Goal: Task Accomplishment & Management: Use online tool/utility

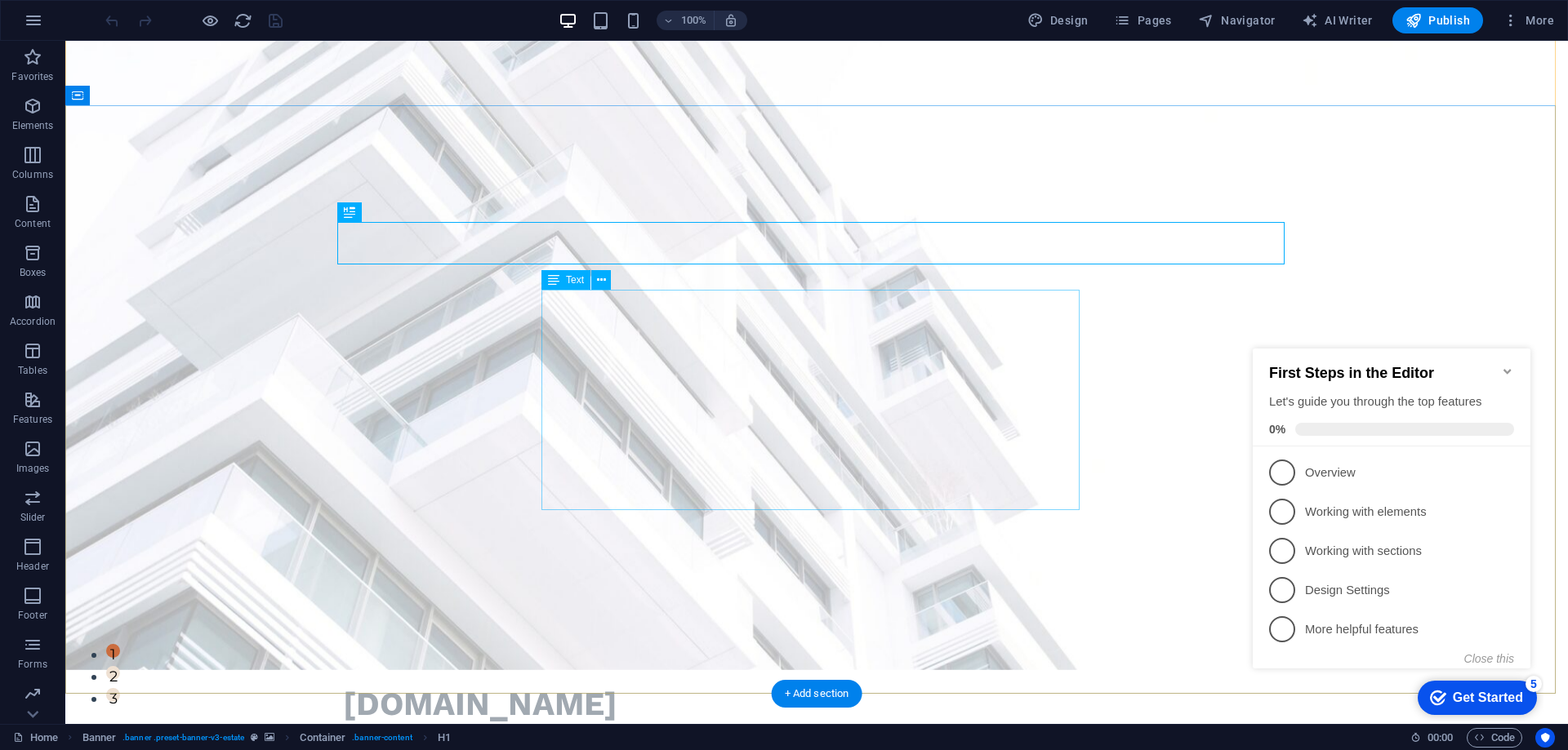
scroll to position [82, 0]
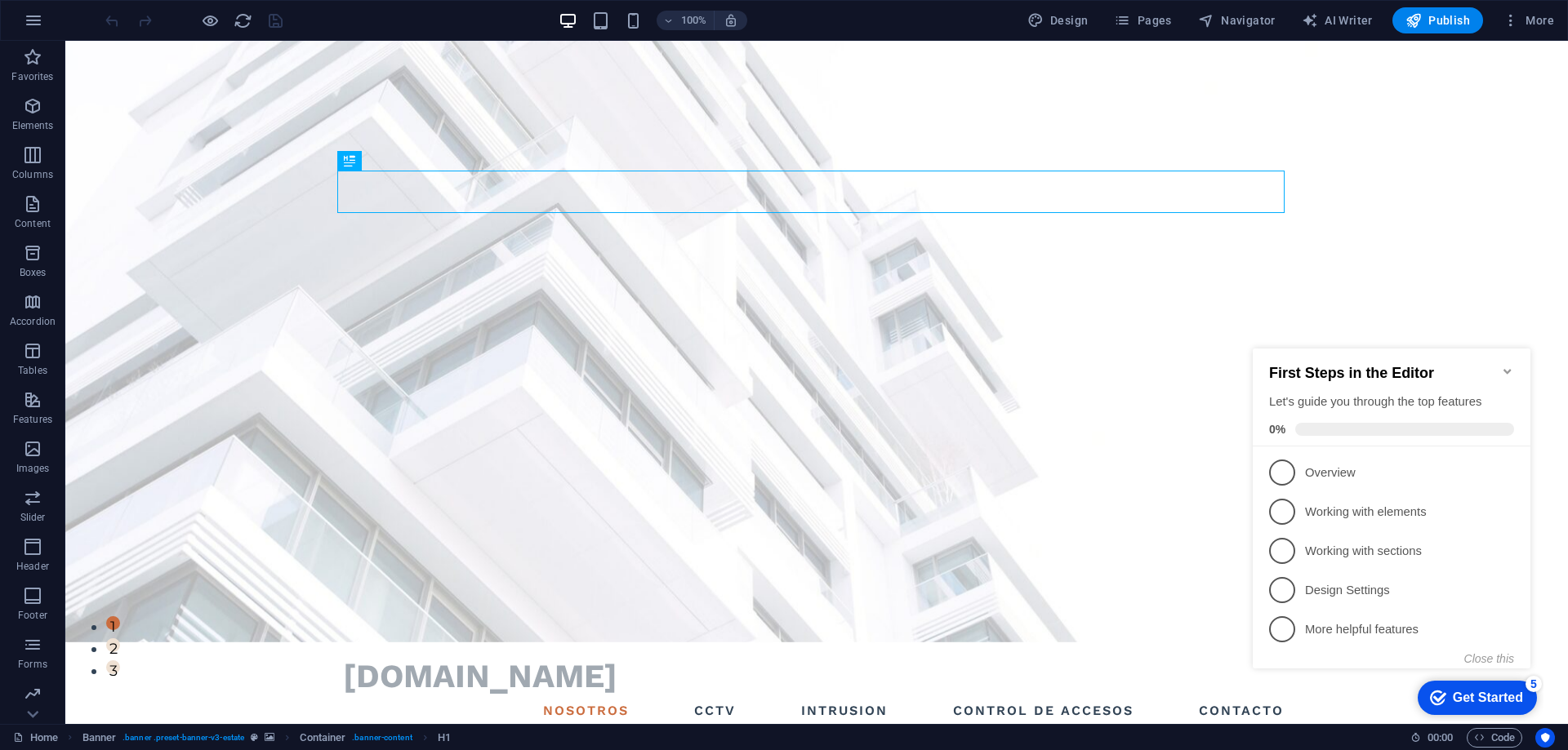
click at [1513, 365] on icon "Minimize checklist" at bounding box center [1508, 371] width 13 height 13
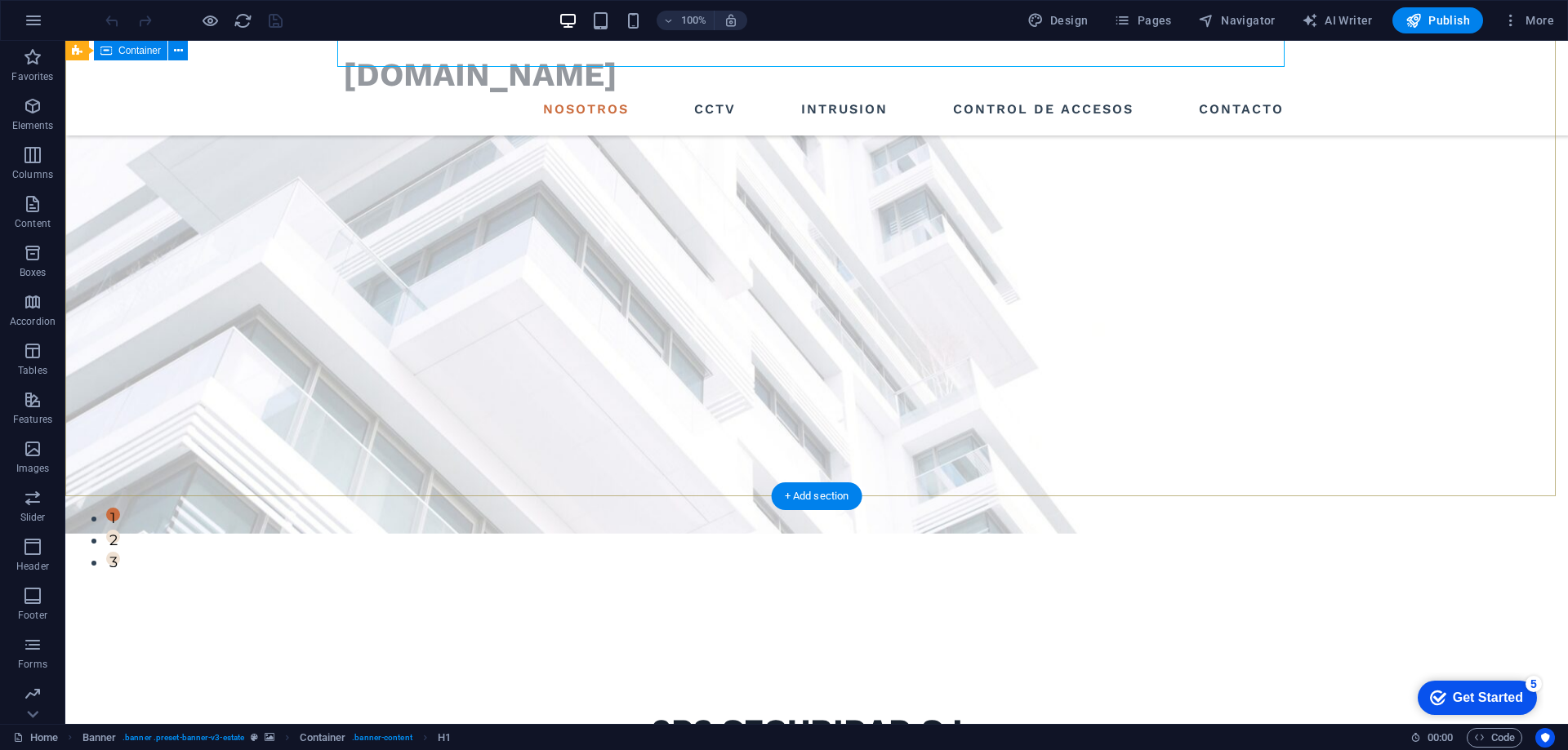
scroll to position [489, 0]
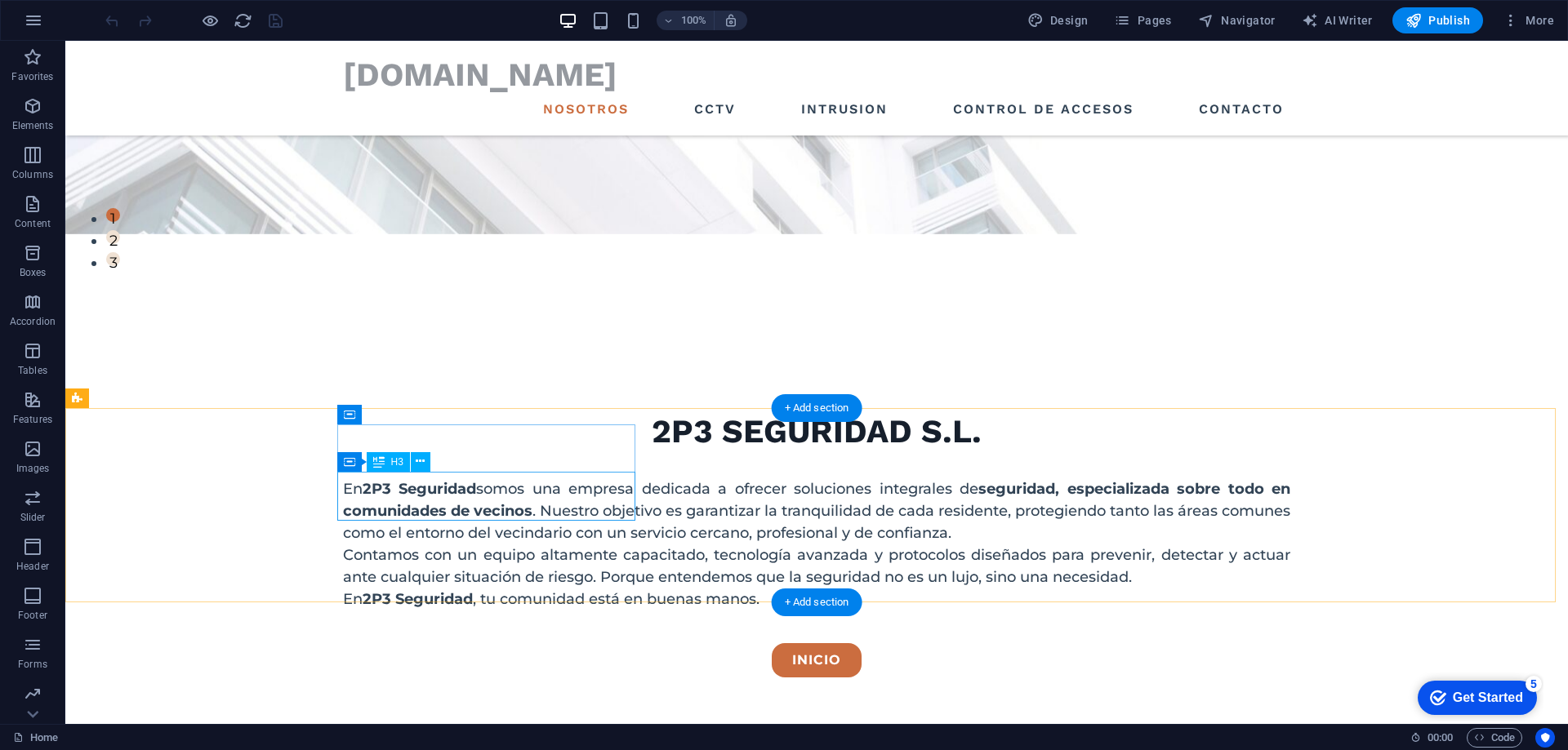
drag, startPoint x: 476, startPoint y: 481, endPoint x: 187, endPoint y: 481, distance: 289.0
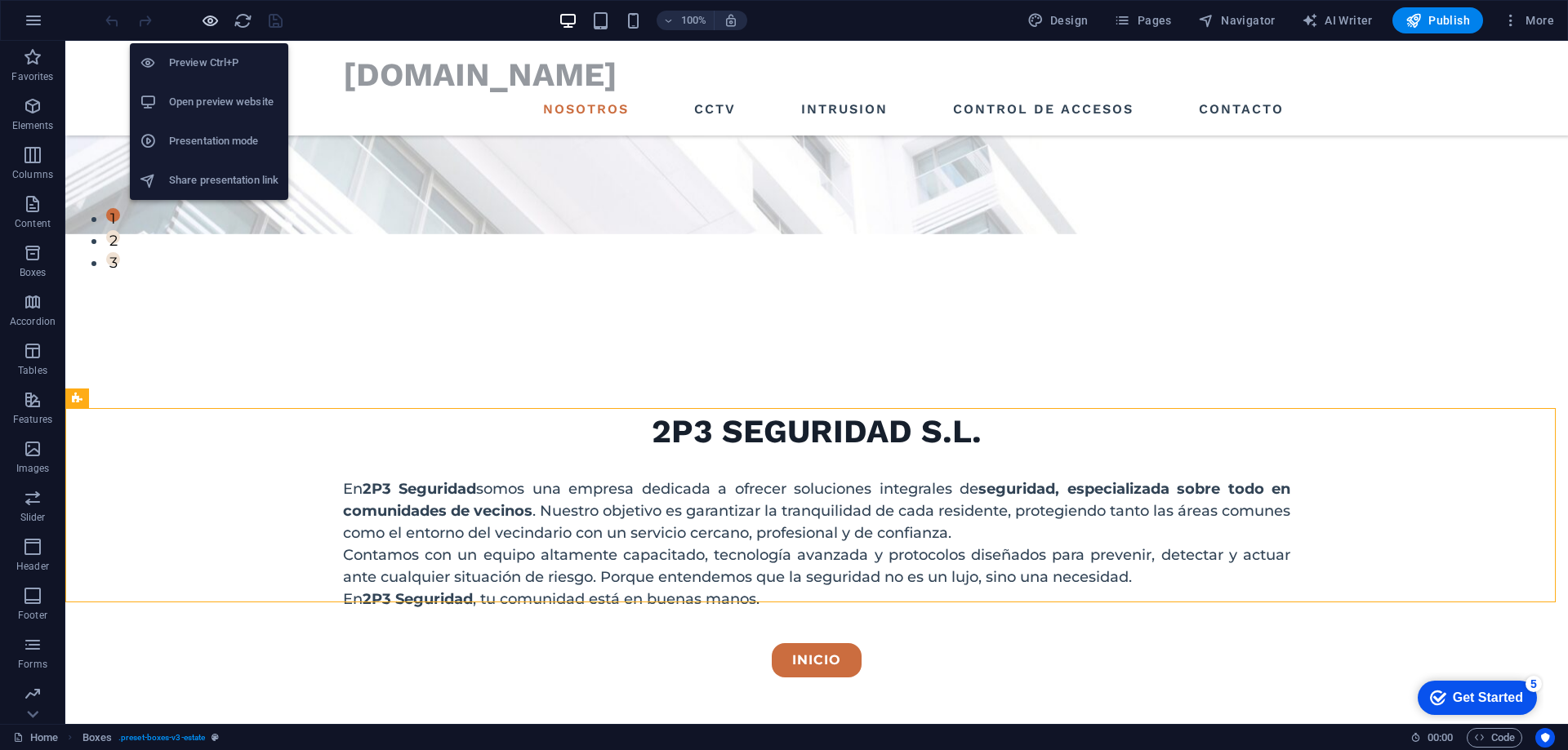
click at [207, 23] on icon "button" at bounding box center [210, 21] width 19 height 19
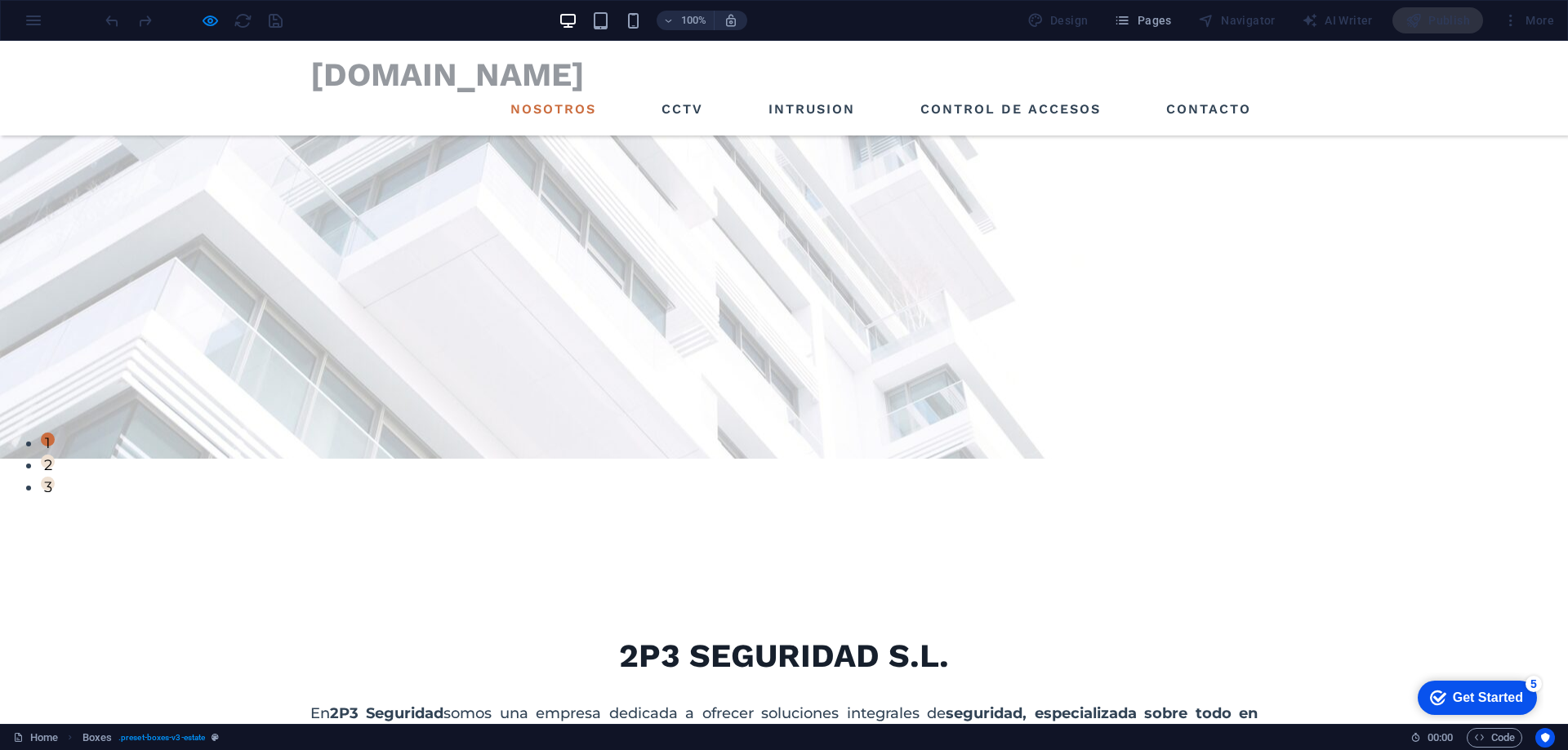
scroll to position [0, 0]
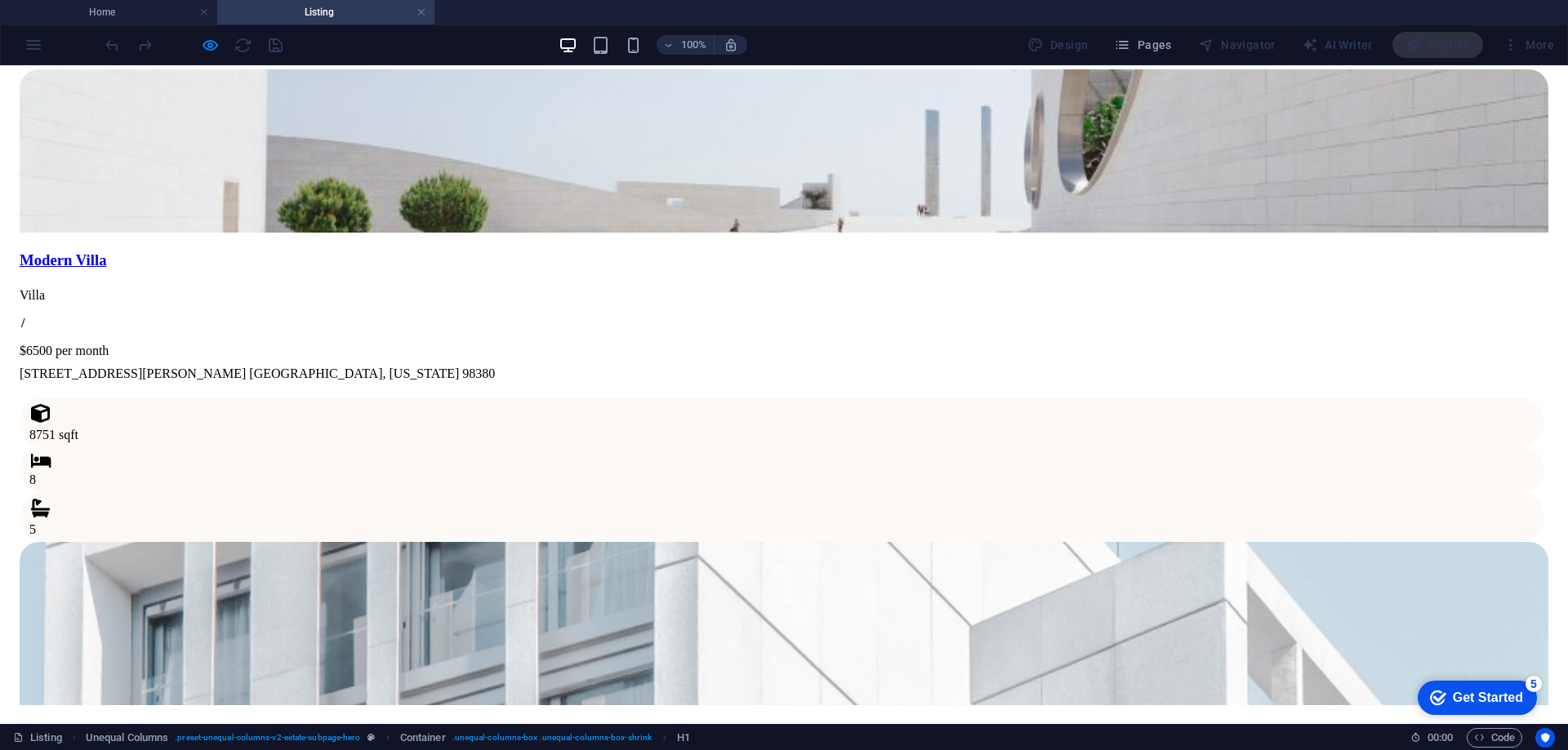
scroll to position [1647, 0]
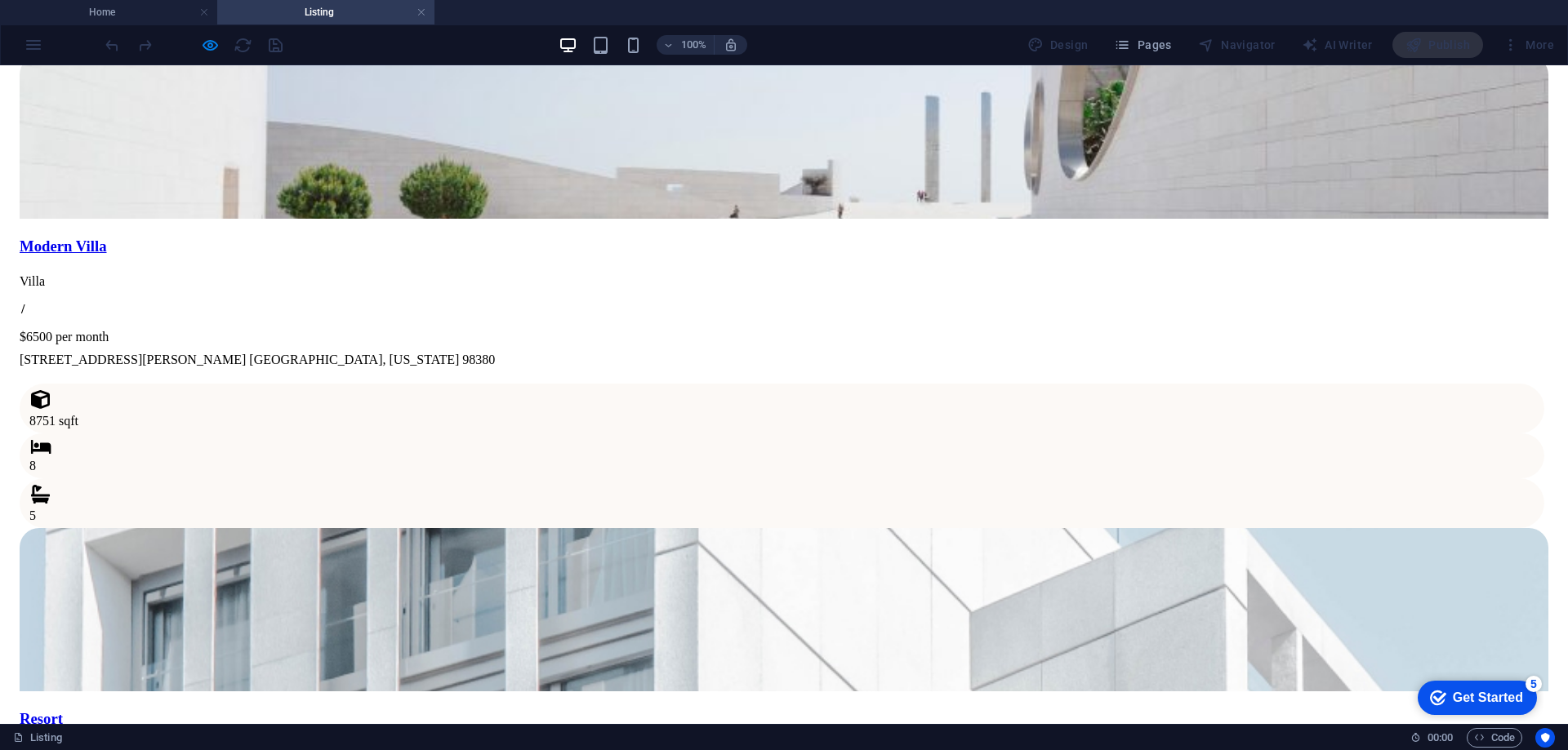
drag, startPoint x: 589, startPoint y: 411, endPoint x: 605, endPoint y: 464, distance: 55.4
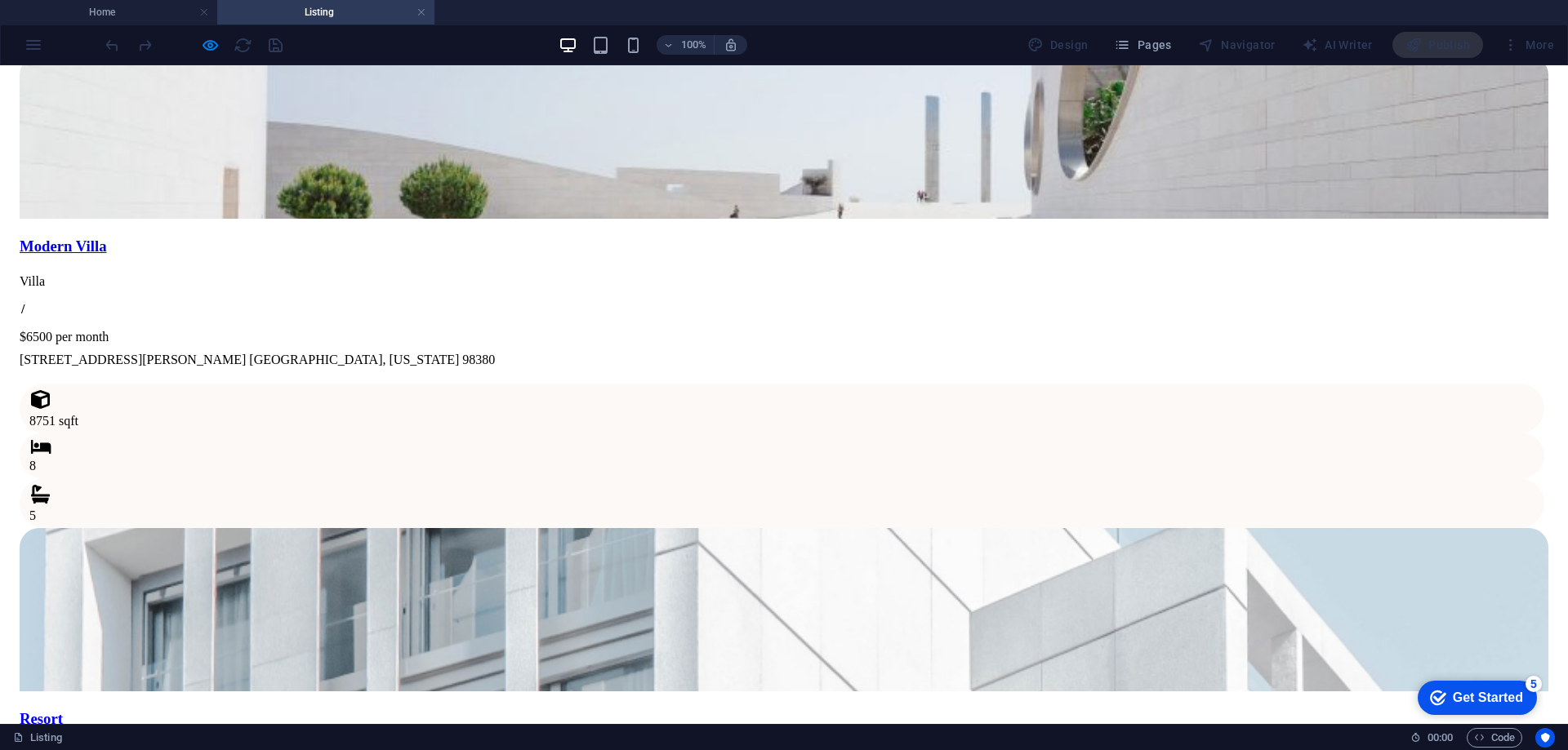
click at [423, 13] on link at bounding box center [421, 12] width 10 height 15
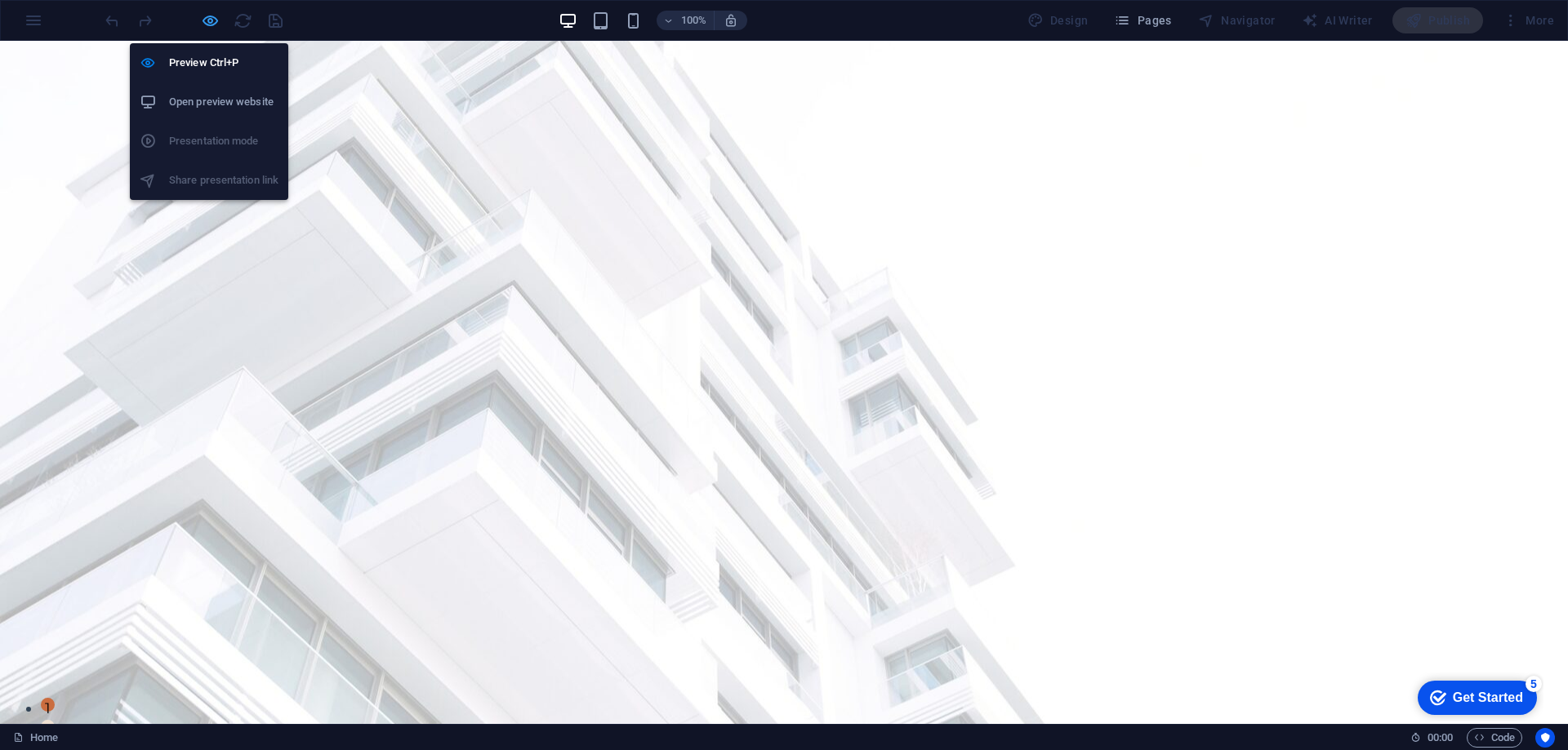
click at [212, 22] on icon "button" at bounding box center [210, 21] width 19 height 19
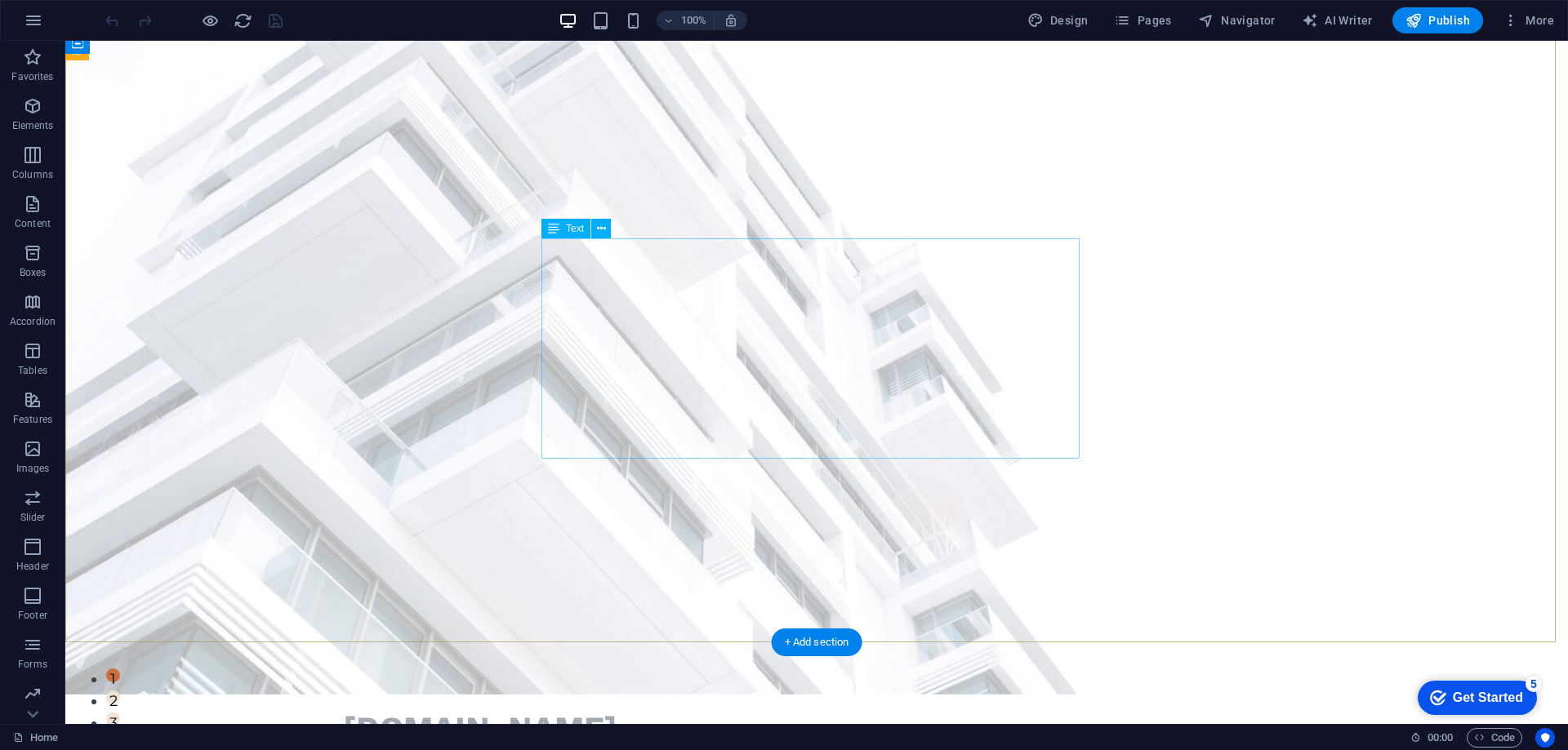
scroll to position [0, 0]
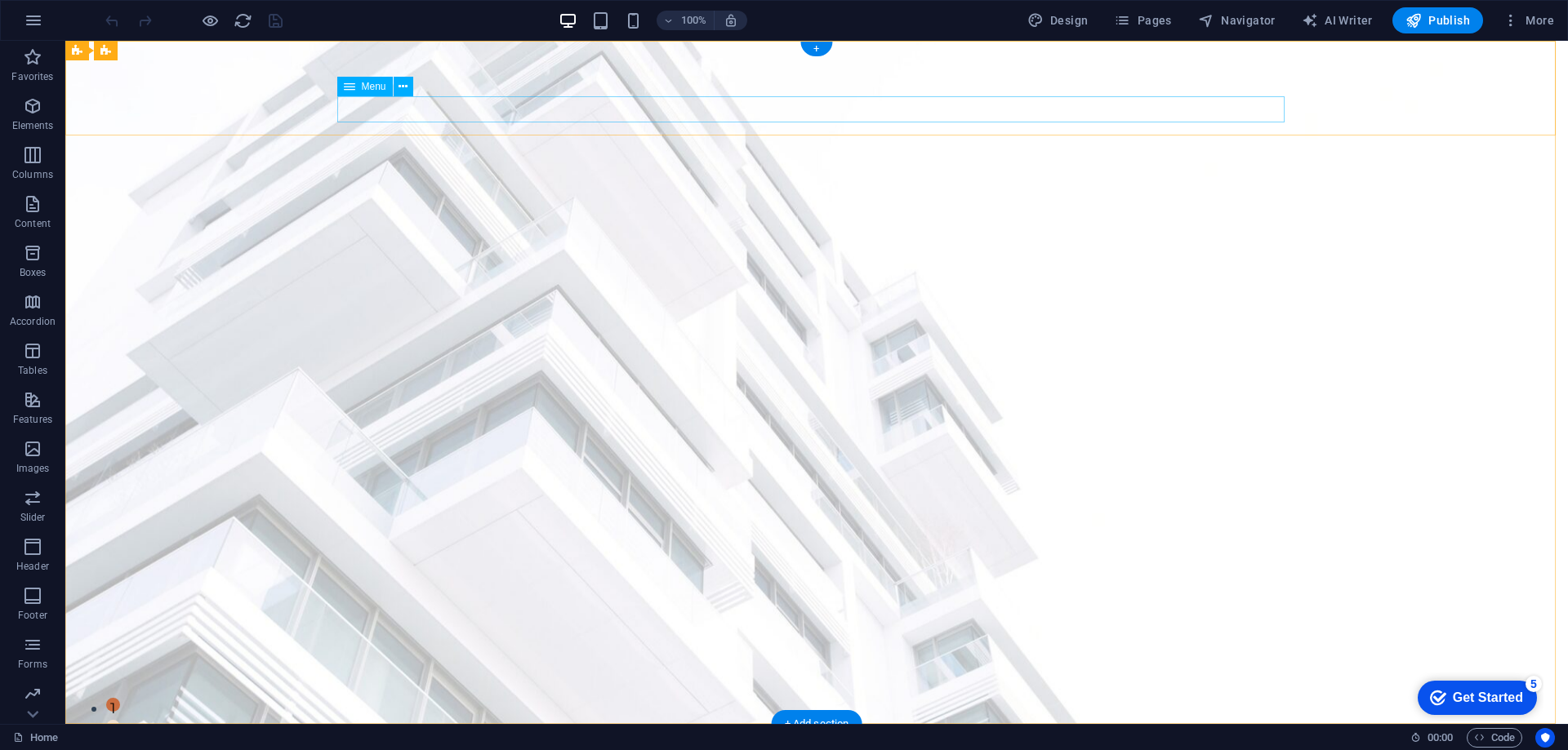
select select
select select "1"
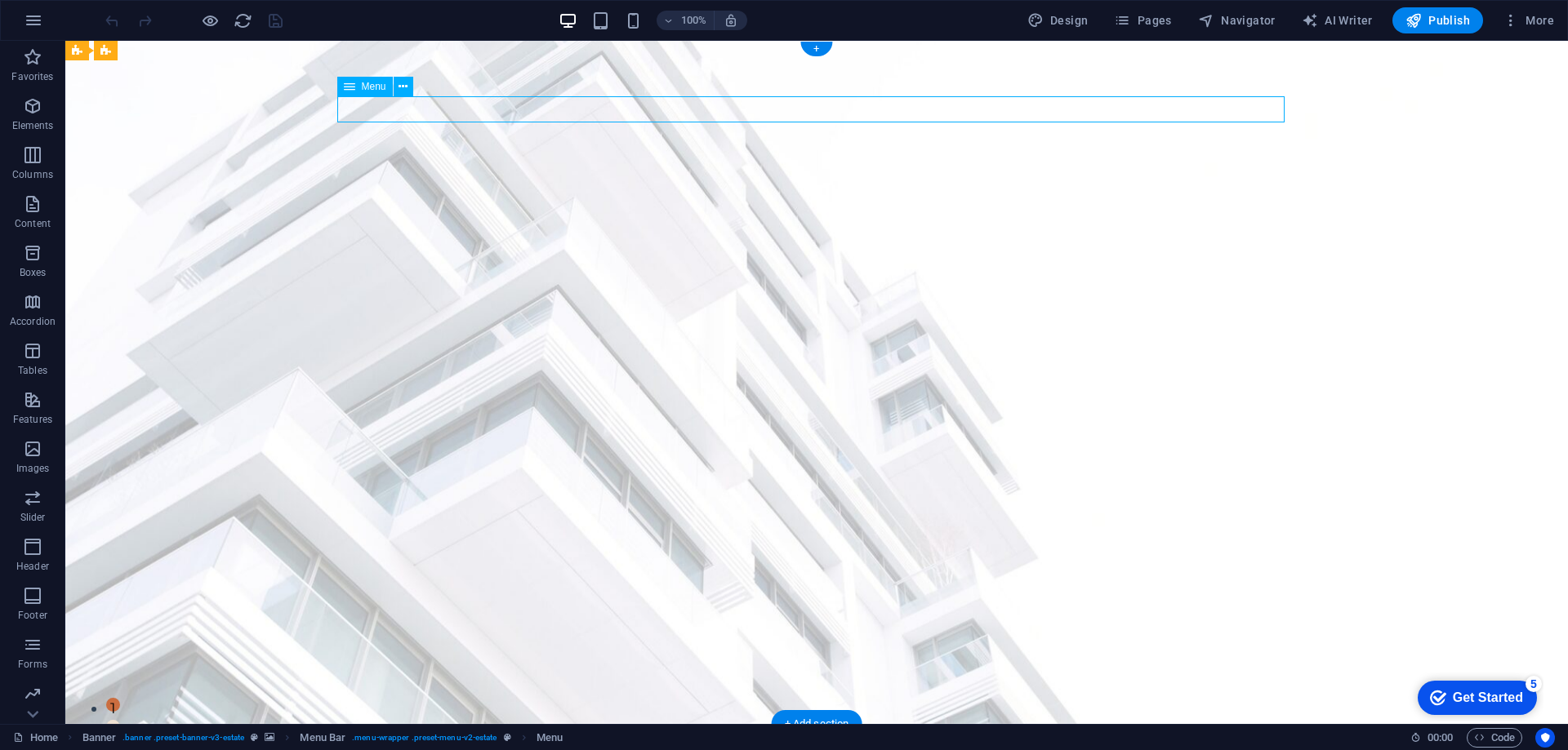
select select
select select "2"
select select
select select "3"
select select
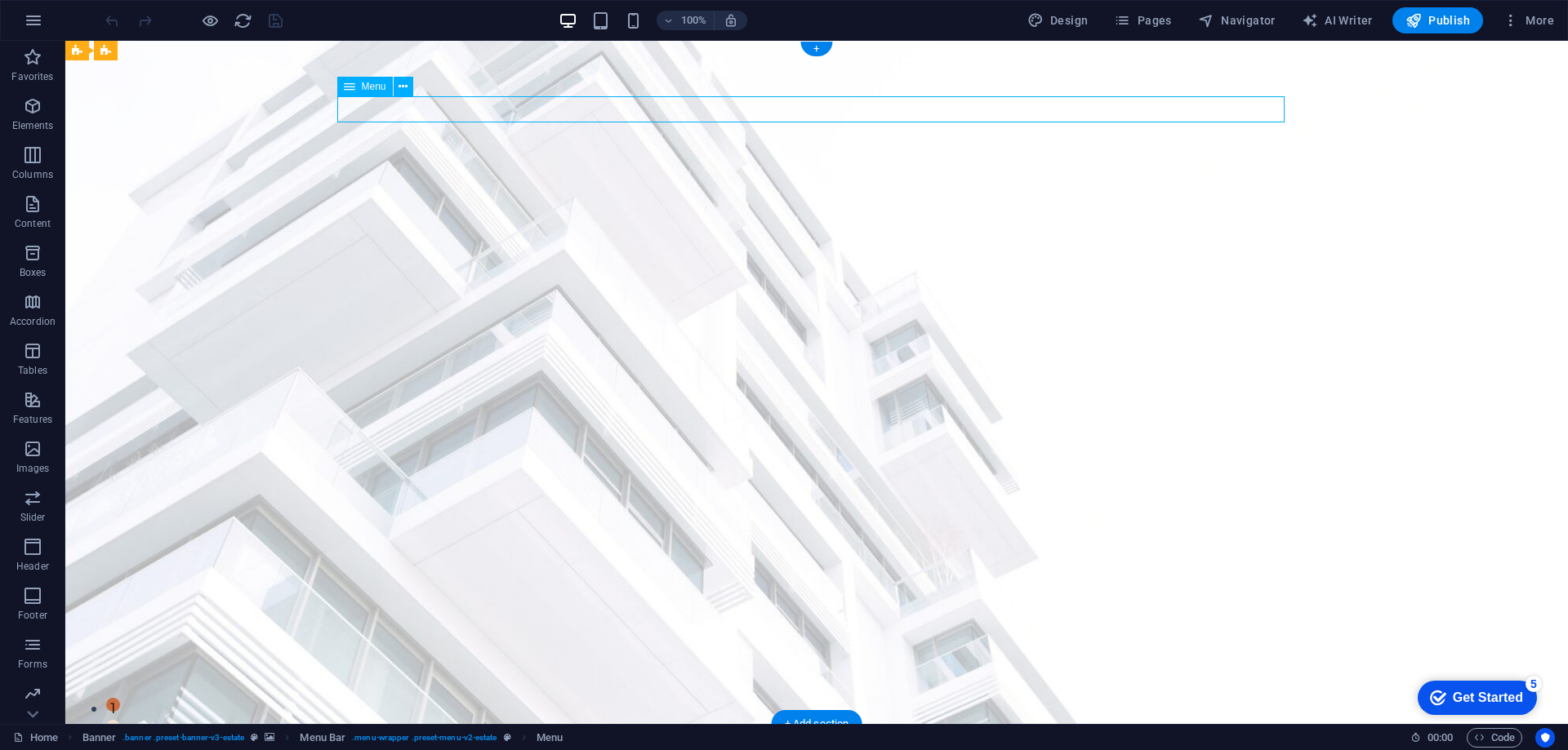
select select "4"
select select
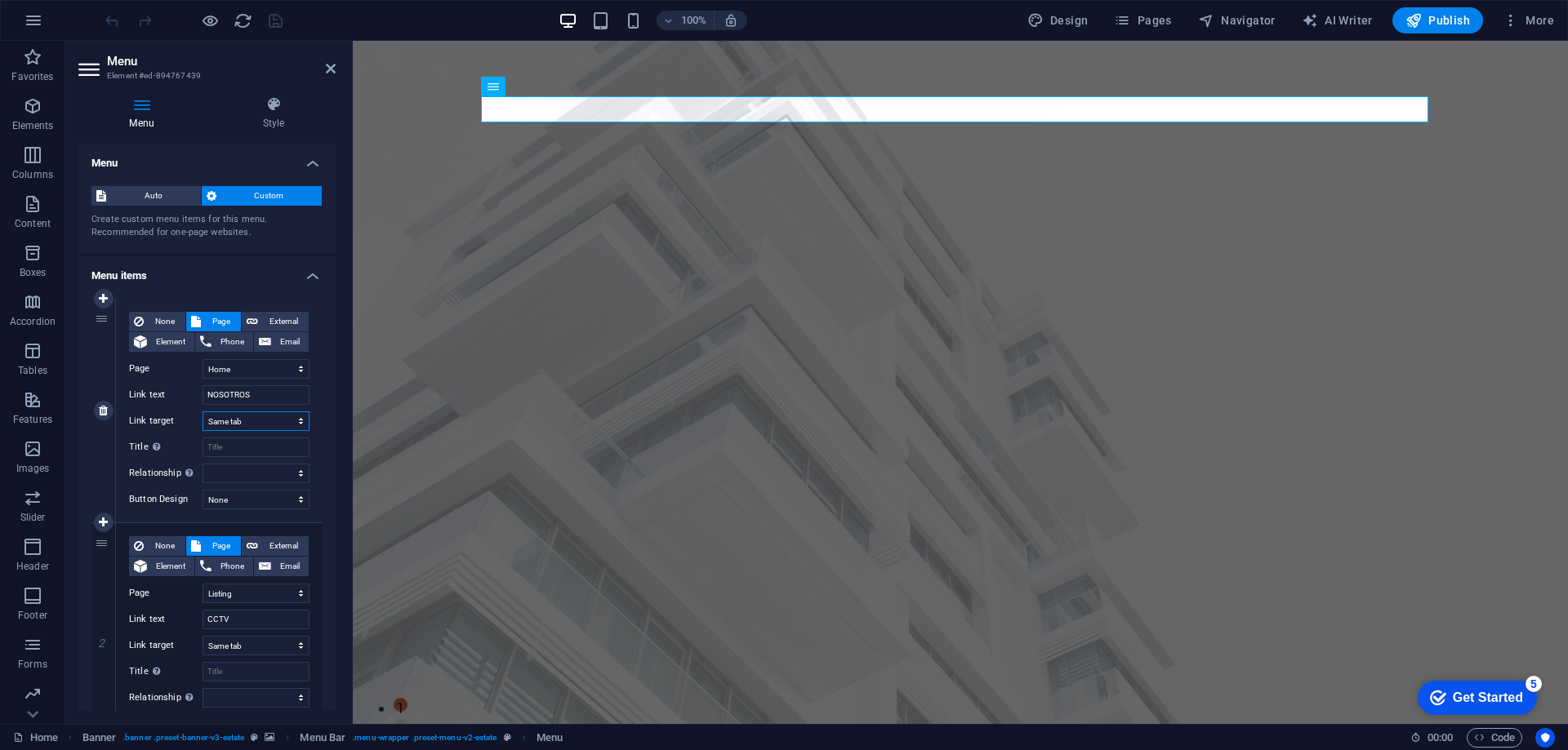
click at [269, 421] on select "New tab Same tab Overlay" at bounding box center [256, 422] width 107 height 20
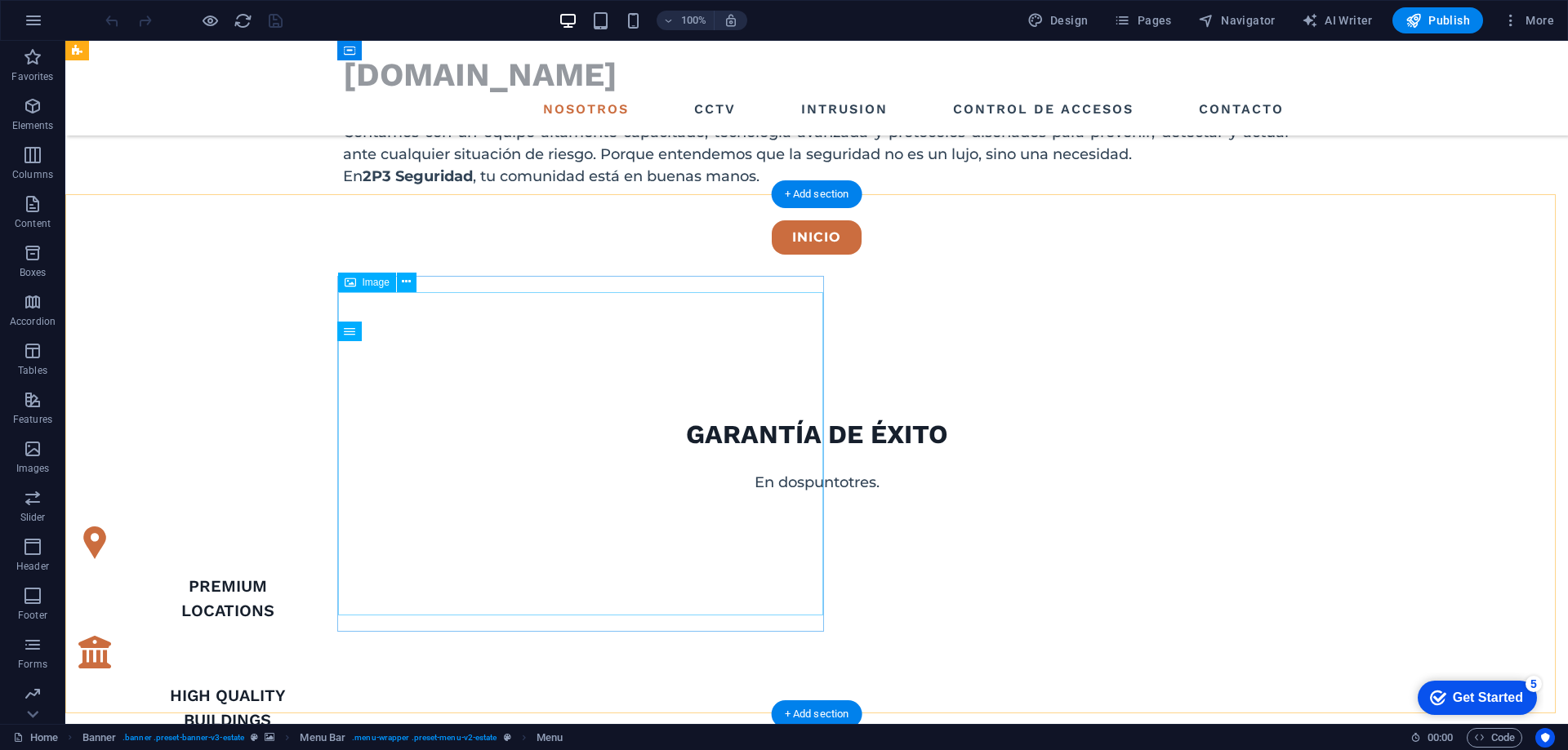
scroll to position [898, 0]
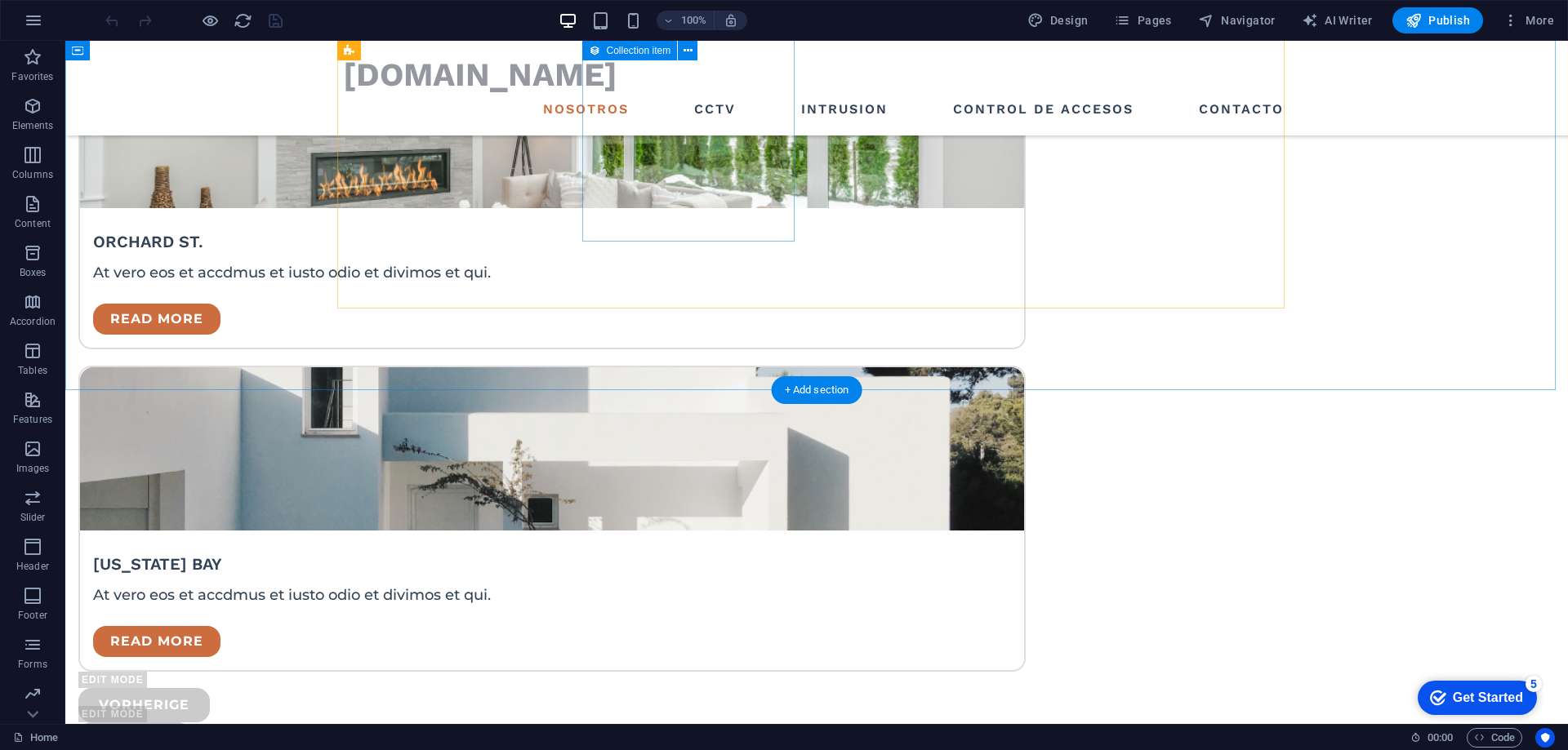
scroll to position [4278, 0]
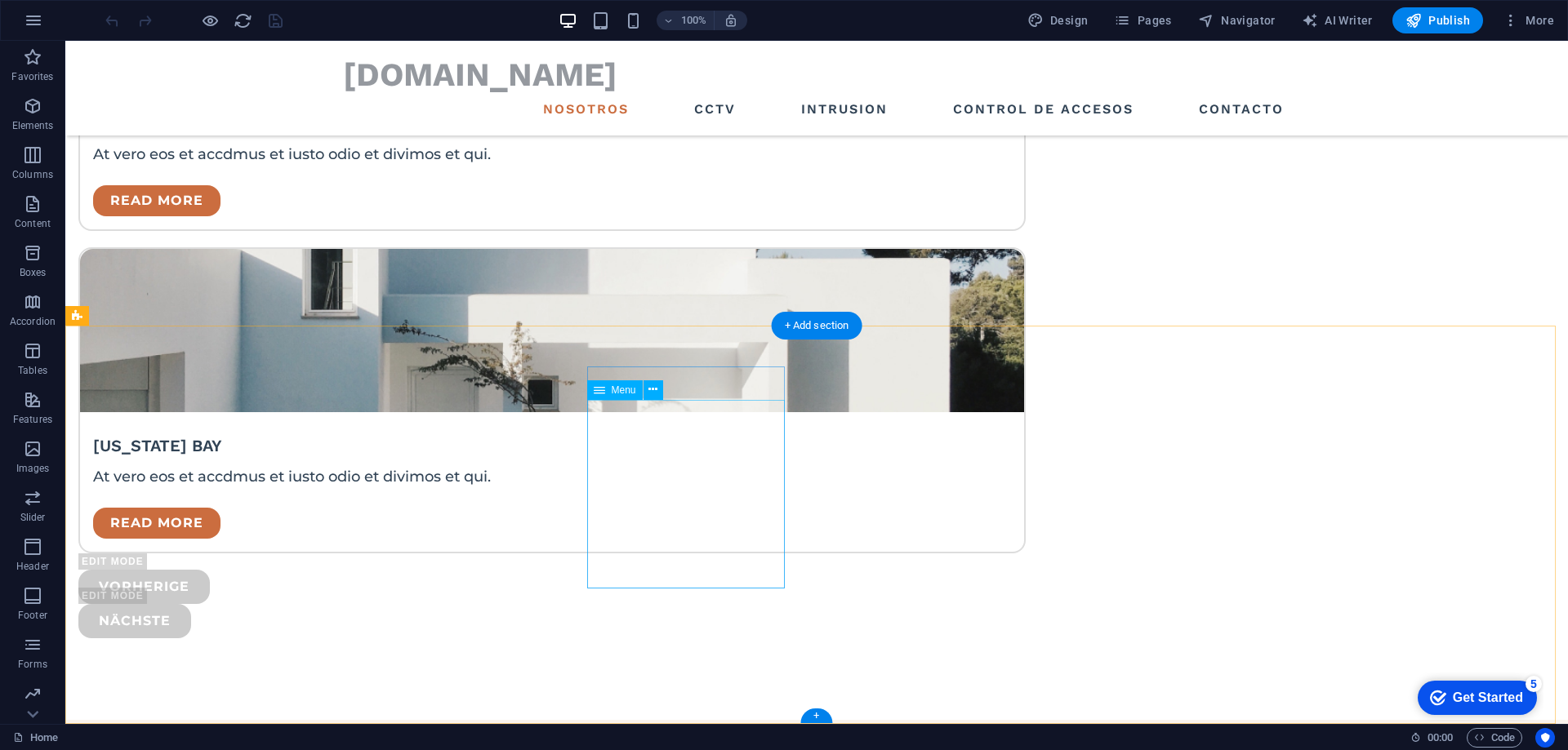
select select
select select "1"
select select
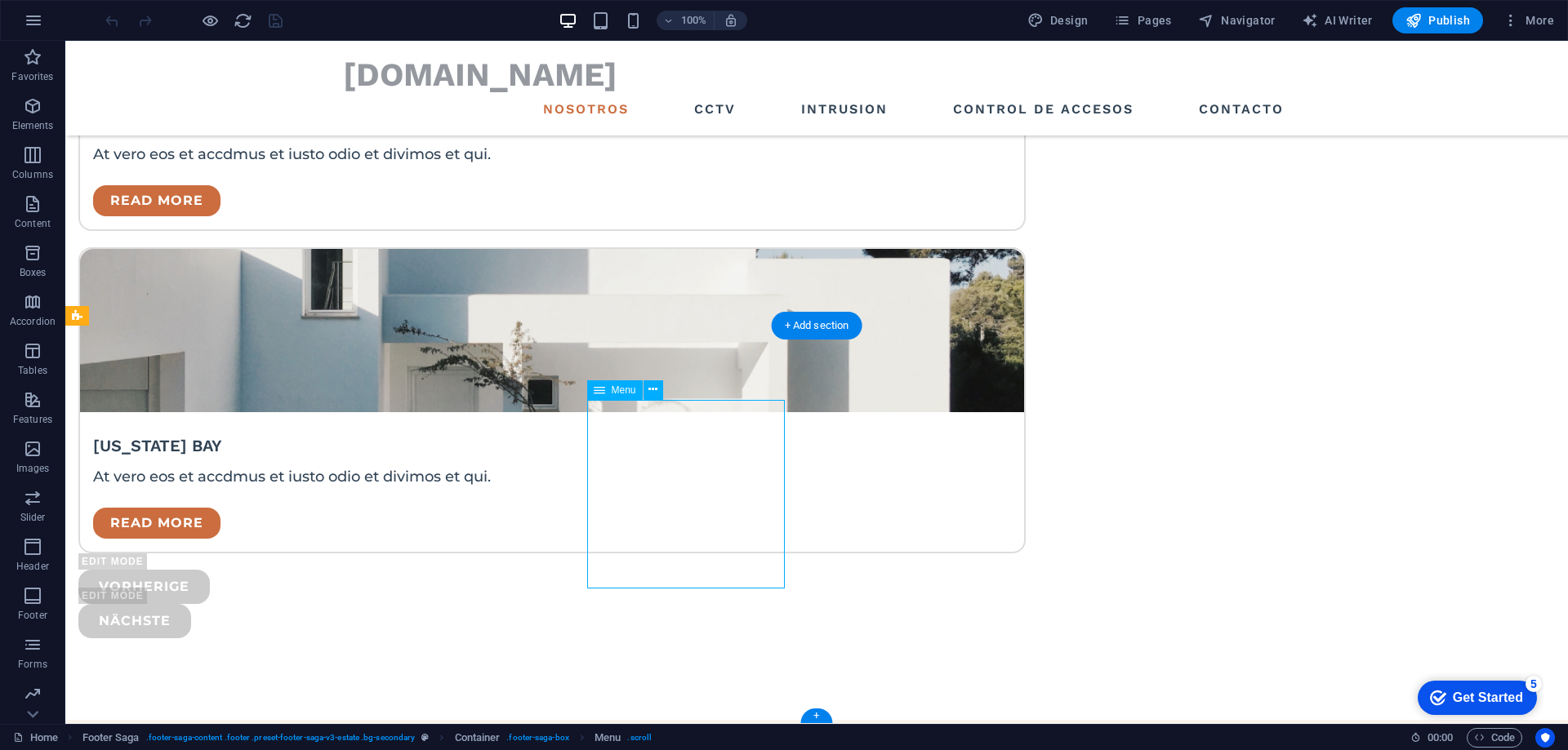
select select "2"
select select
select select "3"
select select
select select "4"
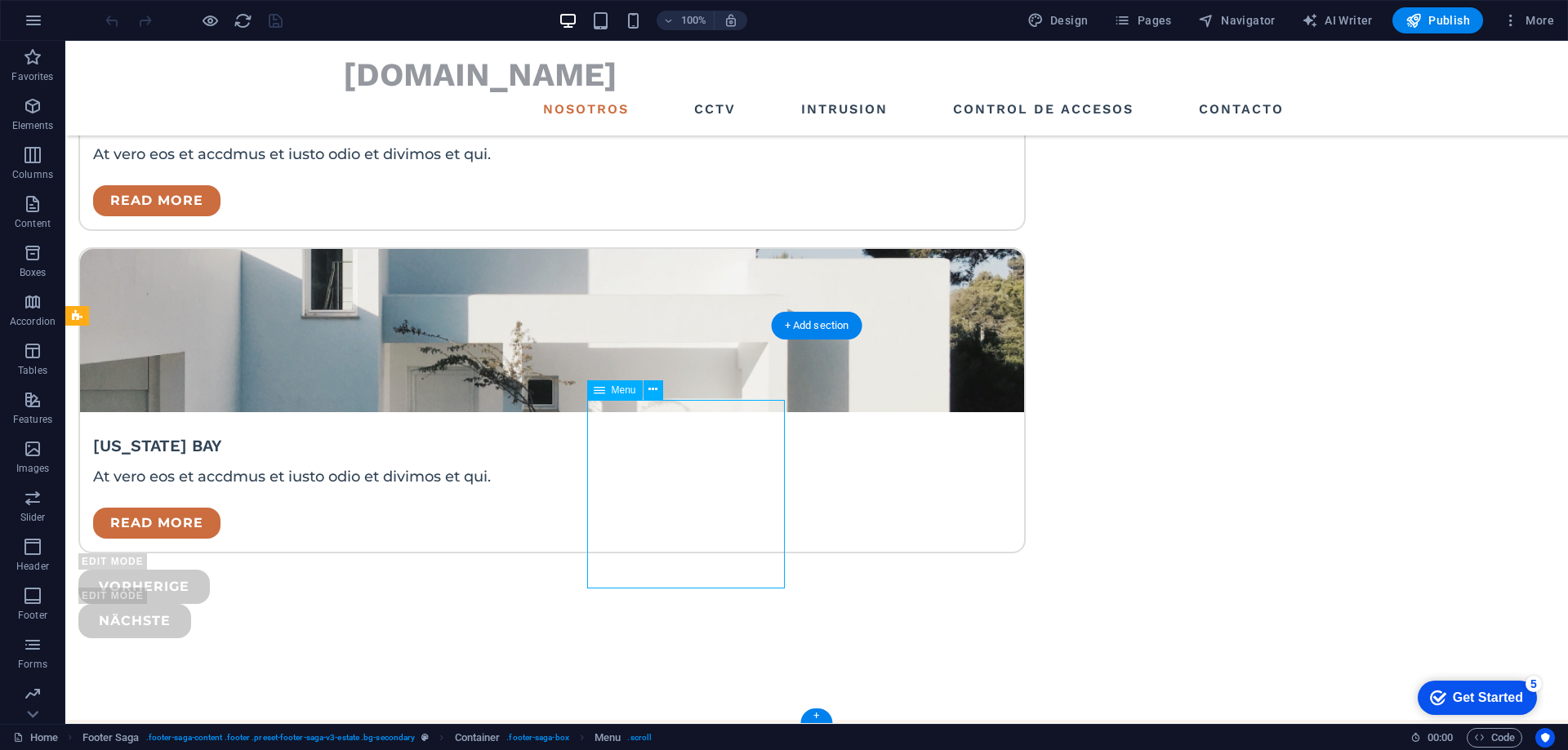
select select
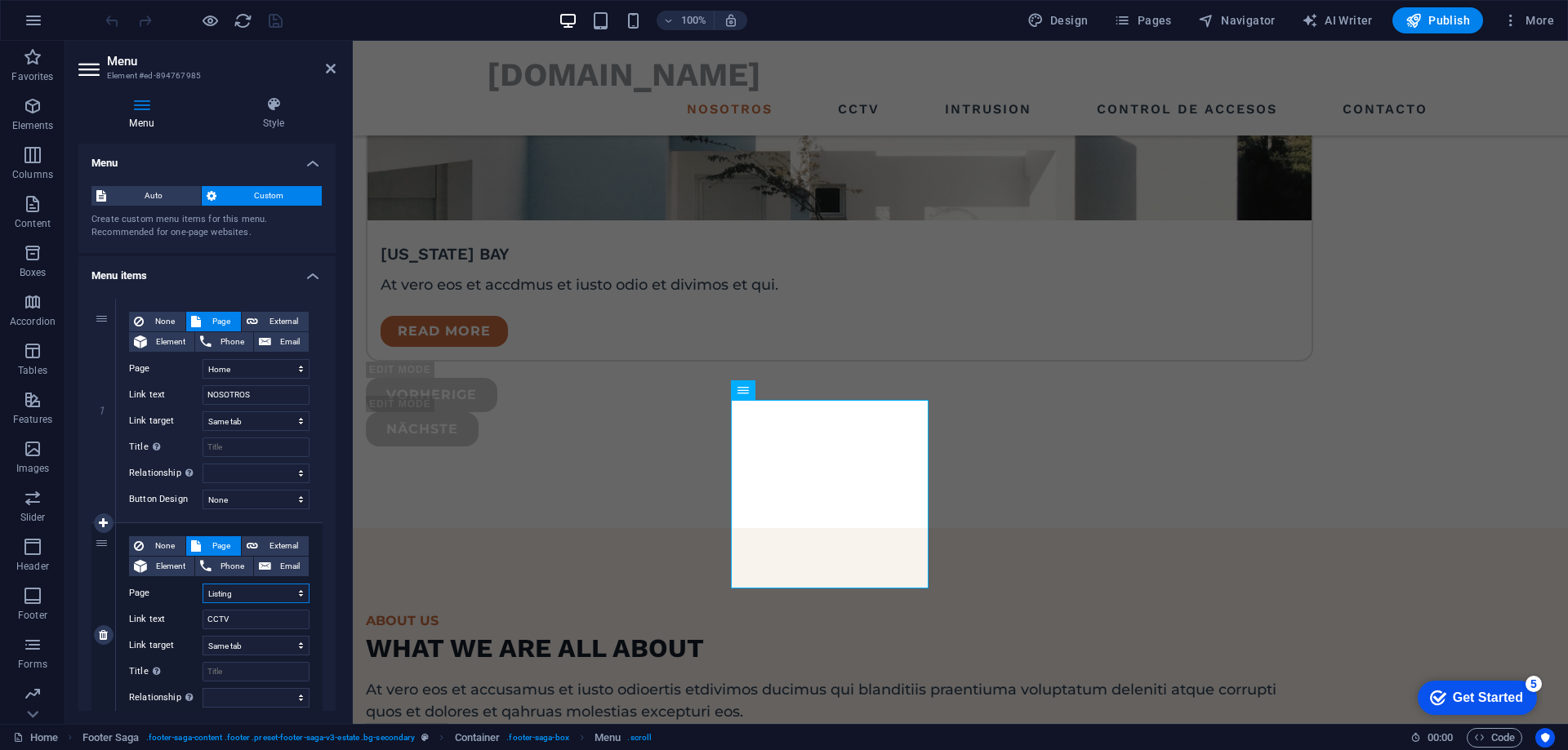
click at [258, 595] on select "Home Listing News Our Team Contact Legal Notice Privacy" at bounding box center [256, 594] width 107 height 20
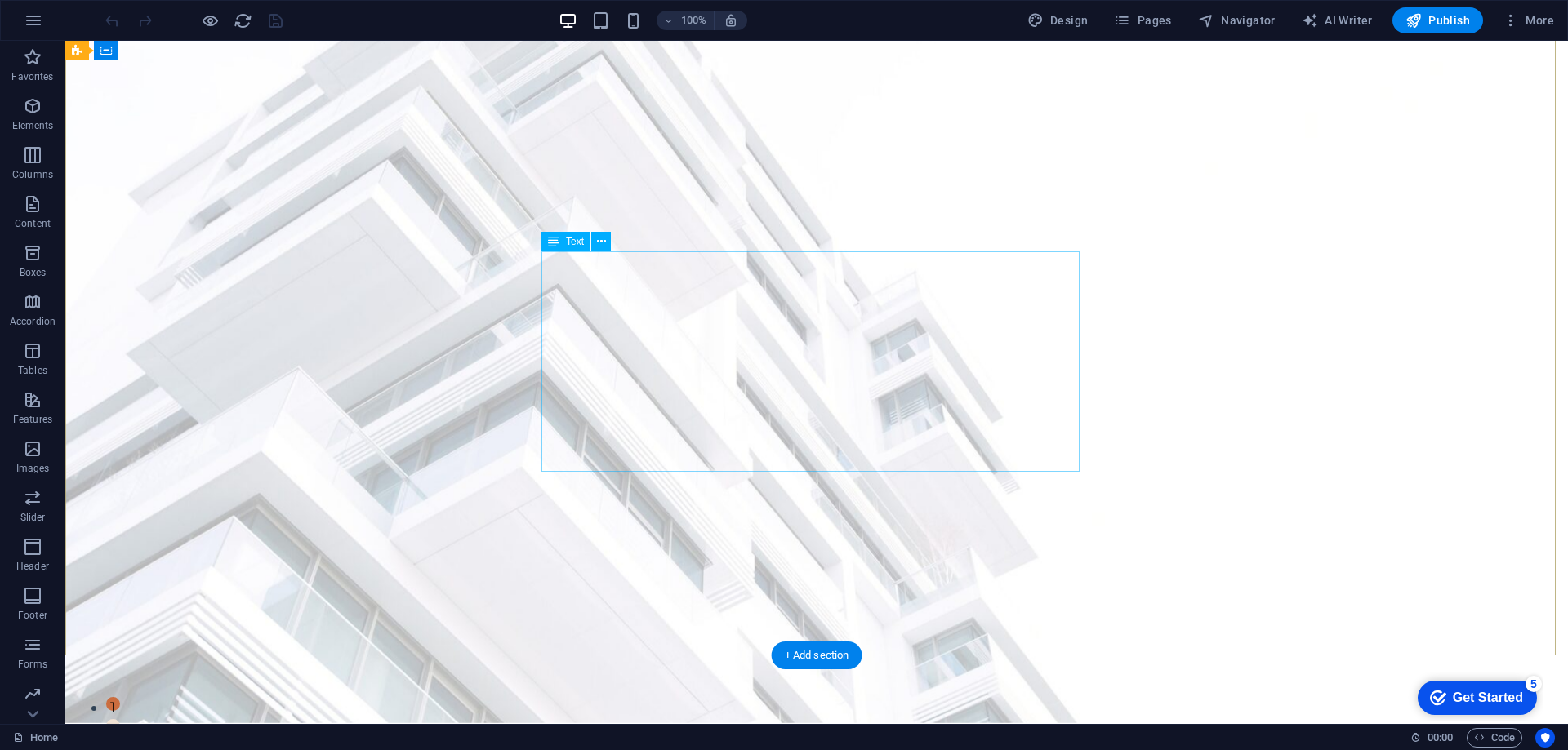
scroll to position [0, 0]
click at [28, 61] on icon "button" at bounding box center [32, 58] width 20 height 20
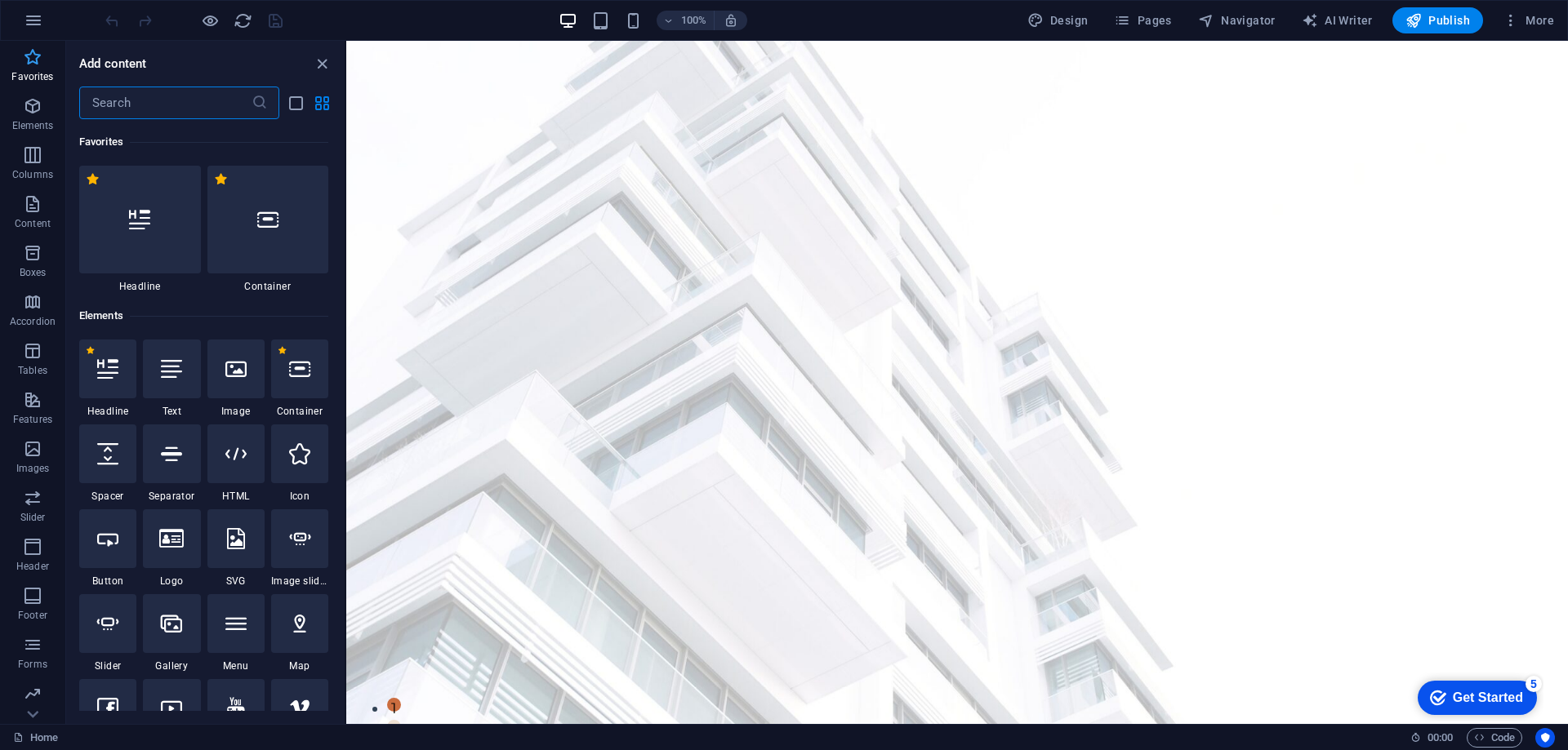
click at [28, 61] on icon "button" at bounding box center [32, 58] width 20 height 20
click at [29, 18] on icon "button" at bounding box center [33, 21] width 20 height 20
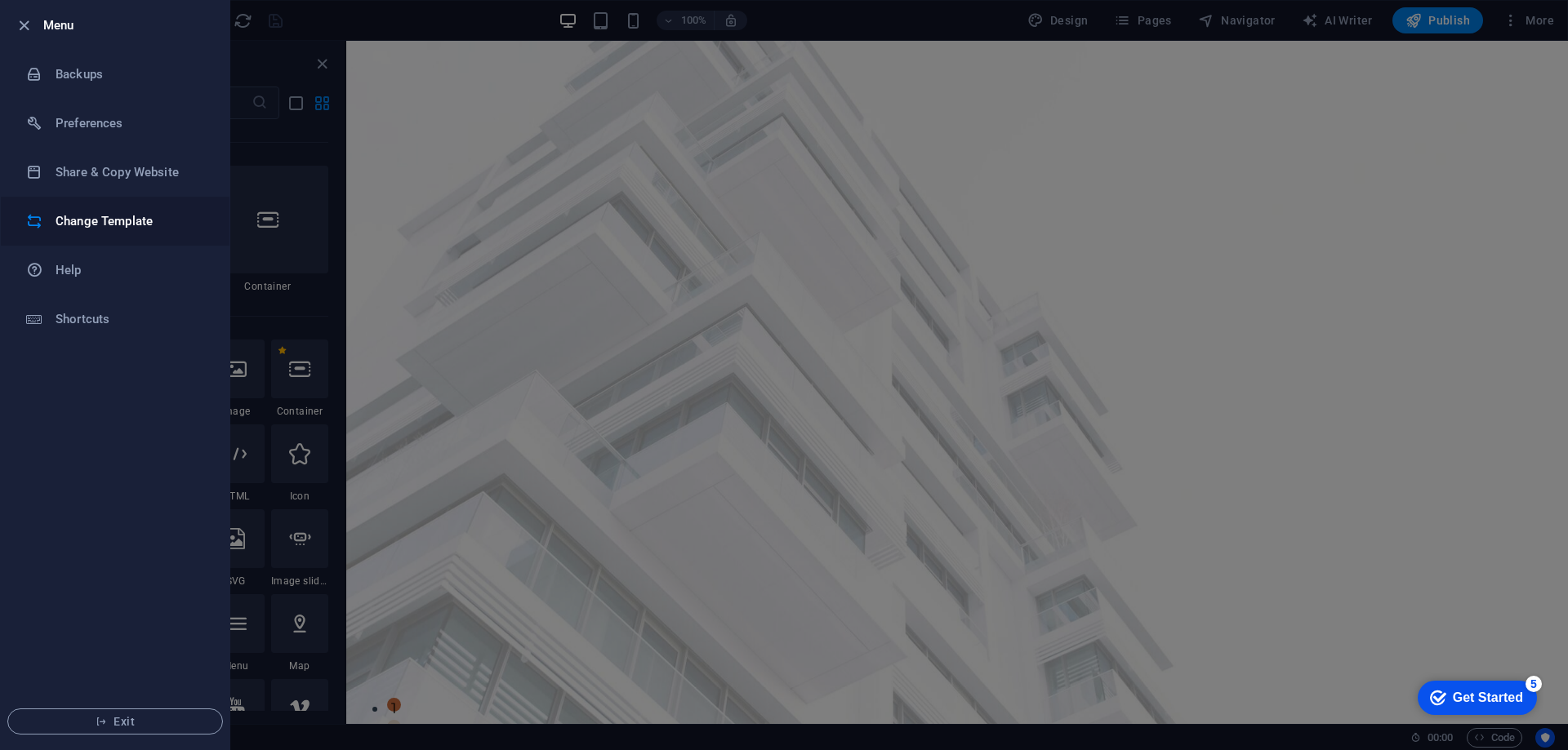
click at [164, 226] on h6 "Change Template" at bounding box center [132, 222] width 151 height 20
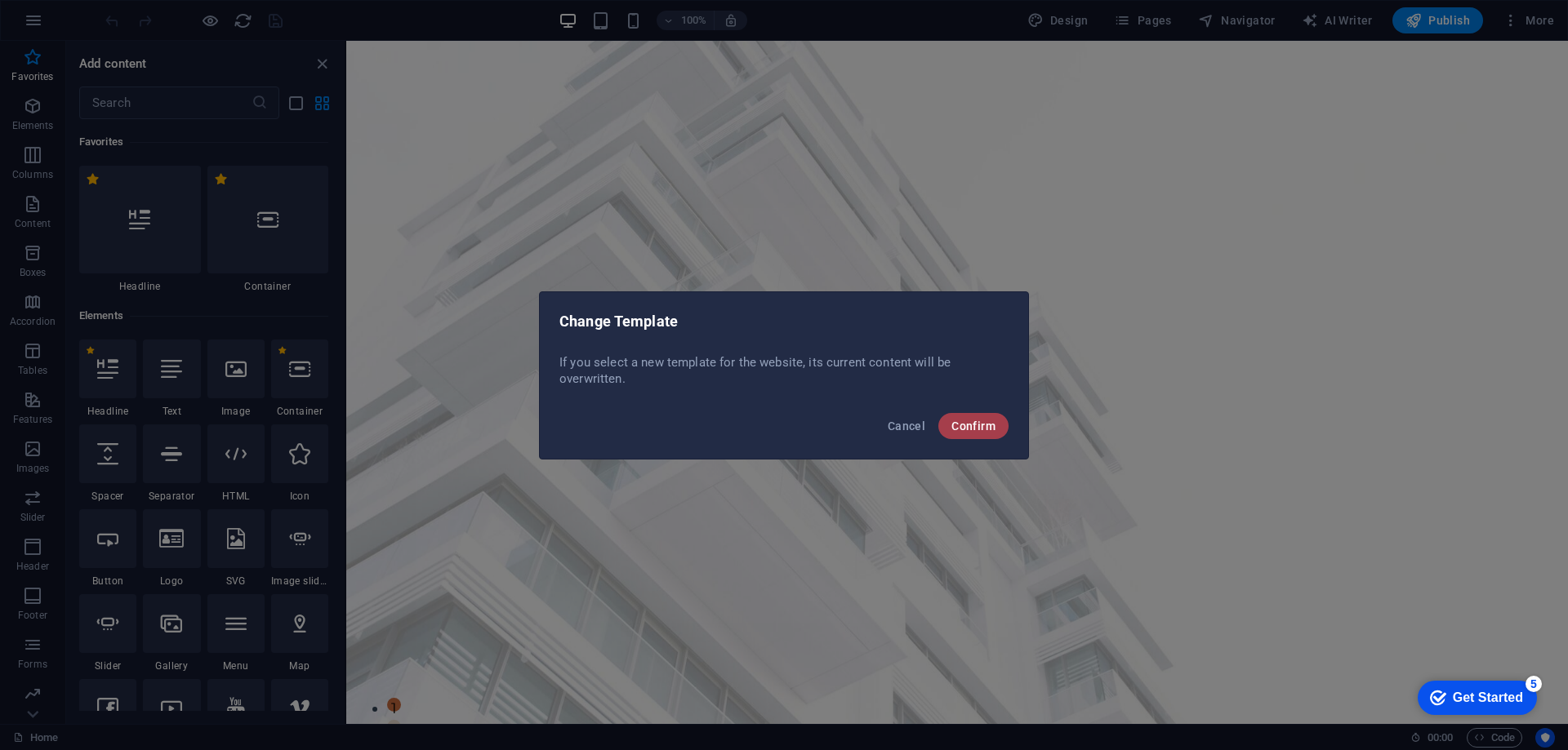
click at [980, 431] on span "Confirm" at bounding box center [973, 426] width 44 height 13
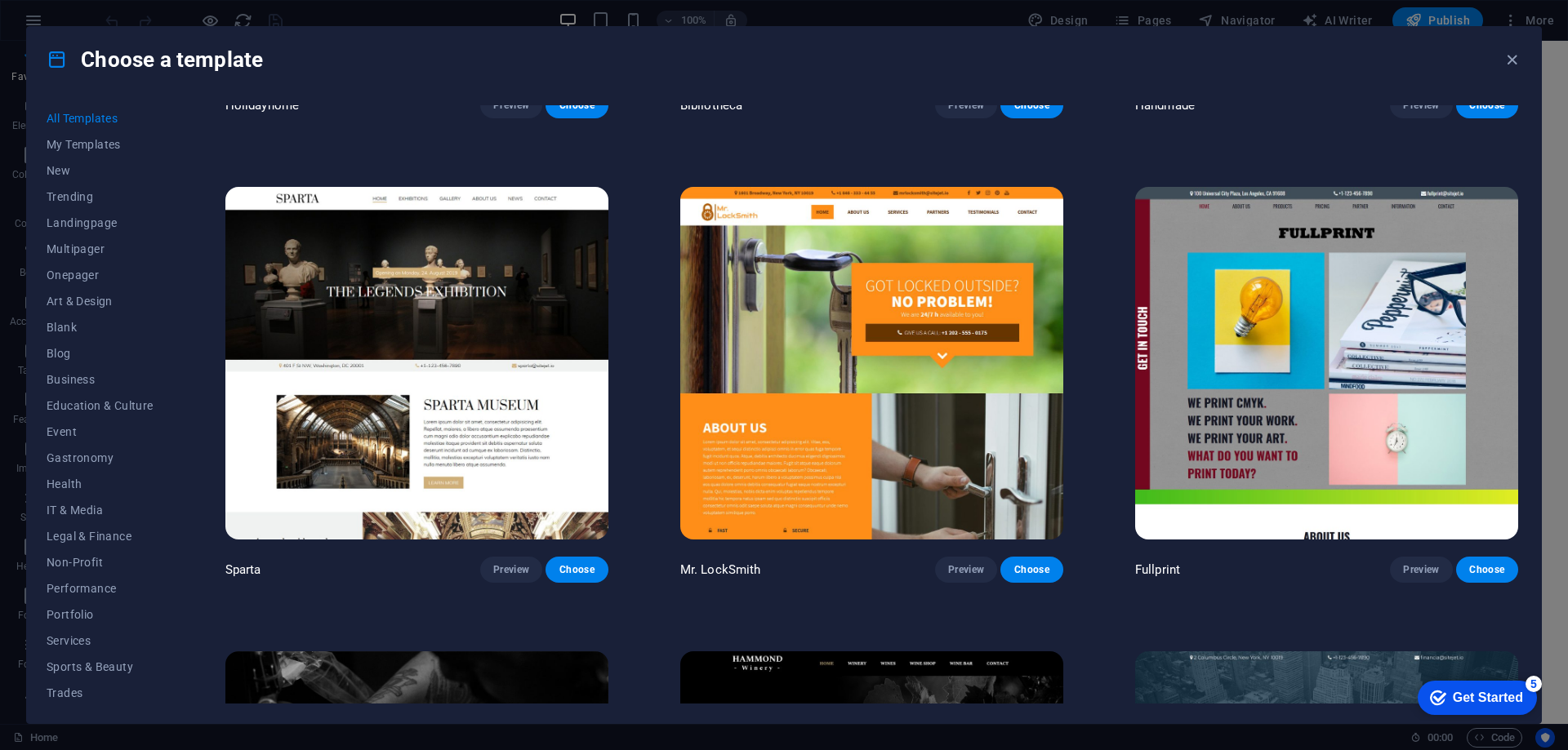
scroll to position [3593, 0]
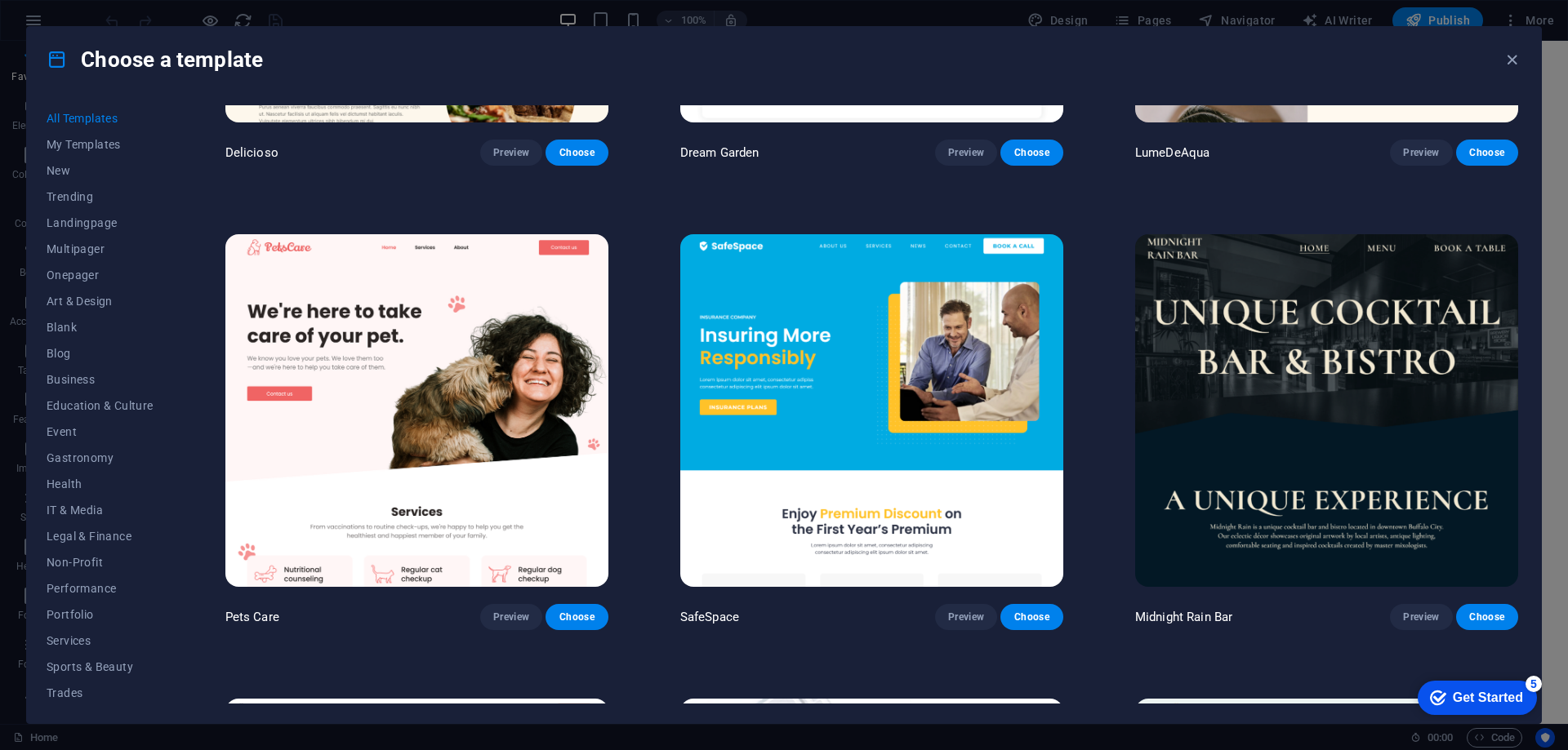
drag, startPoint x: 1565, startPoint y: 116, endPoint x: 1567, endPoint y: 134, distance: 18.1
click at [1567, 134] on div "Choose a template All Templates My Templates New Trending Landingpage Multipage…" at bounding box center [784, 375] width 1568 height 750
drag, startPoint x: 1561, startPoint y: 121, endPoint x: 1558, endPoint y: 145, distance: 24.2
click at [1558, 145] on div "Choose a template All Templates My Templates New Trending Landingpage Multipage…" at bounding box center [784, 375] width 1568 height 750
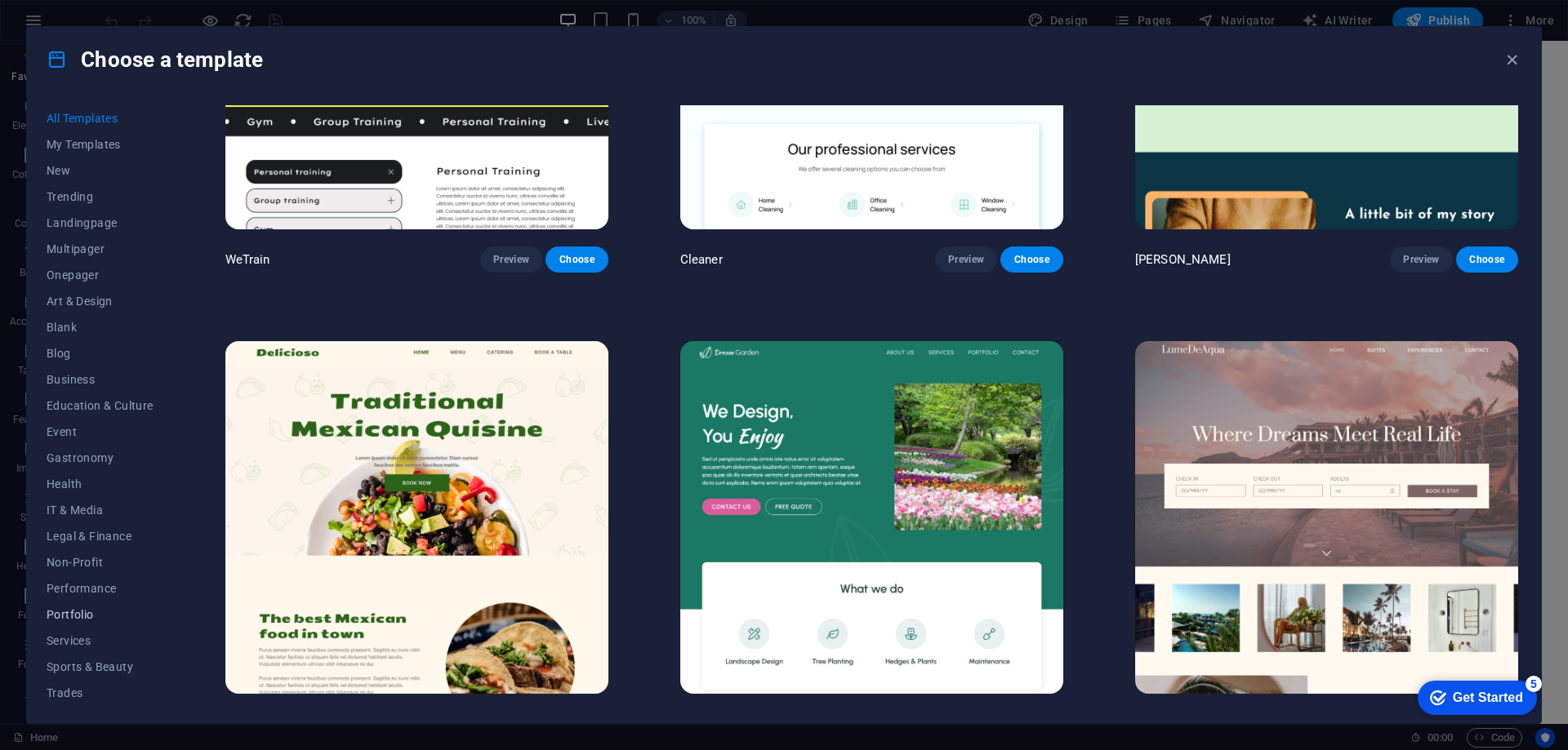
scroll to position [55, 0]
click at [68, 373] on span "Event" at bounding box center [100, 377] width 107 height 13
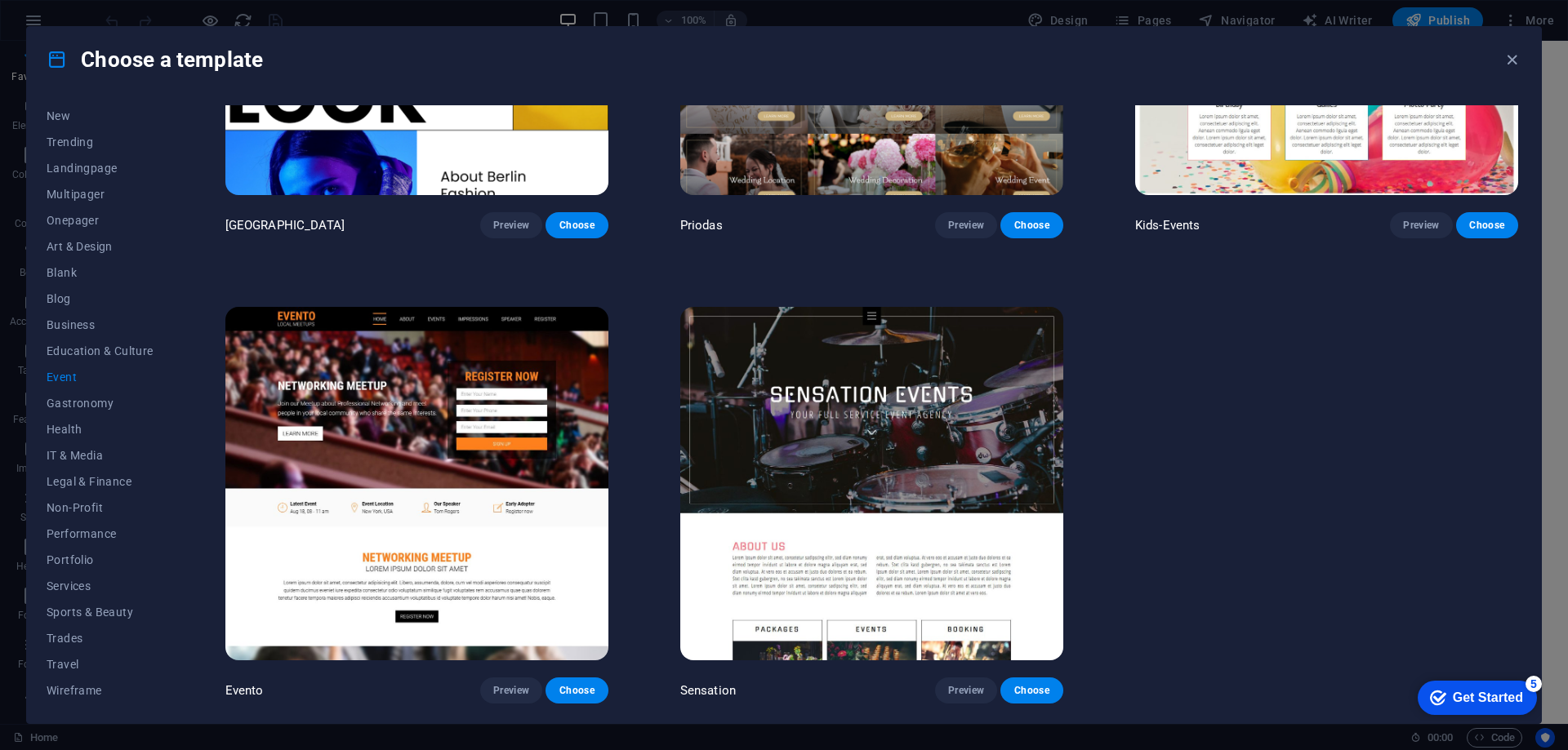
scroll to position [725, 0]
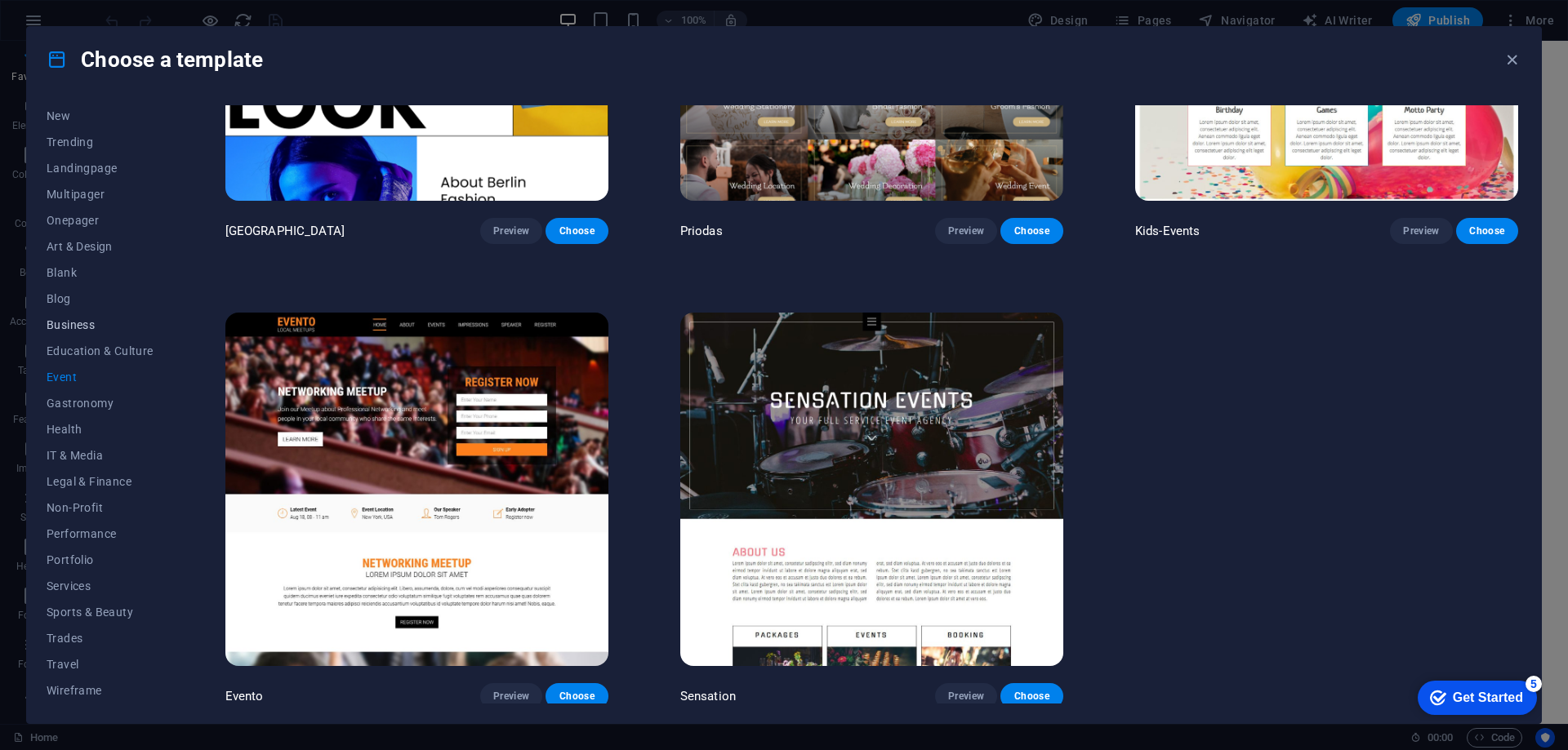
click at [75, 322] on span "Business" at bounding box center [100, 325] width 107 height 13
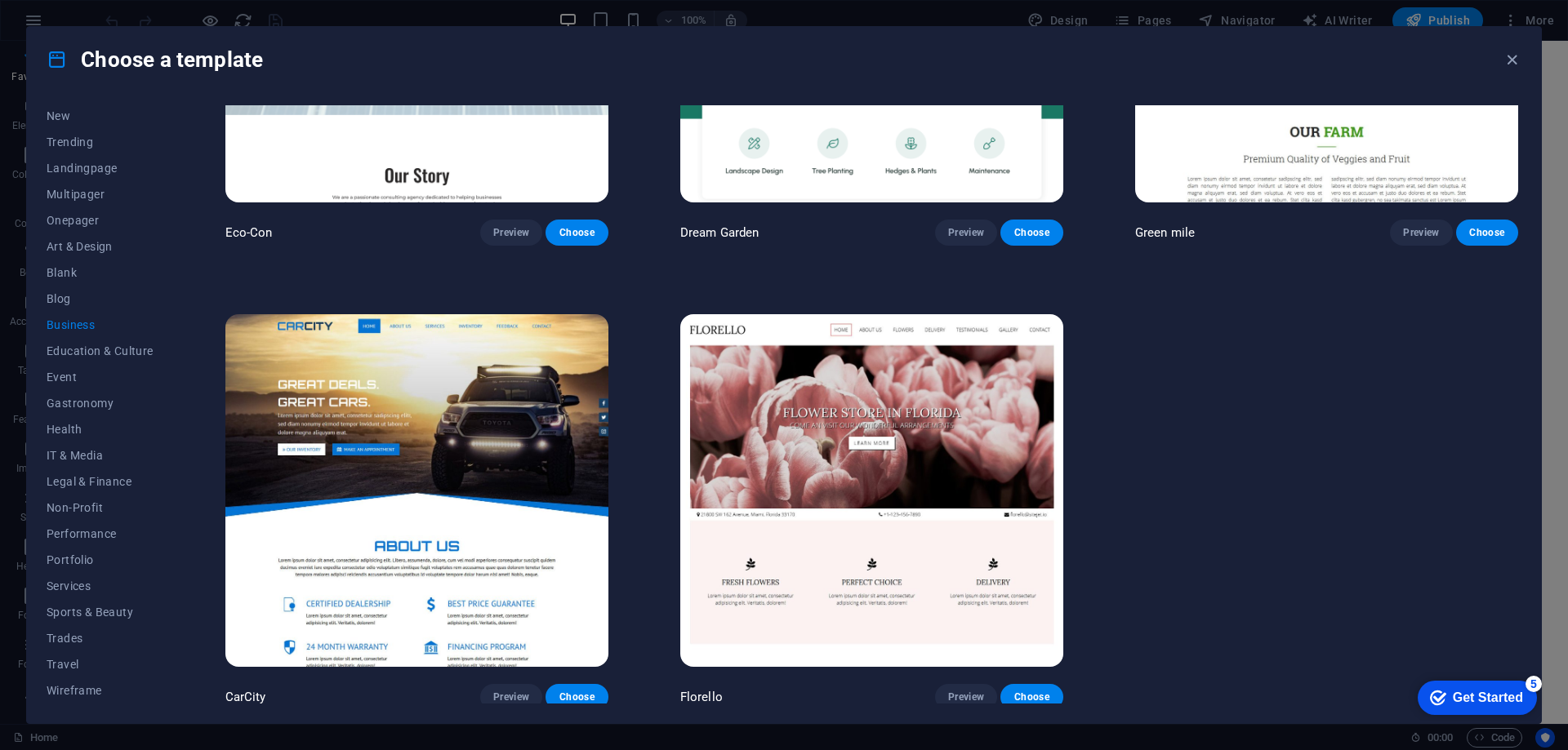
scroll to position [262, 0]
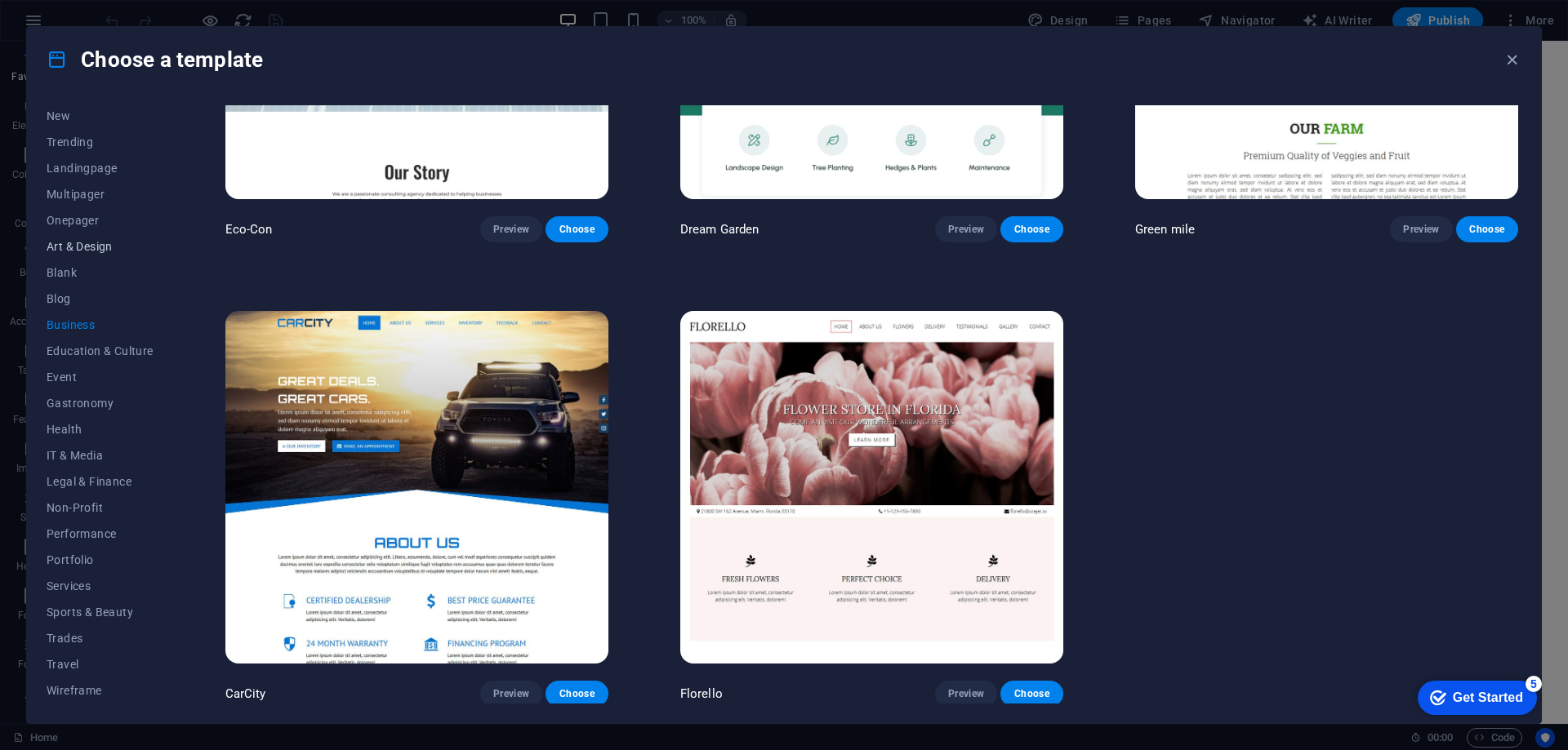
click at [79, 247] on span "Art & Design" at bounding box center [100, 246] width 107 height 13
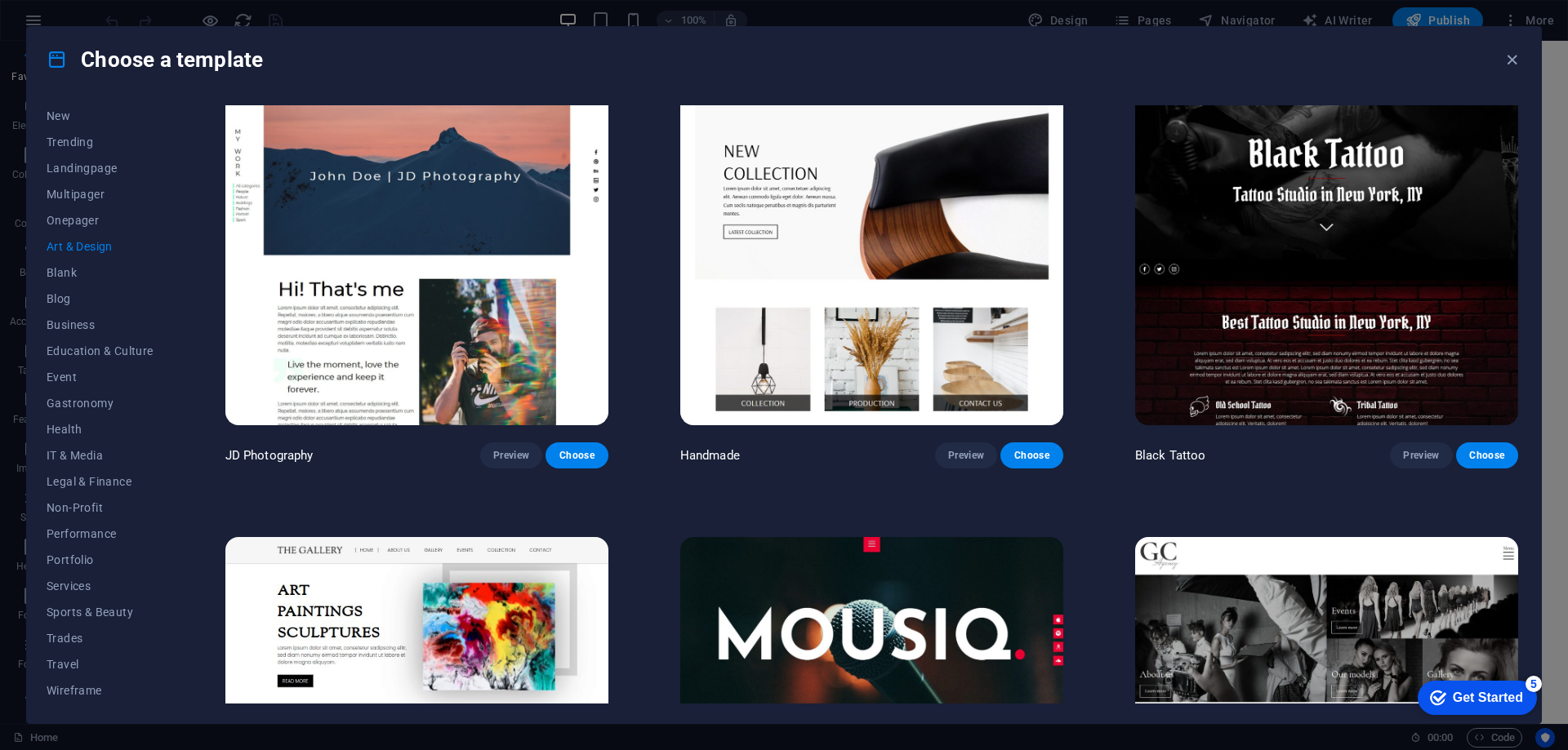
scroll to position [572, 0]
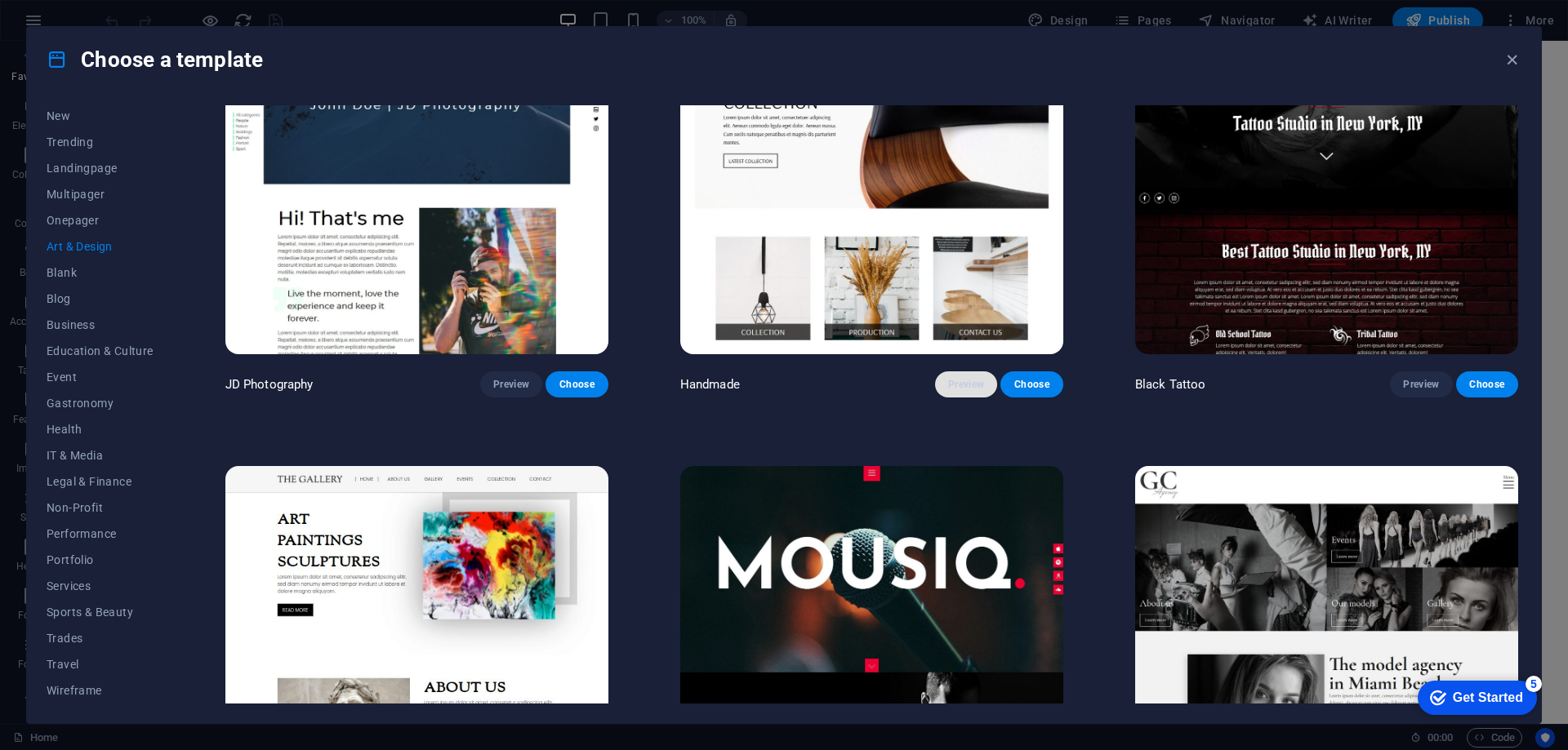
click at [964, 379] on span "Preview" at bounding box center [967, 384] width 36 height 13
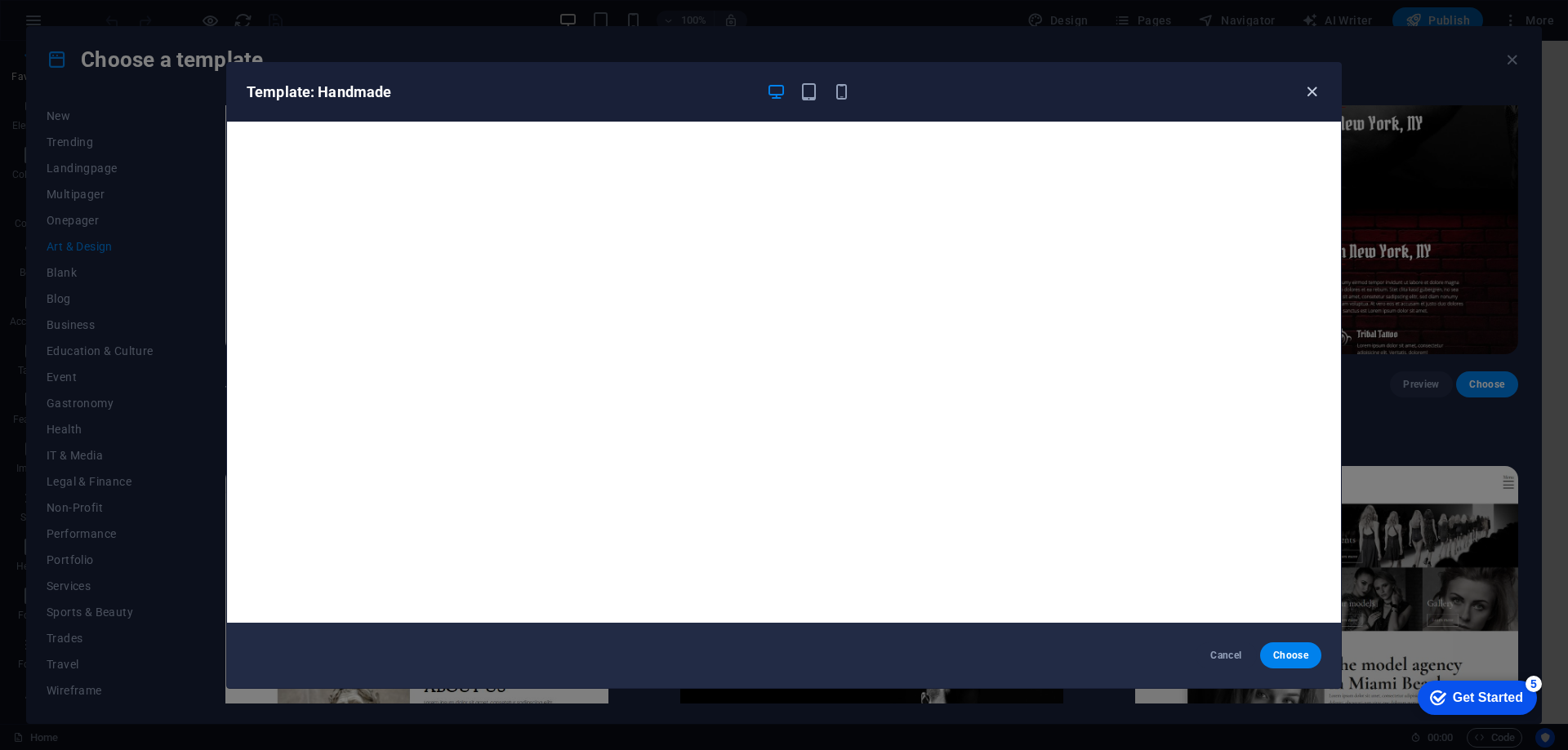
click at [1314, 89] on icon "button" at bounding box center [1312, 91] width 19 height 19
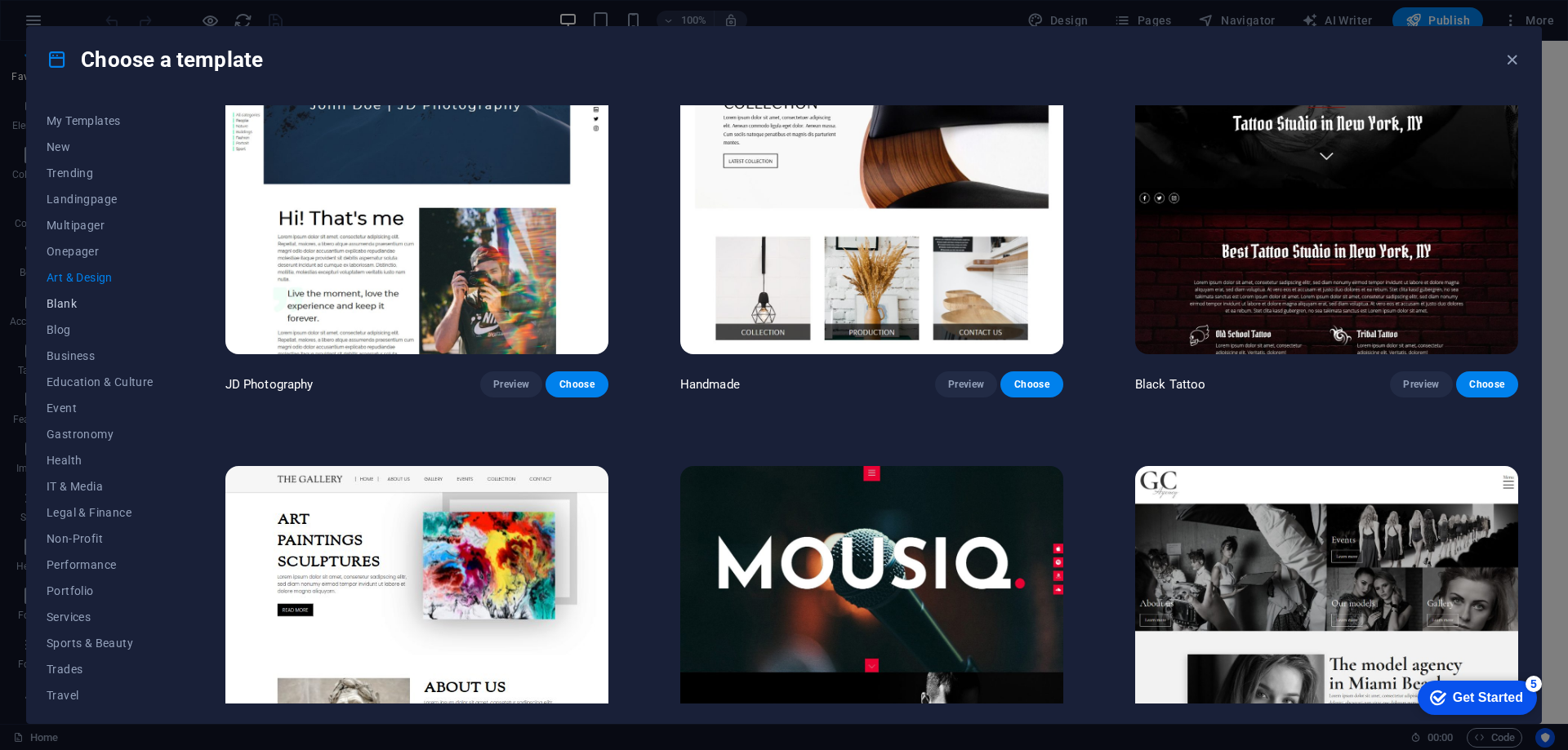
scroll to position [0, 0]
click at [113, 144] on span "My Templates" at bounding box center [100, 144] width 107 height 13
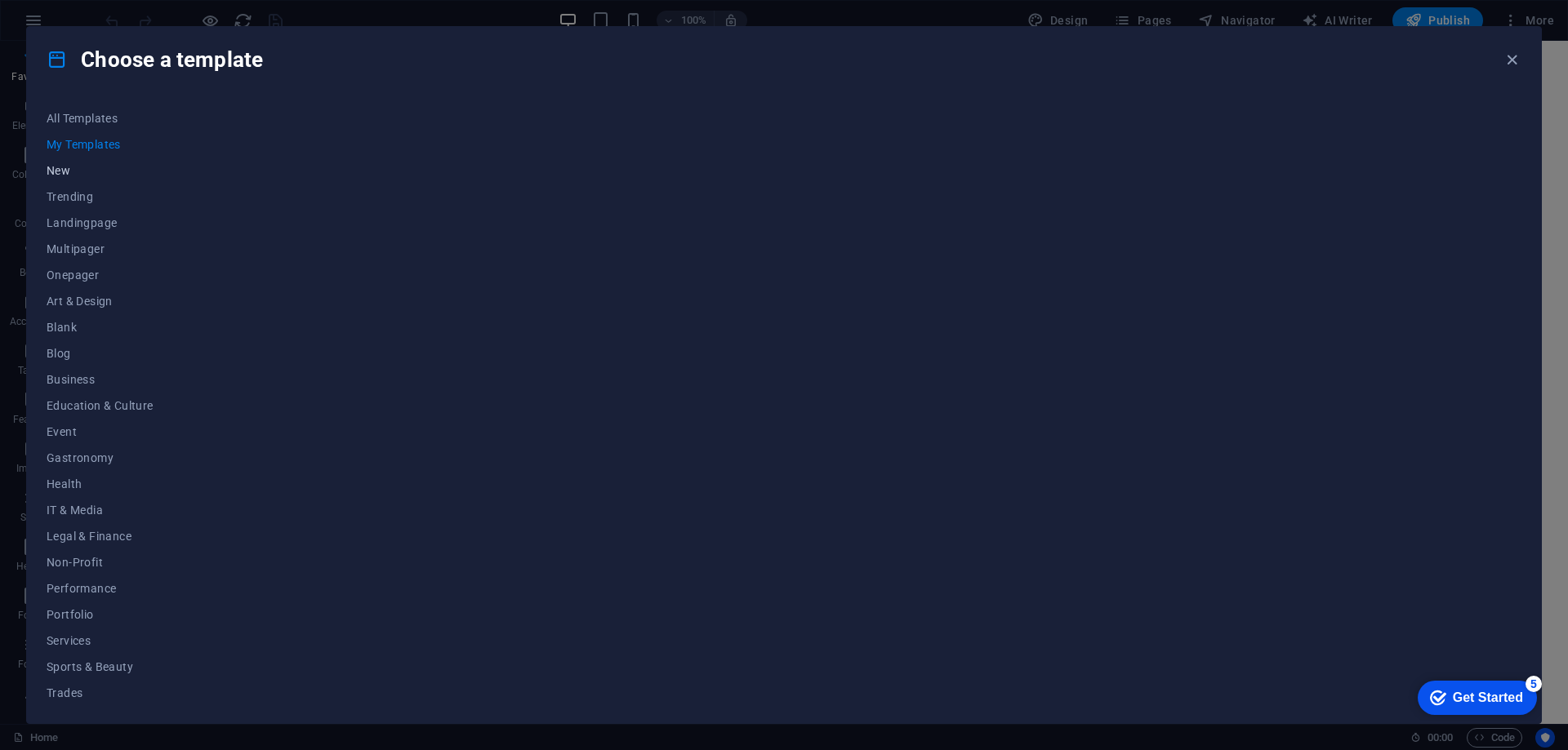
click at [53, 169] on span "New" at bounding box center [100, 170] width 107 height 13
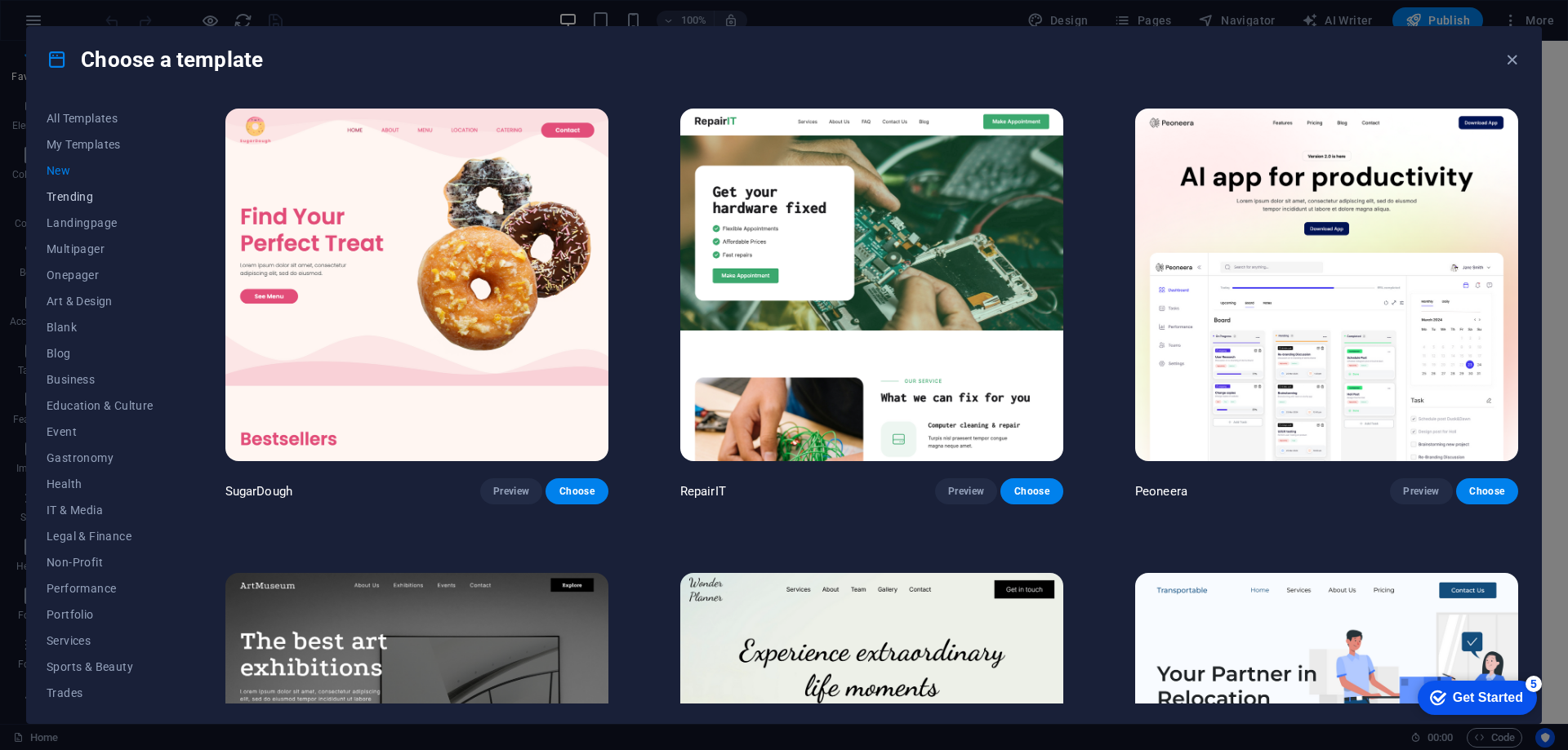
click at [69, 195] on span "Trending" at bounding box center [100, 197] width 107 height 13
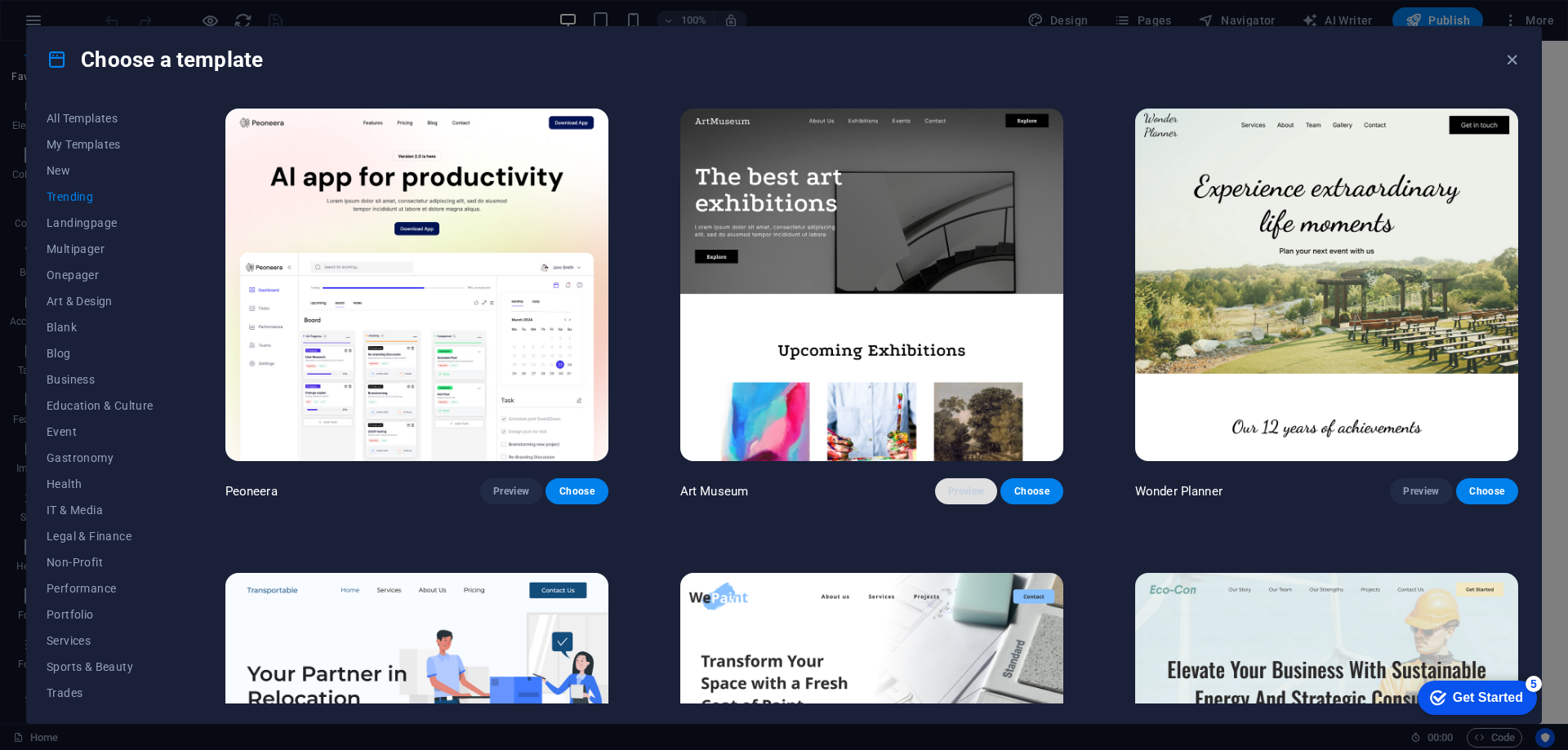
click at [967, 493] on span "Preview" at bounding box center [967, 491] width 36 height 13
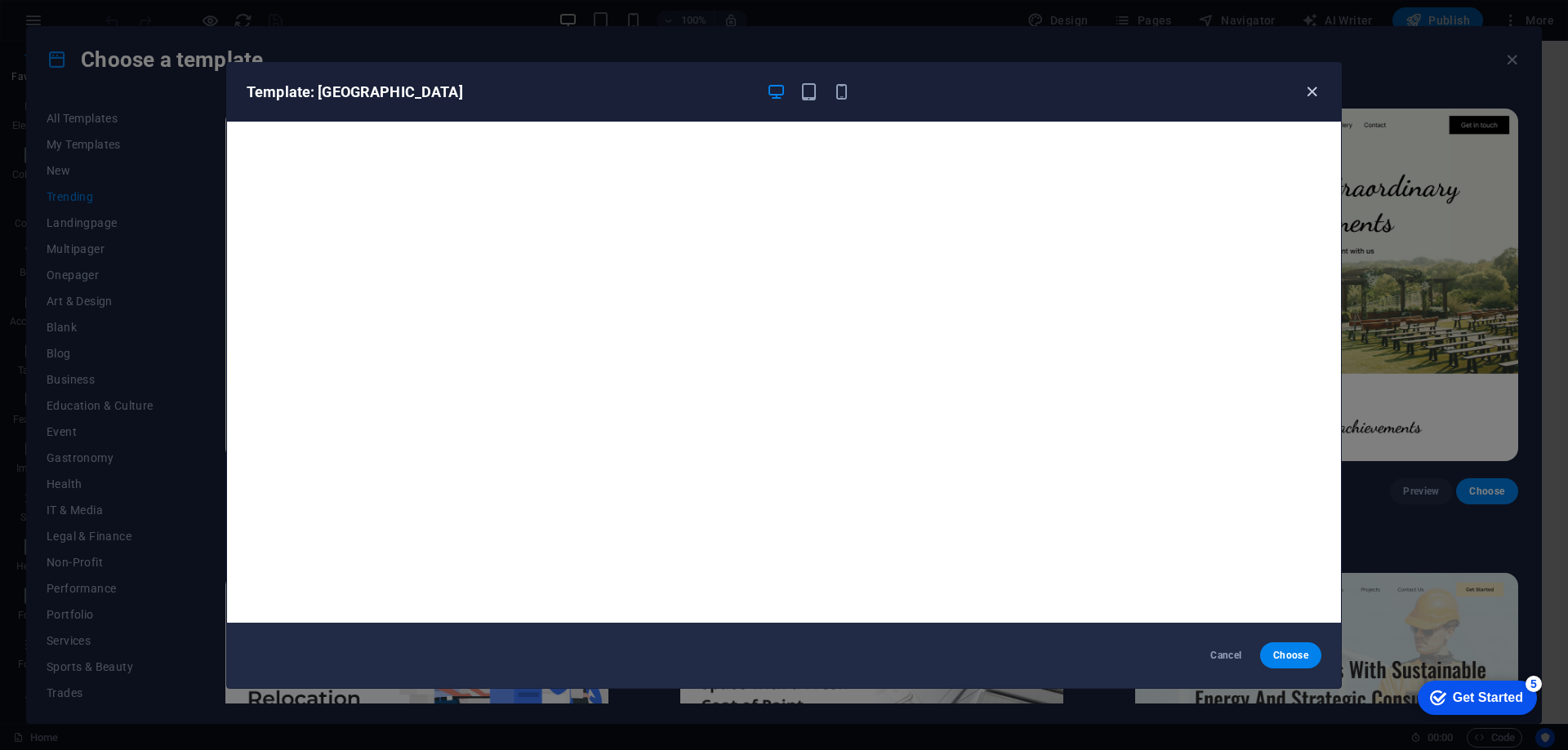
click at [1308, 85] on icon "button" at bounding box center [1312, 91] width 19 height 19
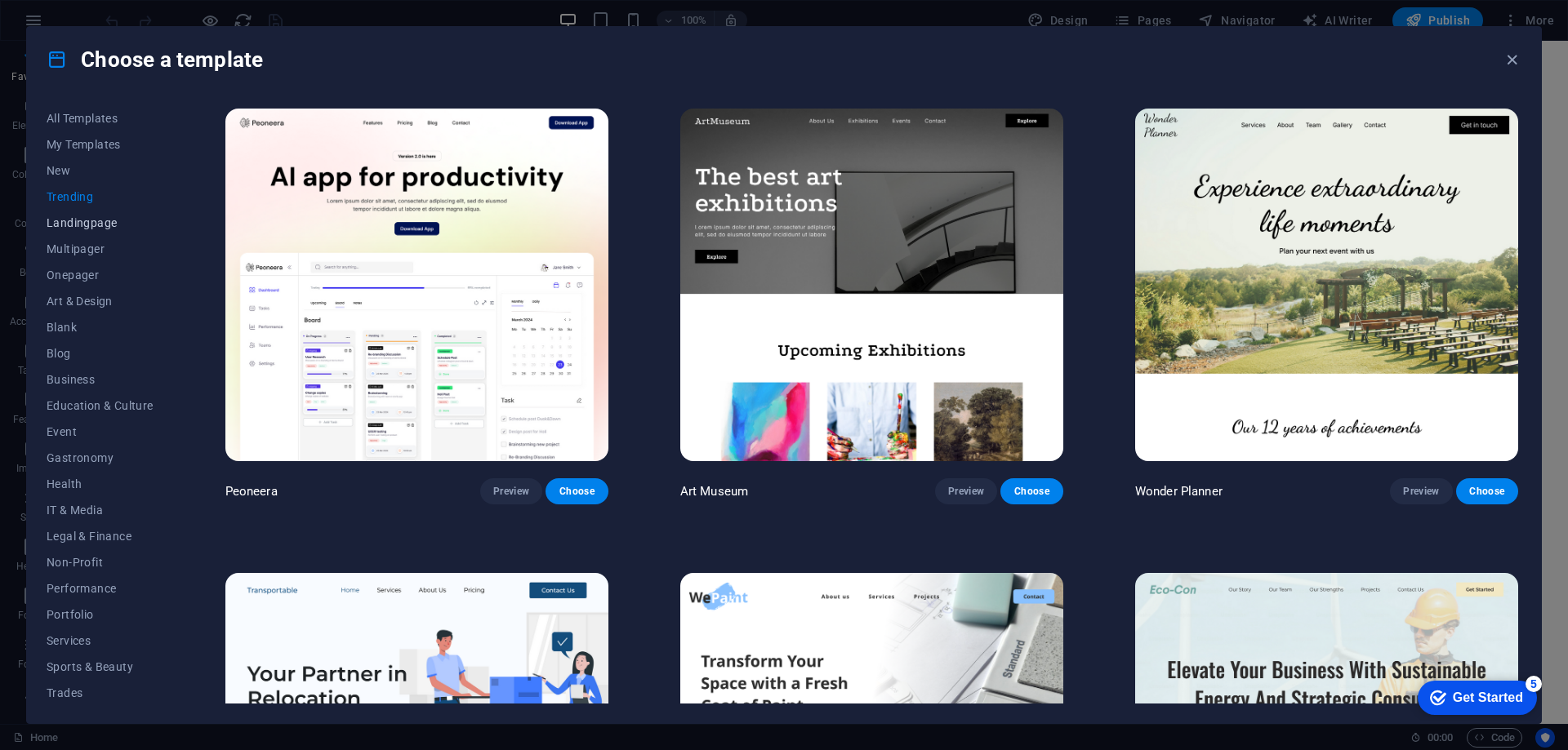
click at [78, 221] on span "Landingpage" at bounding box center [100, 223] width 107 height 13
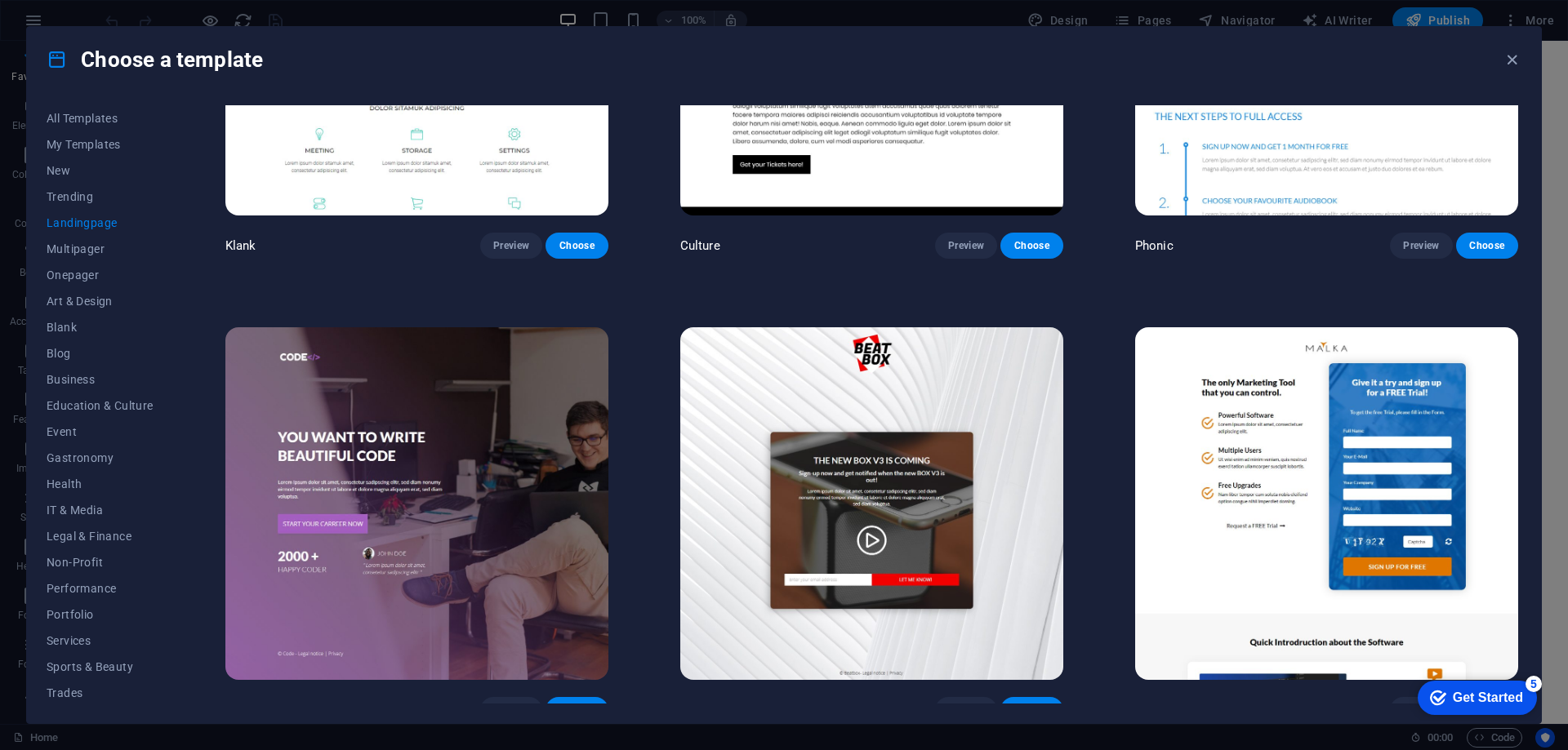
scroll to position [245, 0]
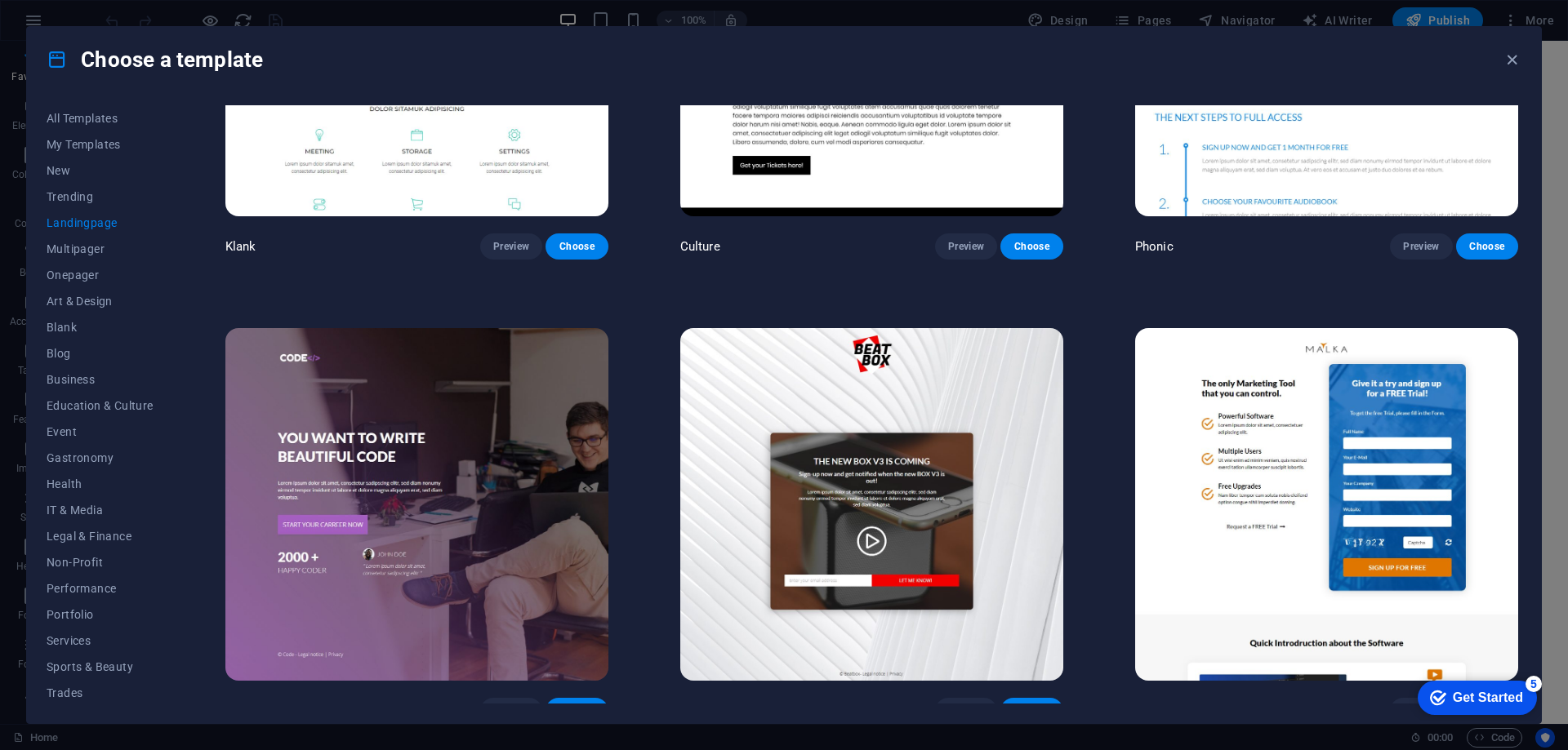
click at [836, 390] on img at bounding box center [872, 504] width 383 height 352
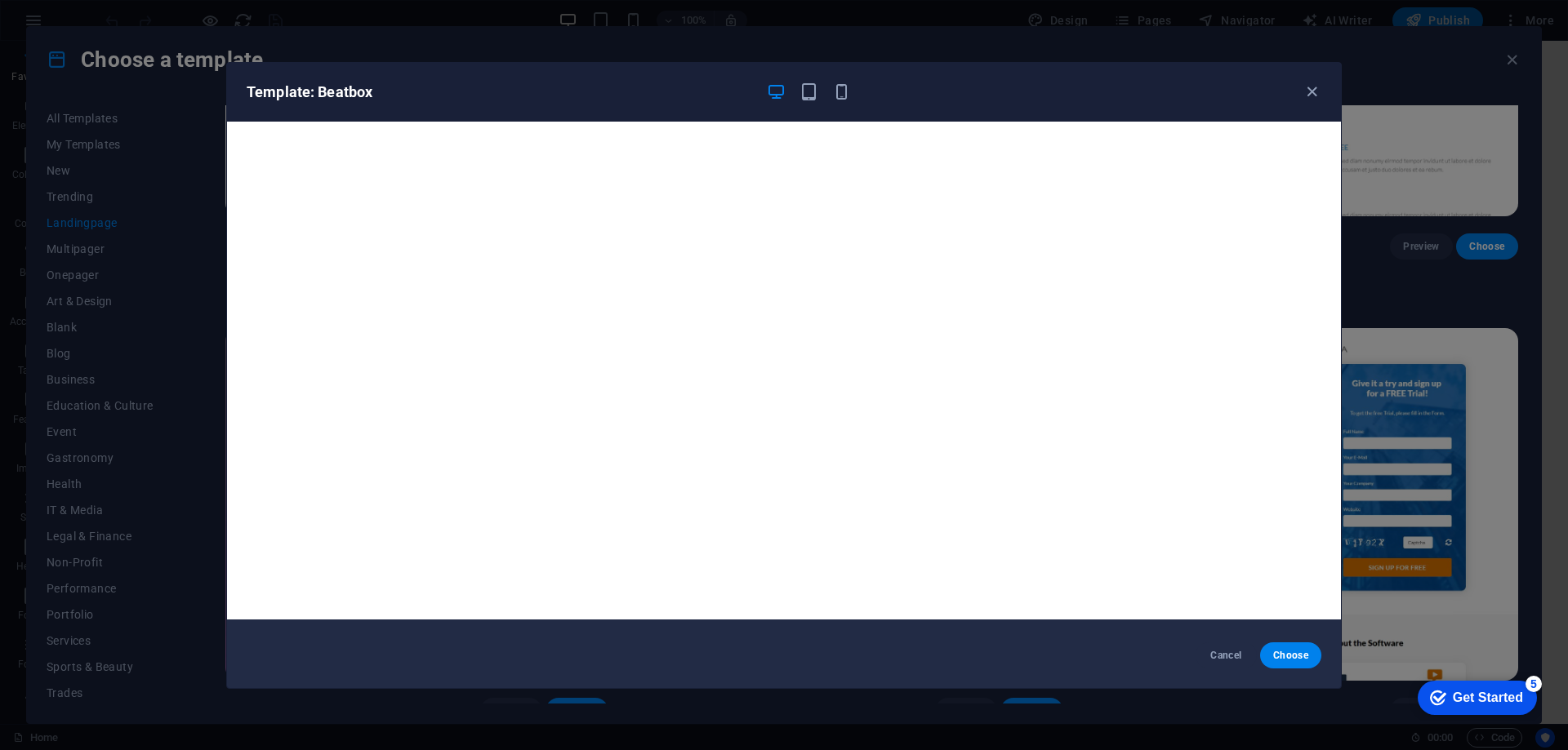
scroll to position [5, 0]
click at [1314, 90] on icon "button" at bounding box center [1312, 91] width 19 height 19
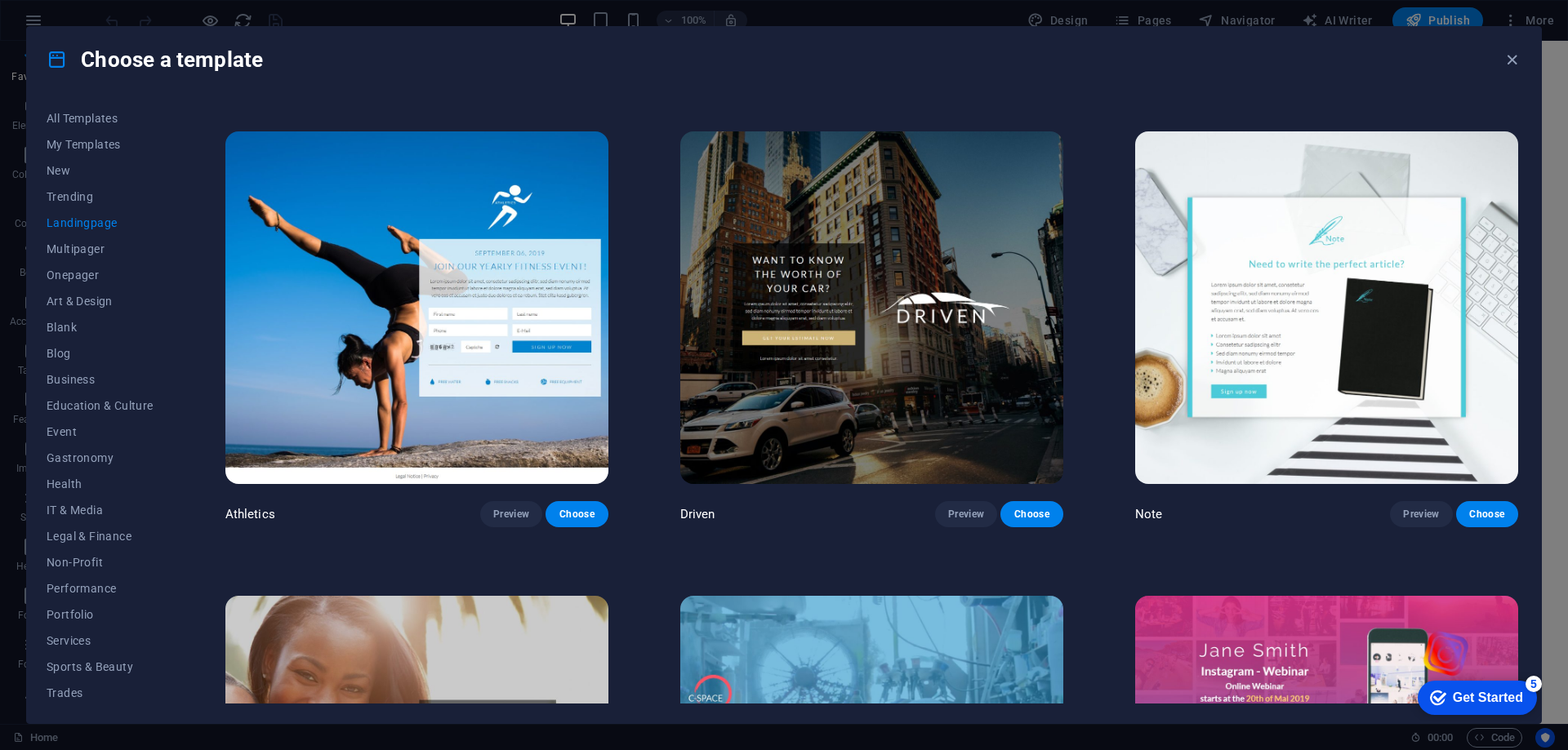
scroll to position [1388, 0]
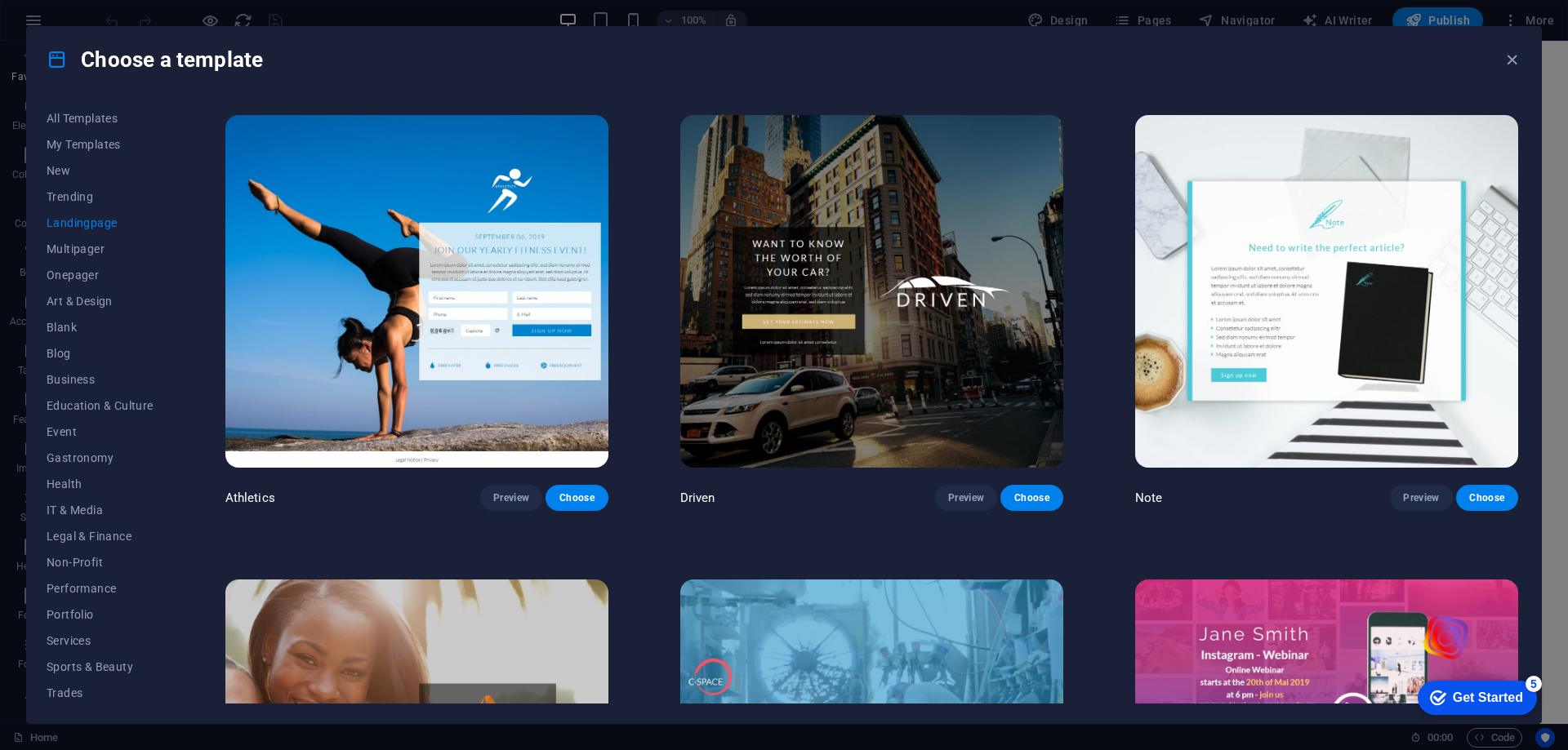
click at [884, 169] on img at bounding box center [872, 291] width 383 height 352
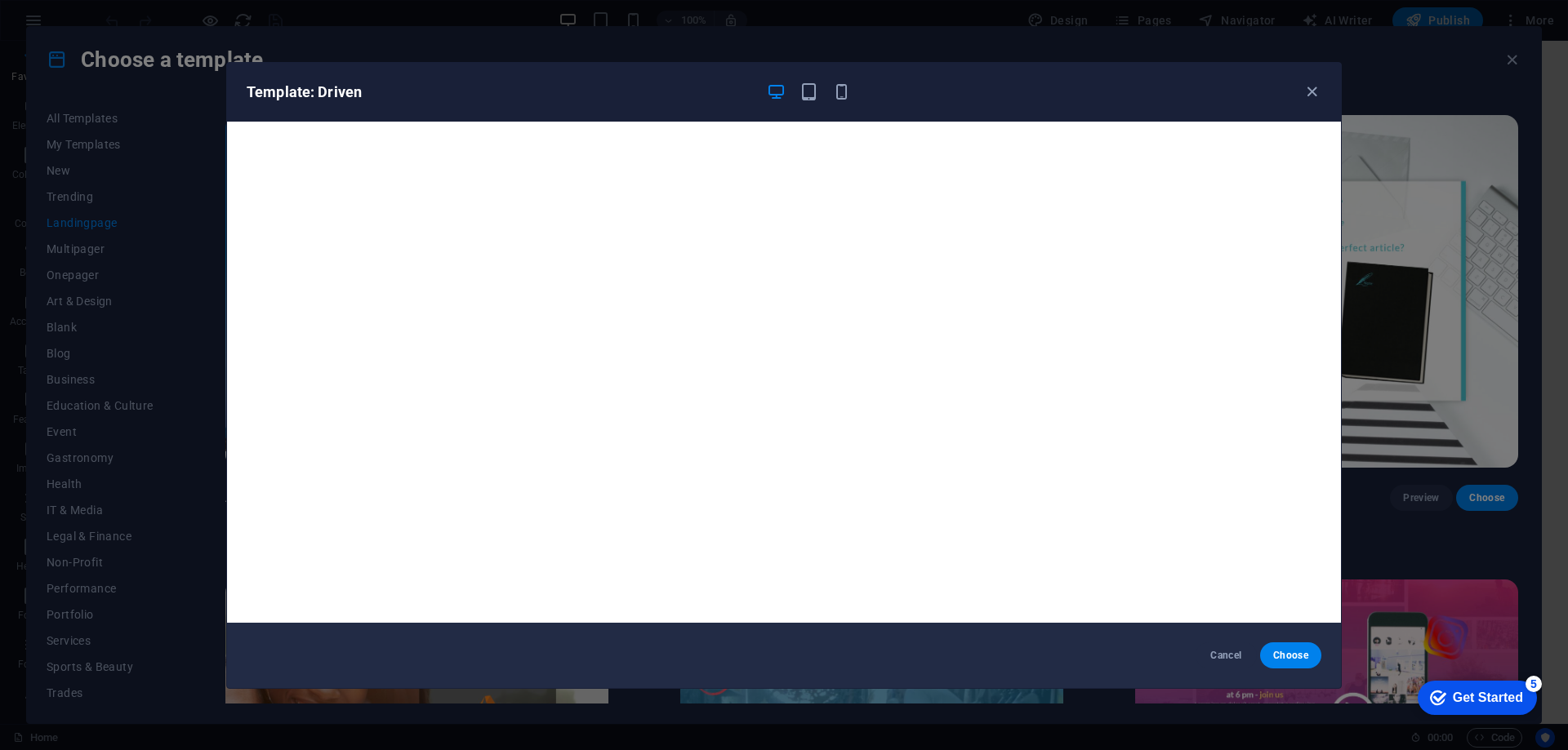
scroll to position [5, 0]
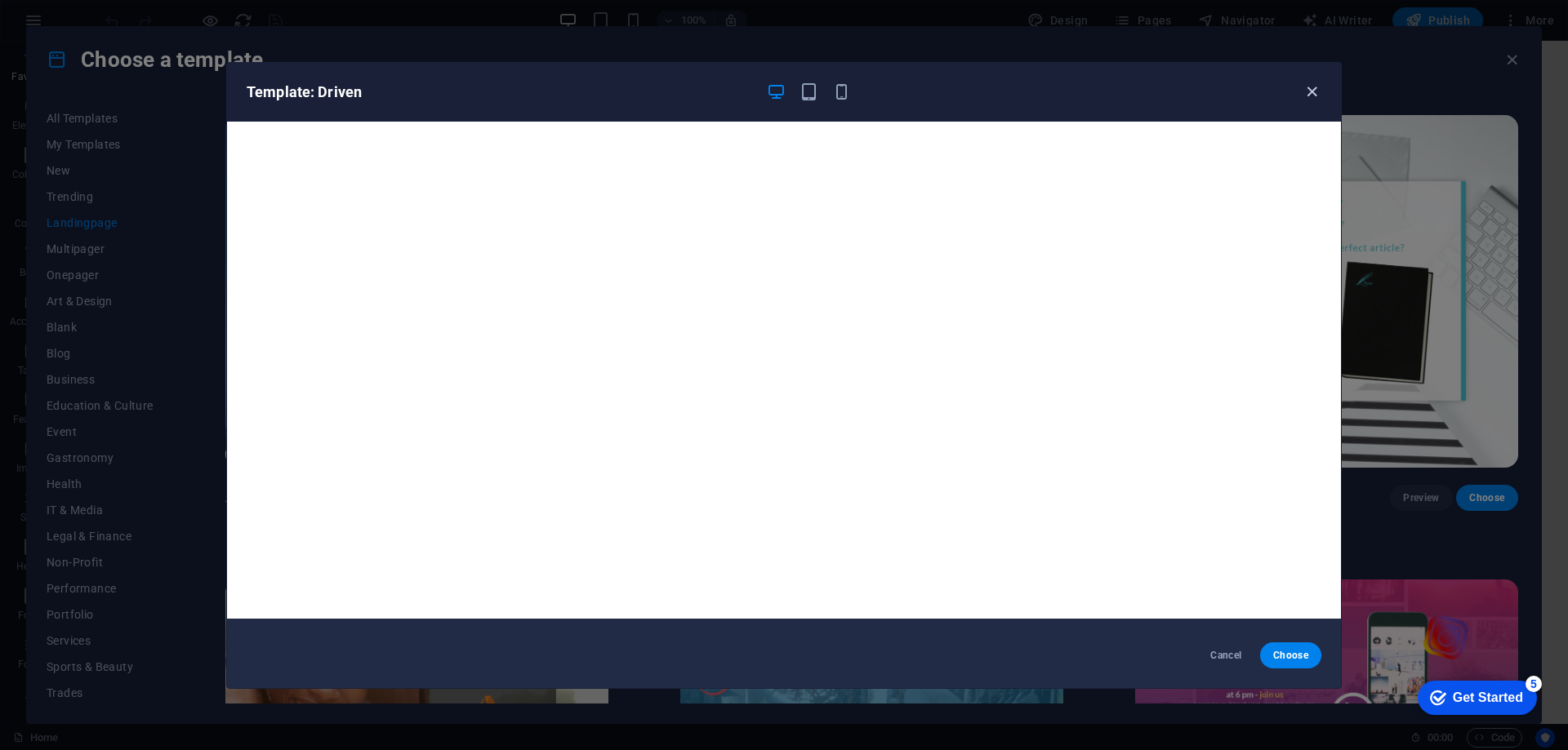
click at [1313, 90] on icon "button" at bounding box center [1312, 91] width 19 height 19
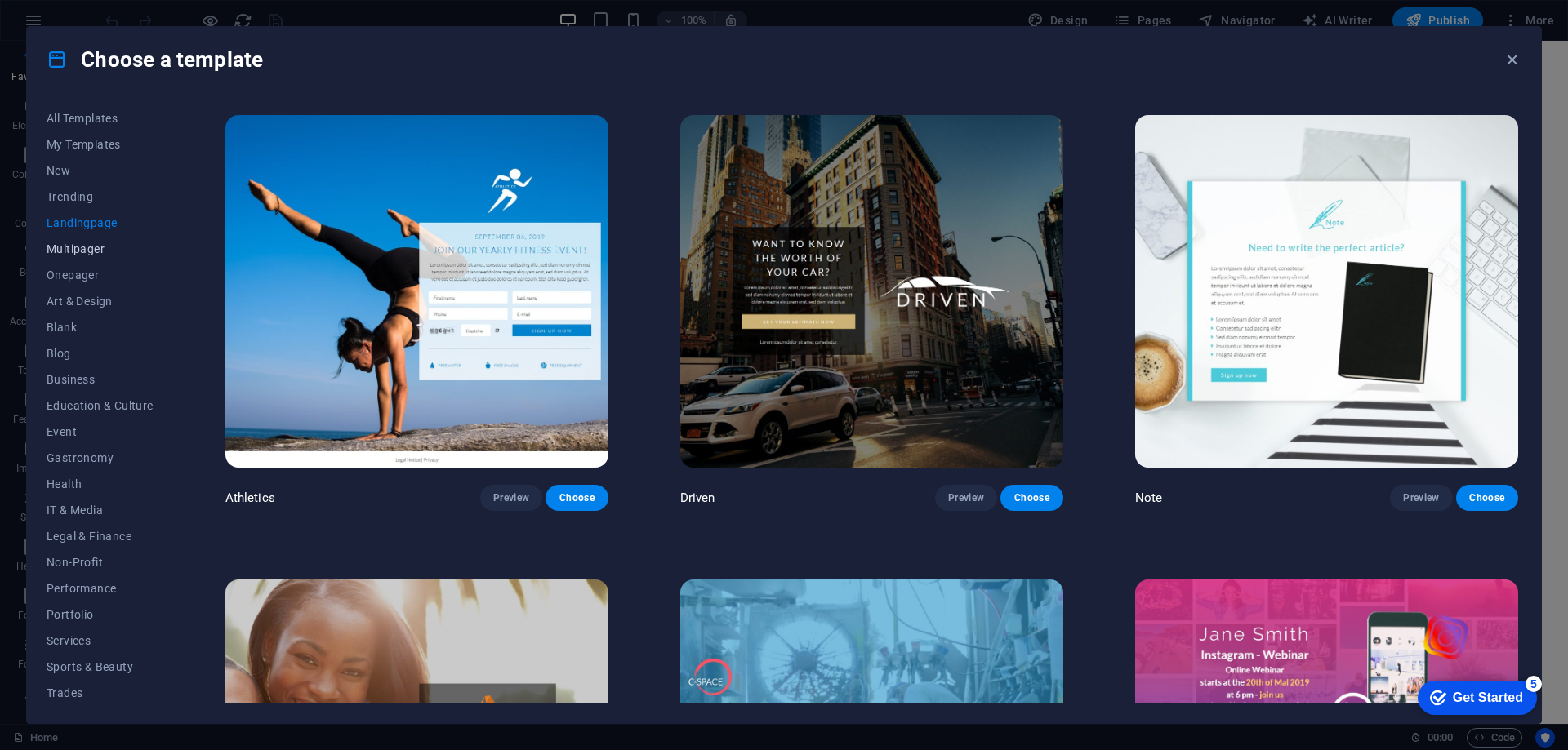
click at [100, 246] on span "Multipager" at bounding box center [100, 249] width 107 height 13
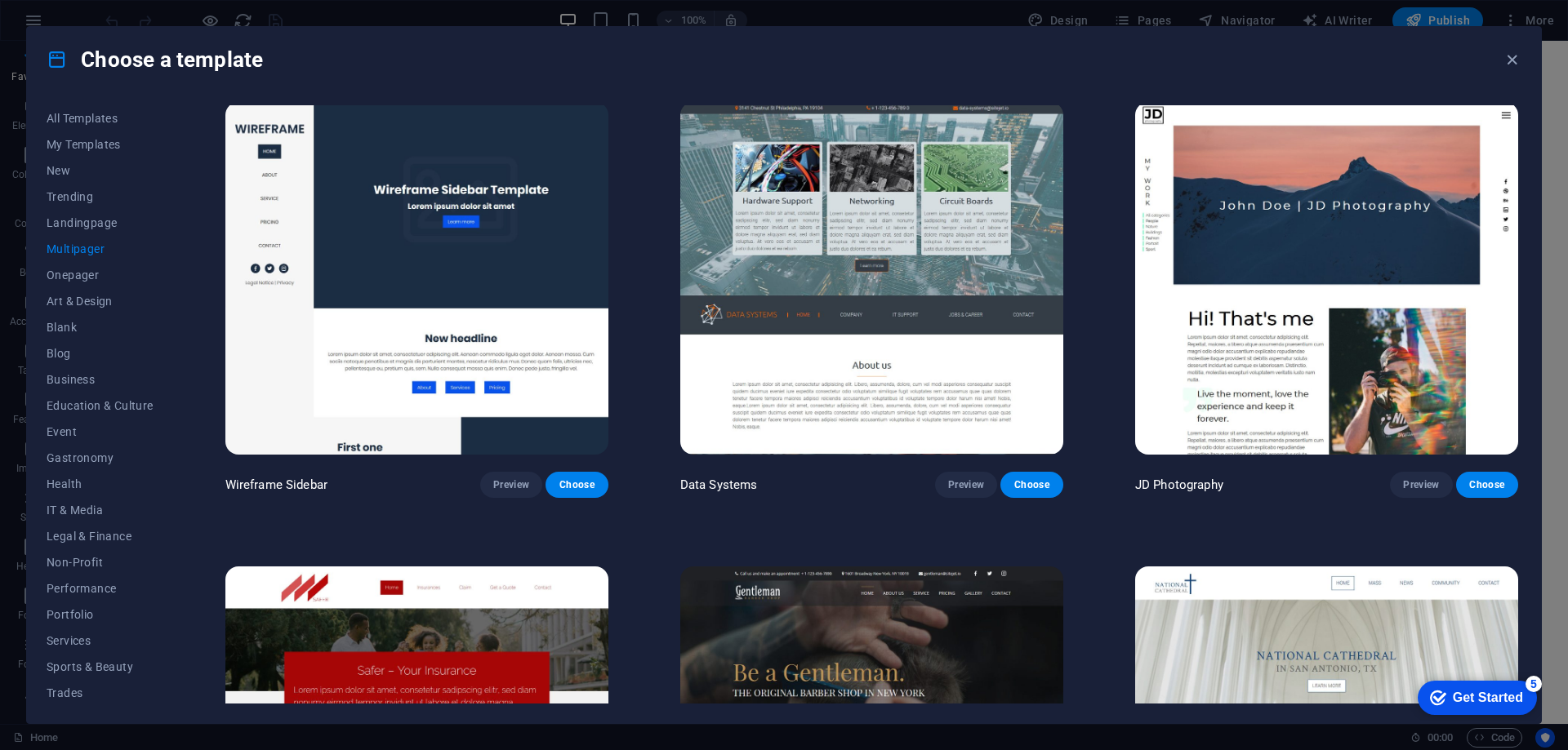
scroll to position [4491, 0]
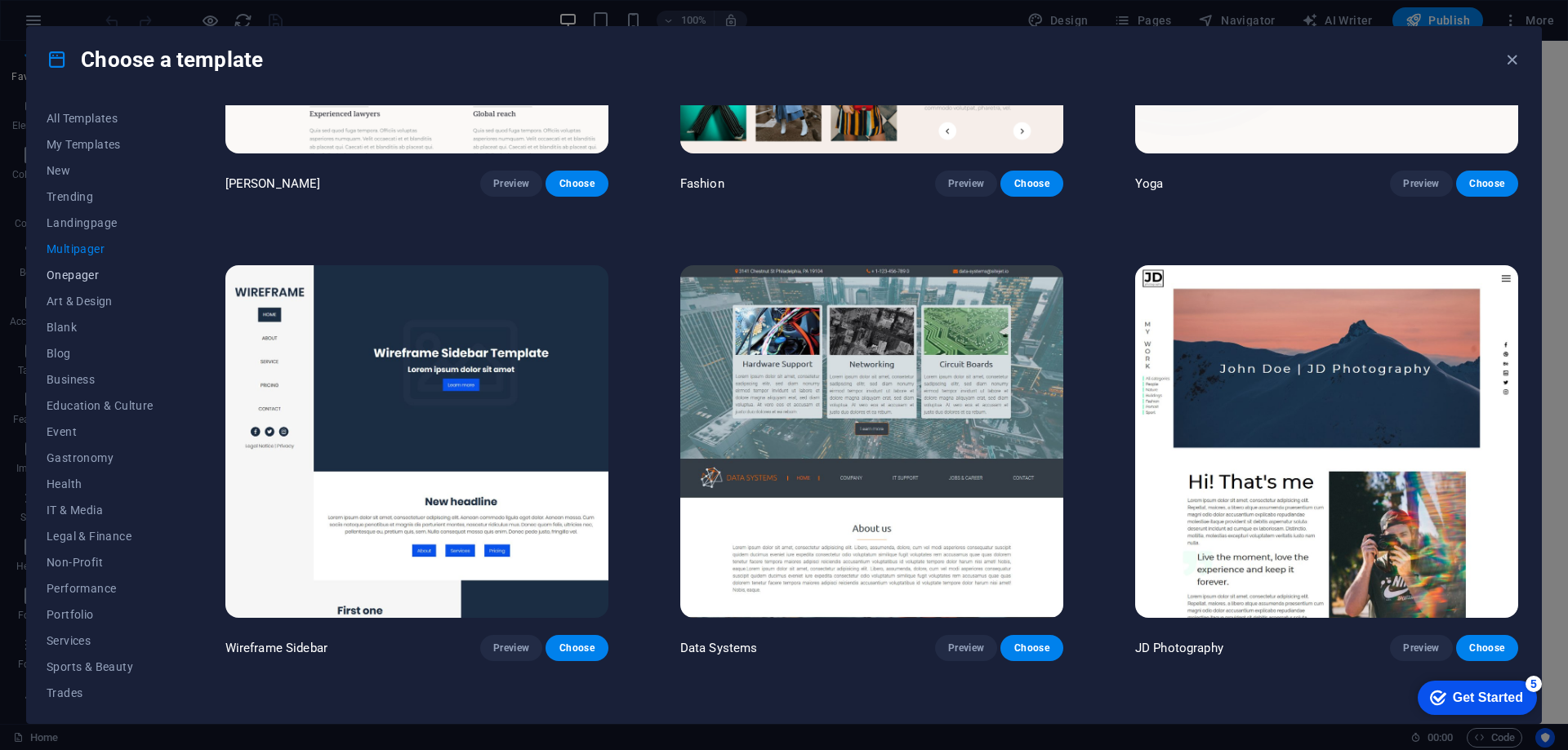
click at [83, 277] on span "Onepager" at bounding box center [100, 275] width 107 height 13
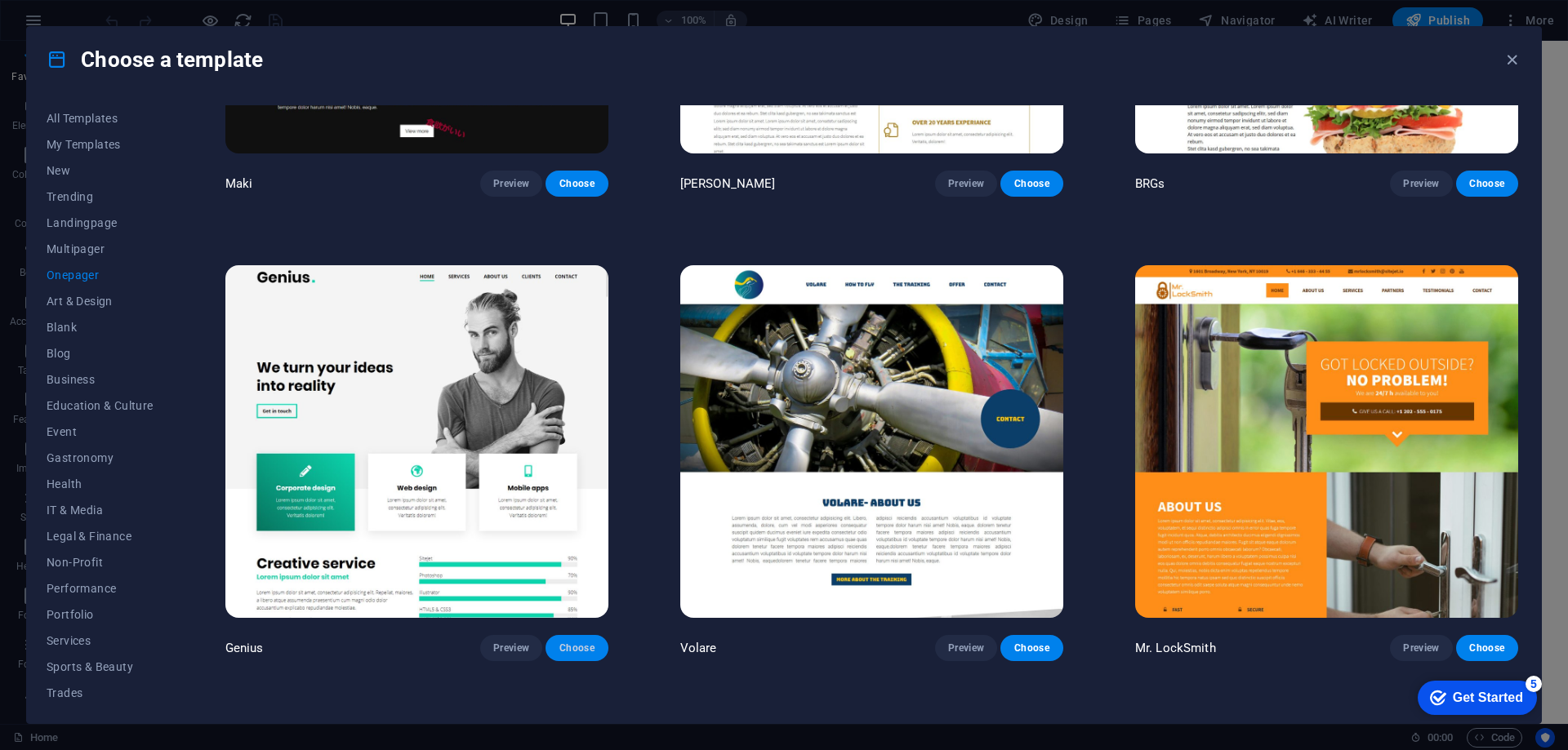
click at [585, 642] on span "Choose" at bounding box center [577, 648] width 36 height 13
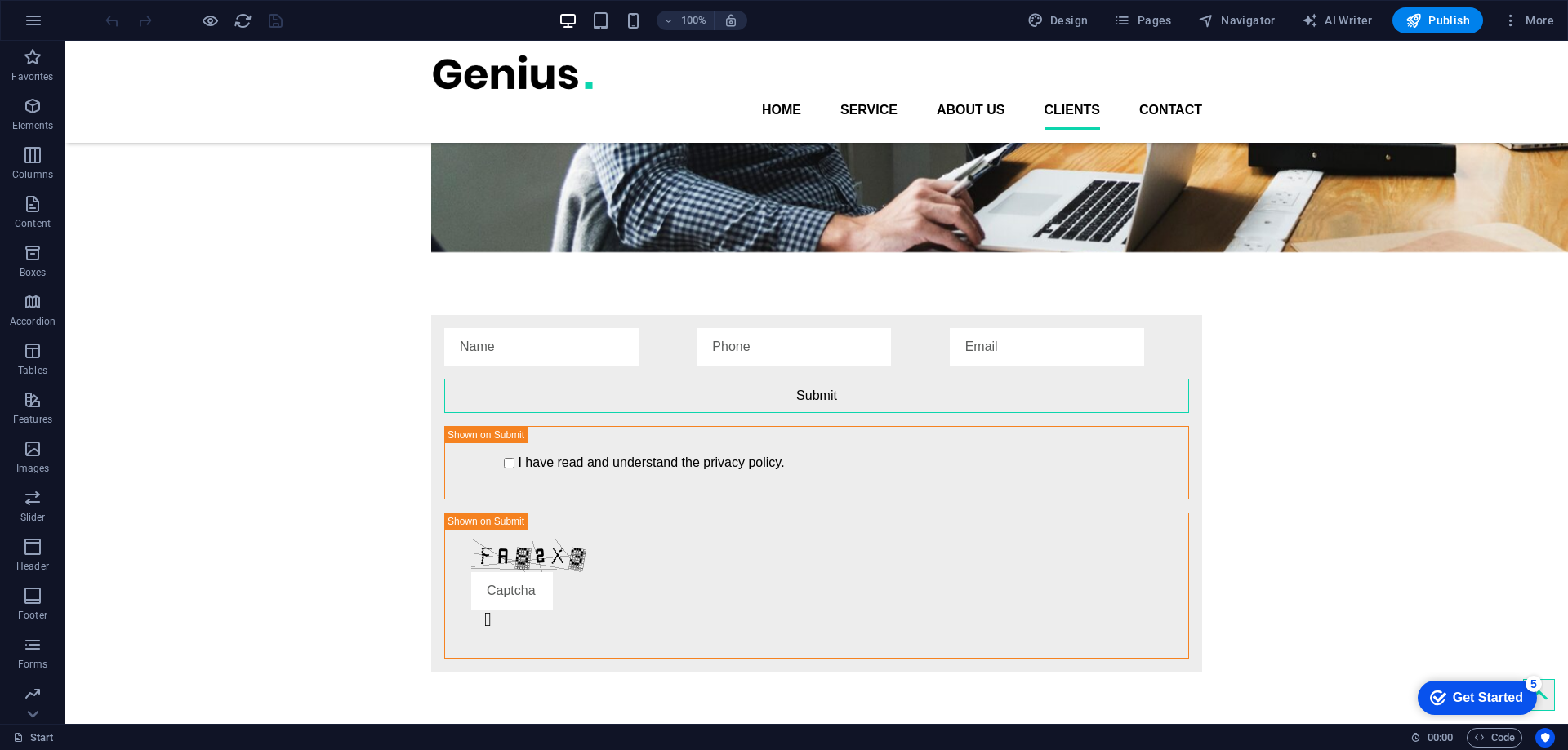
scroll to position [3047, 0]
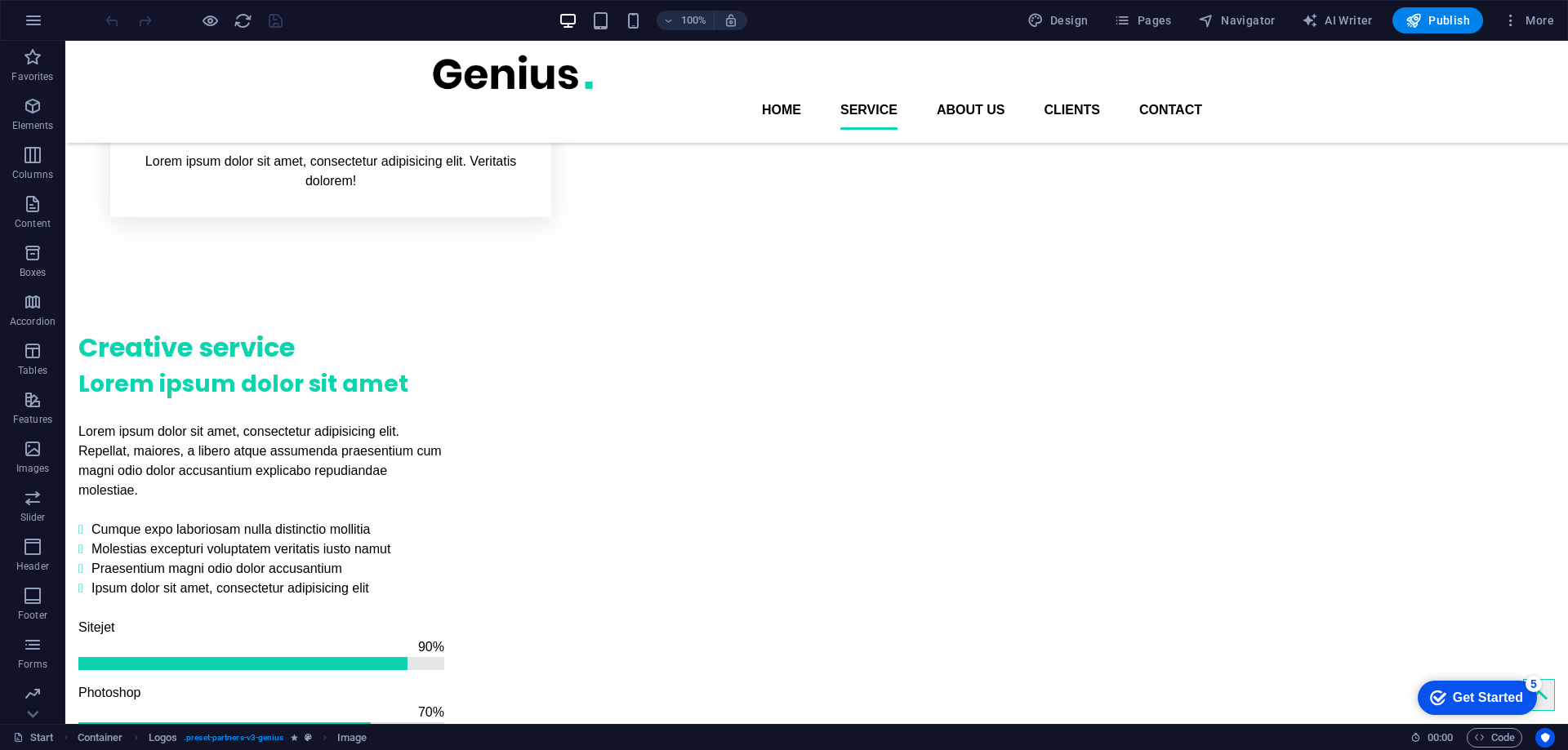
scroll to position [0, 0]
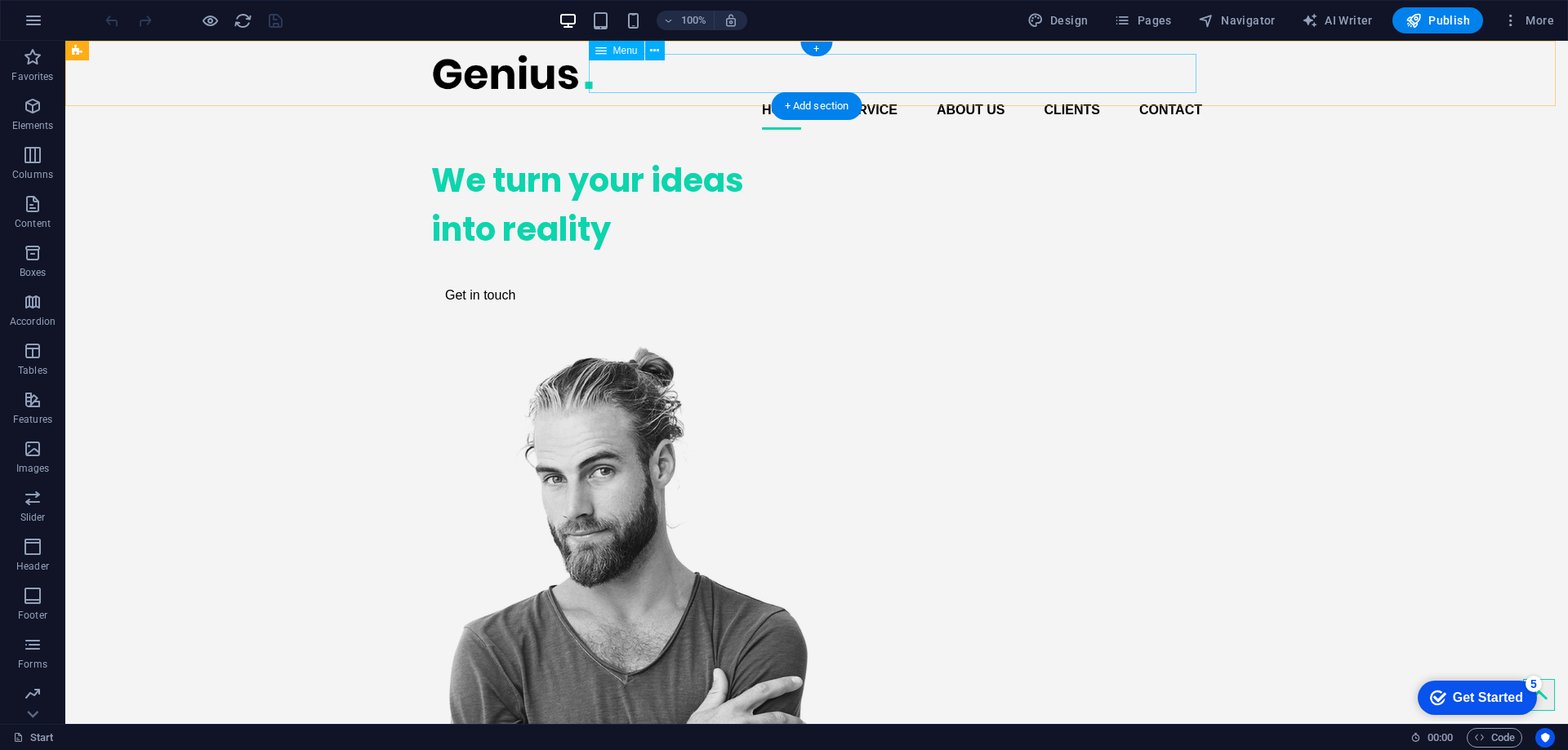
click at [864, 91] on nav "Home Service About us Clients Contact" at bounding box center [816, 110] width 771 height 39
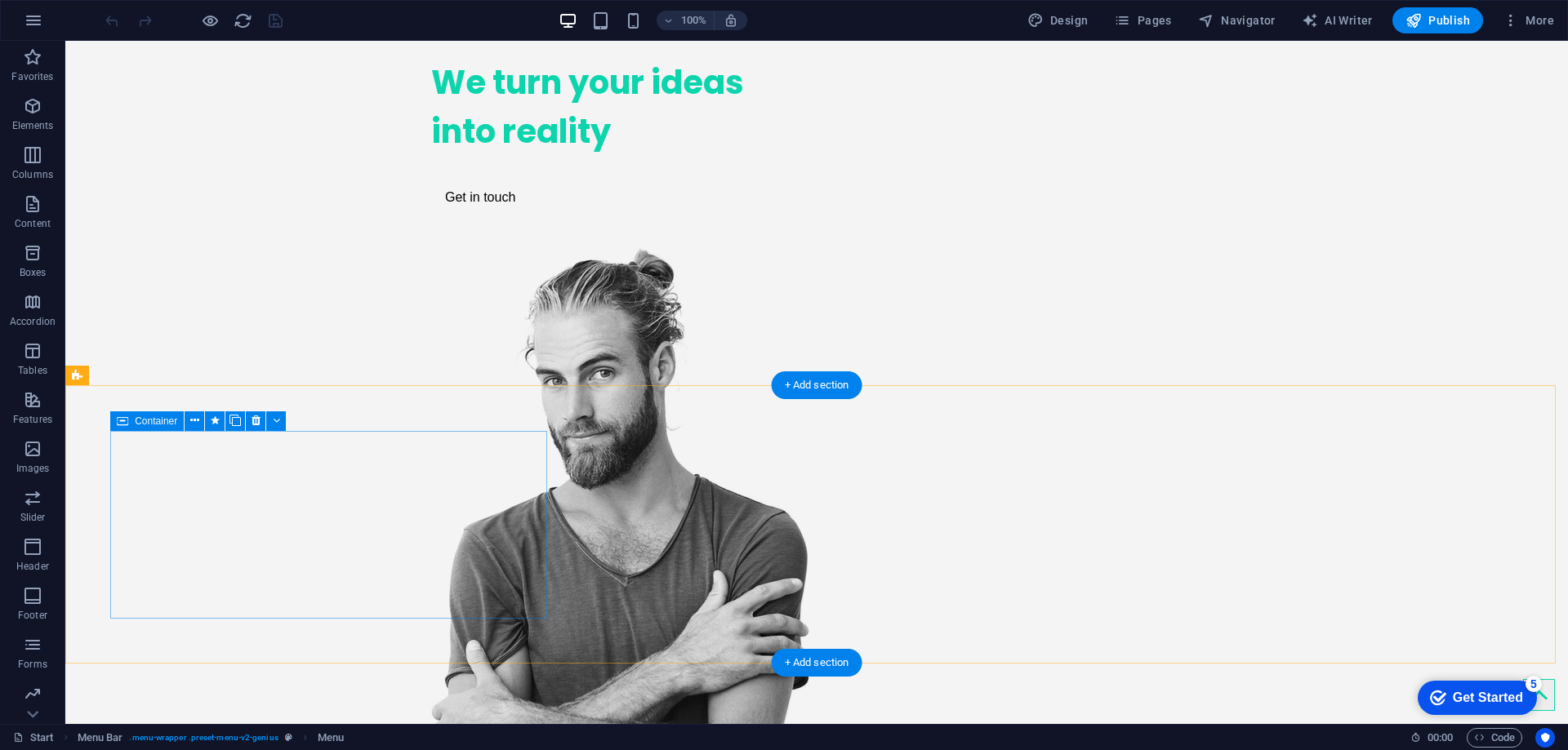
scroll to position [245, 0]
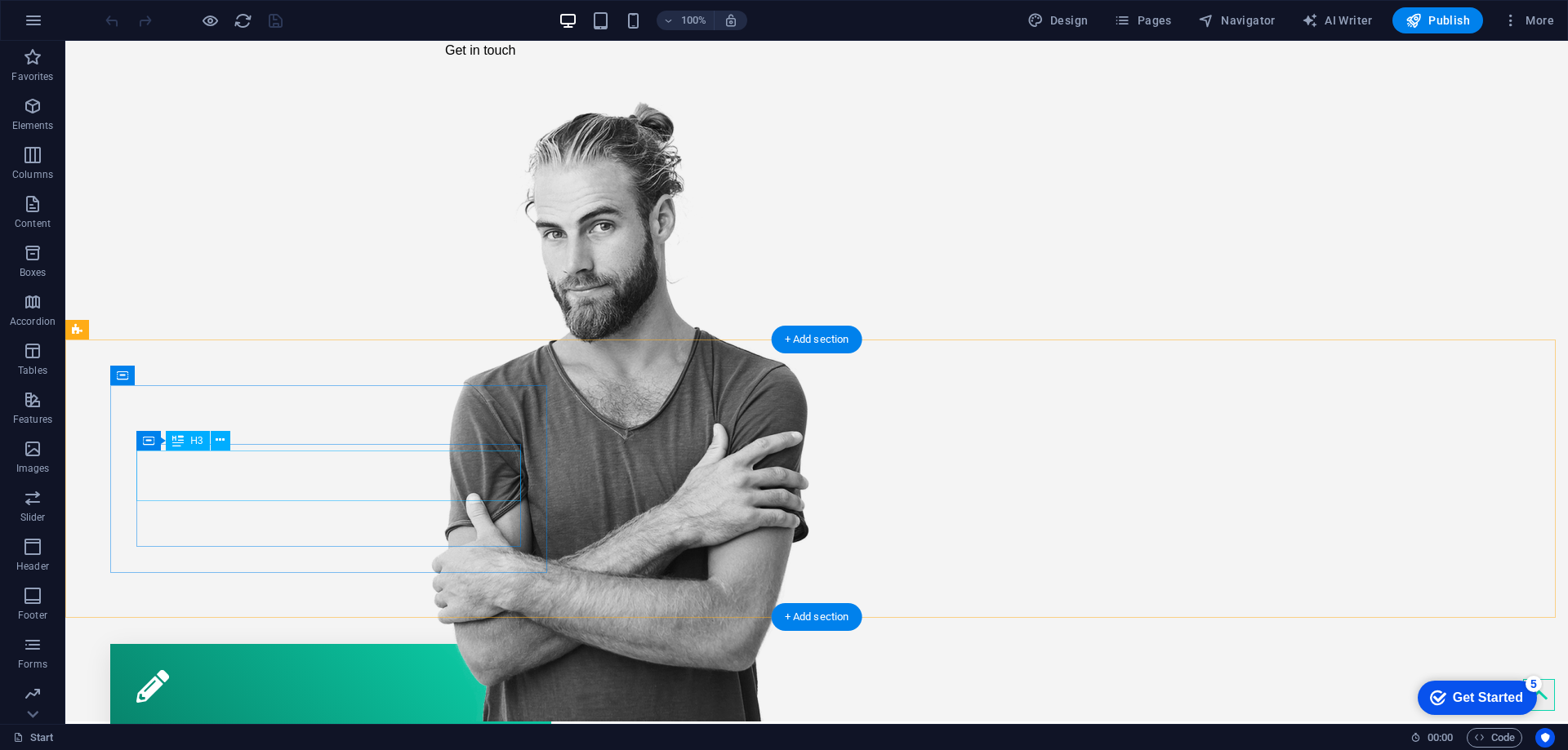
click at [316, 709] on div "Corporate design" at bounding box center [330, 735] width 389 height 50
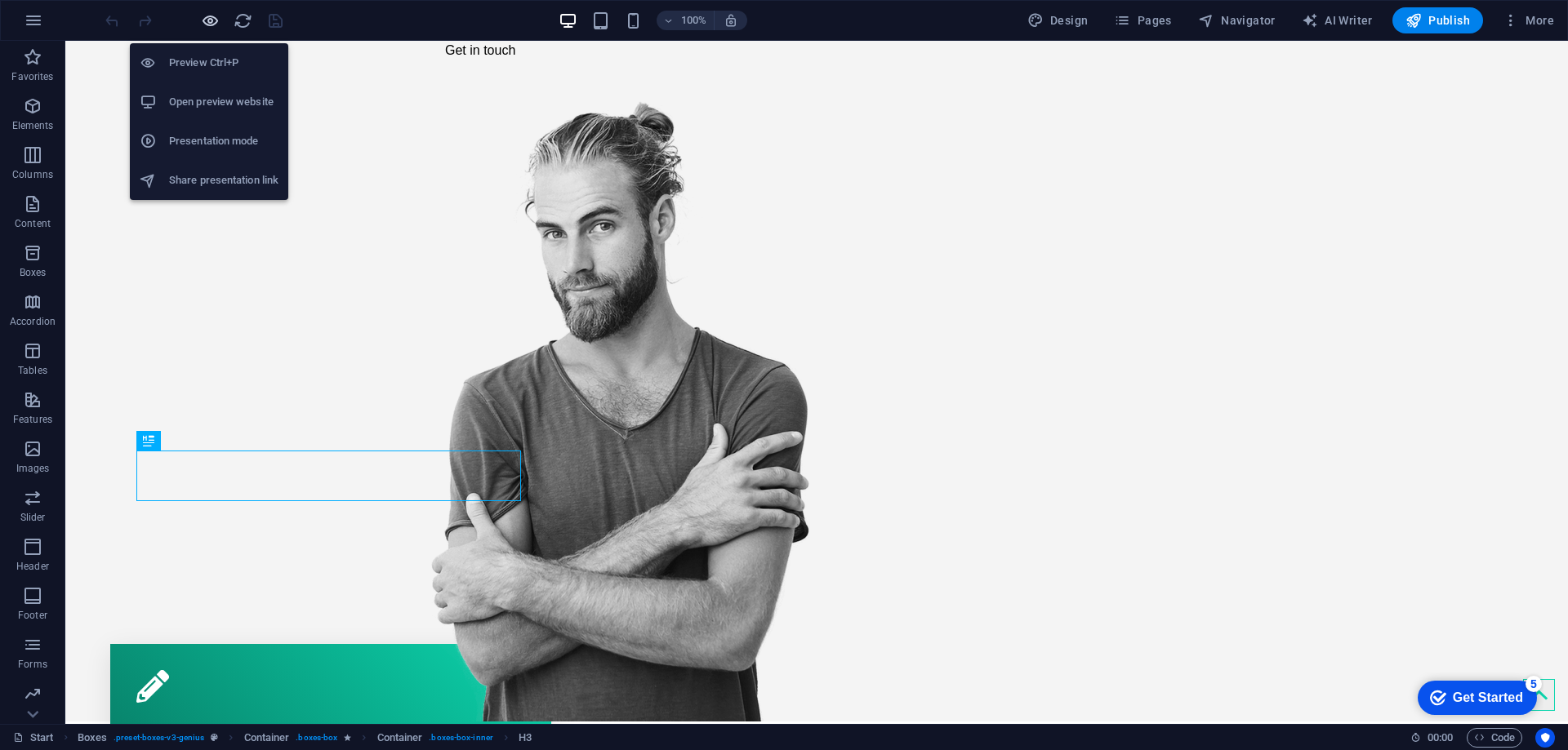
click at [204, 23] on icon "button" at bounding box center [210, 21] width 19 height 19
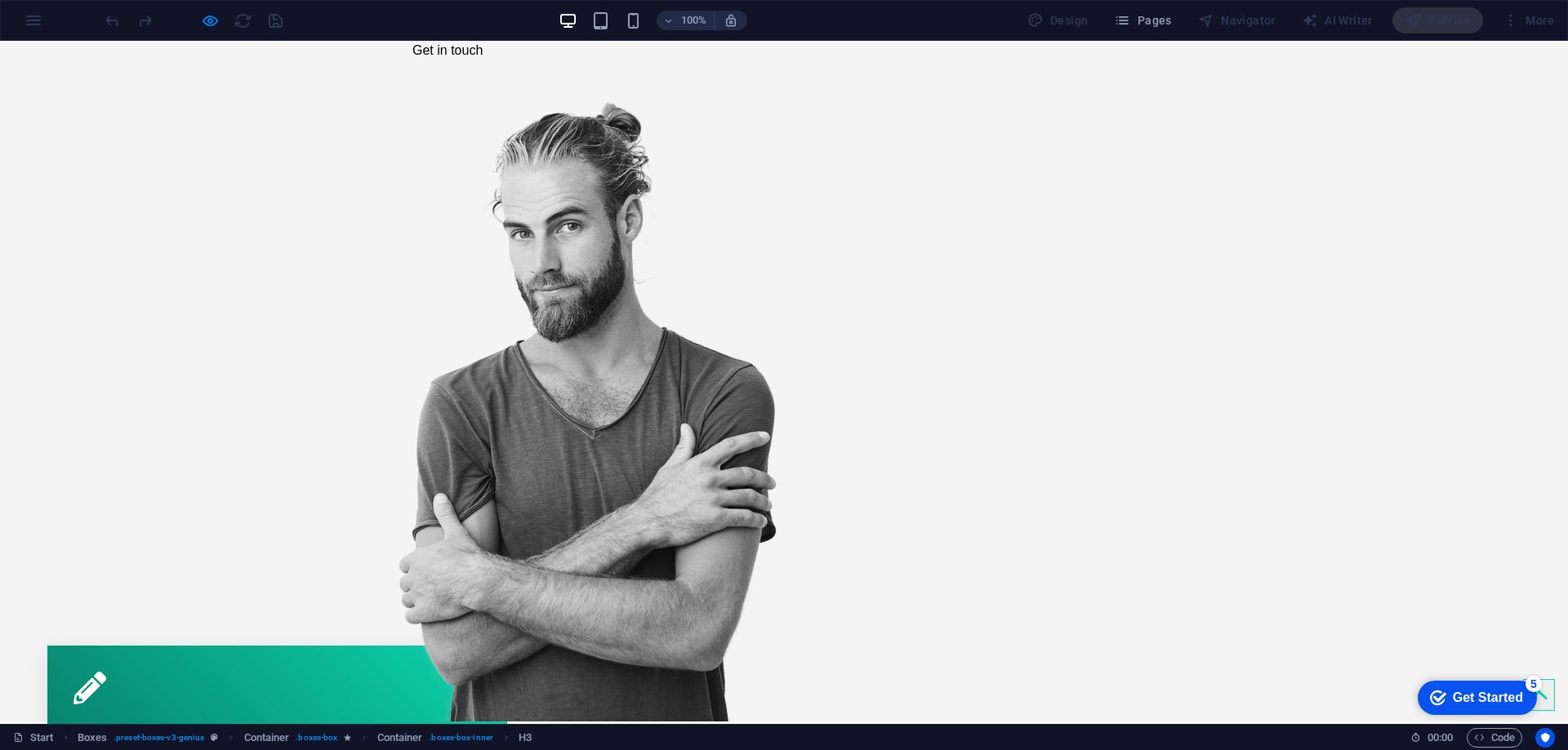
click at [352, 724] on span "Corporate design" at bounding box center [277, 739] width 210 height 32
drag, startPoint x: 807, startPoint y: 515, endPoint x: 820, endPoint y: 515, distance: 13.0
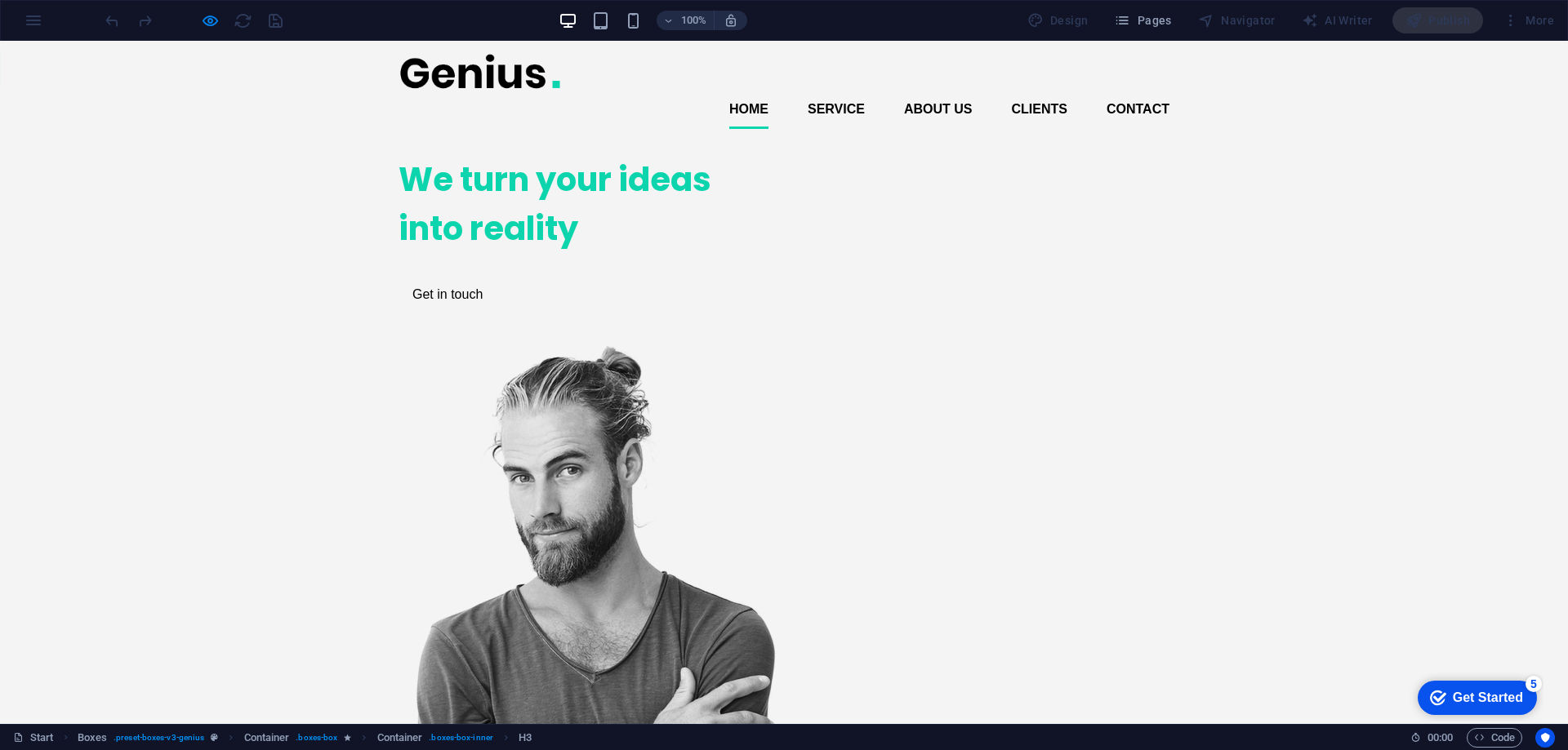
scroll to position [0, 0]
click at [823, 91] on link "Service" at bounding box center [836, 110] width 57 height 39
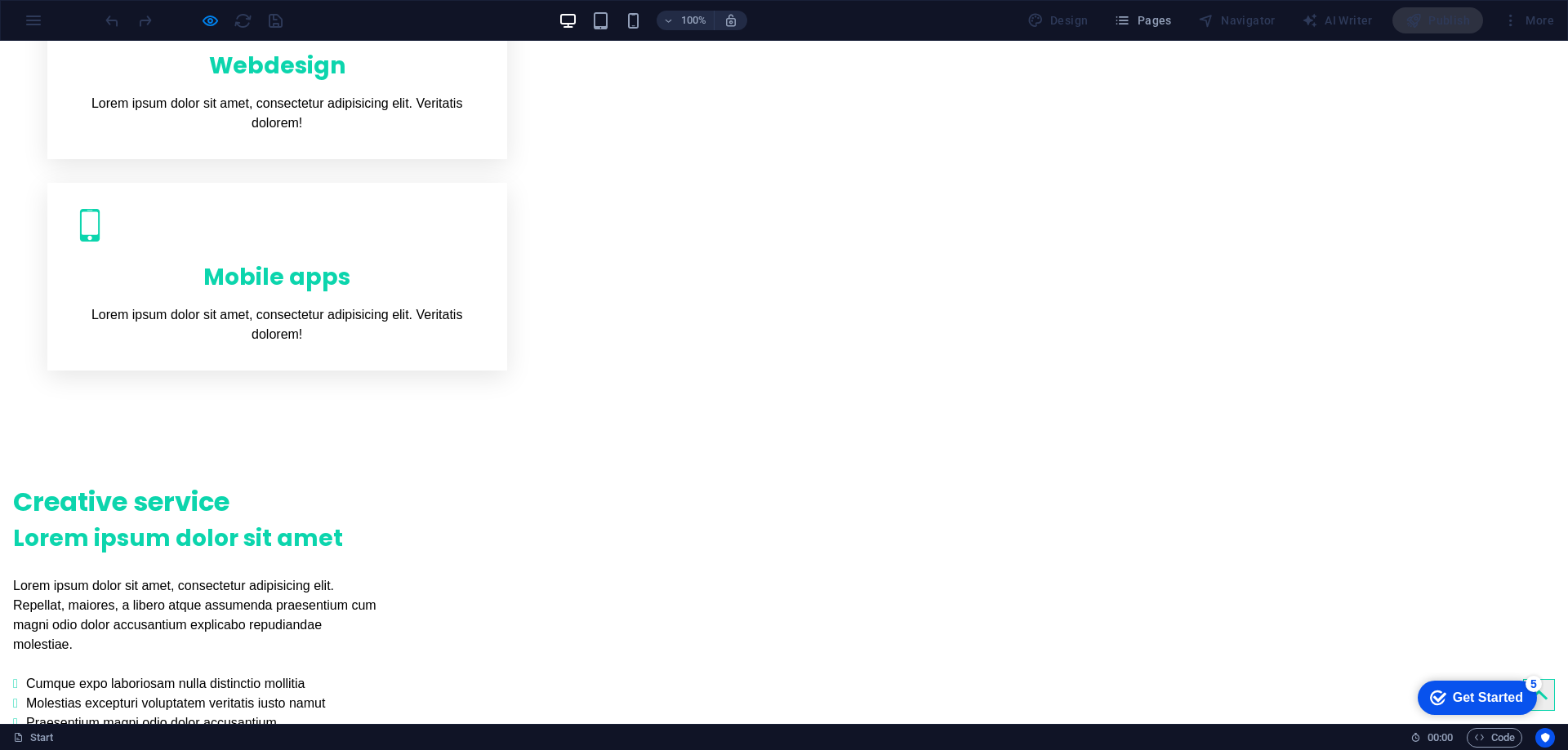
scroll to position [1133, 0]
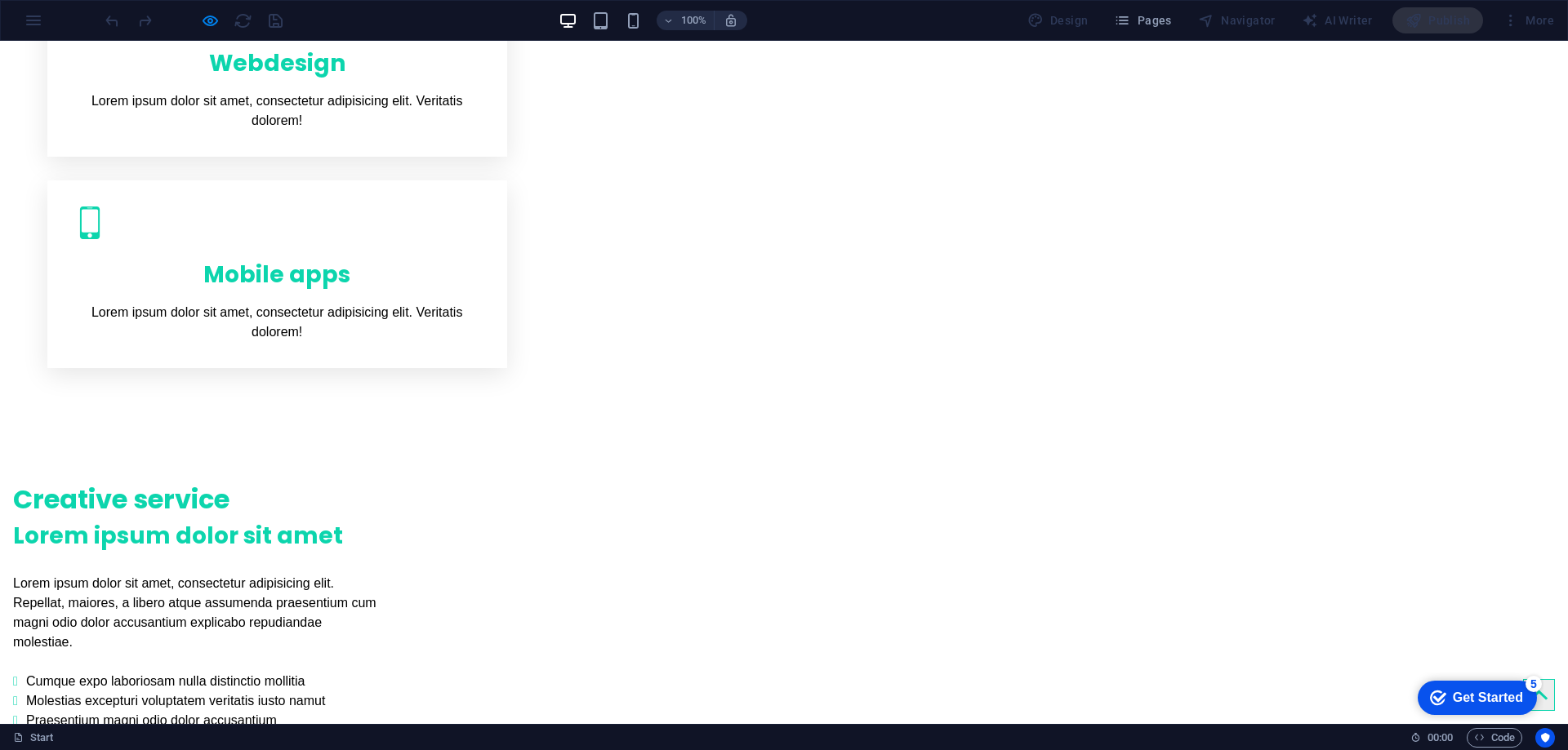
drag, startPoint x: 684, startPoint y: 337, endPoint x: 841, endPoint y: 334, distance: 157.0
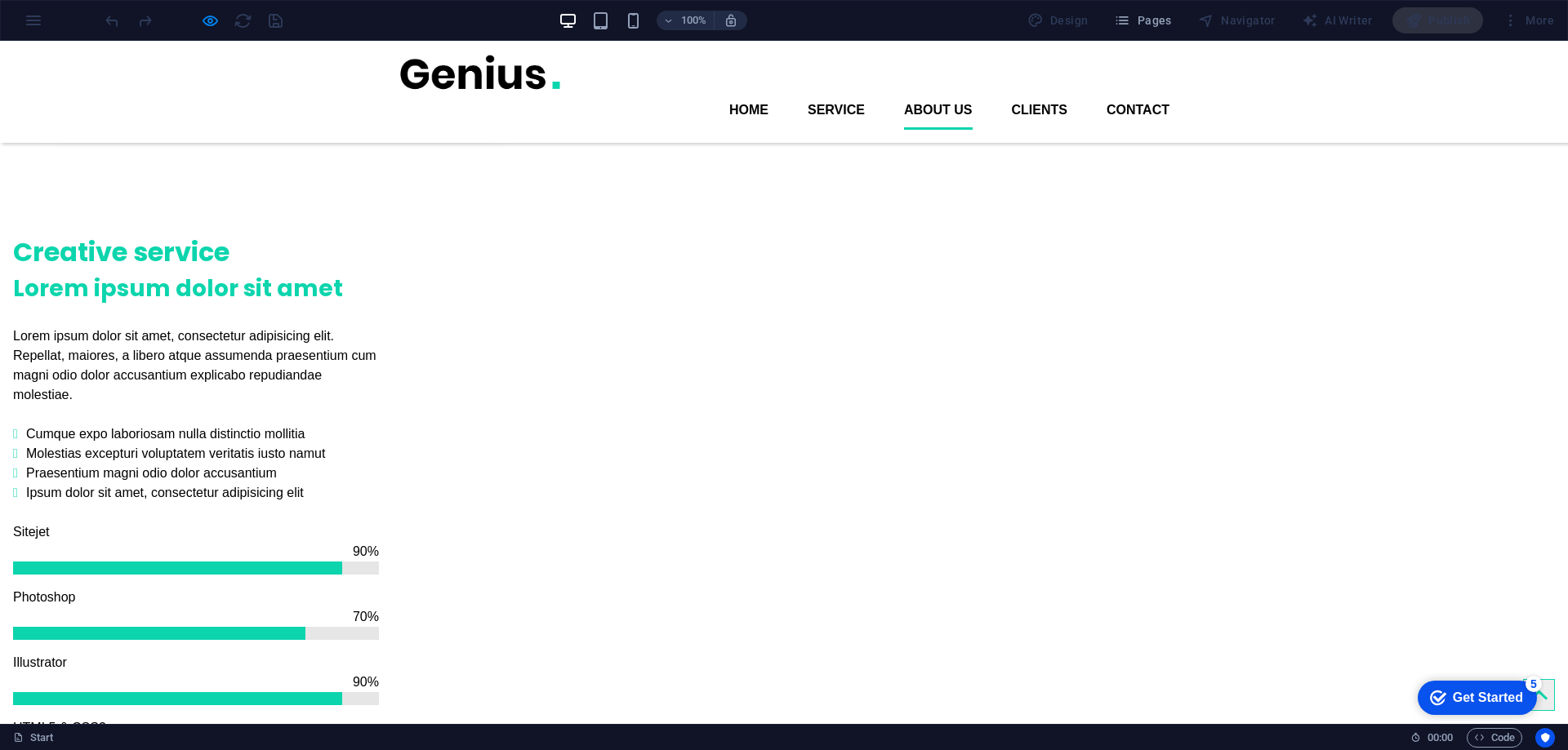
scroll to position [1205, 0]
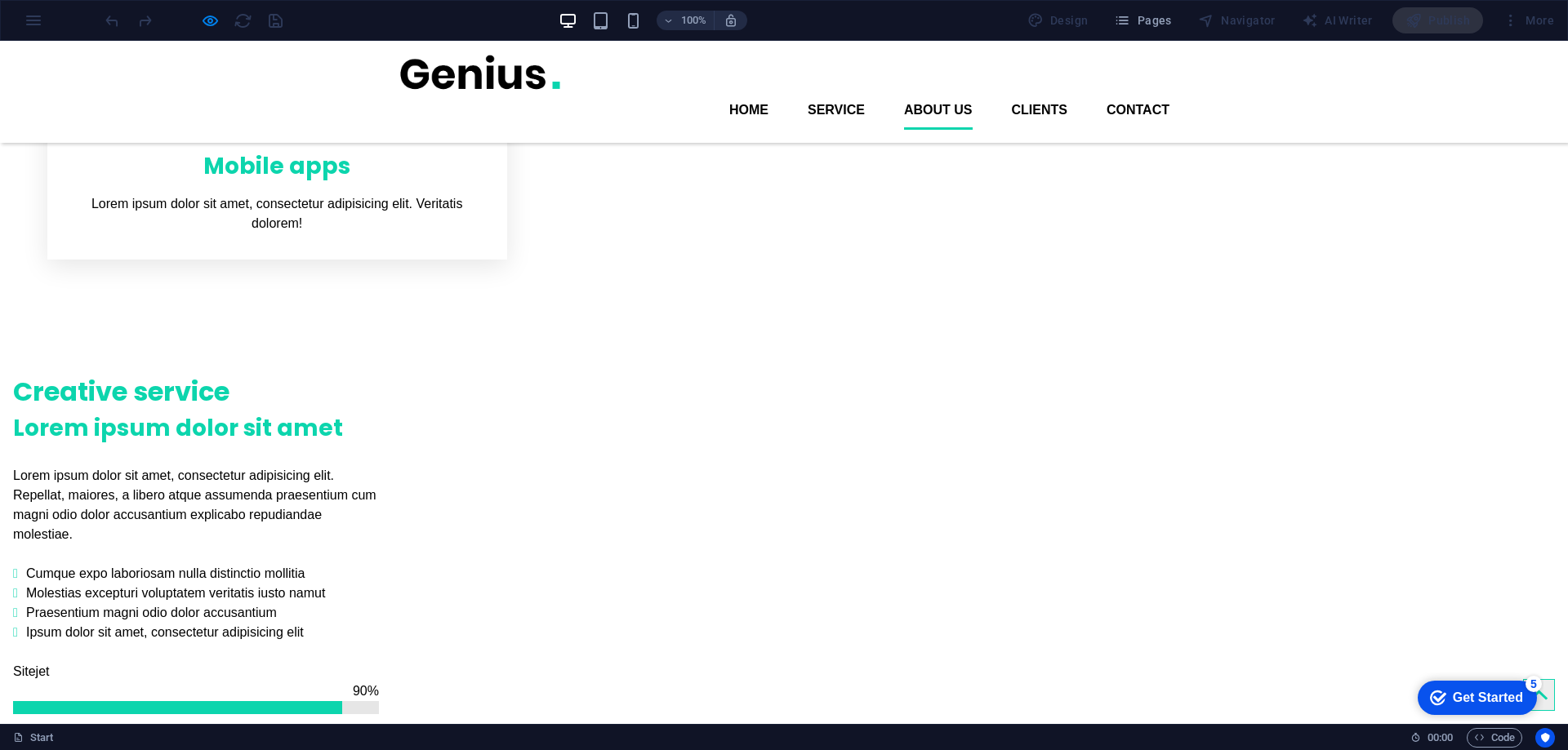
click at [1146, 91] on link "Contact" at bounding box center [1138, 110] width 63 height 39
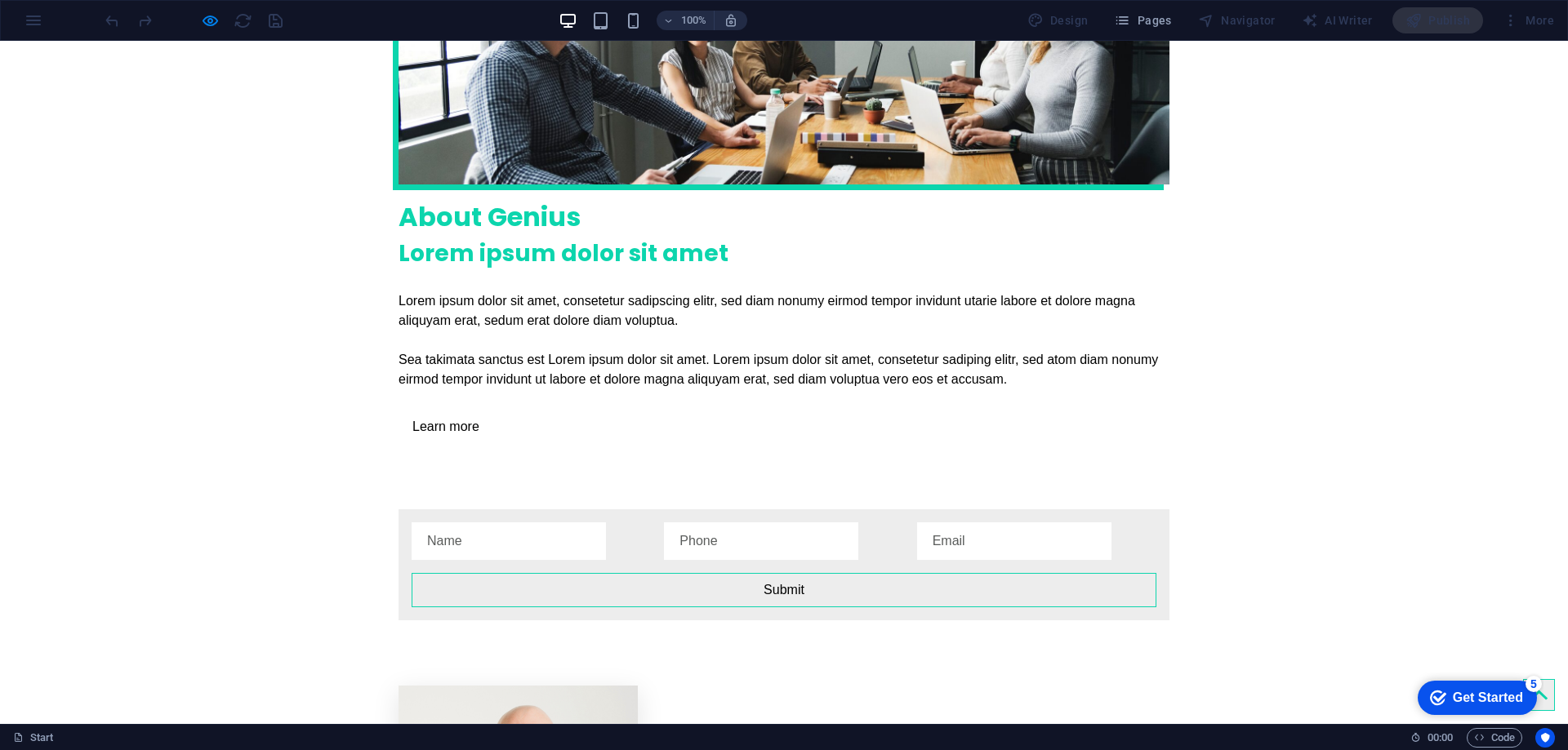
scroll to position [3002, 0]
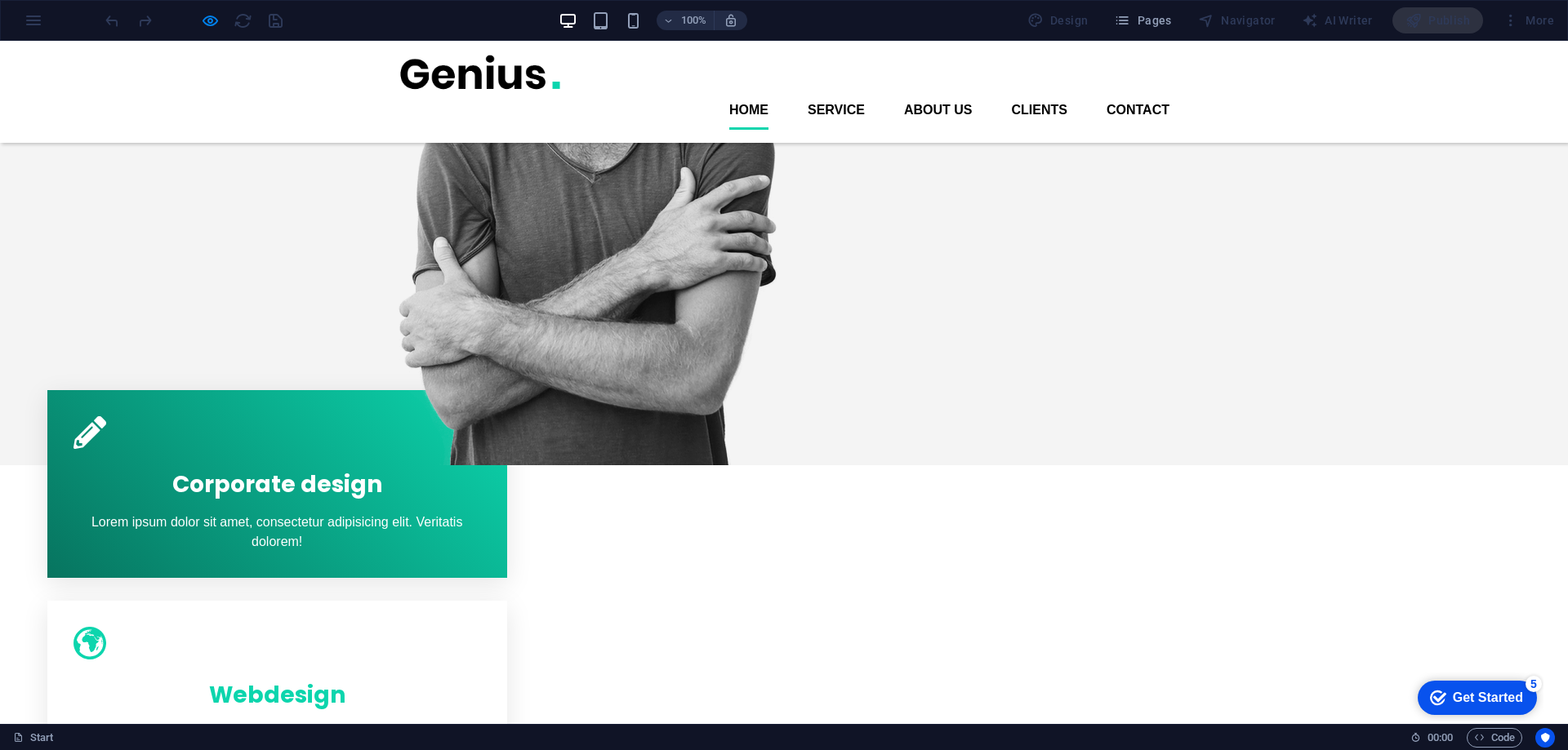
scroll to position [0, 0]
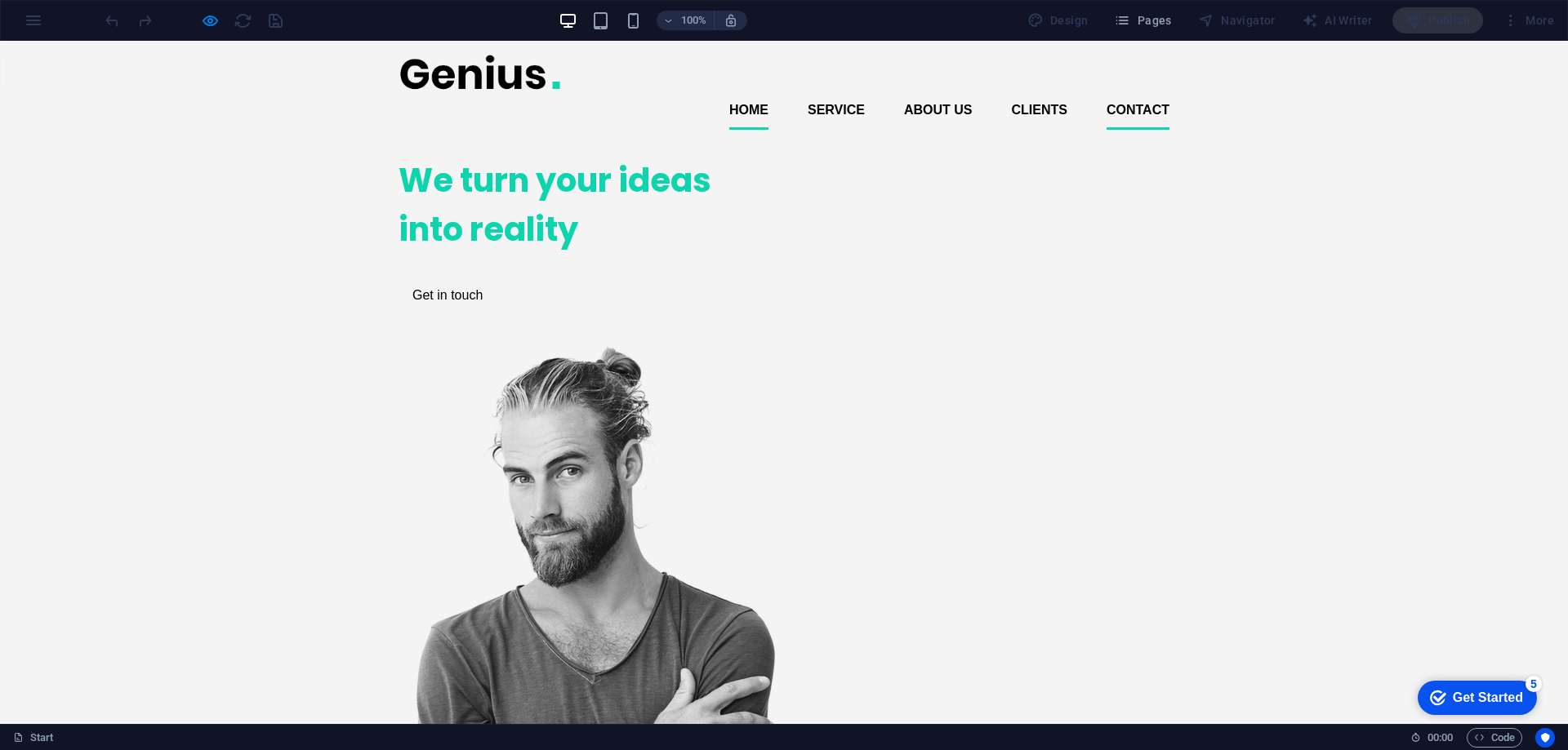
click at [1131, 91] on link "Contact" at bounding box center [1138, 110] width 63 height 39
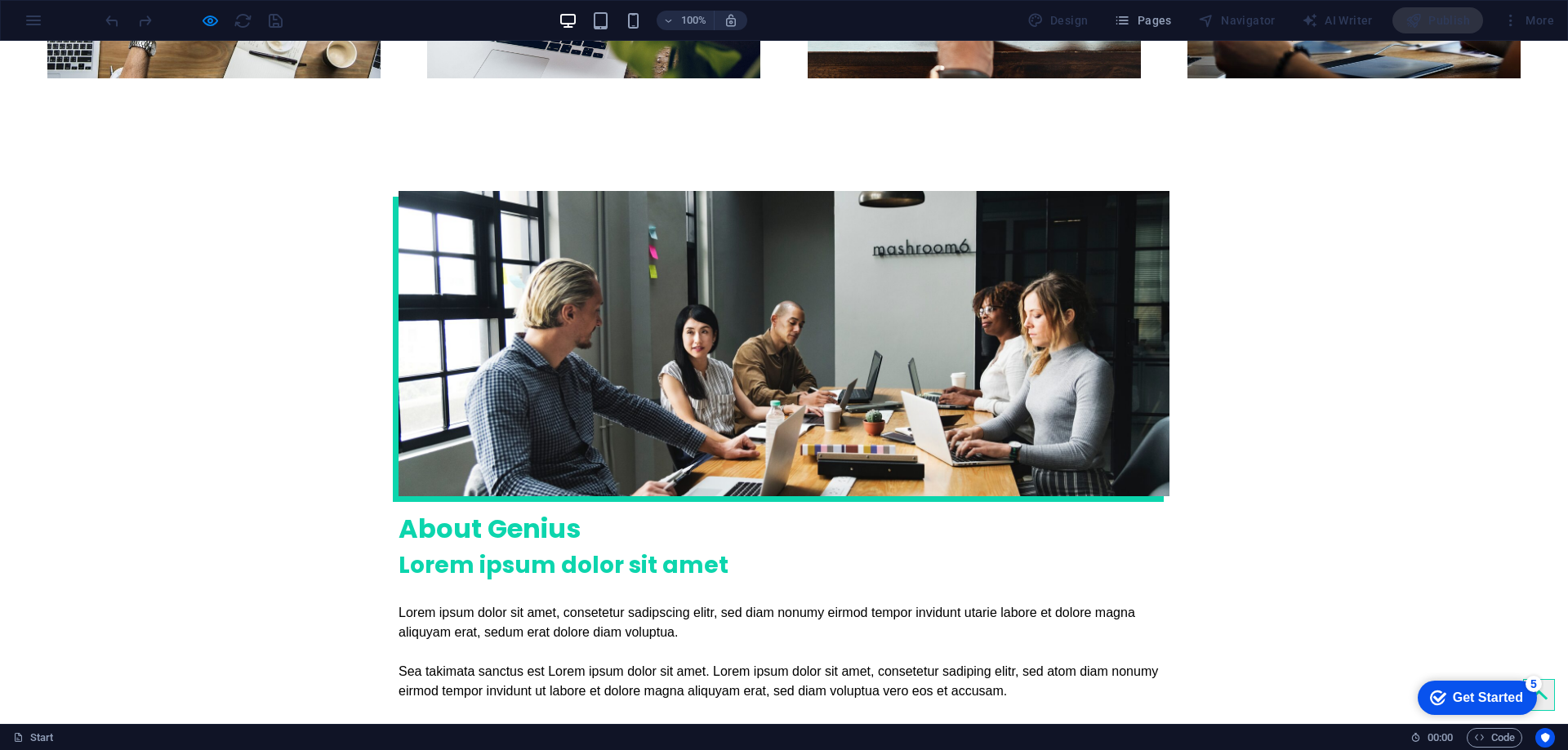
scroll to position [3002, 0]
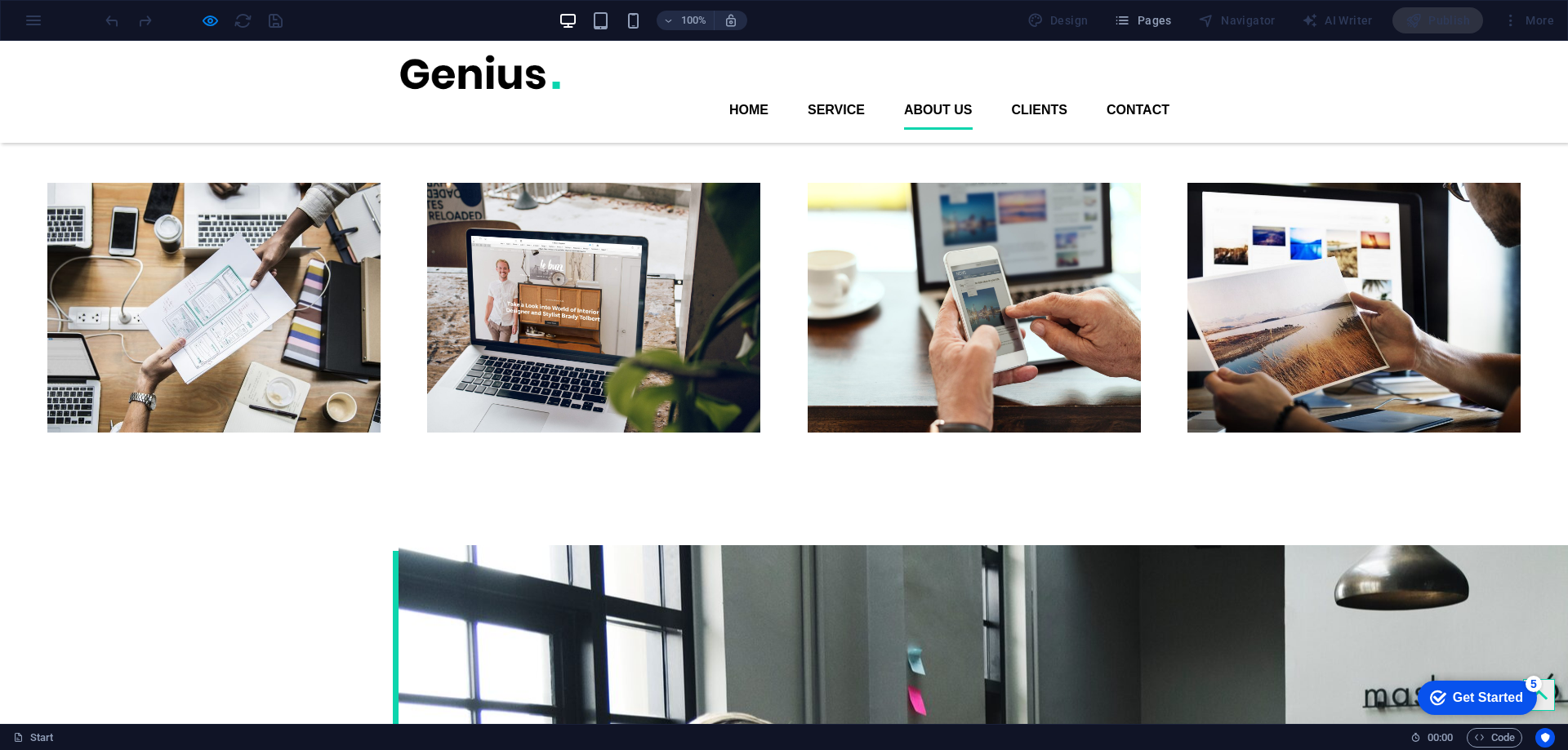
scroll to position [2022, 0]
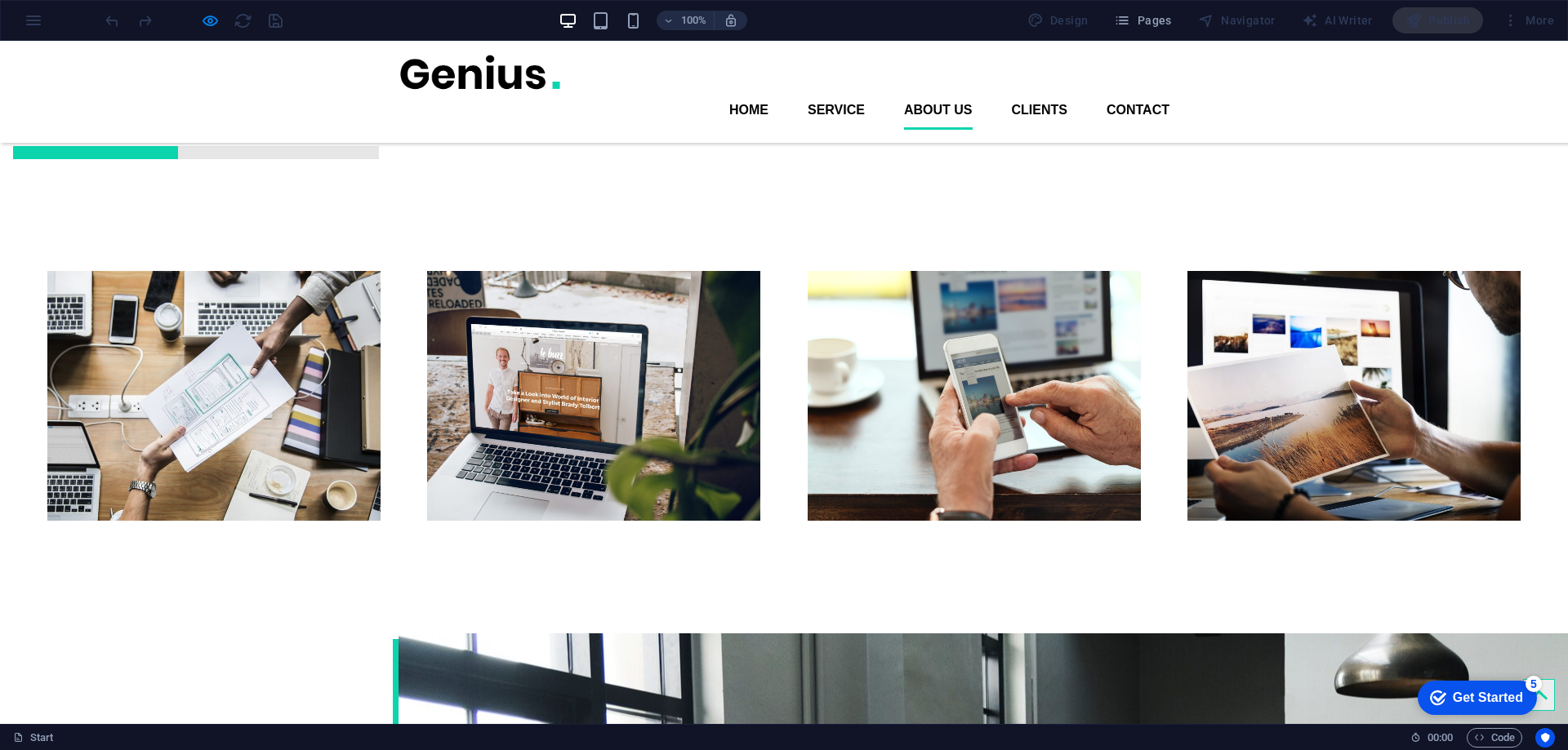
click at [32, 22] on div "100% Design Pages Navigator AI Writer Publish More" at bounding box center [784, 20] width 1566 height 39
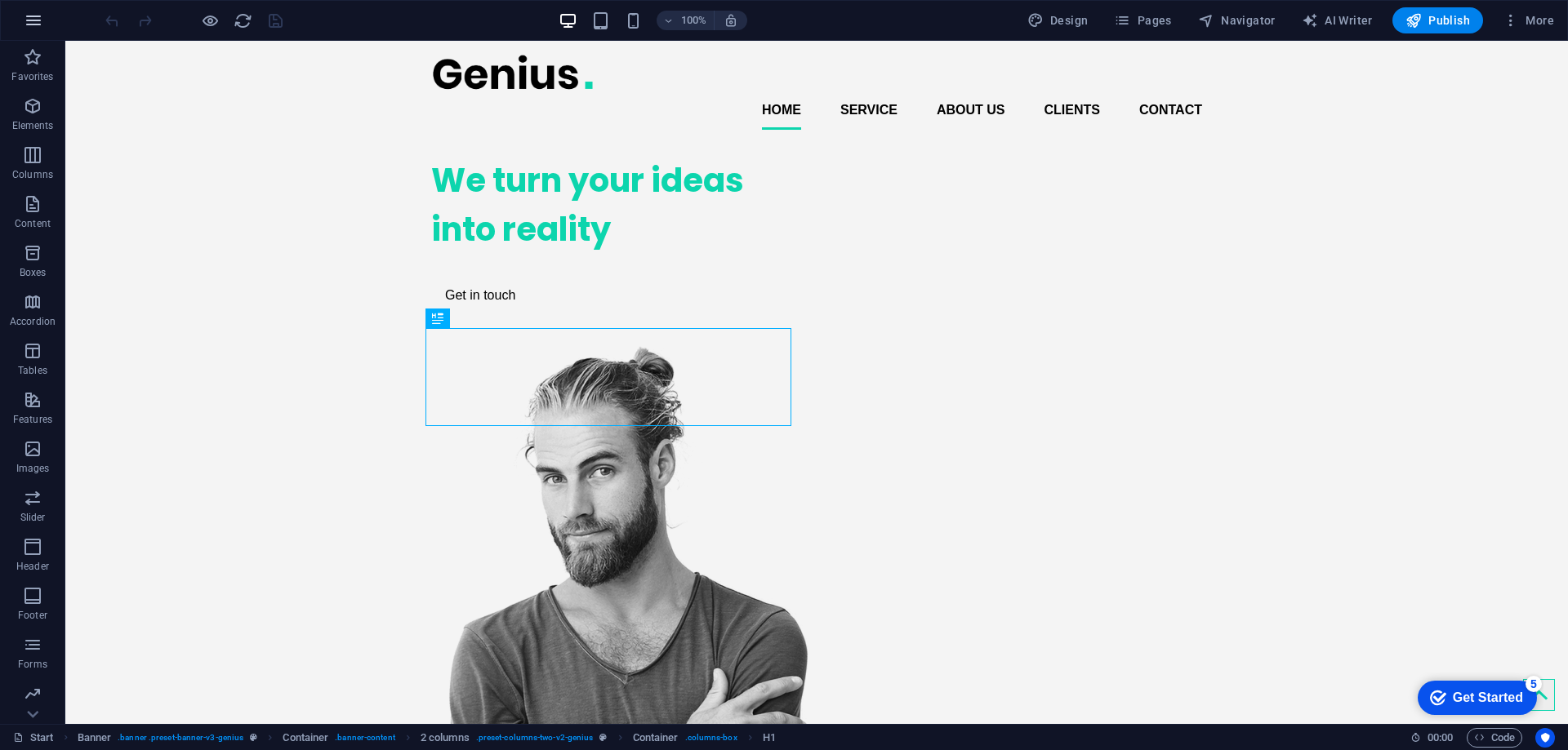
click at [36, 9] on button "button" at bounding box center [32, 20] width 39 height 39
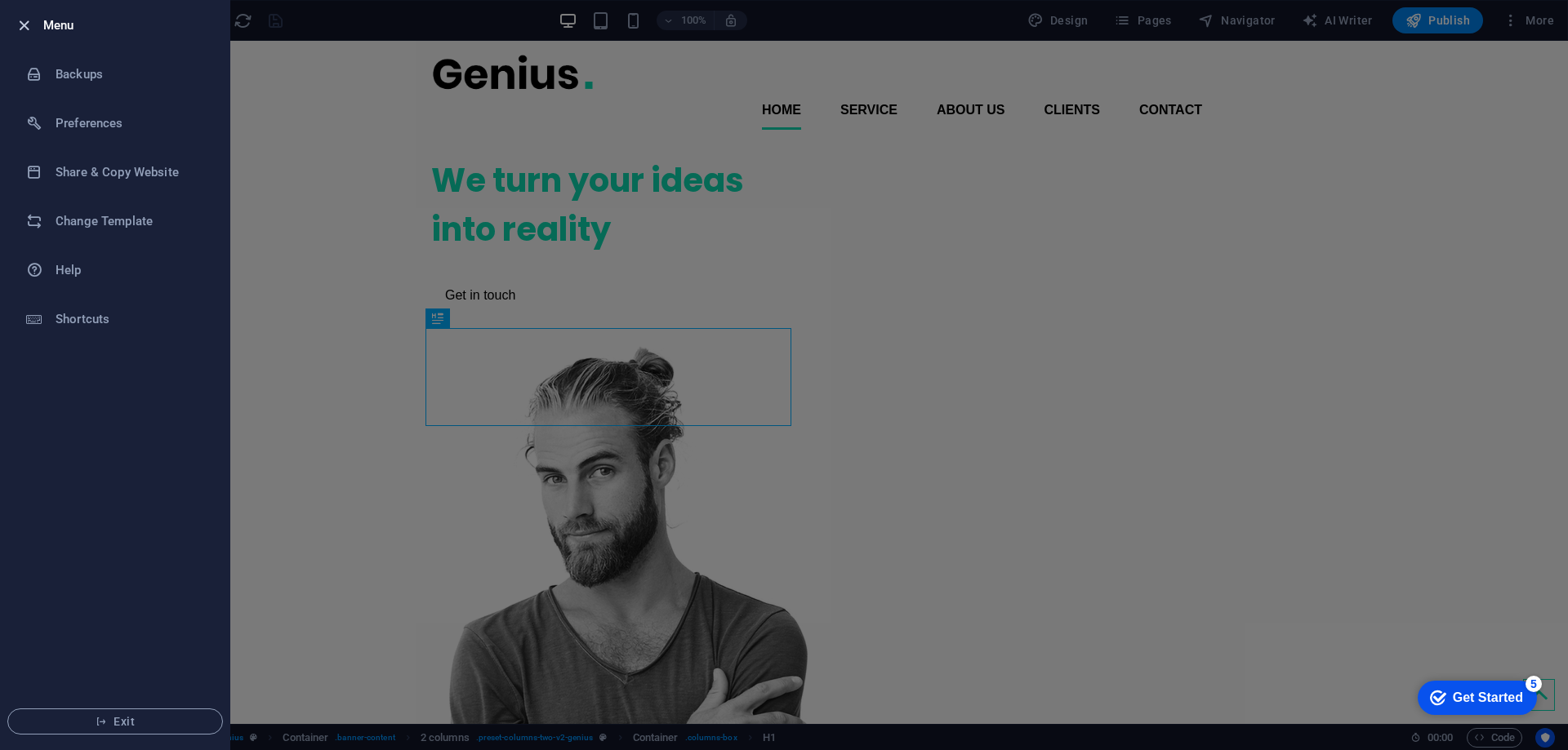
click at [30, 26] on icon "button" at bounding box center [23, 25] width 19 height 19
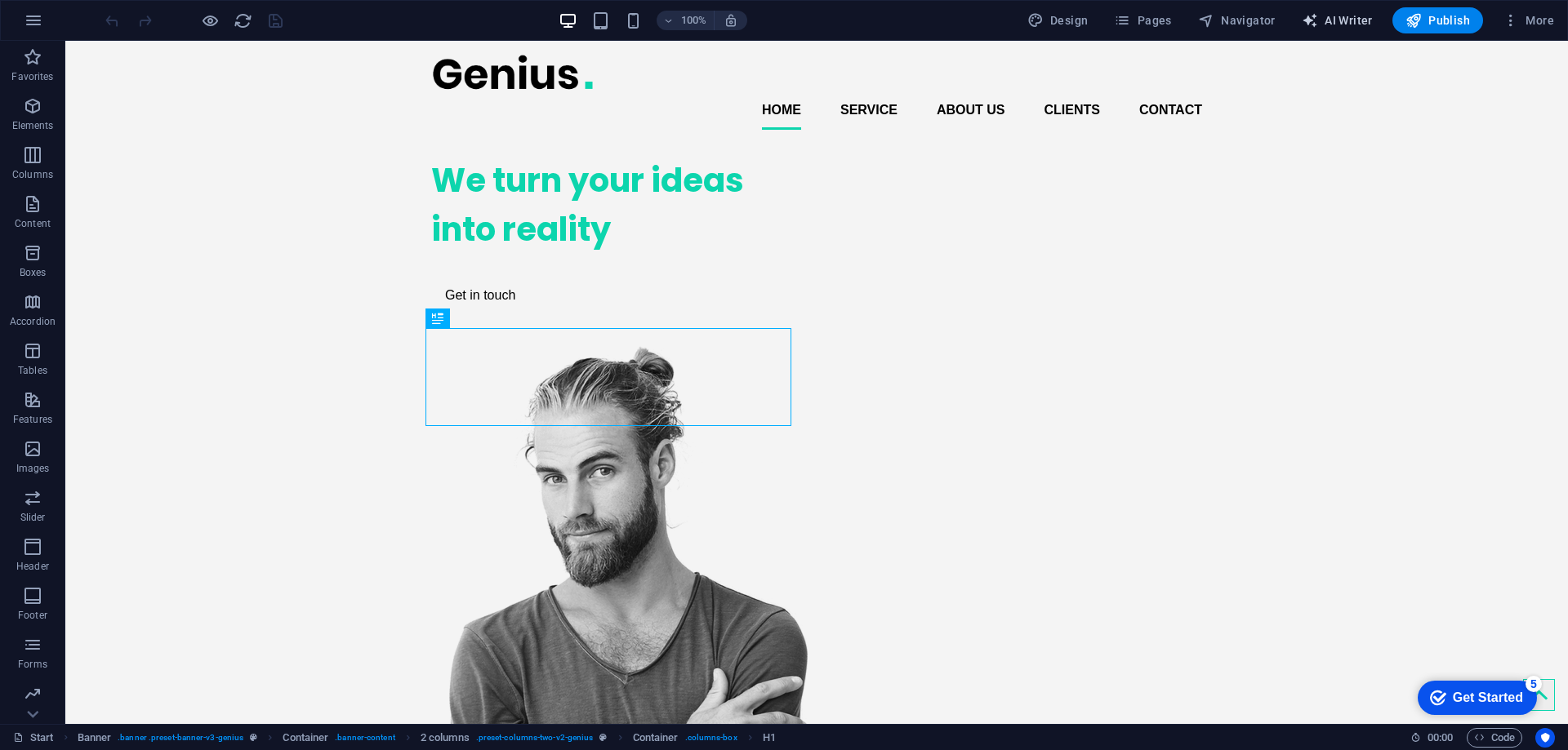
click at [1353, 22] on span "AI Writer" at bounding box center [1337, 21] width 71 height 16
select select "English"
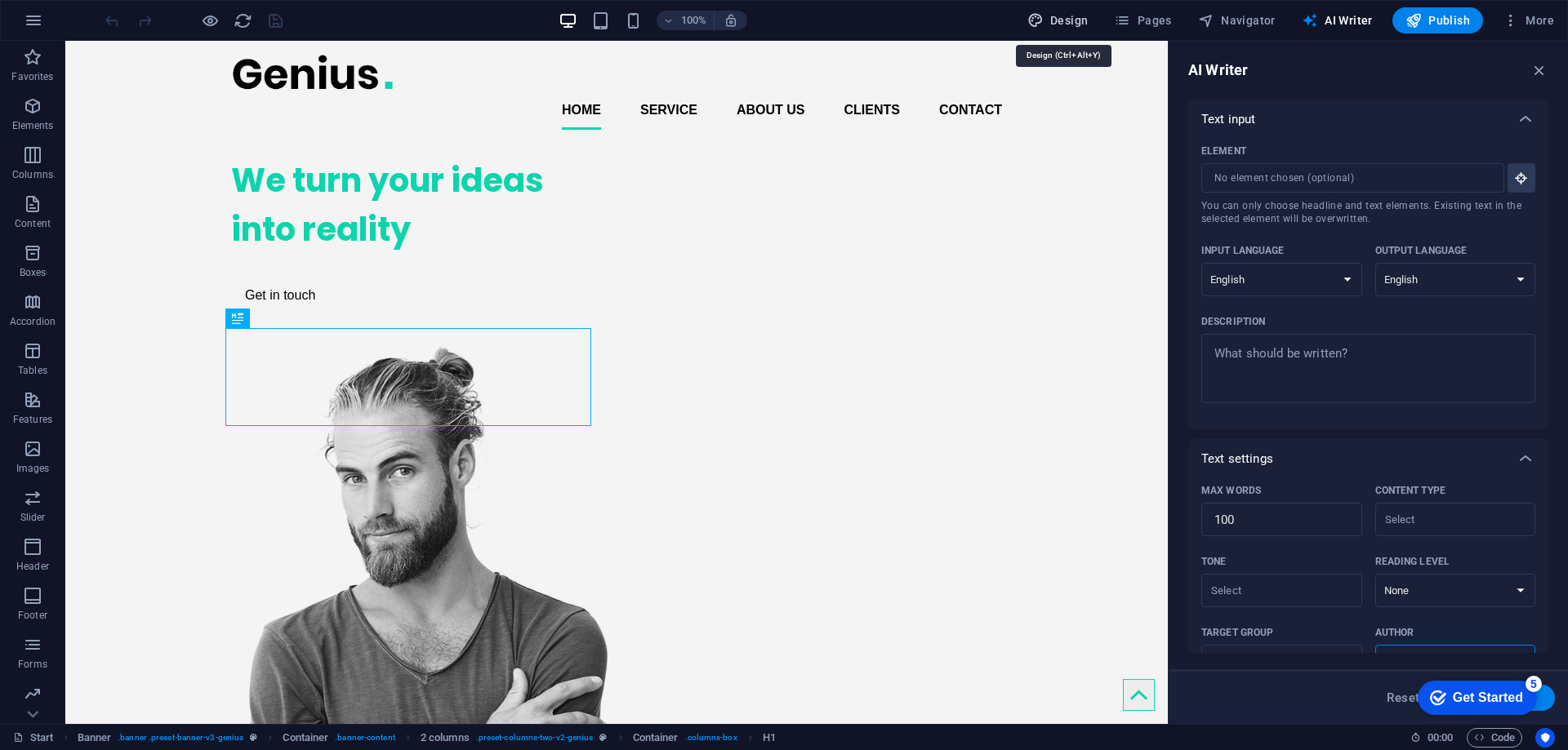
click at [1070, 25] on span "Design" at bounding box center [1059, 21] width 61 height 16
select select "px"
select select "400"
select select "px"
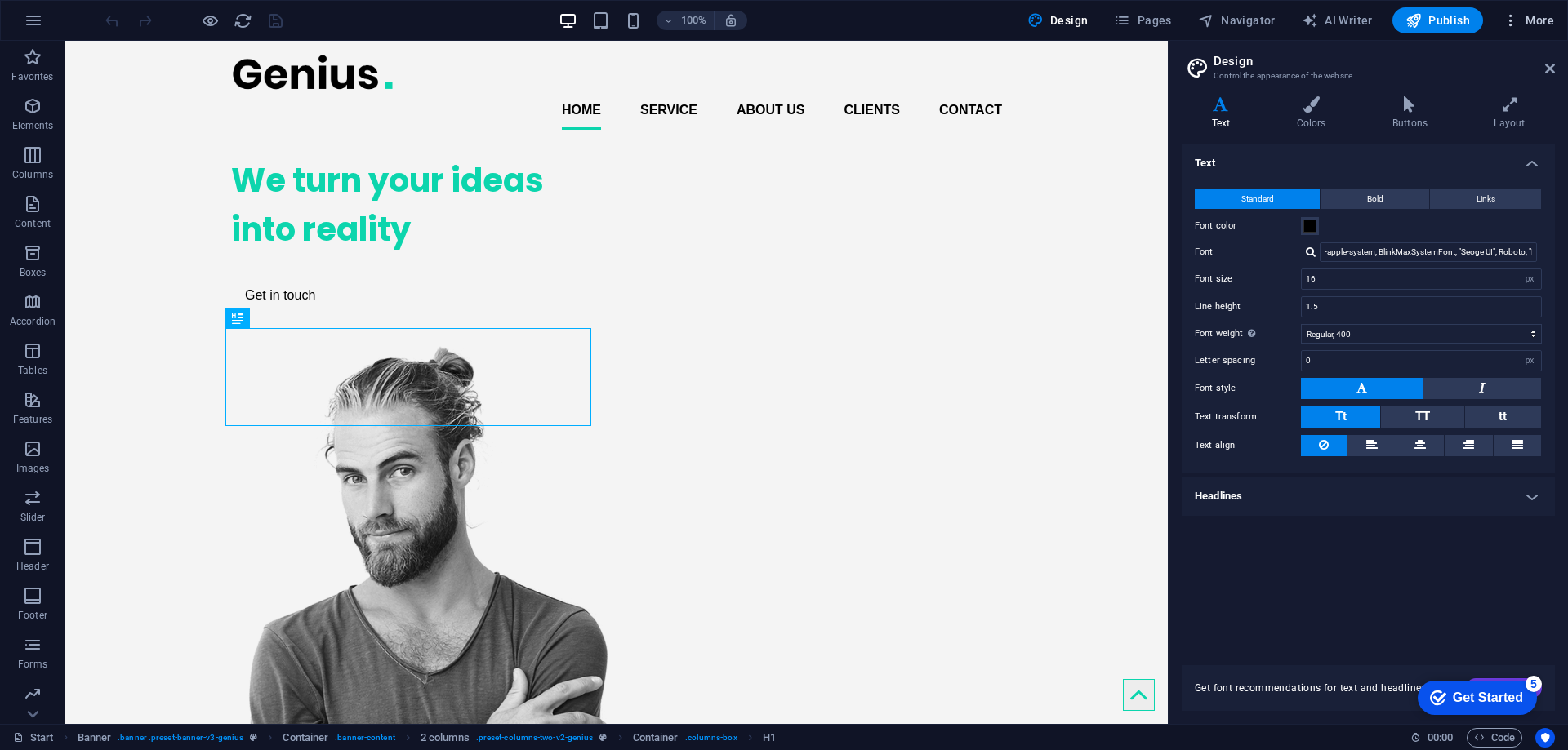
click at [1549, 16] on span "More" at bounding box center [1528, 21] width 51 height 16
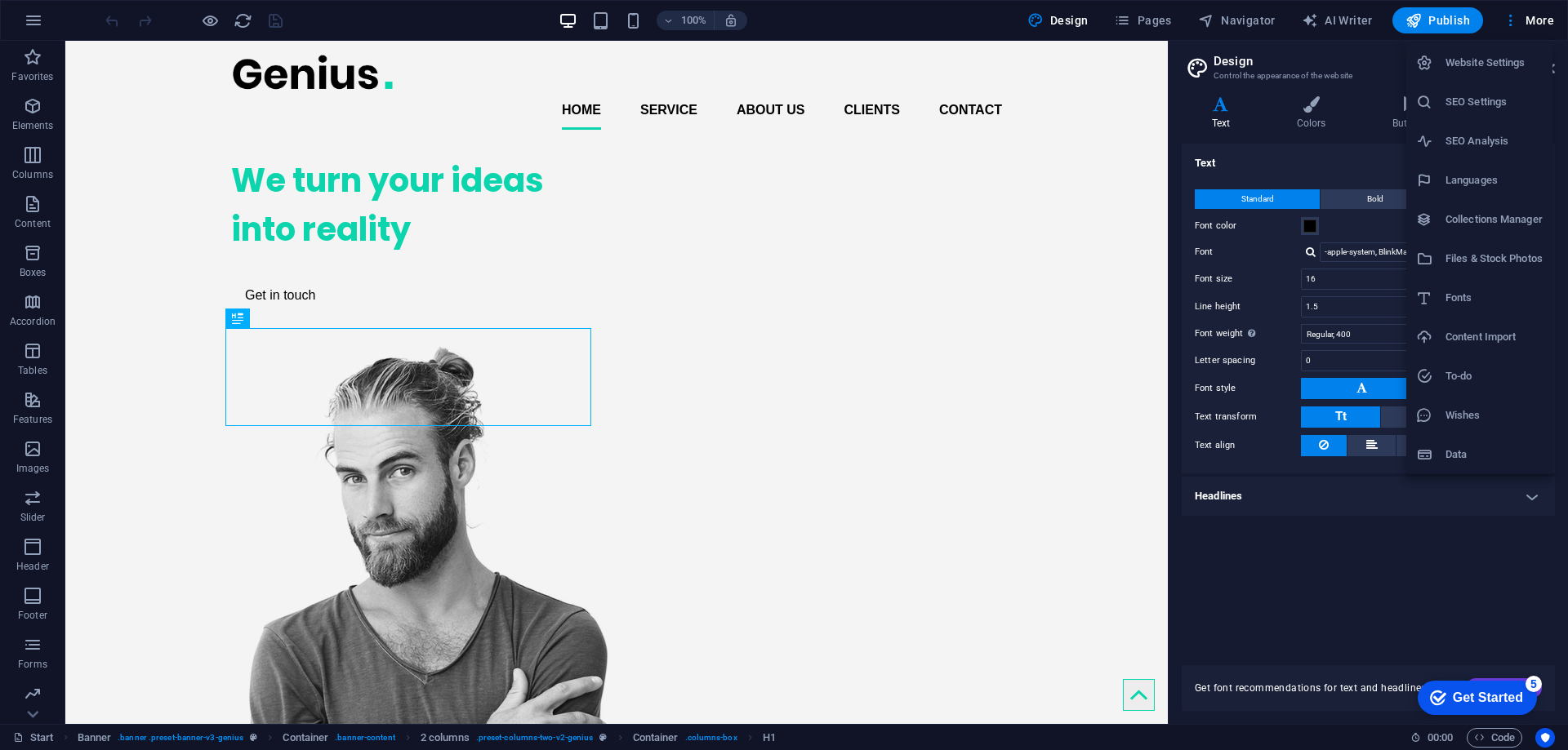
click at [1483, 105] on h6 "SEO Settings" at bounding box center [1494, 102] width 97 height 20
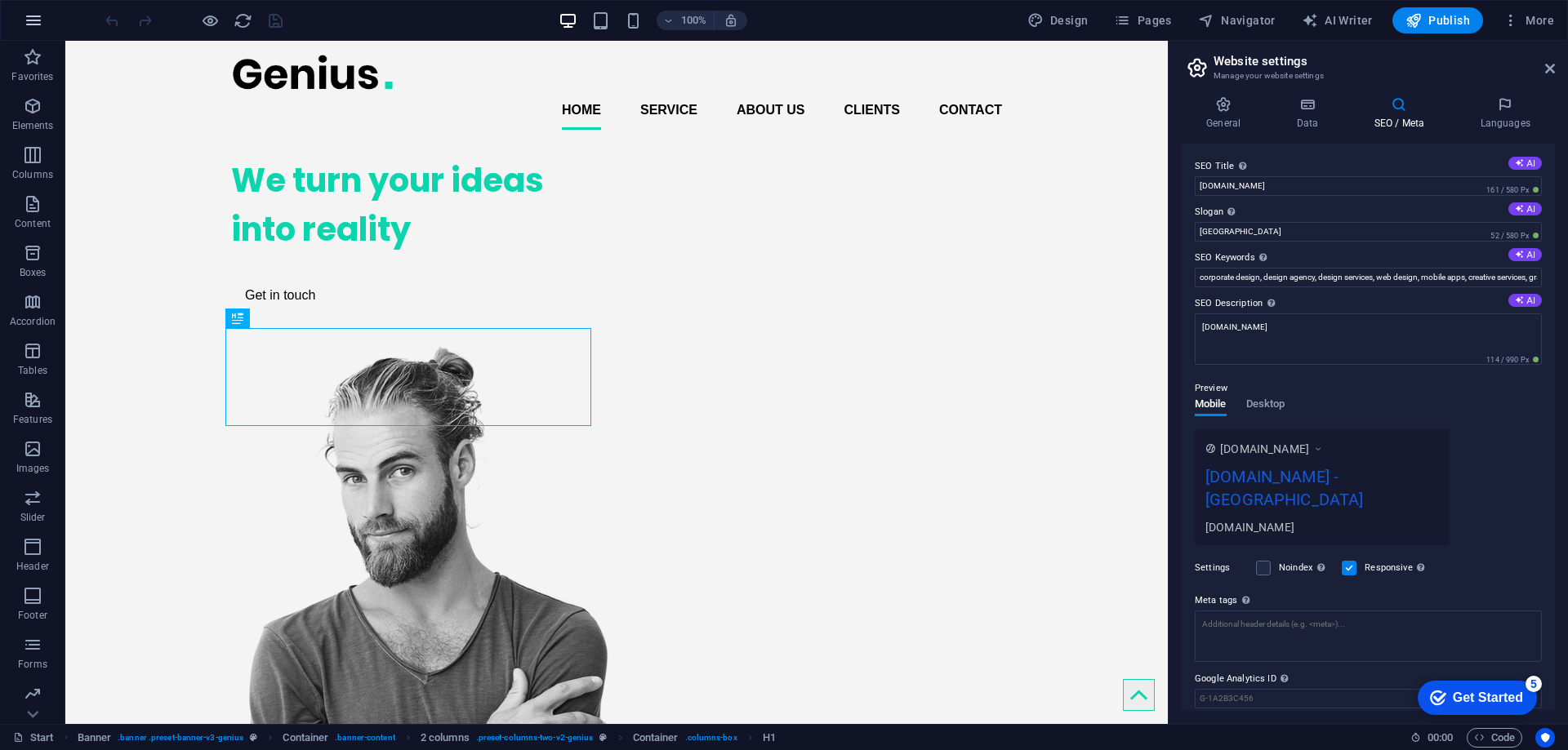
click at [27, 14] on icon "button" at bounding box center [33, 21] width 20 height 20
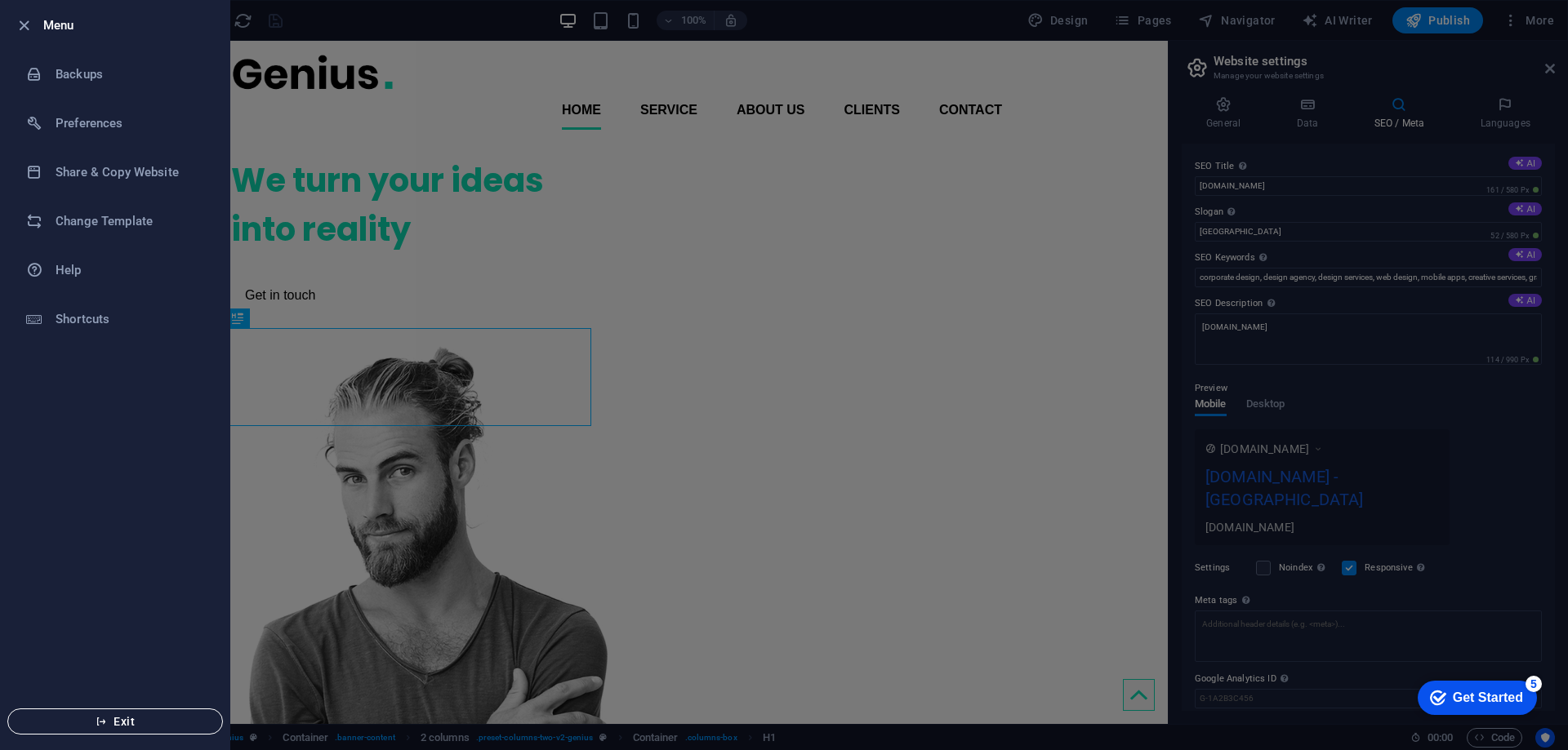
click at [128, 725] on span "Exit" at bounding box center [115, 722] width 188 height 13
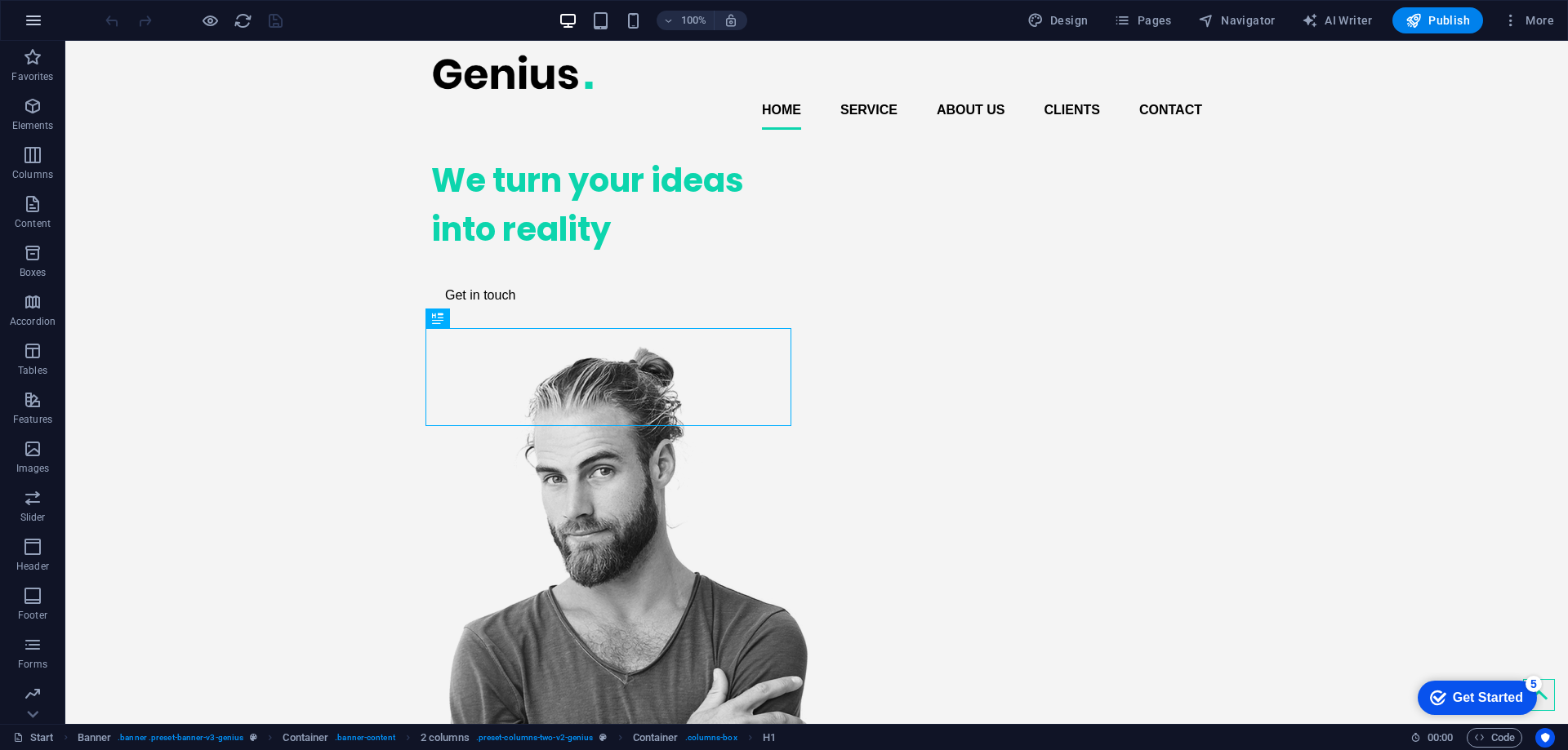
click at [33, 15] on icon "button" at bounding box center [33, 21] width 20 height 20
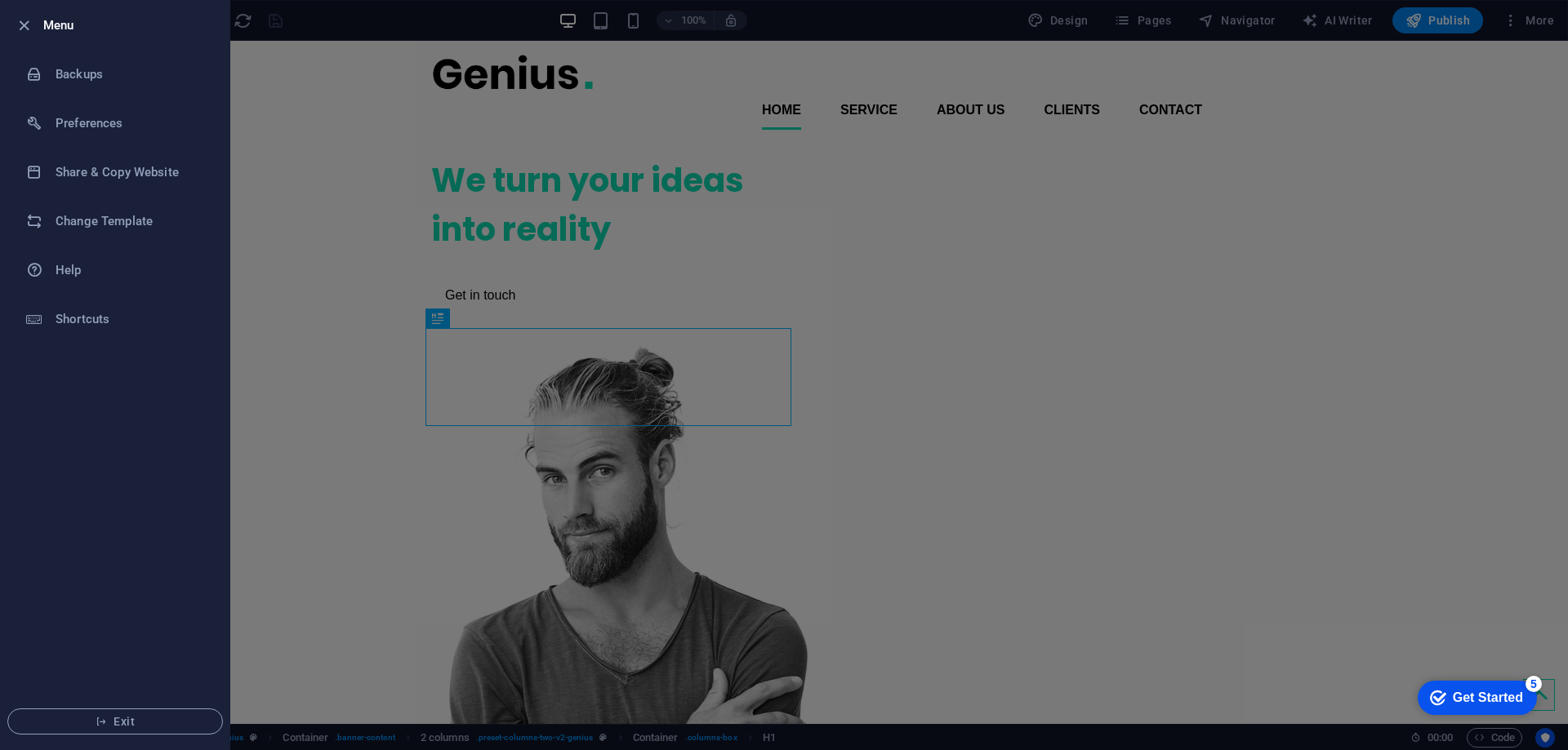
click at [360, 220] on div at bounding box center [784, 375] width 1568 height 750
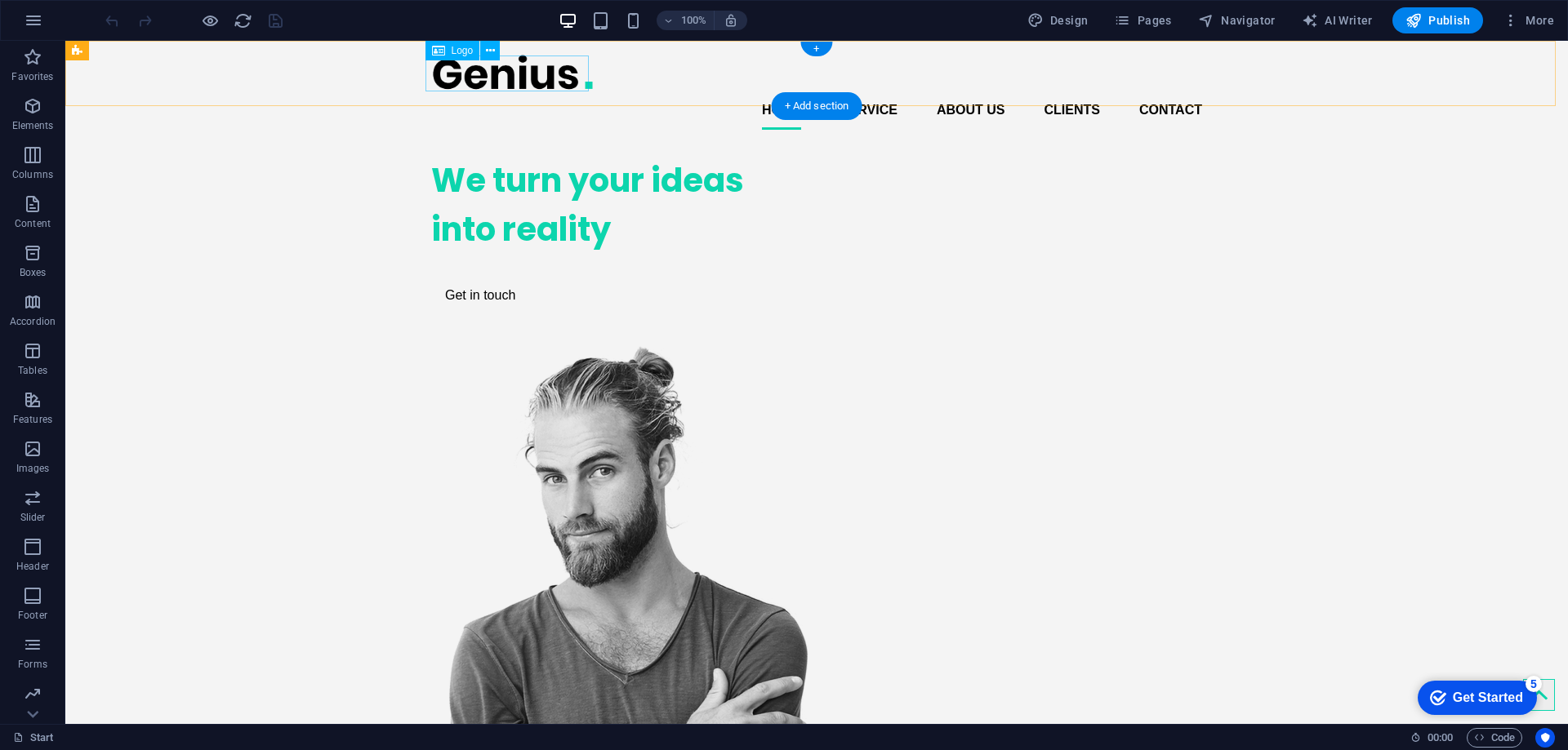
click at [456, 77] on div at bounding box center [816, 72] width 771 height 37
drag, startPoint x: 456, startPoint y: 77, endPoint x: 169, endPoint y: 77, distance: 287.0
click at [455, 77] on div at bounding box center [816, 72] width 771 height 37
select select "px"
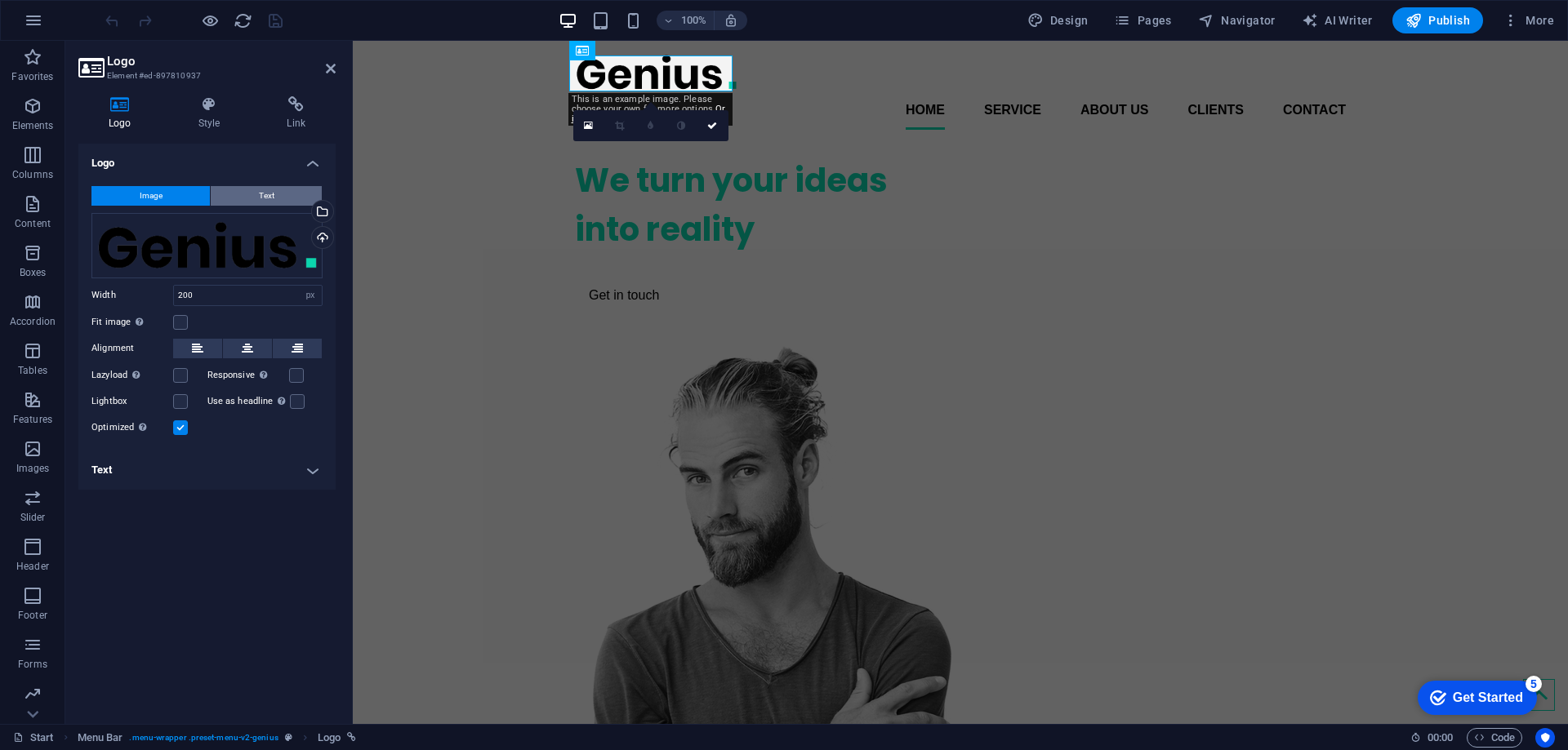
click at [282, 193] on button "Text" at bounding box center [266, 197] width 111 height 20
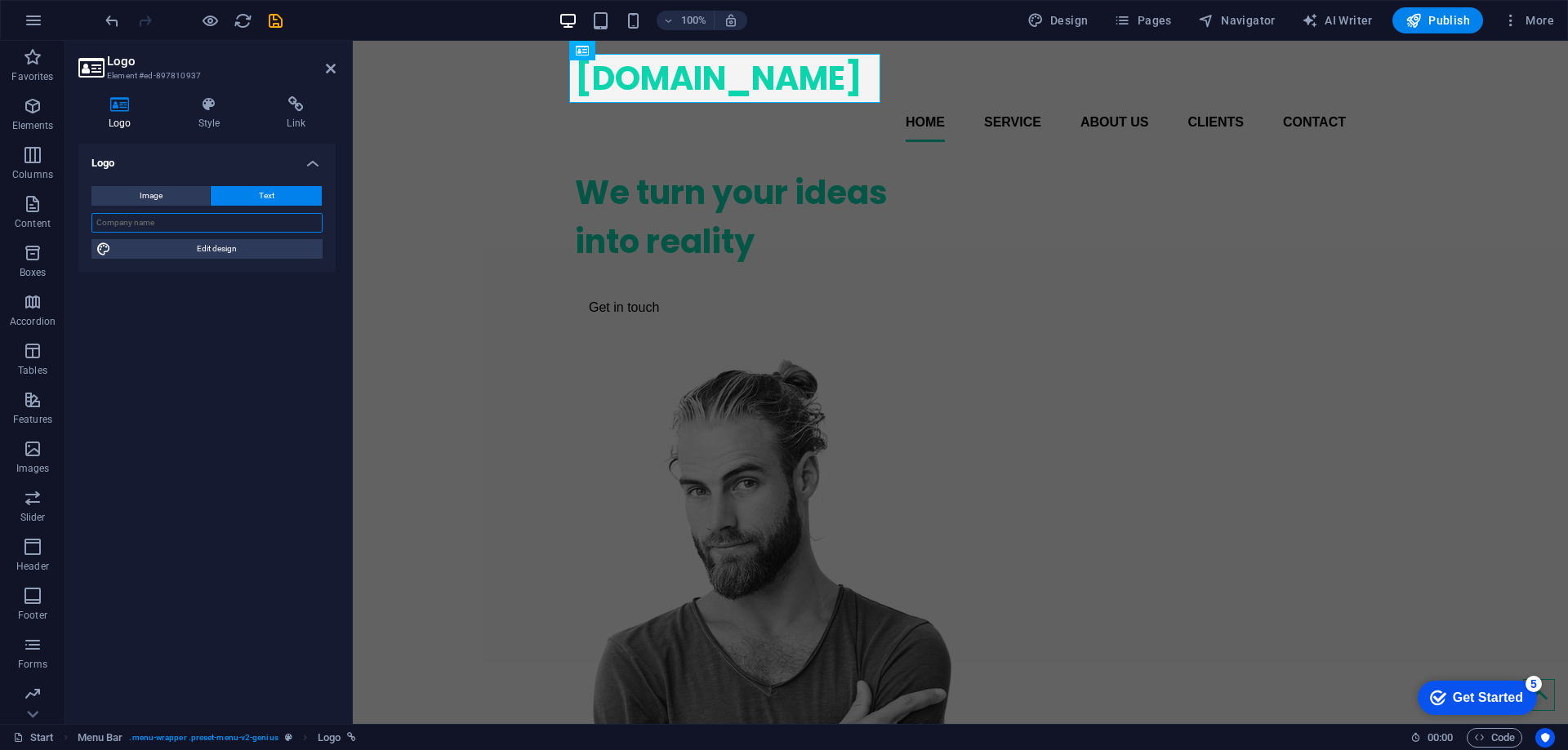
click at [239, 221] on input "text" at bounding box center [206, 223] width 231 height 20
click at [238, 221] on input "text" at bounding box center [206, 223] width 231 height 20
type input "D"
click at [830, 195] on div "We turn your ideas into reality Get in touch" at bounding box center [758, 246] width 366 height 183
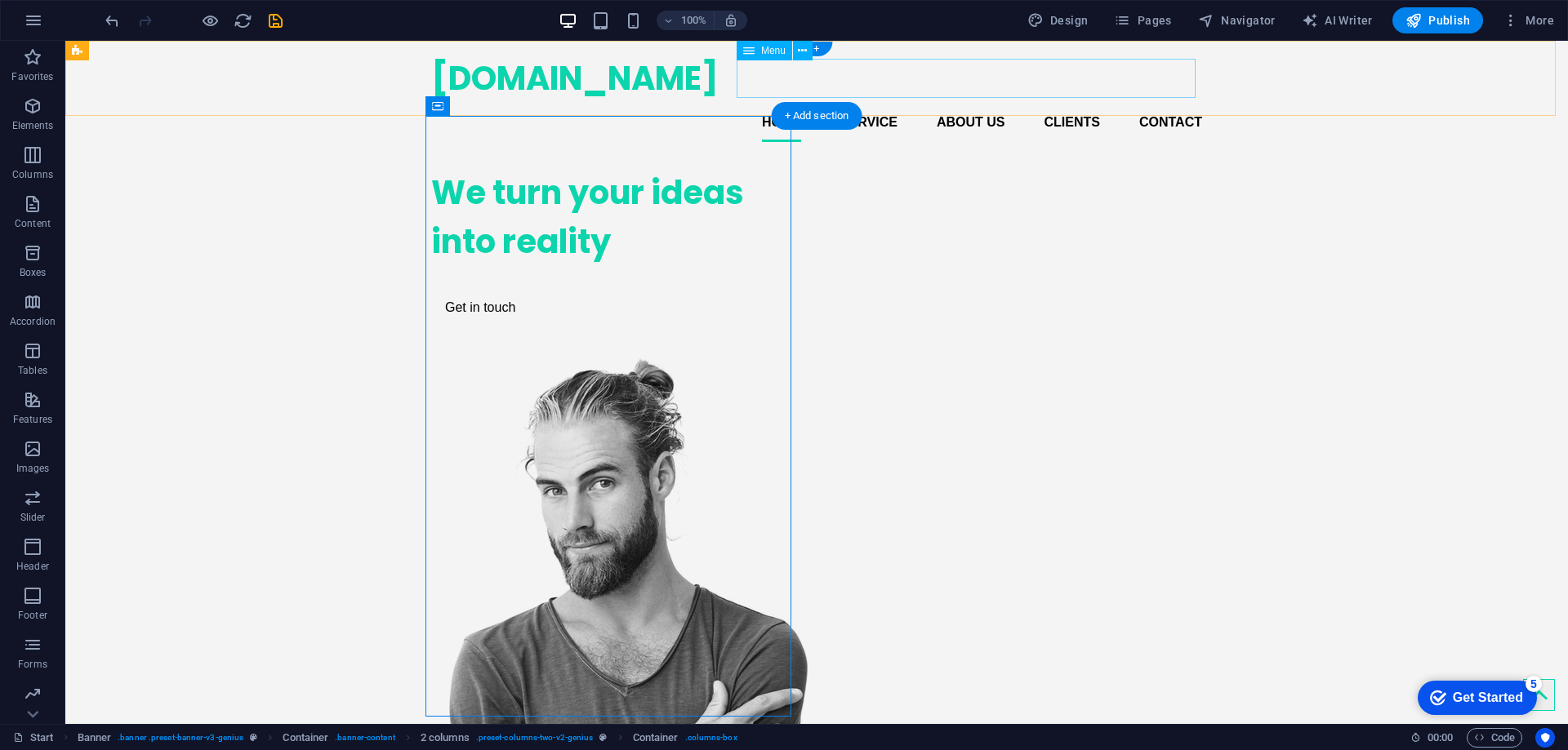
click at [783, 103] on nav "Home Service About us Clients Contact" at bounding box center [816, 122] width 771 height 39
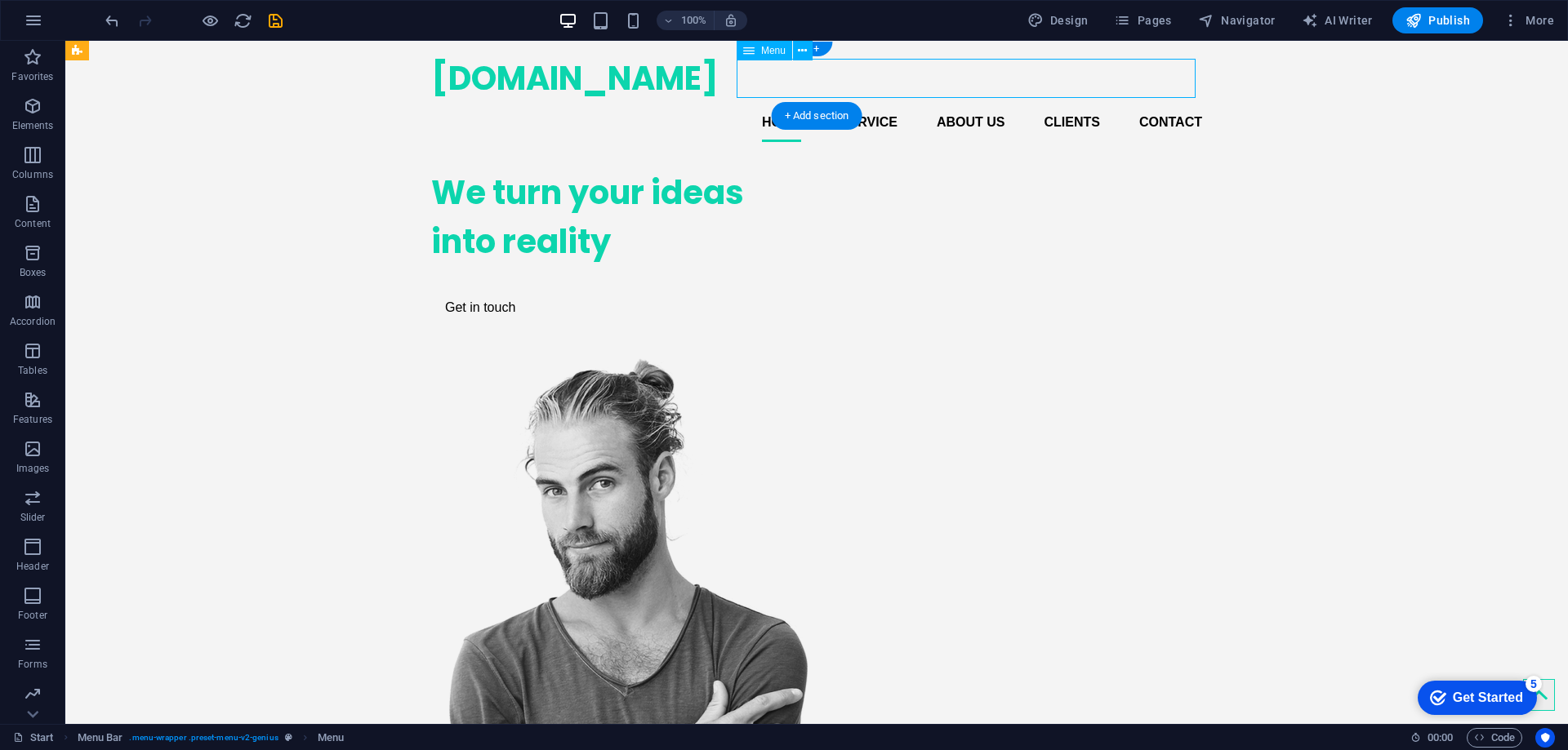
click at [782, 103] on nav "Home Service About us Clients Contact" at bounding box center [816, 122] width 771 height 39
drag, startPoint x: 782, startPoint y: 74, endPoint x: 493, endPoint y: 74, distance: 289.0
click at [781, 103] on nav "Home Service About us Clients Contact" at bounding box center [816, 122] width 771 height 39
select select
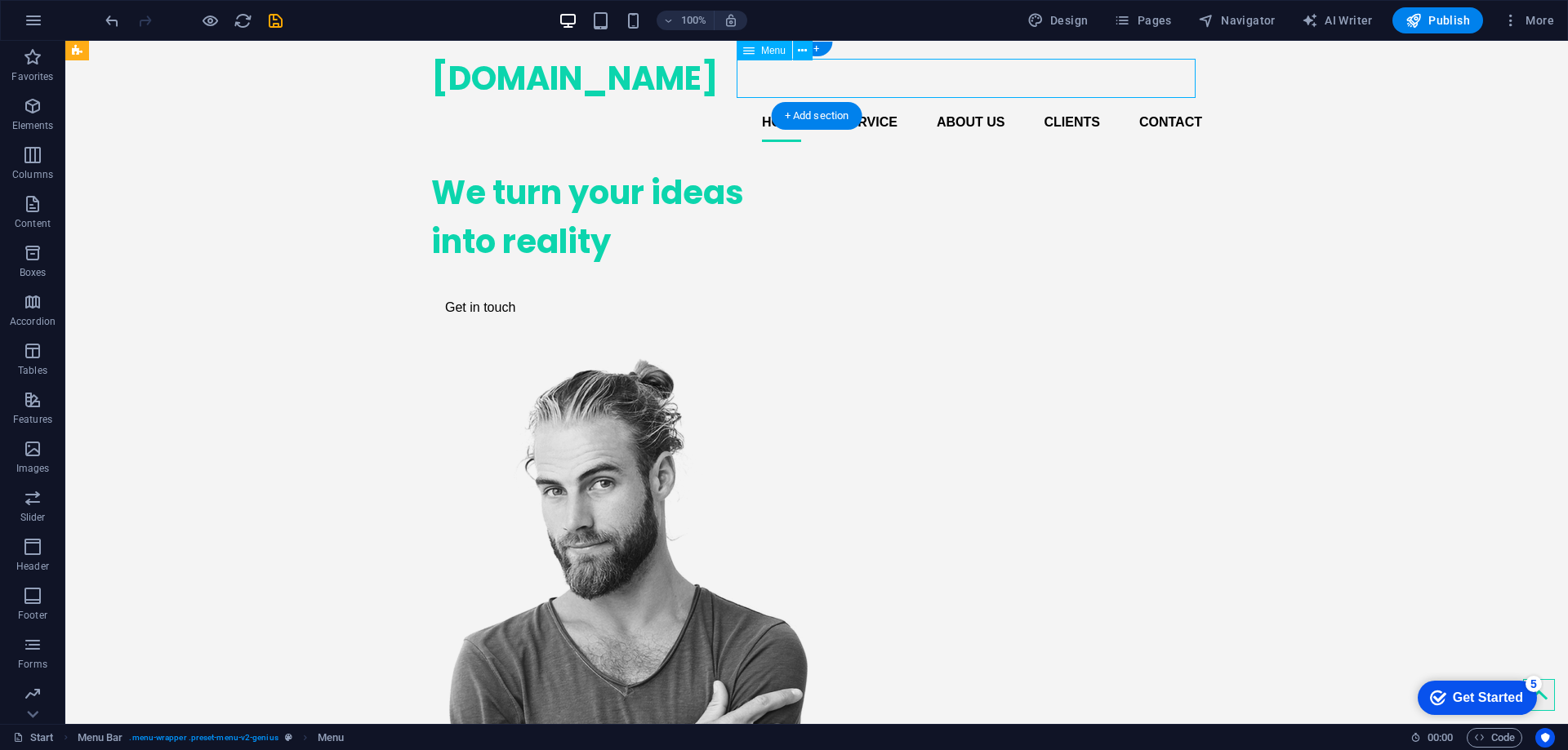
select select
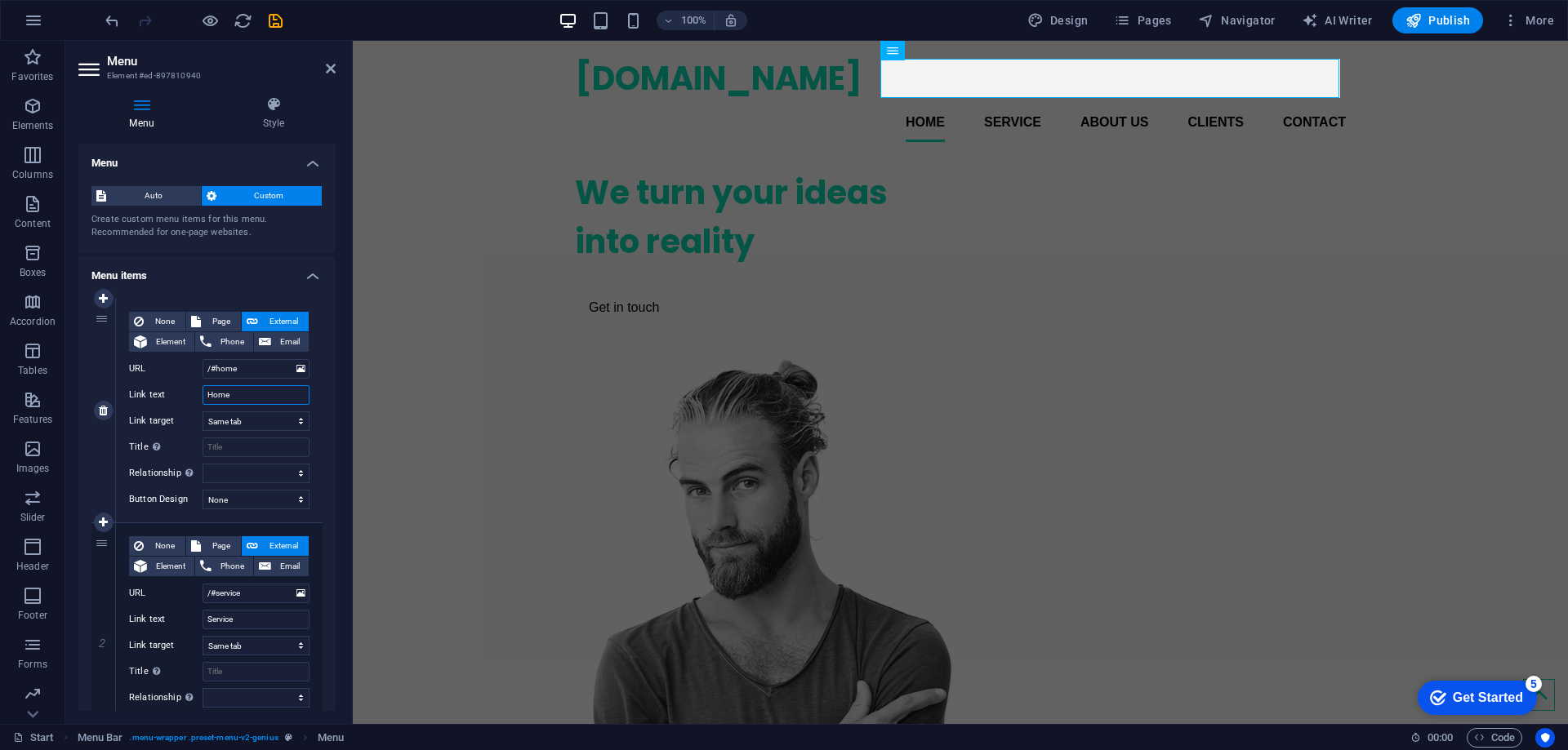
click at [250, 401] on input "Home" at bounding box center [256, 396] width 107 height 20
type input "Nos"
select select
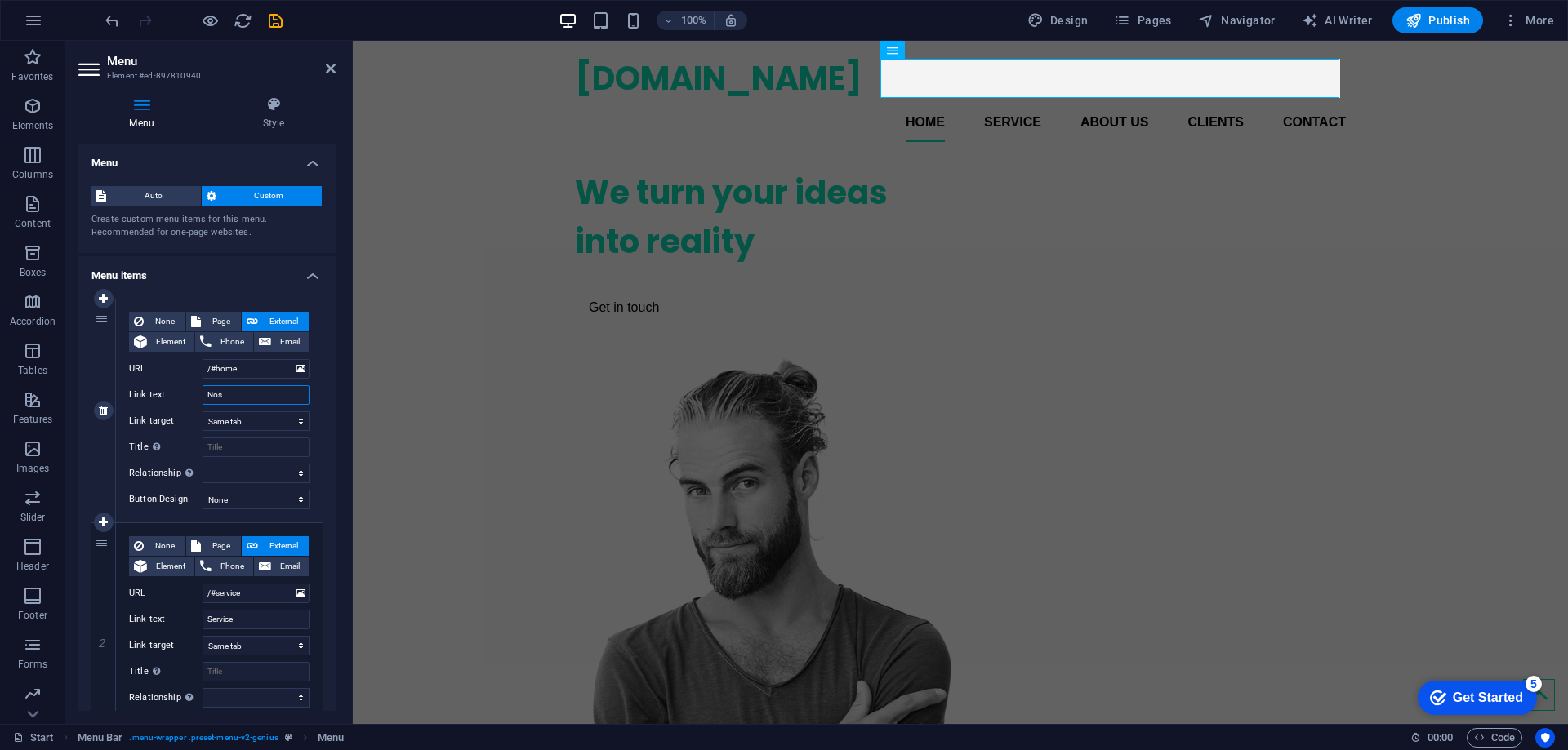
select select
type input "Nosot"
select select
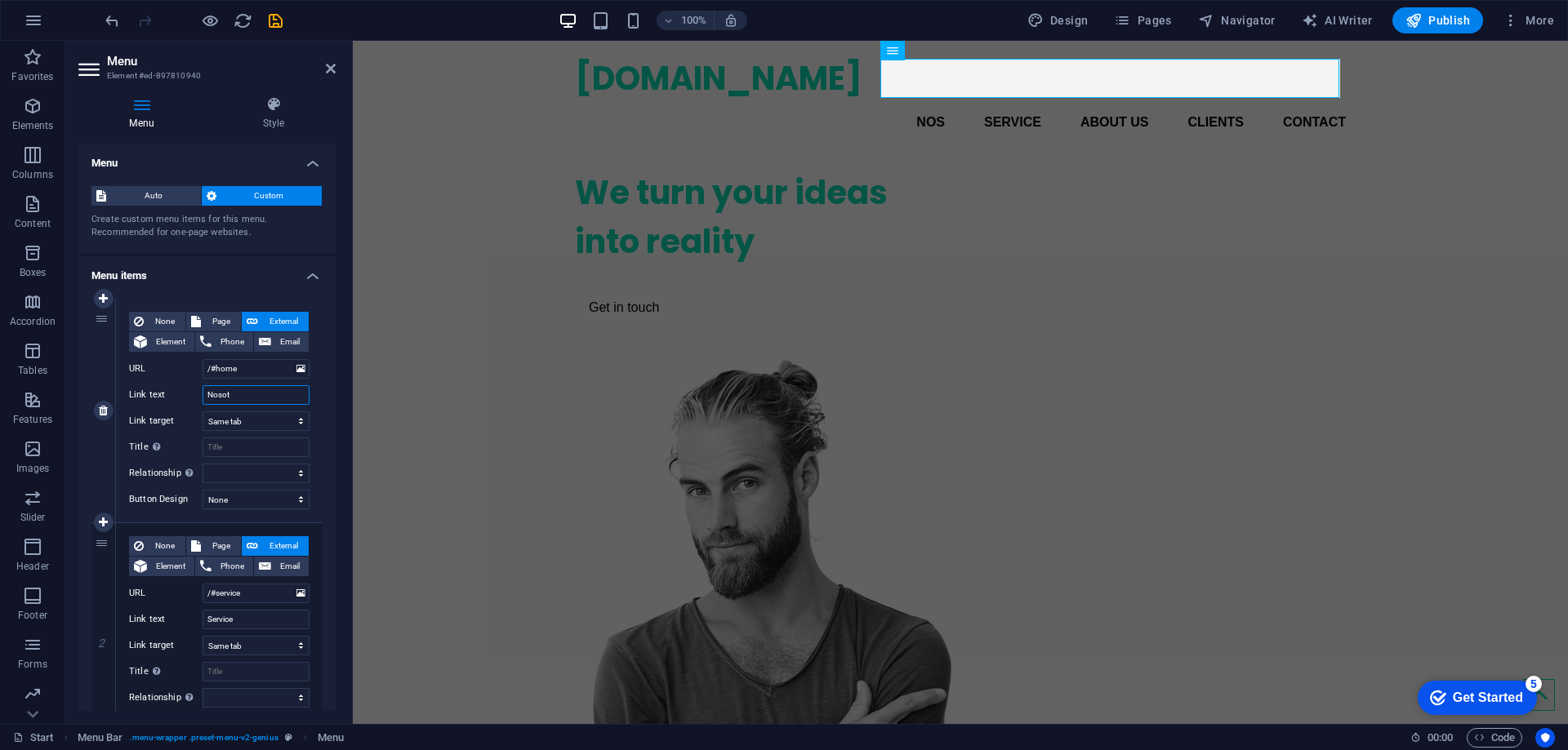
select select
type input "Nosotros"
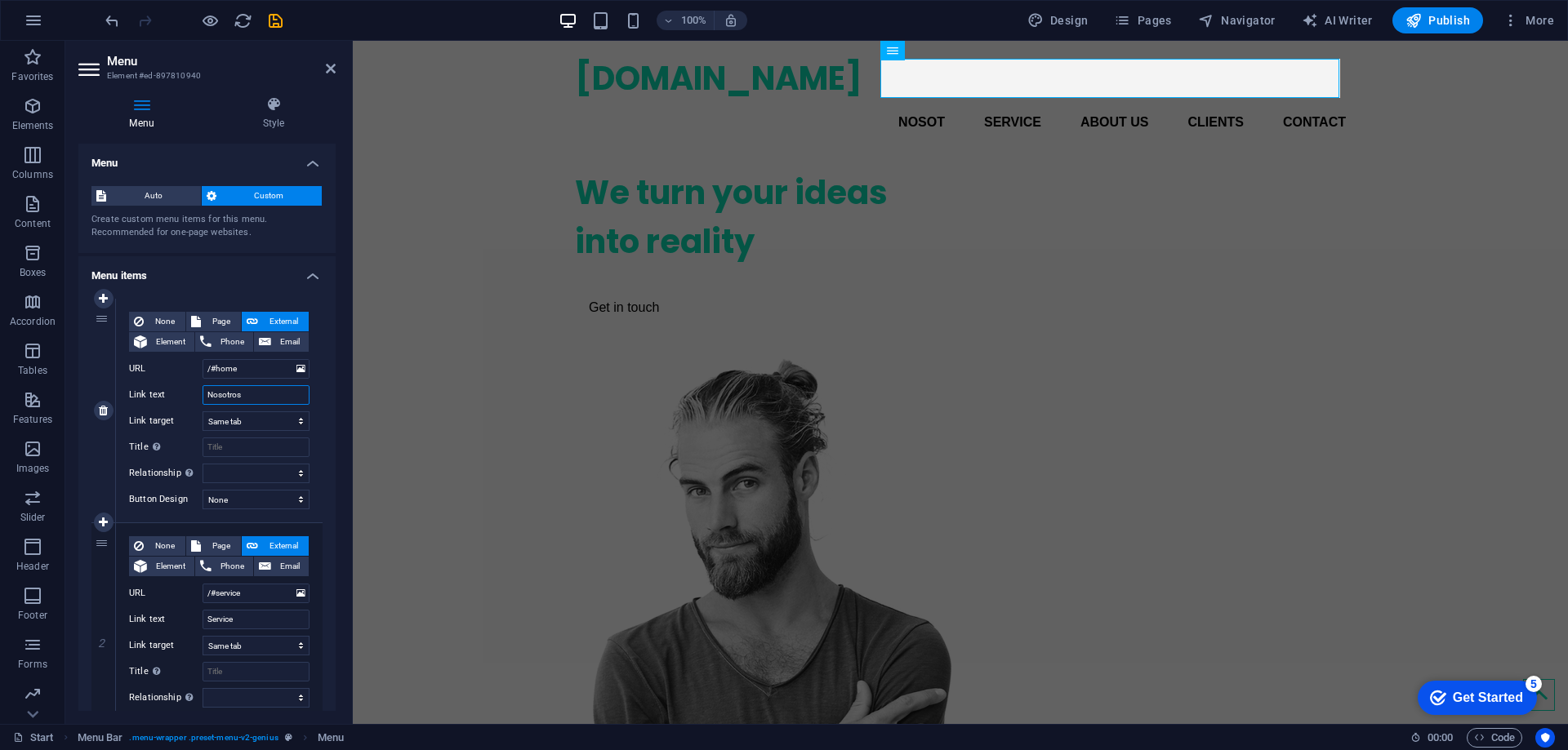
select select
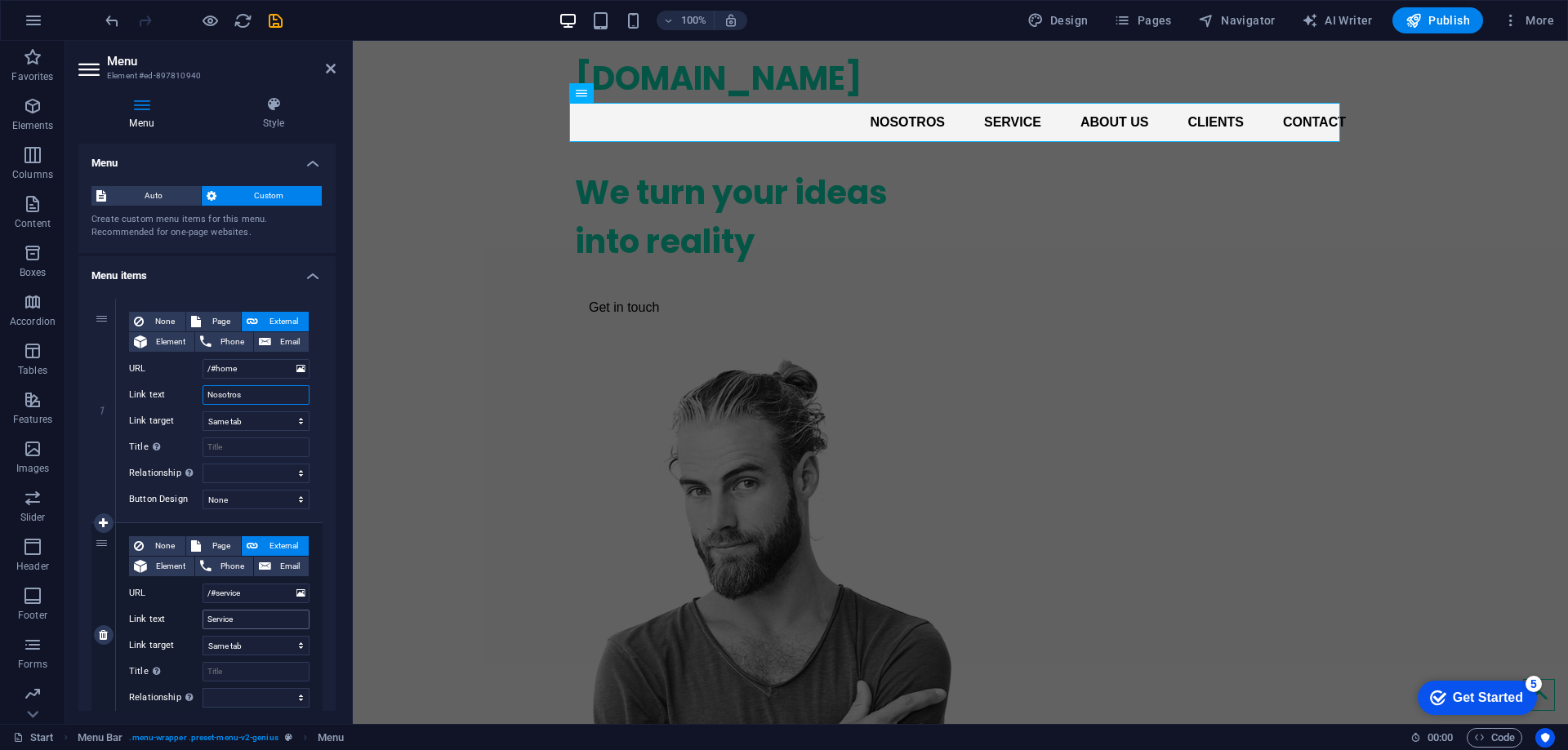
type input "Nosotros"
click at [240, 620] on input "Service" at bounding box center [256, 620] width 107 height 20
type input "CCTV"
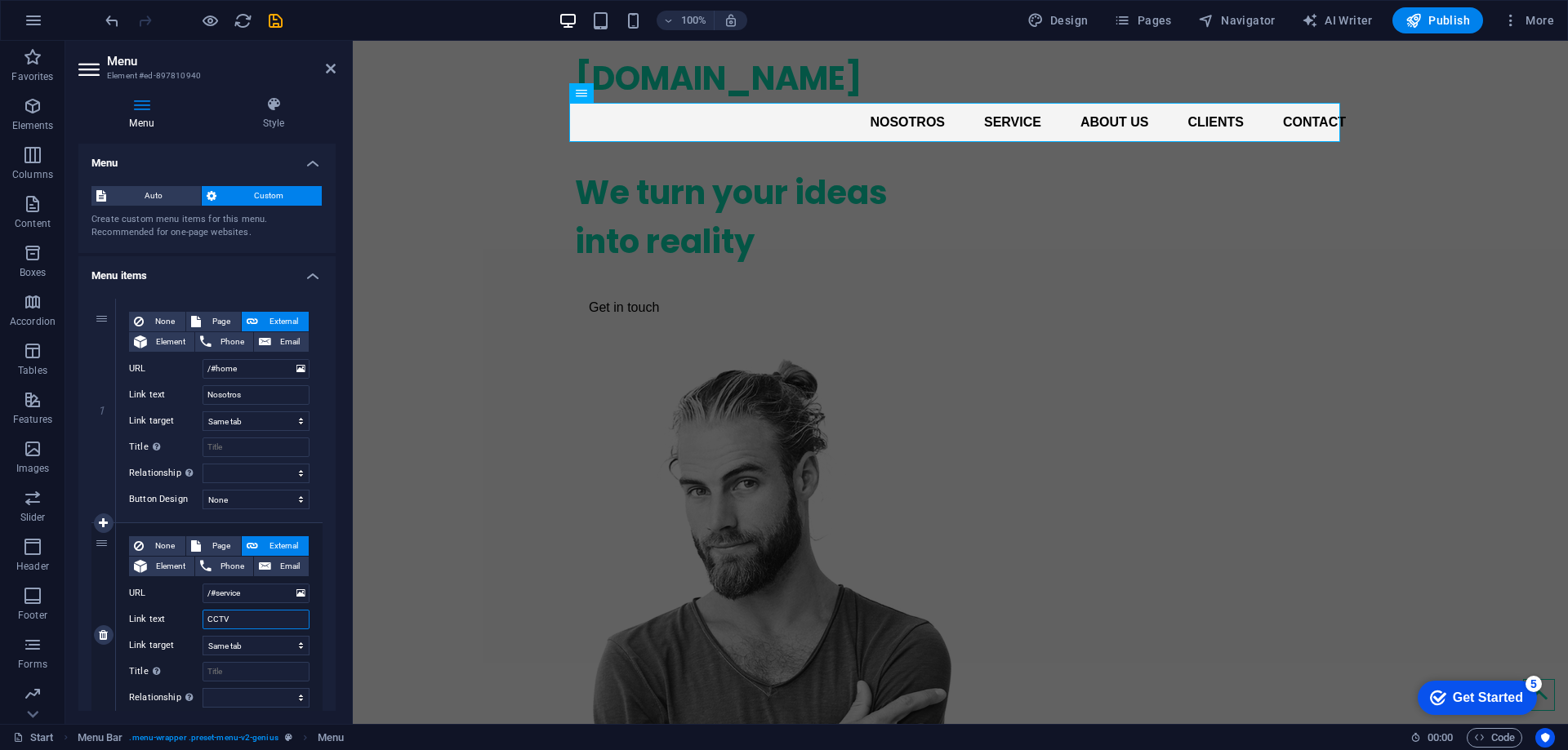
select select
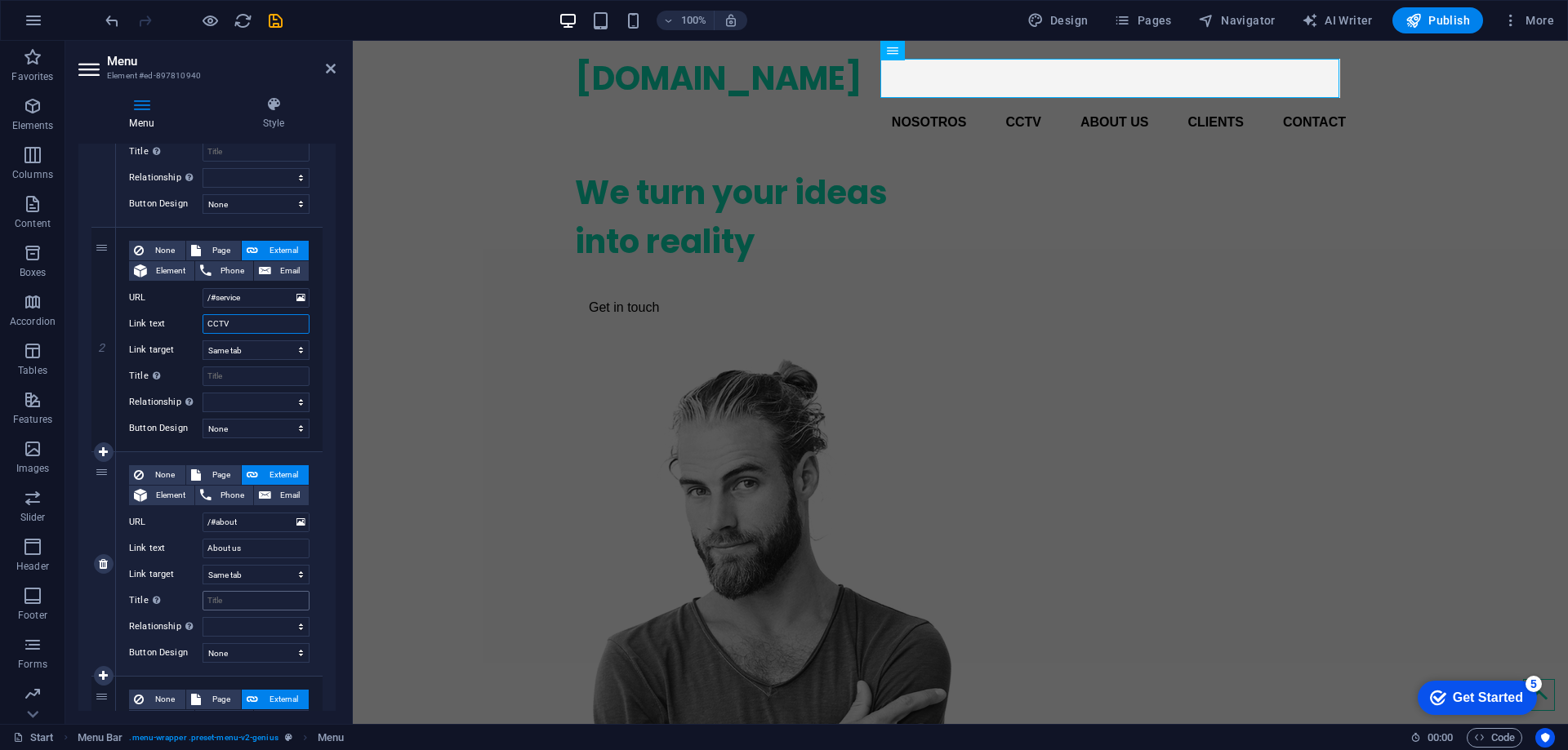
scroll to position [326, 0]
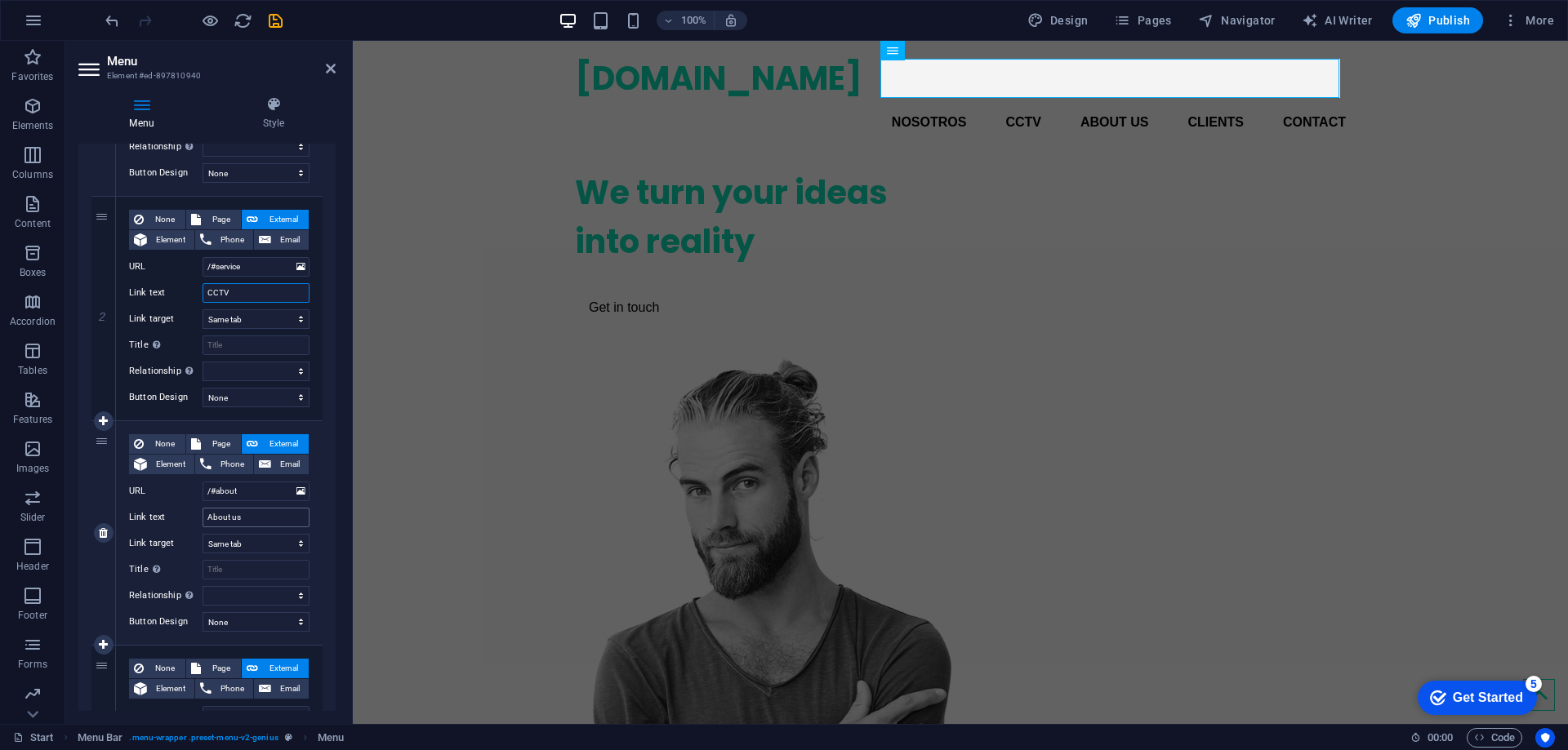
type input "CCTV"
click at [261, 517] on input "About us" at bounding box center [256, 517] width 107 height 20
type input "INTRUSIÓN"
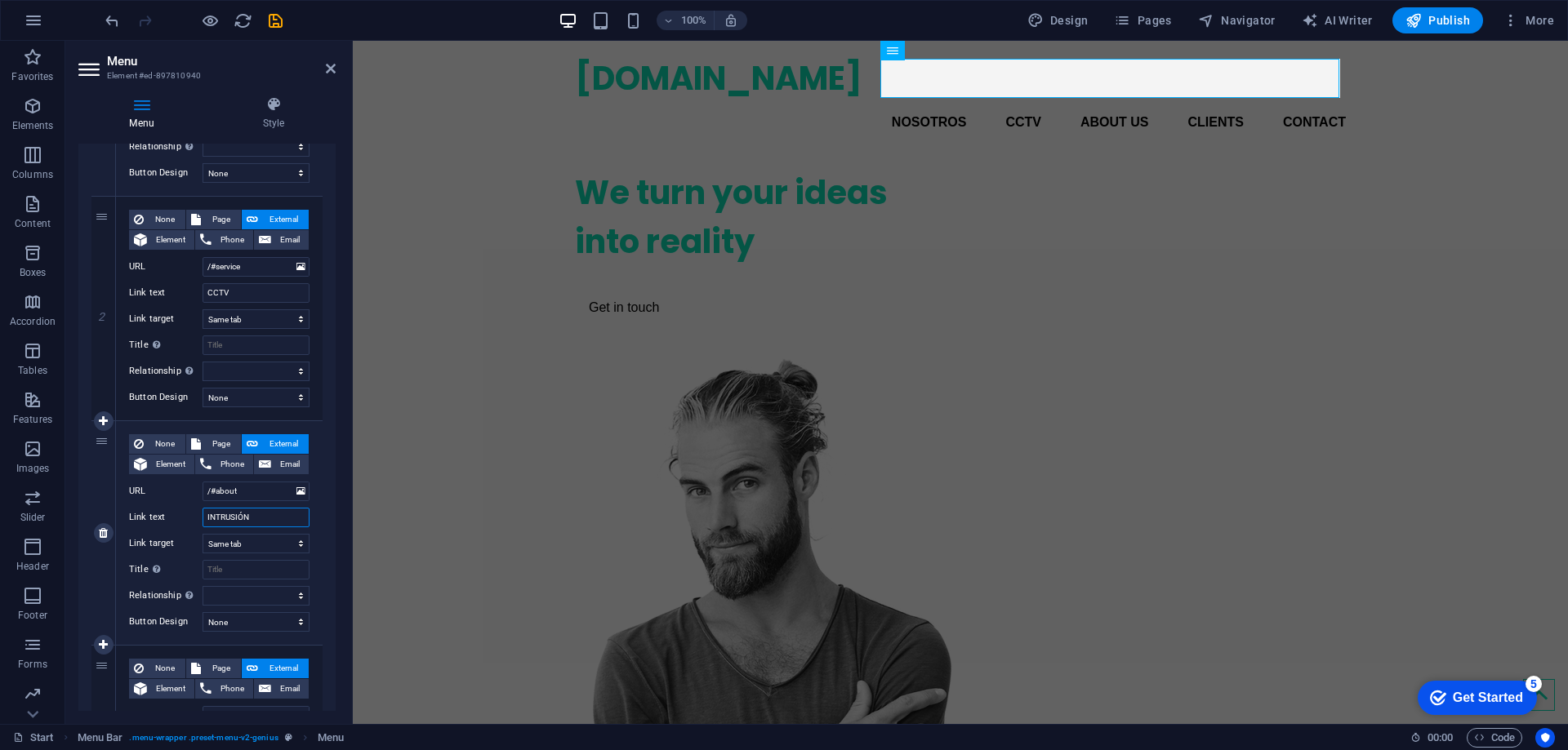
select select
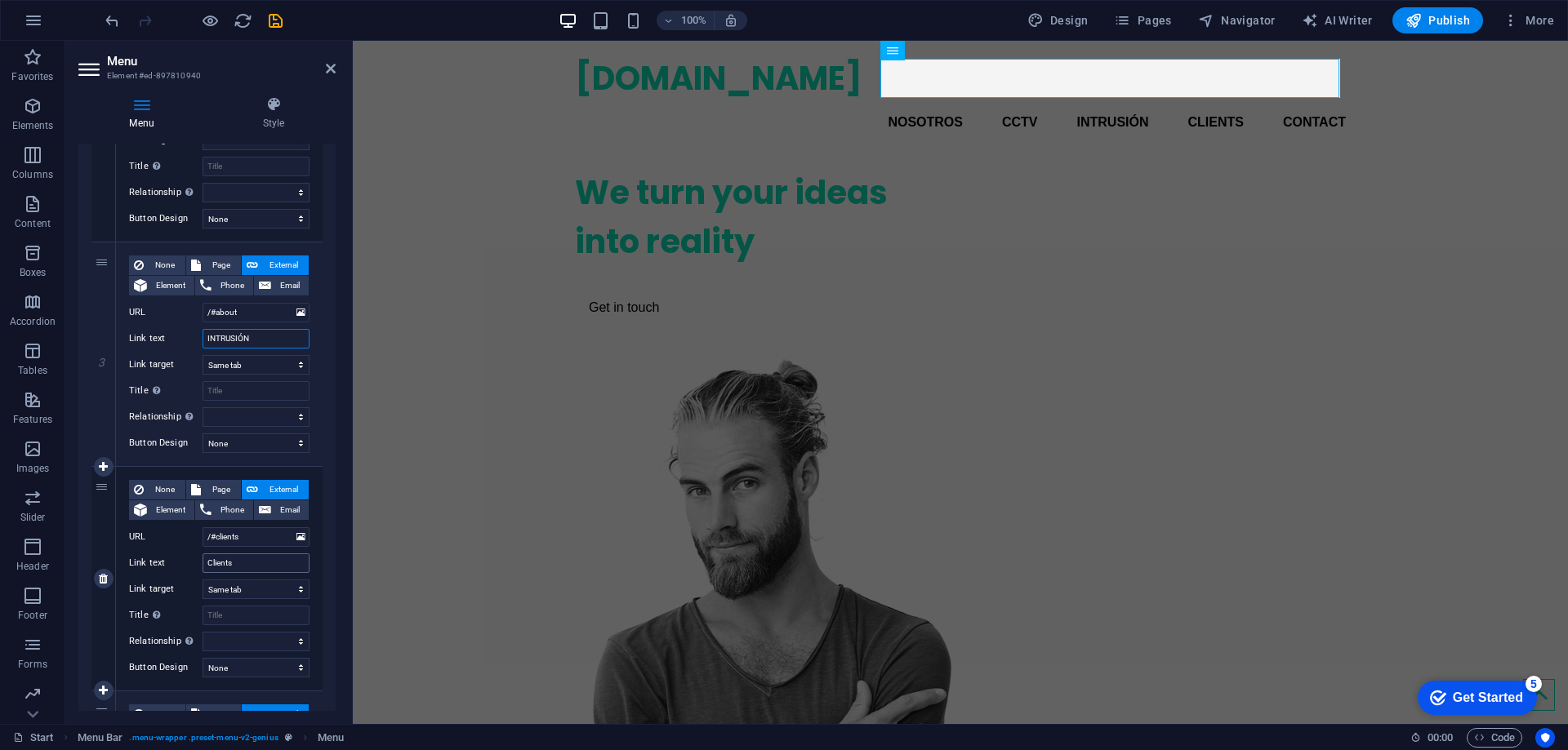
scroll to position [572, 0]
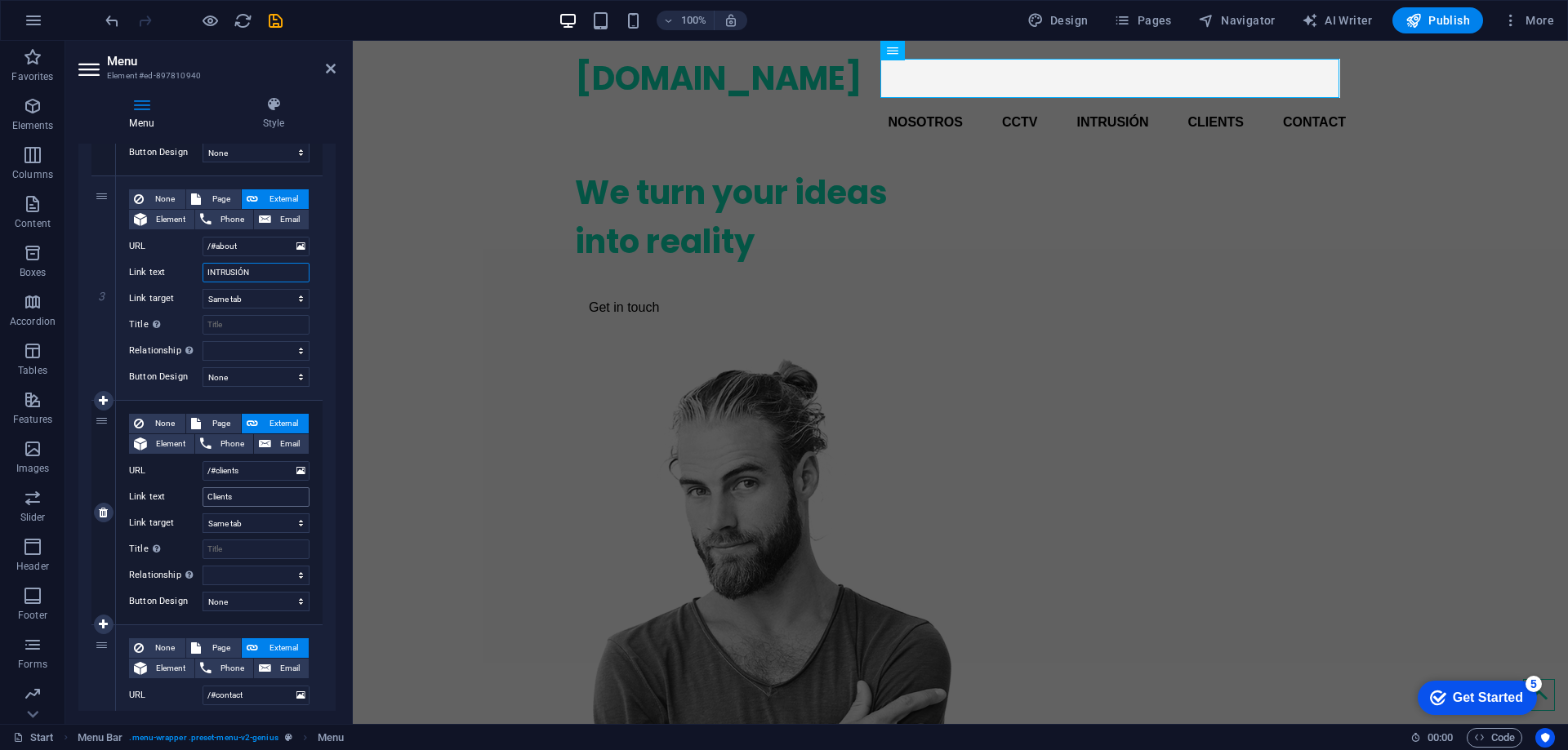
type input "INTRUSIÓN"
click at [240, 495] on input "Clients" at bounding box center [256, 498] width 107 height 20
type input "ACCES"
select select
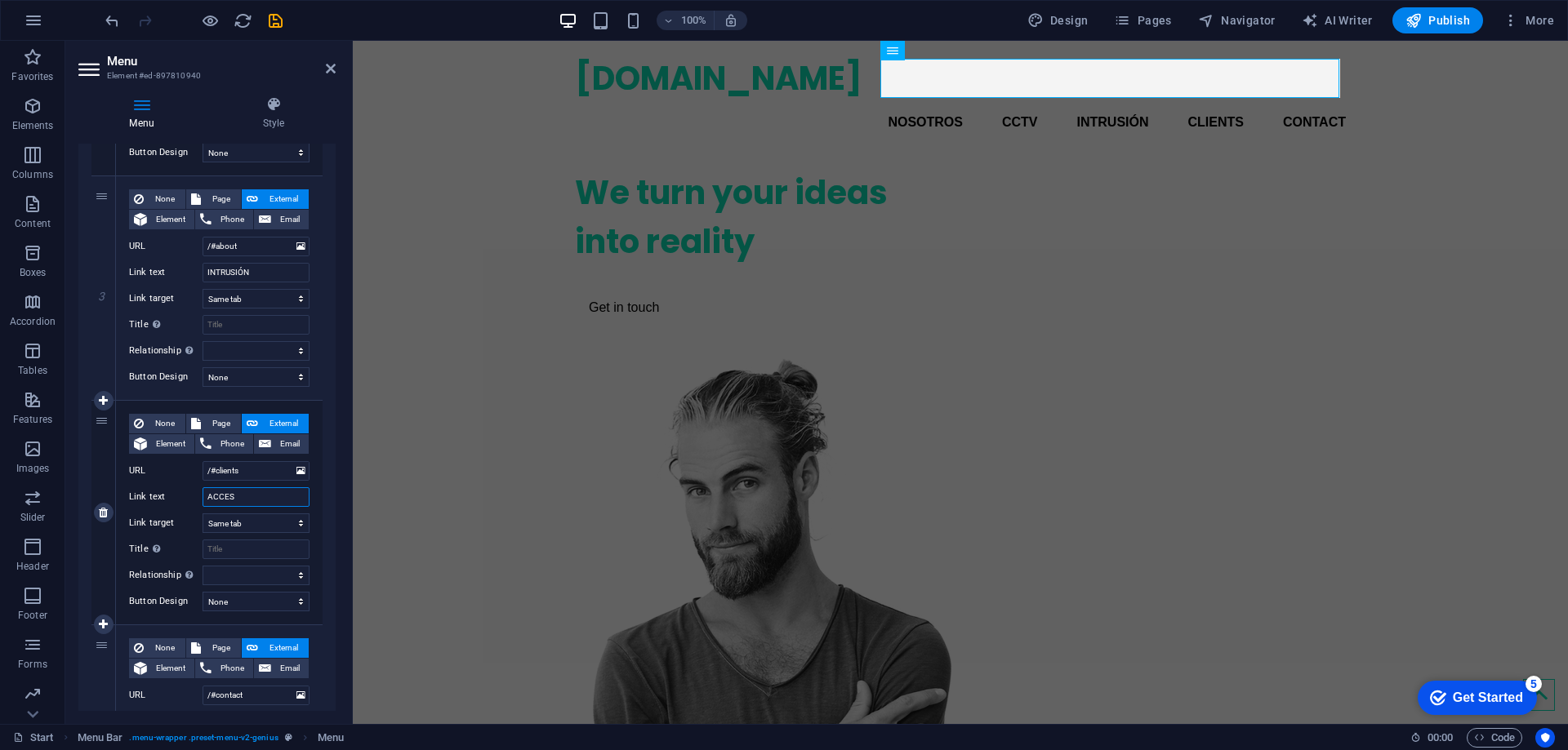
select select
type input "ACCESOS"
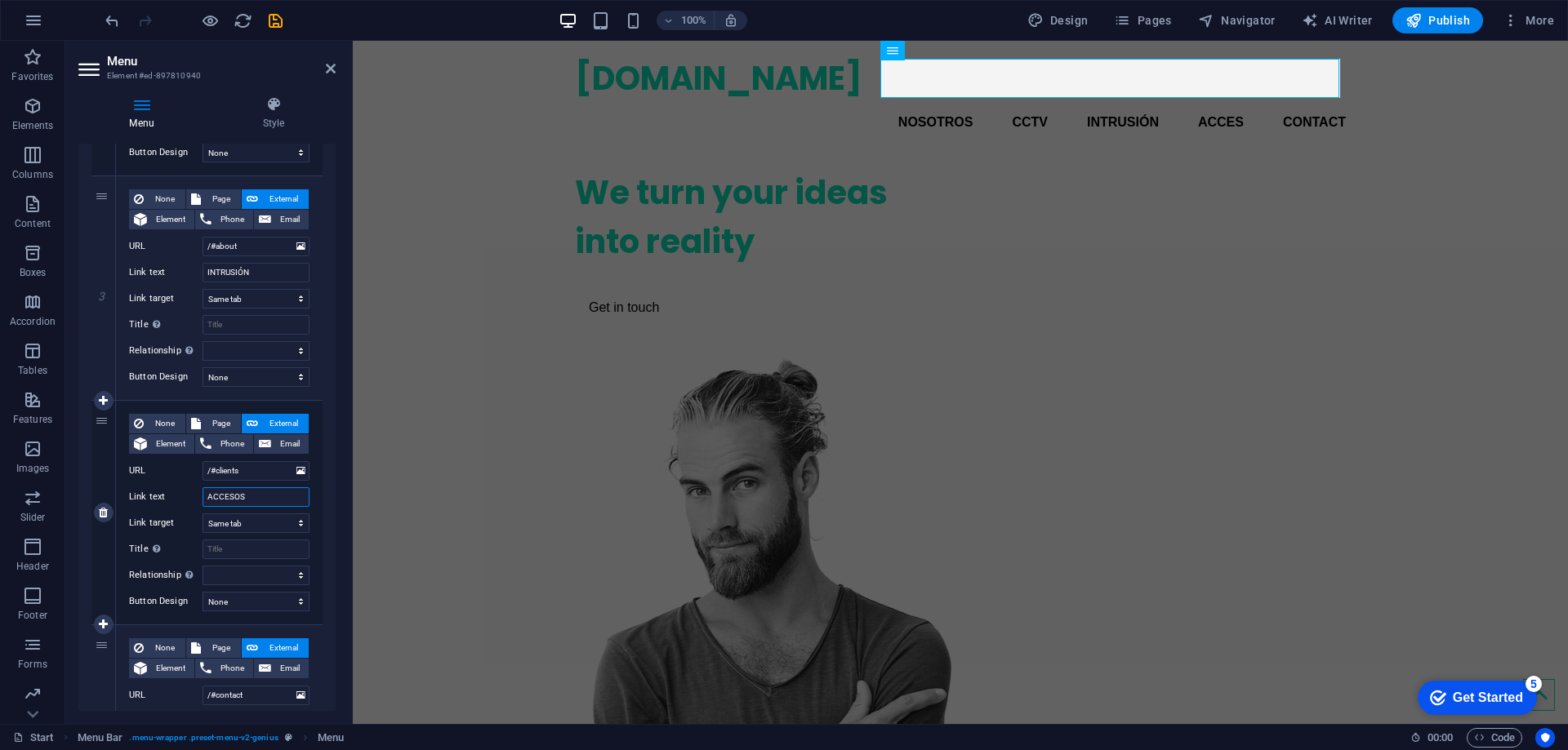
select select
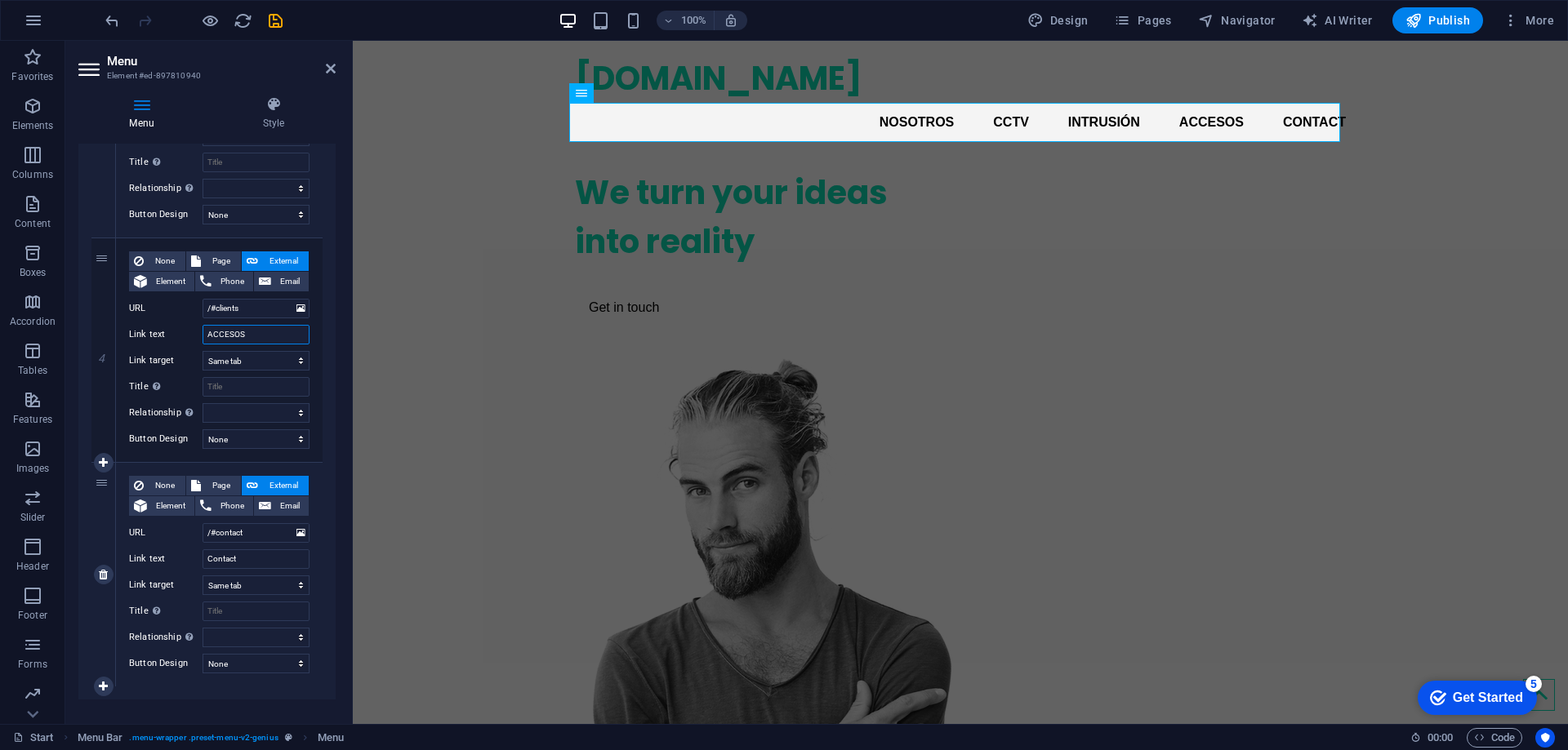
scroll to position [735, 0]
type input "ACCESOS"
click at [252, 556] on input "Contact" at bounding box center [256, 559] width 107 height 20
type input "C"
type input "CONTACTO"
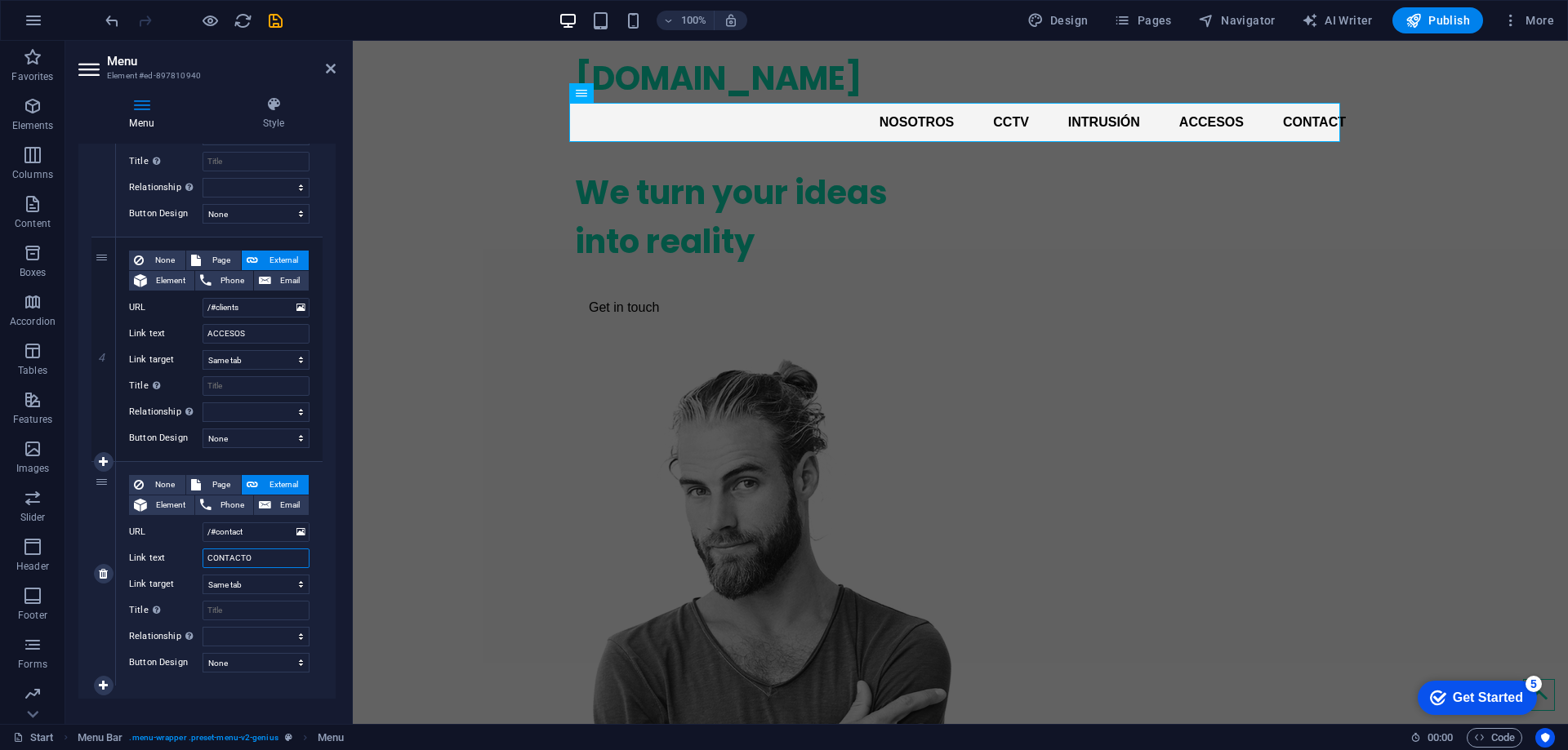
select select
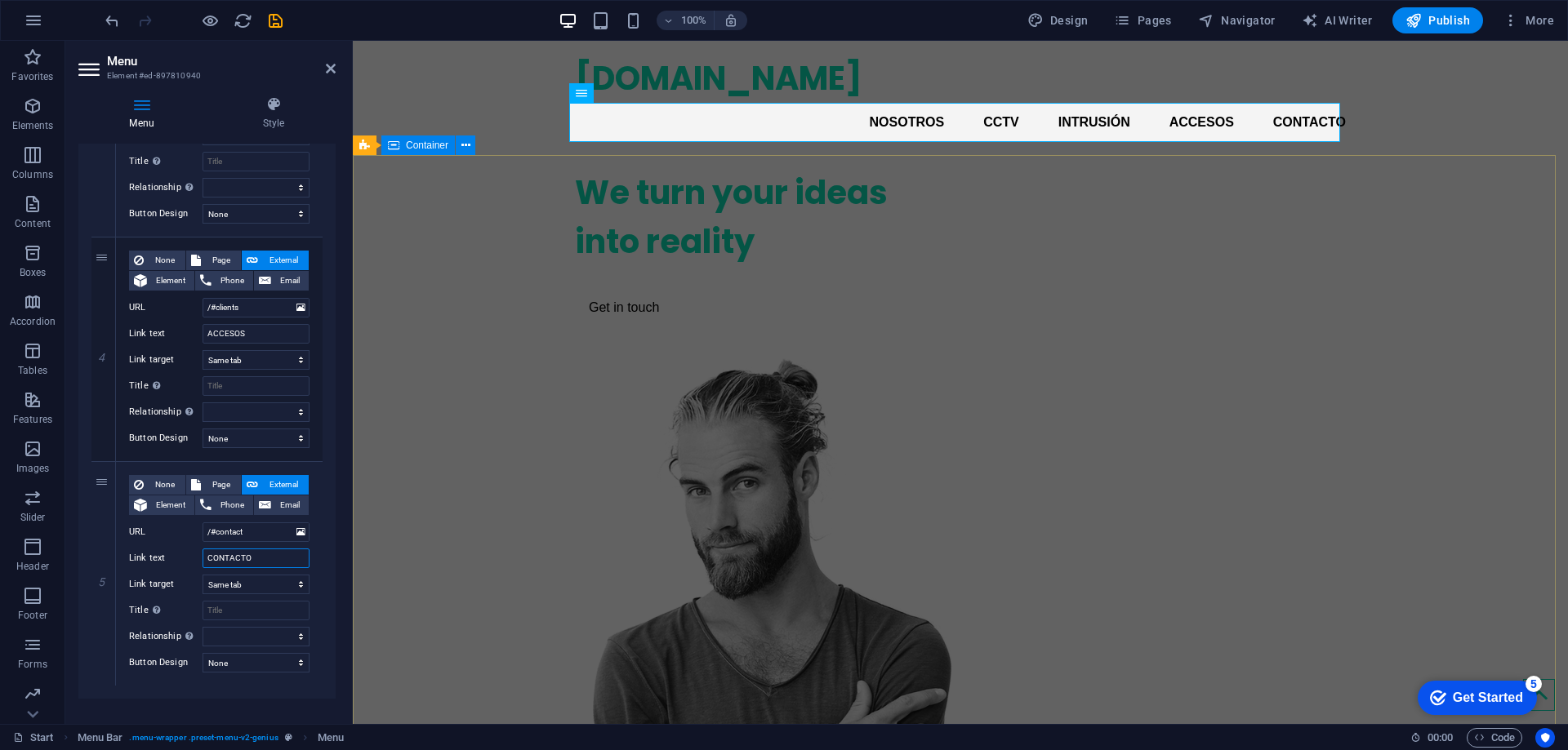
type input "CONTACTO"
click at [467, 313] on div "We turn your ideas into reality Get in touch" at bounding box center [960, 567] width 1215 height 824
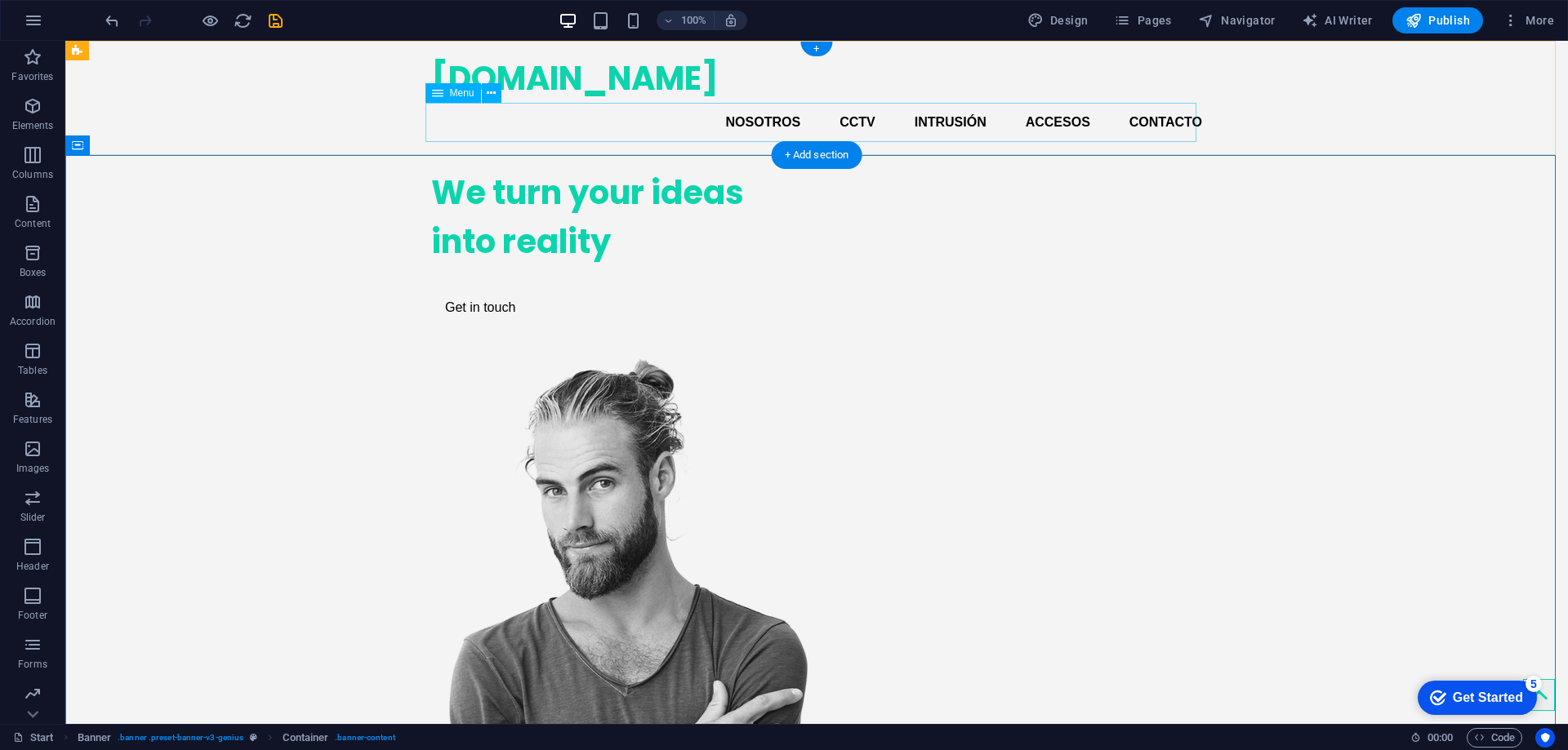
click at [764, 121] on nav "Nosotros CCTV INTRUSIÓN ACCESOS CONTACTO" at bounding box center [816, 122] width 771 height 39
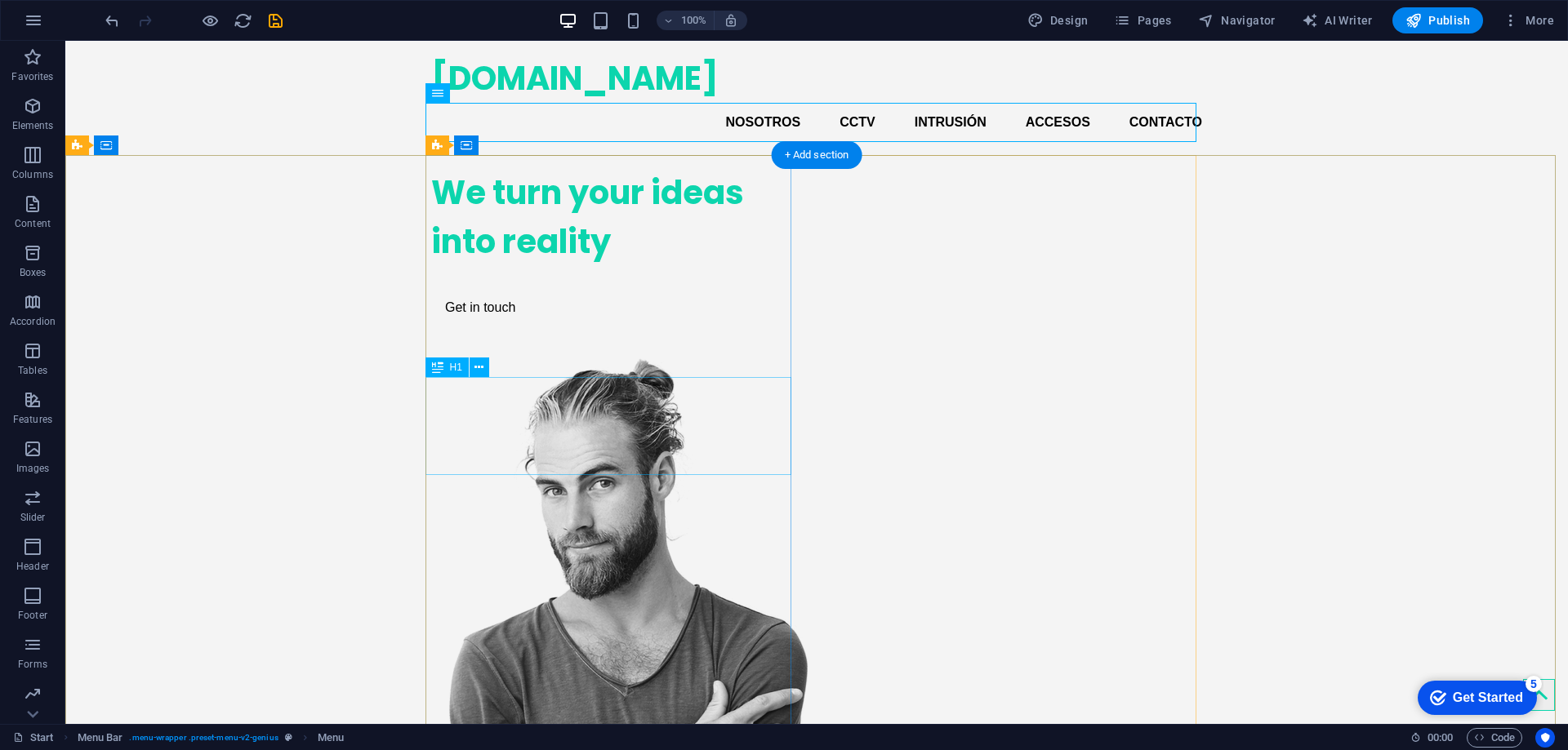
click at [468, 266] on div "We turn your ideas into reality" at bounding box center [614, 217] width 366 height 98
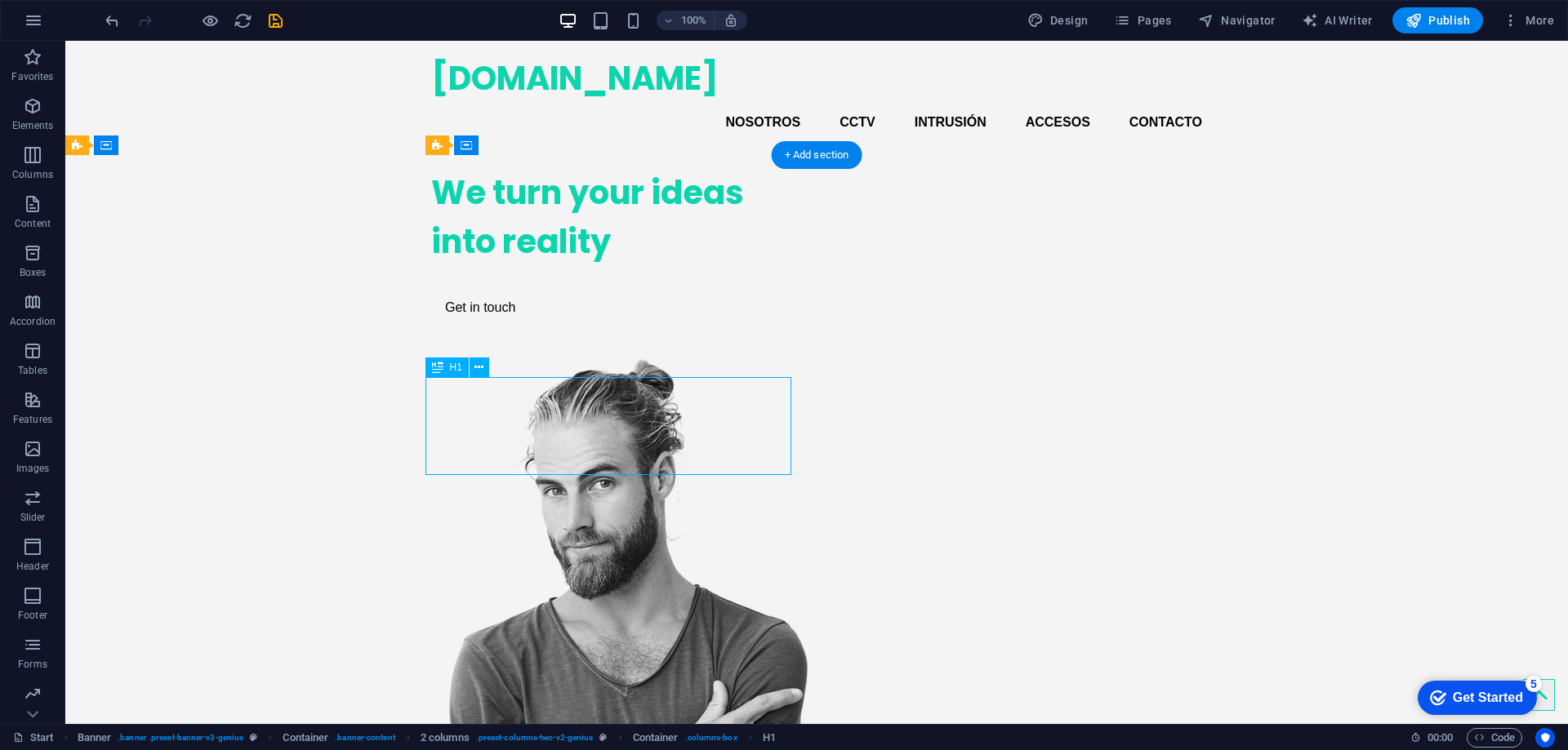
click at [468, 266] on div "We turn your ideas into reality" at bounding box center [614, 217] width 366 height 98
click at [180, 402] on div "We turn your ideas into reality Get in touch" at bounding box center [816, 567] width 1503 height 824
click at [554, 266] on div "We turn your ideas into reality" at bounding box center [614, 217] width 366 height 98
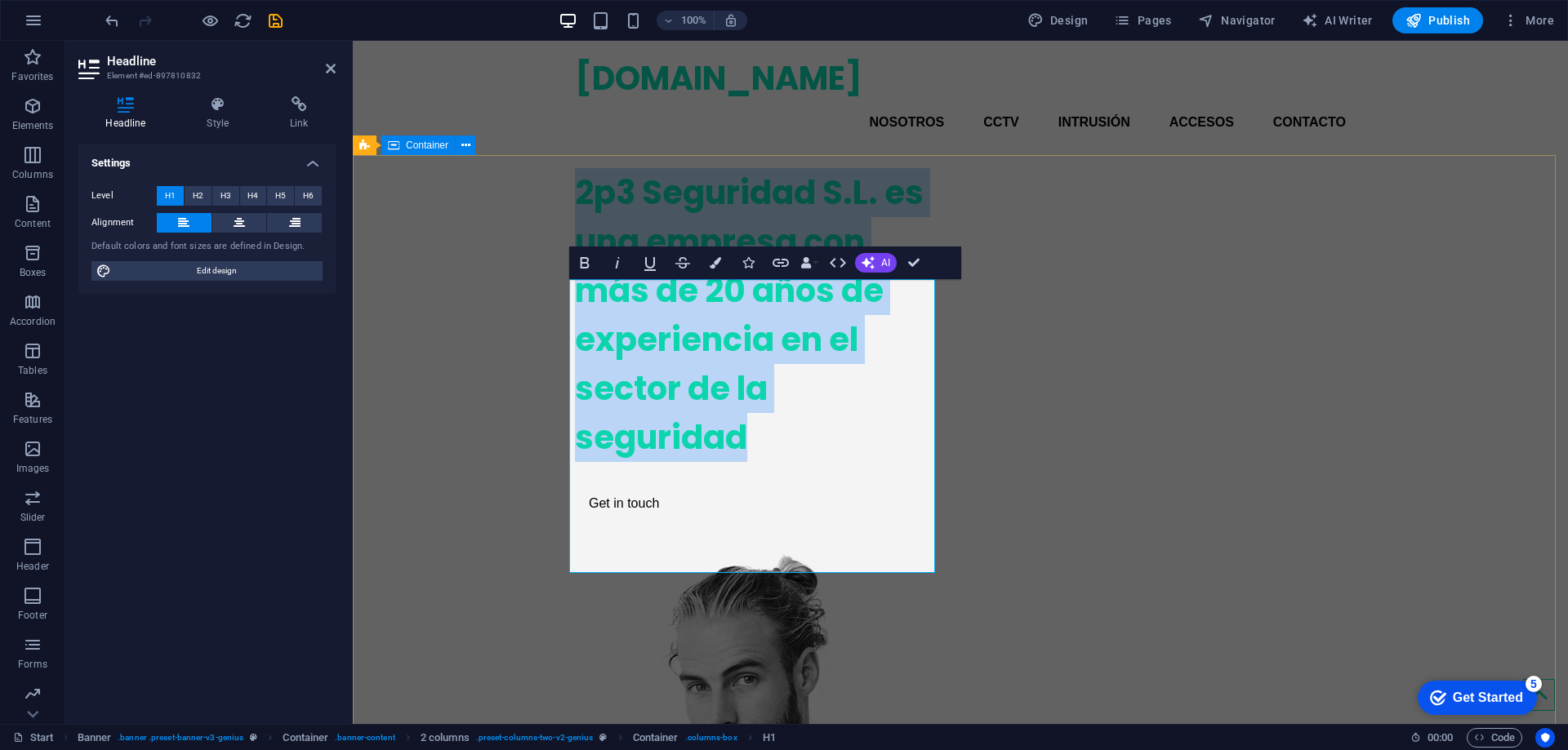
drag, startPoint x: 748, startPoint y: 559, endPoint x: 552, endPoint y: 319, distance: 309.9
click at [552, 319] on div "​2p3 Seguridad S.L. es una empresa con más de 20 años de experiencia en el sect…" at bounding box center [960, 664] width 1215 height 1020
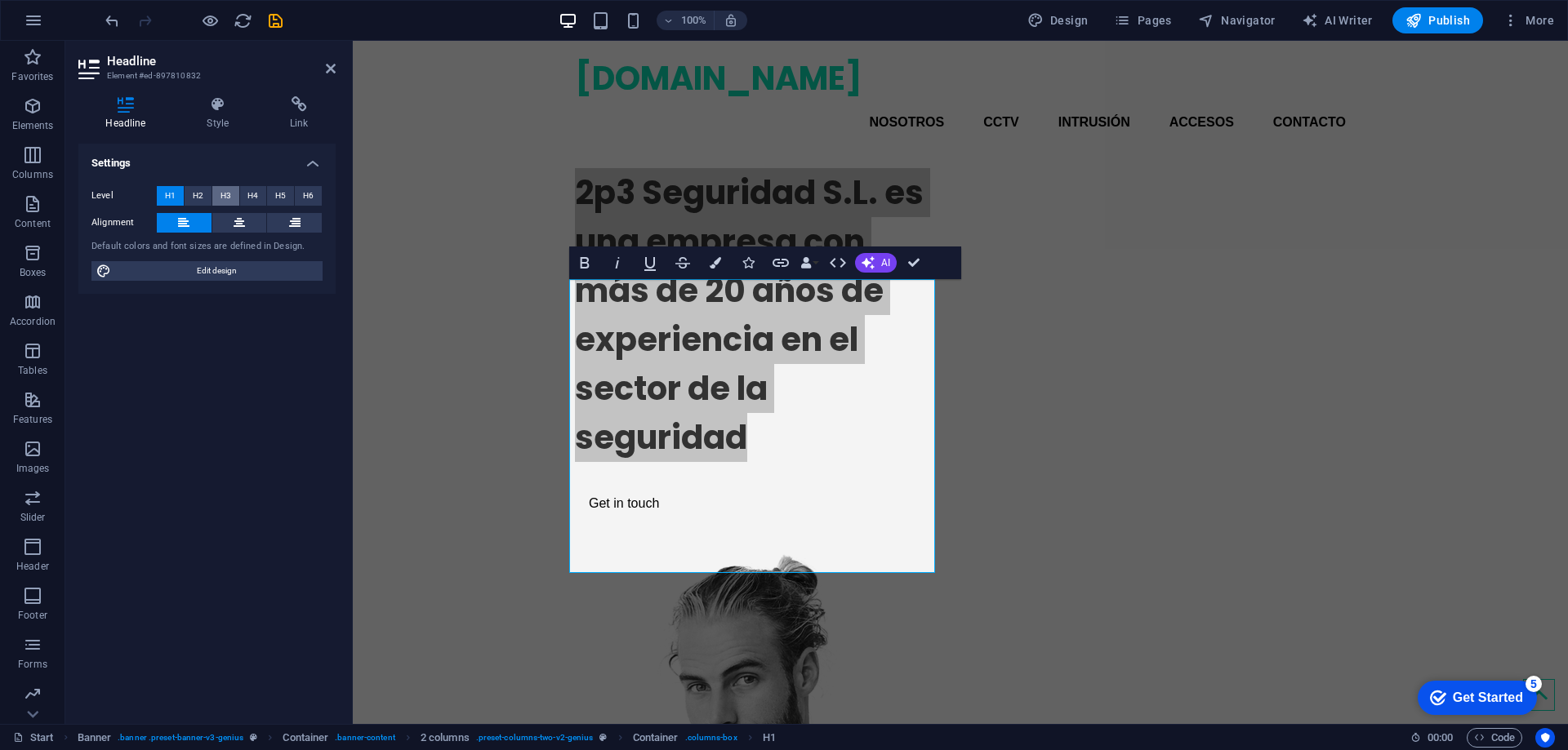
click at [224, 190] on span "H3" at bounding box center [226, 197] width 11 height 20
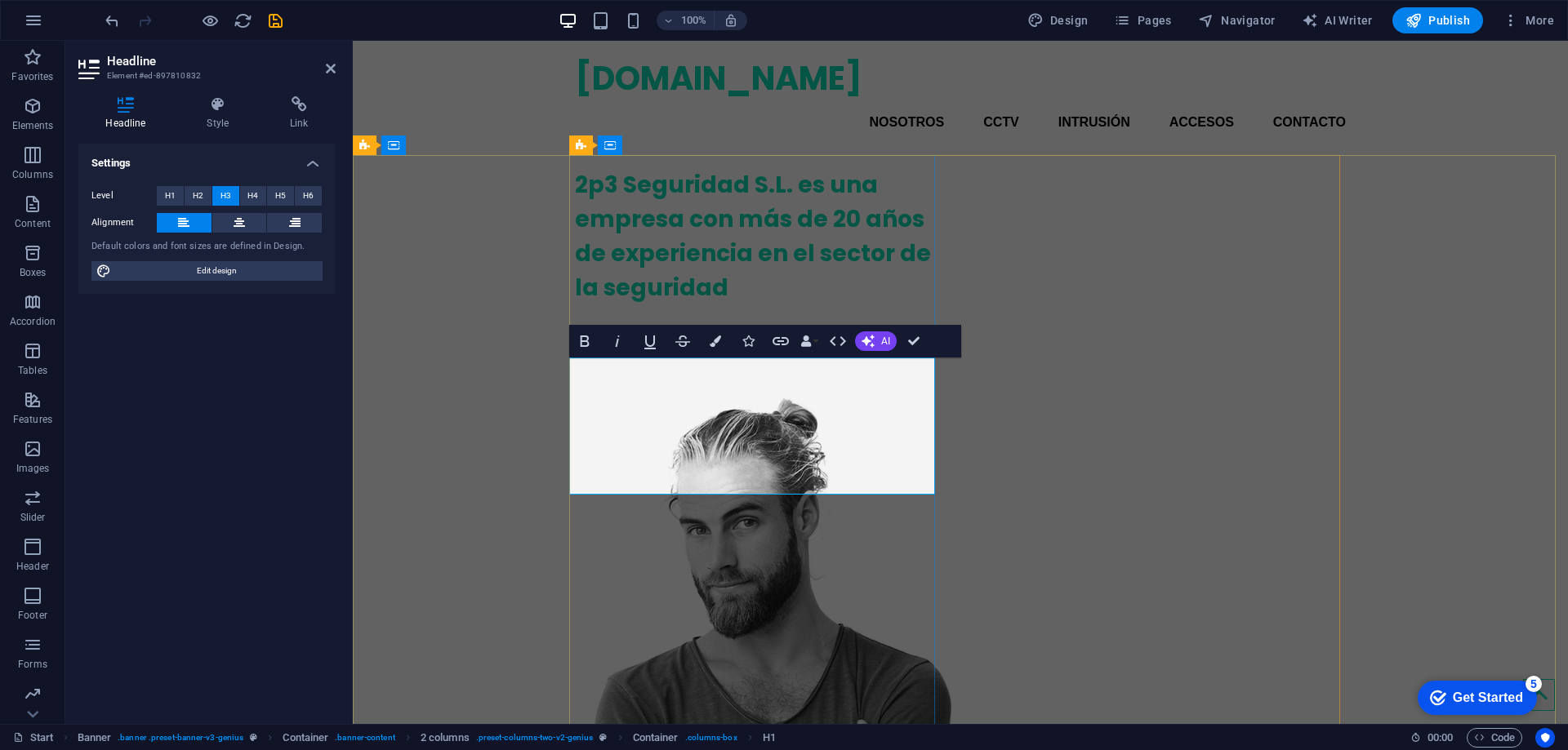
click at [763, 306] on h3 "​2p3 Seguridad S.L. es una empresa con más de 20 años de experiencia en el sect…" at bounding box center [758, 237] width 366 height 137
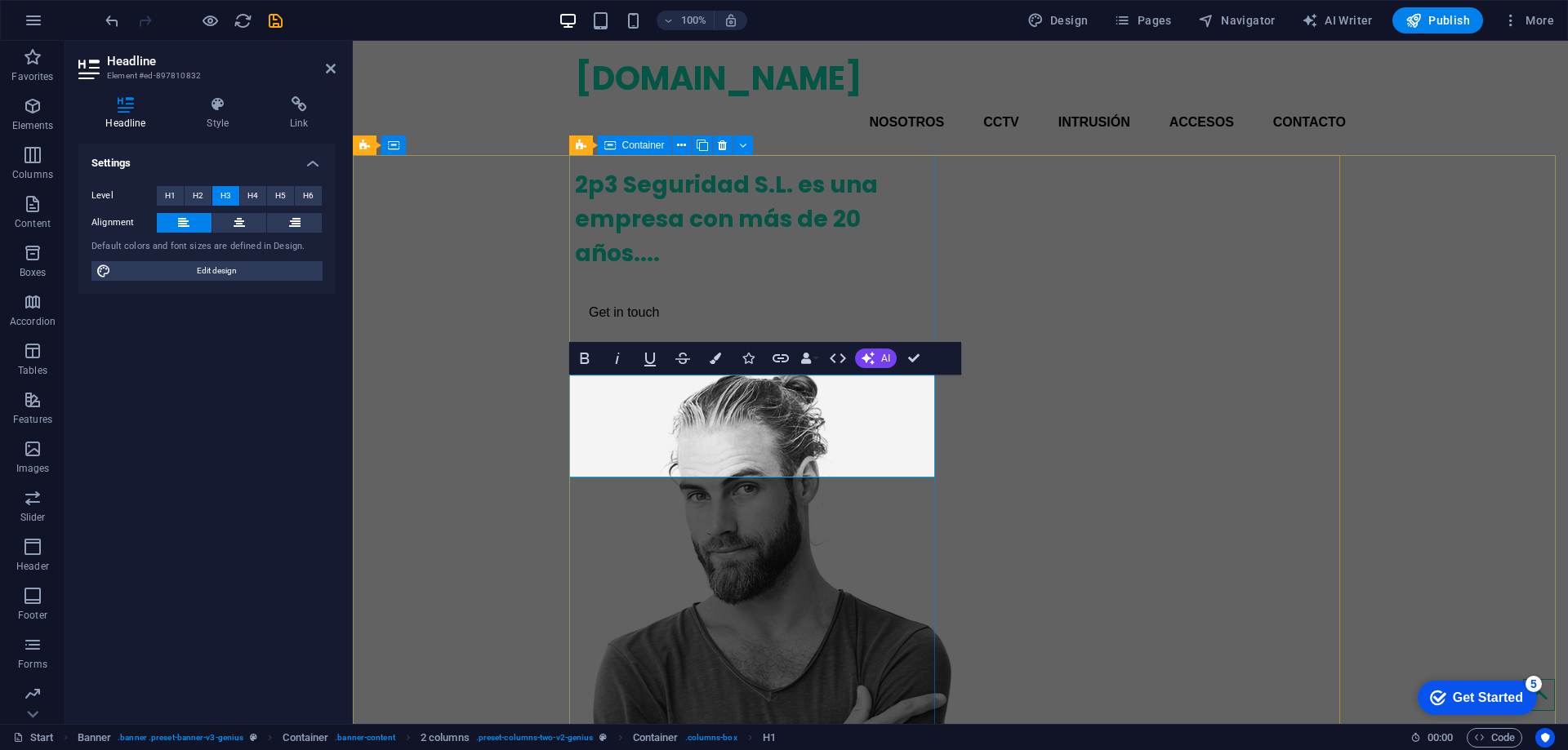
click at [923, 343] on div "​2p3 Seguridad S.L. es una empresa con más de 20 años.... Get in touch" at bounding box center [758, 249] width 366 height 188
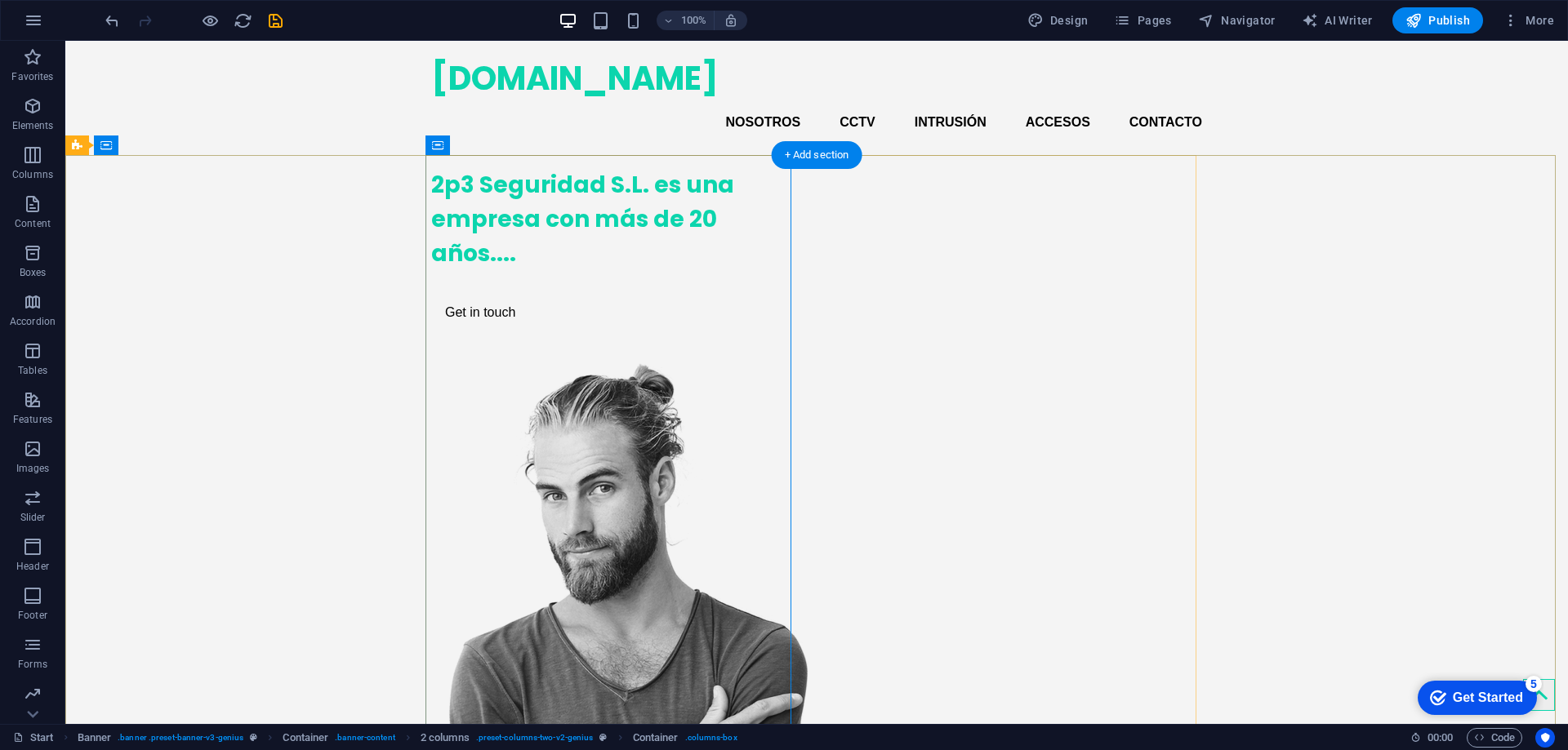
click at [826, 581] on div "2p3 Seguridad S.L. es una empresa con más de 20 años.... Get in touch" at bounding box center [816, 569] width 771 height 828
click at [797, 373] on figure at bounding box center [614, 672] width 366 height 621
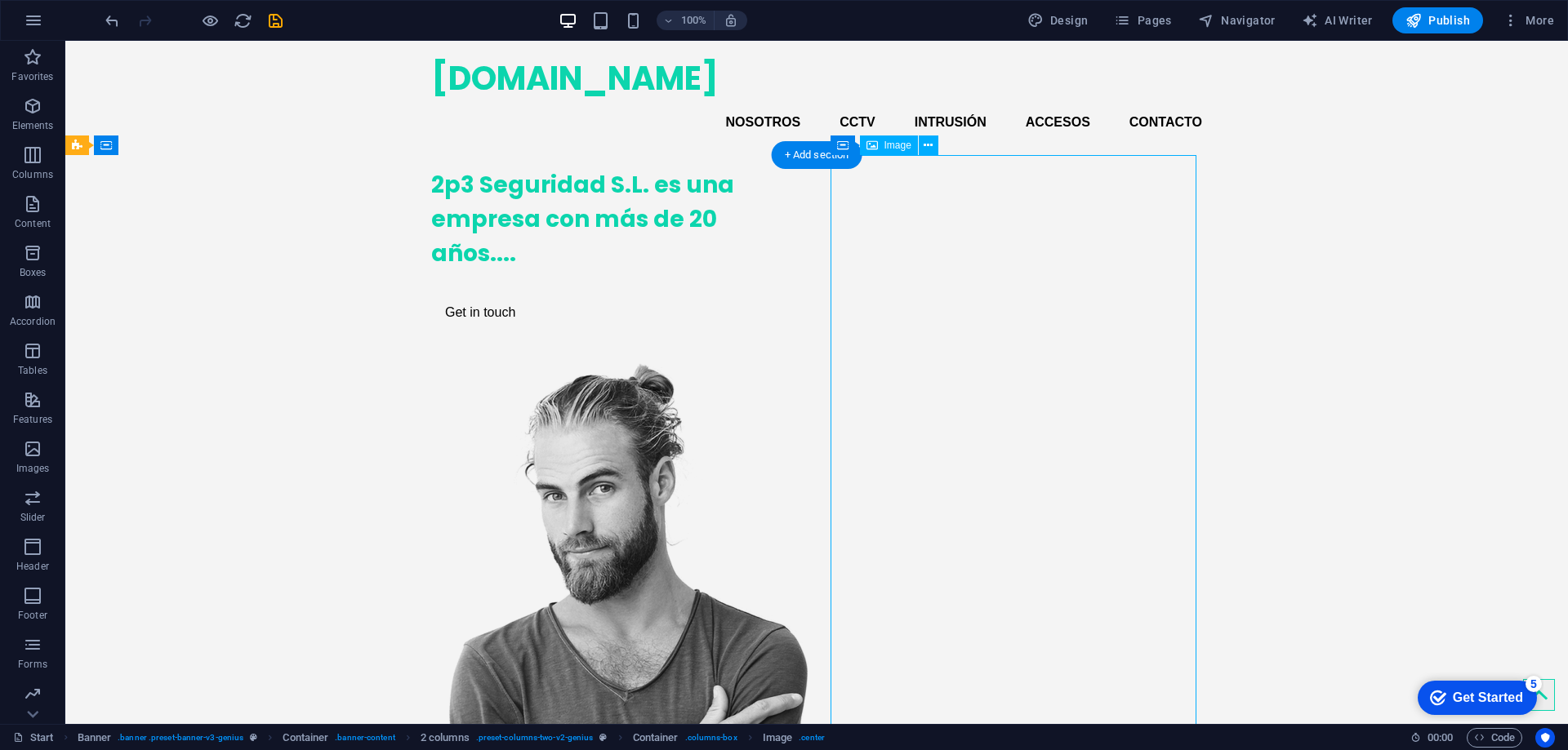
click at [797, 373] on figure at bounding box center [614, 672] width 366 height 621
select select "px"
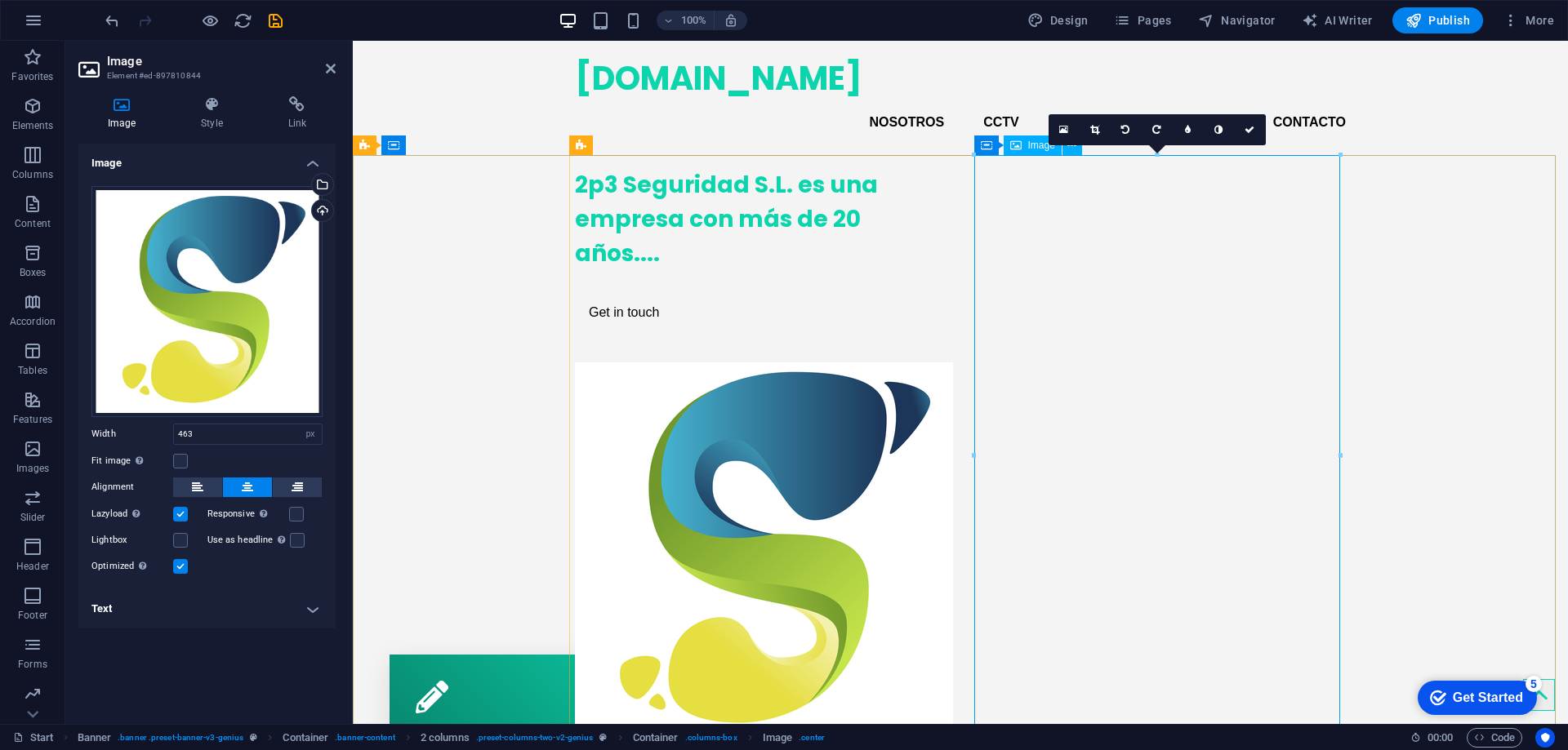
click at [941, 403] on figure at bounding box center [758, 551] width 366 height 378
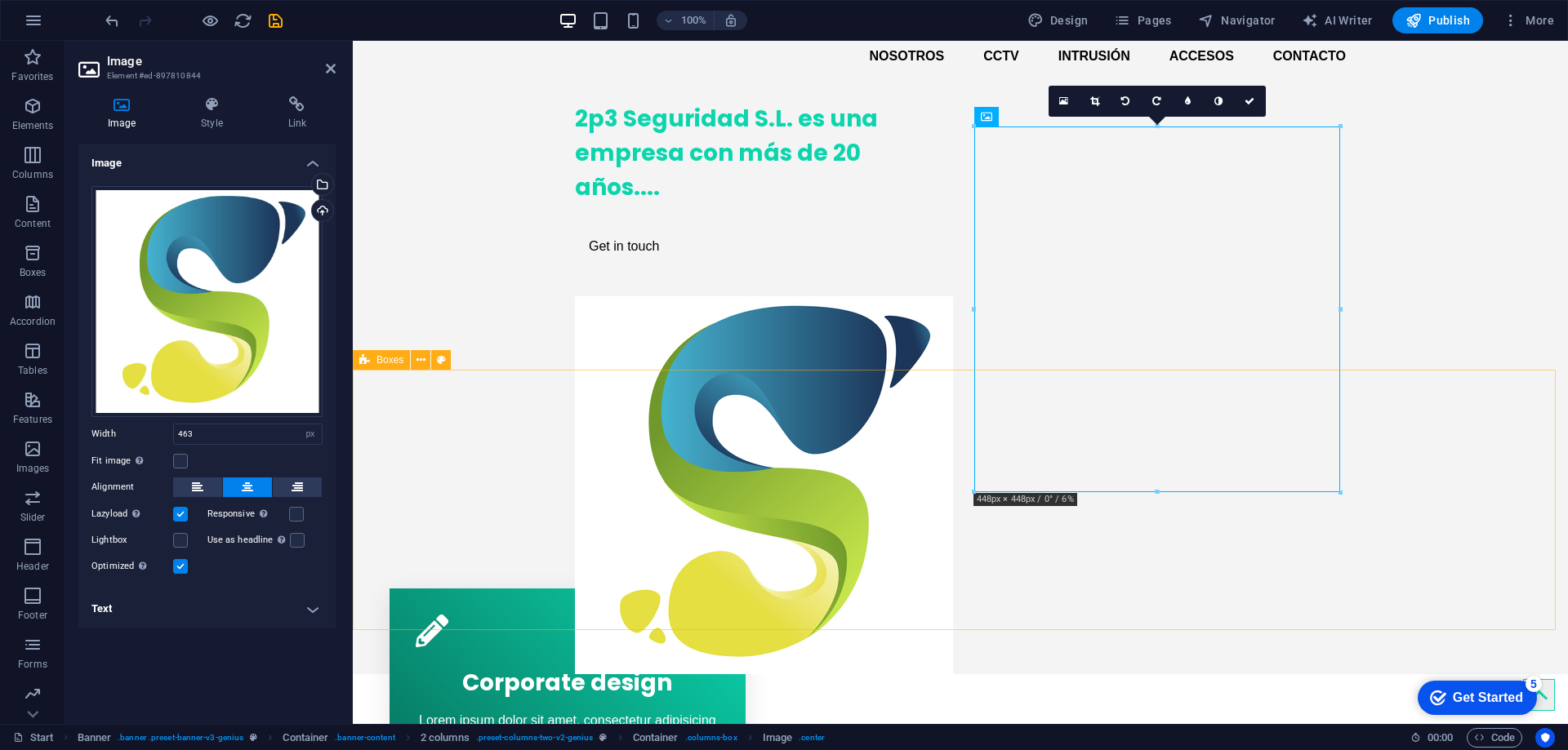
scroll to position [163, 0]
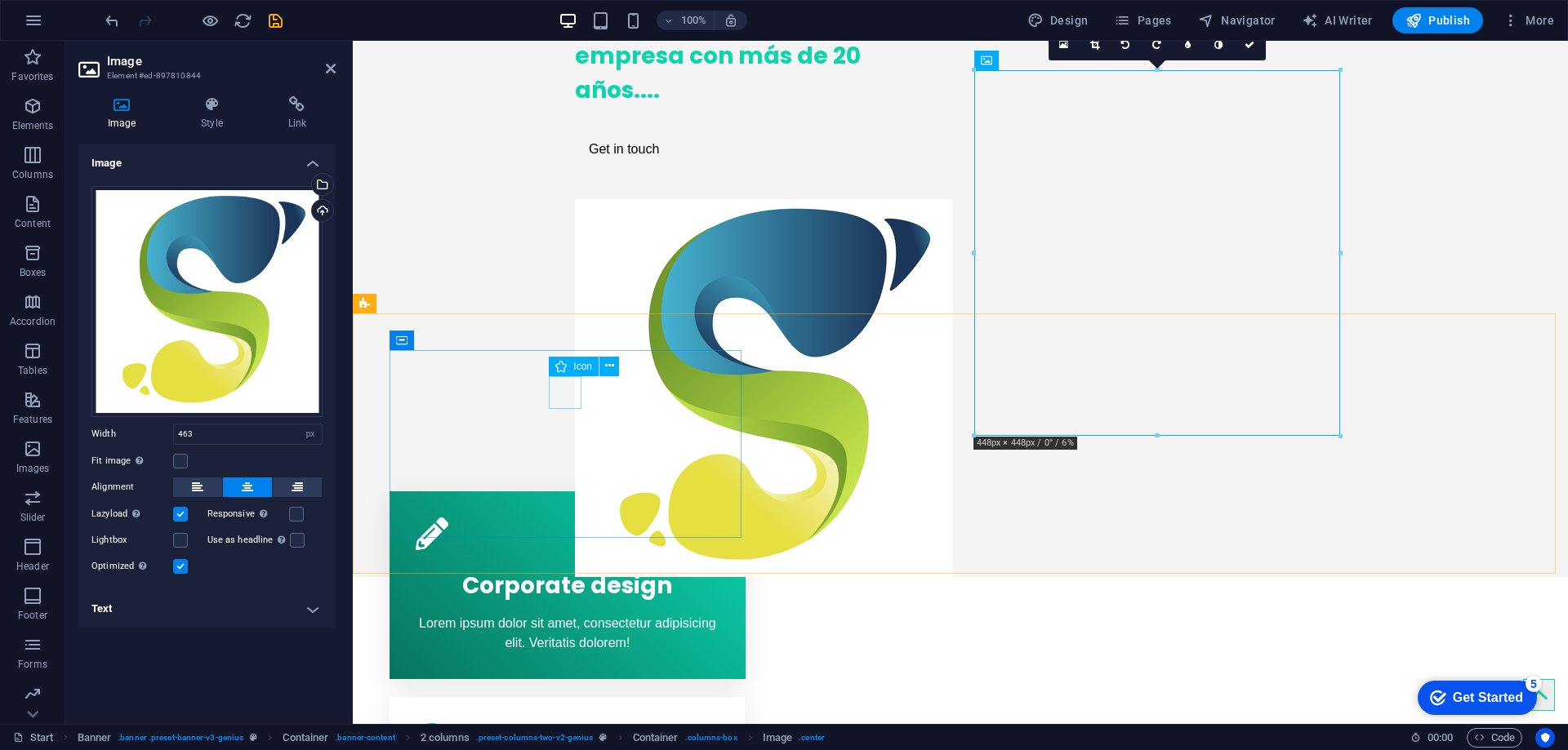
click at [568, 517] on figure at bounding box center [567, 534] width 304 height 32
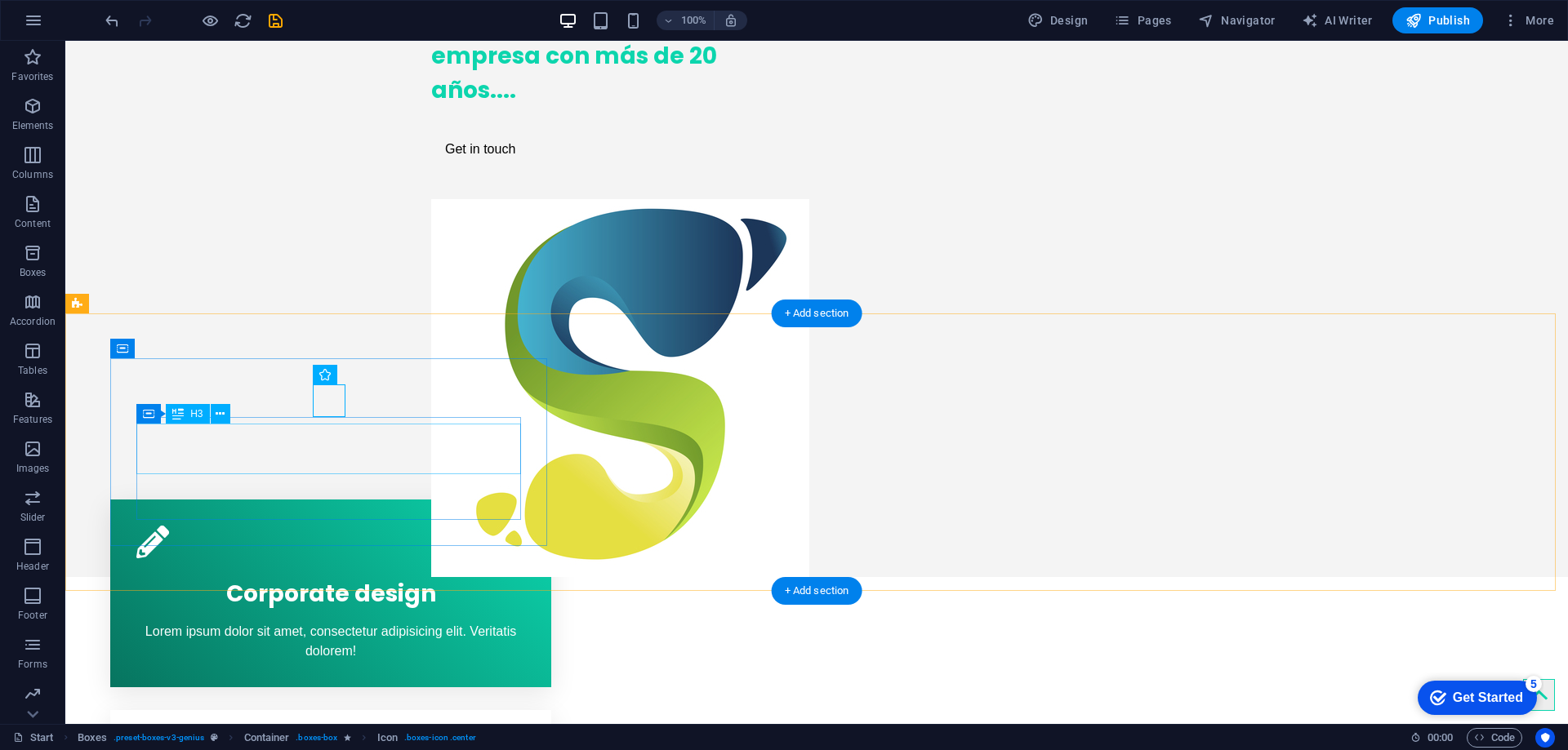
click at [342, 565] on div "Corporate design" at bounding box center [330, 590] width 389 height 50
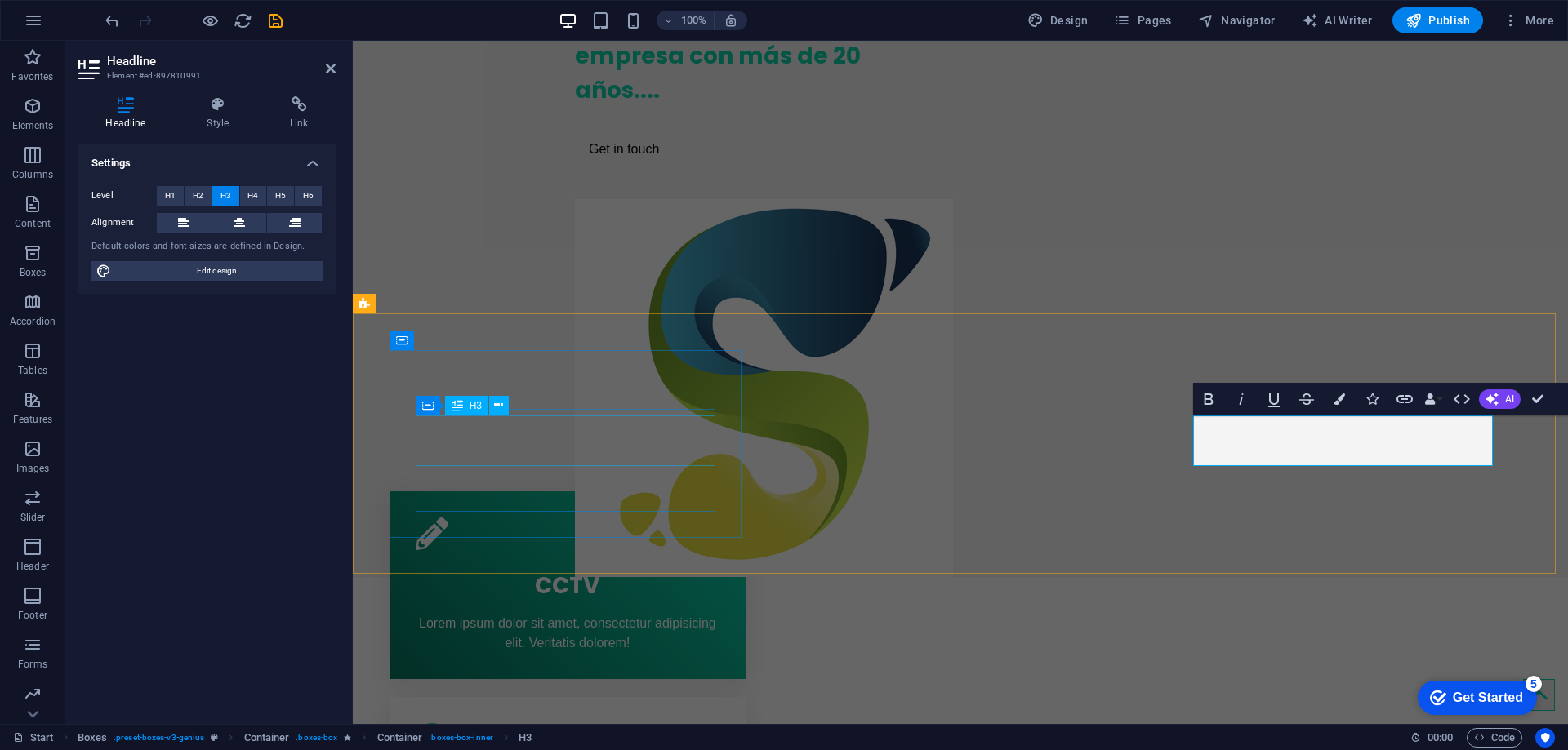
click at [516, 557] on div "CCTV" at bounding box center [567, 582] width 304 height 50
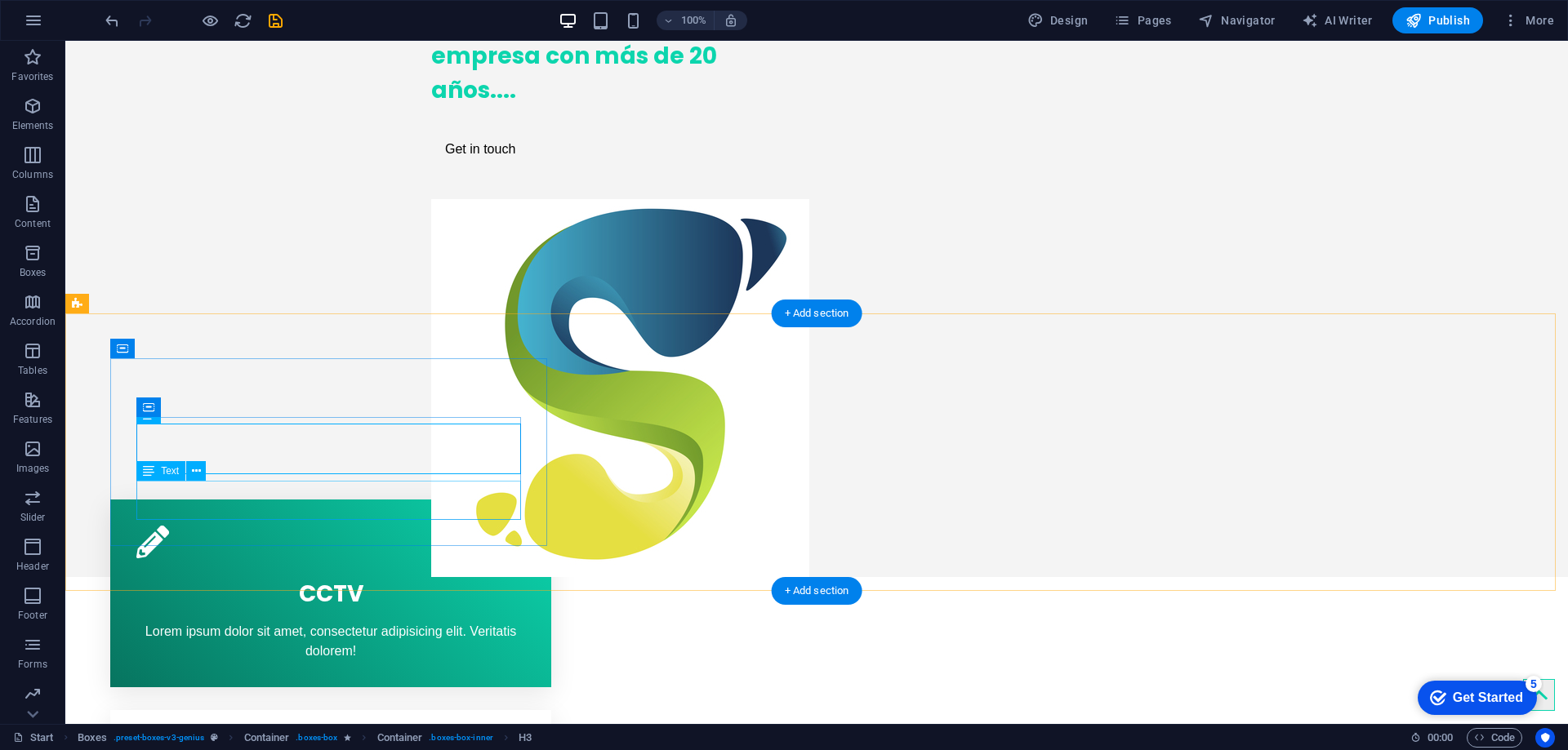
click at [344, 622] on div "Lorem ipsum dolor sit amet, consectetur adipisicing elit. Veritatis dolorem!" at bounding box center [330, 641] width 389 height 39
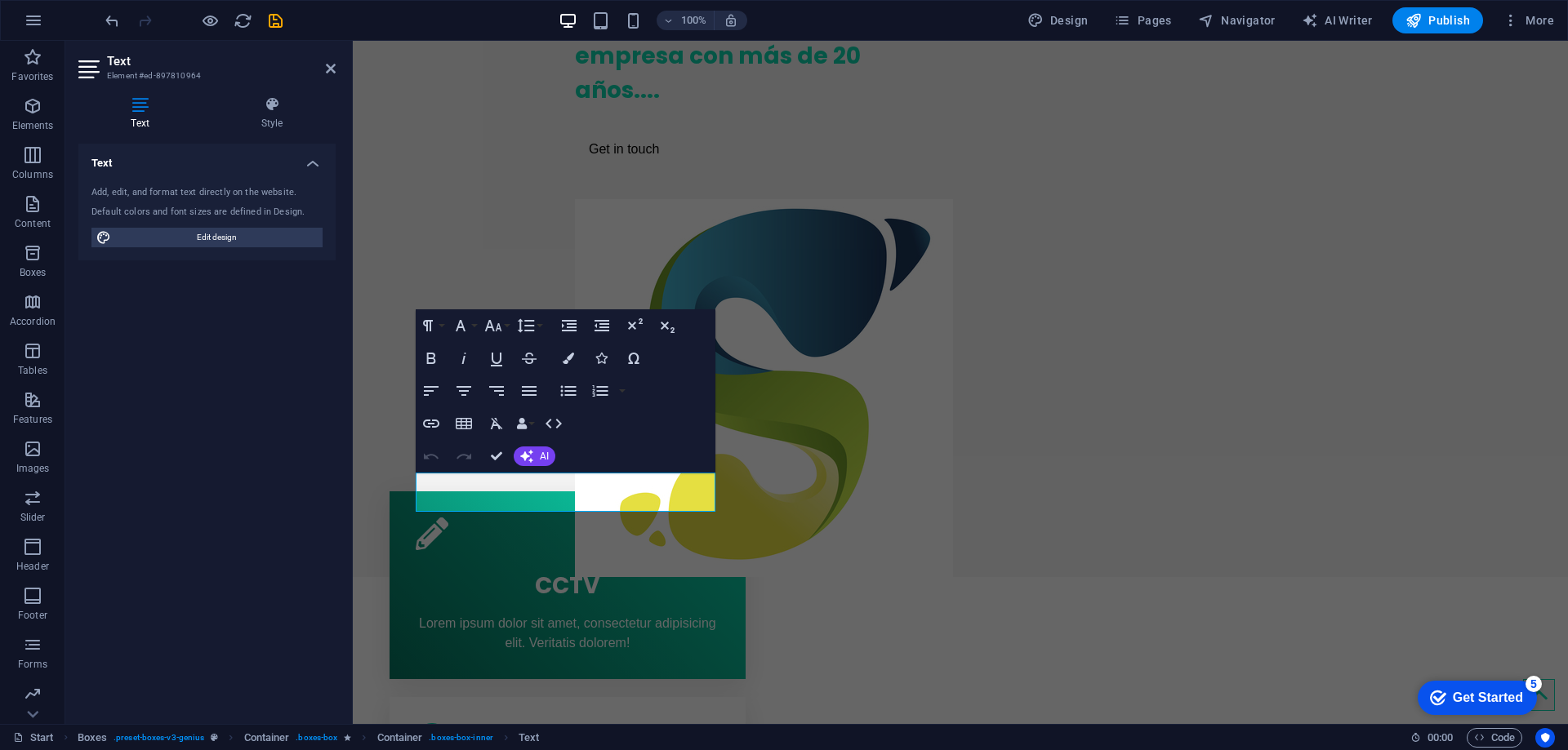
click at [344, 488] on div "Text Style Text Add, edit, and format text directly on the website. Default col…" at bounding box center [206, 403] width 283 height 641
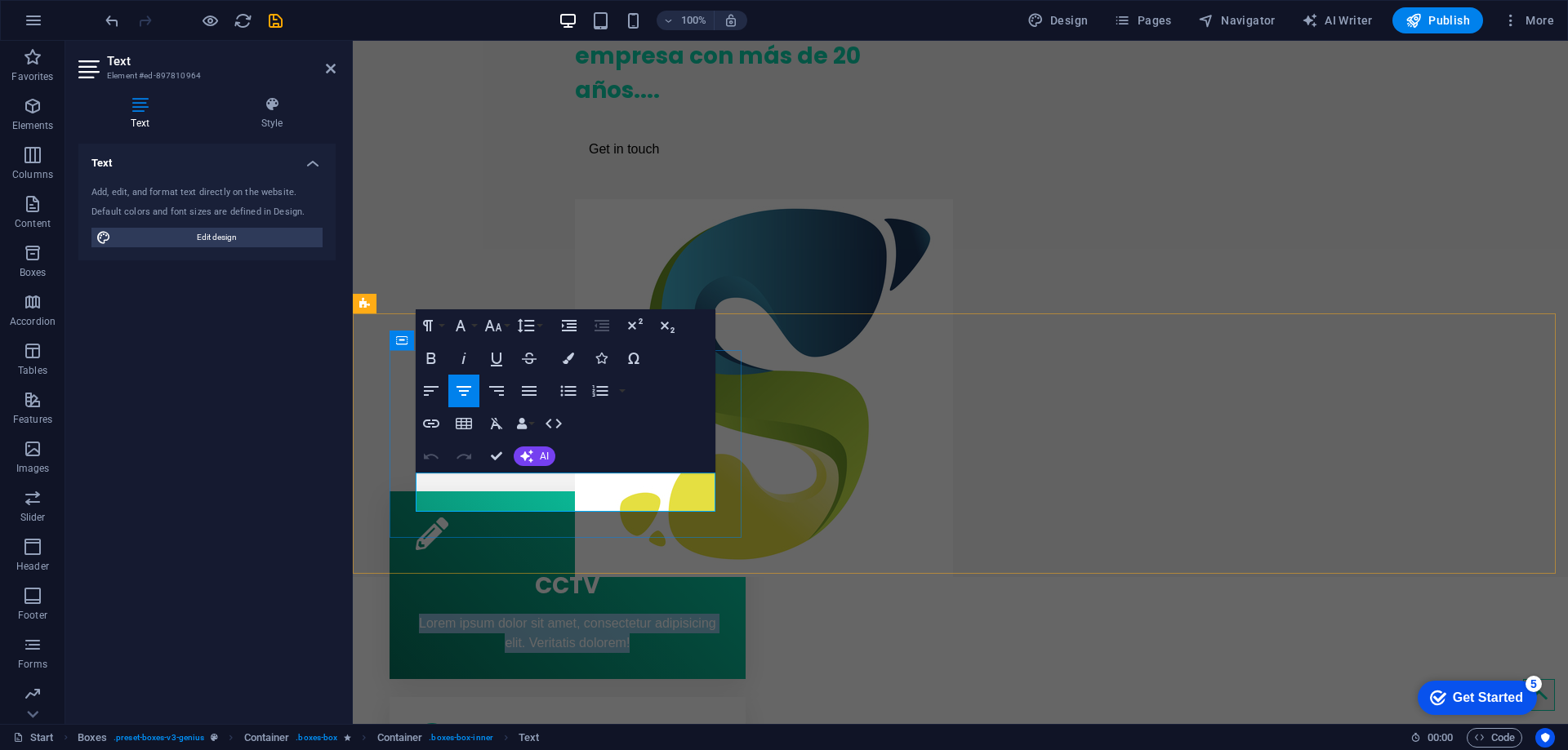
drag, startPoint x: 418, startPoint y: 482, endPoint x: 632, endPoint y: 511, distance: 216.0
click at [632, 614] on p "Lorem ipsum dolor sit amet, consectetur adipisicing elit. Veritatis dolorem!" at bounding box center [567, 633] width 304 height 39
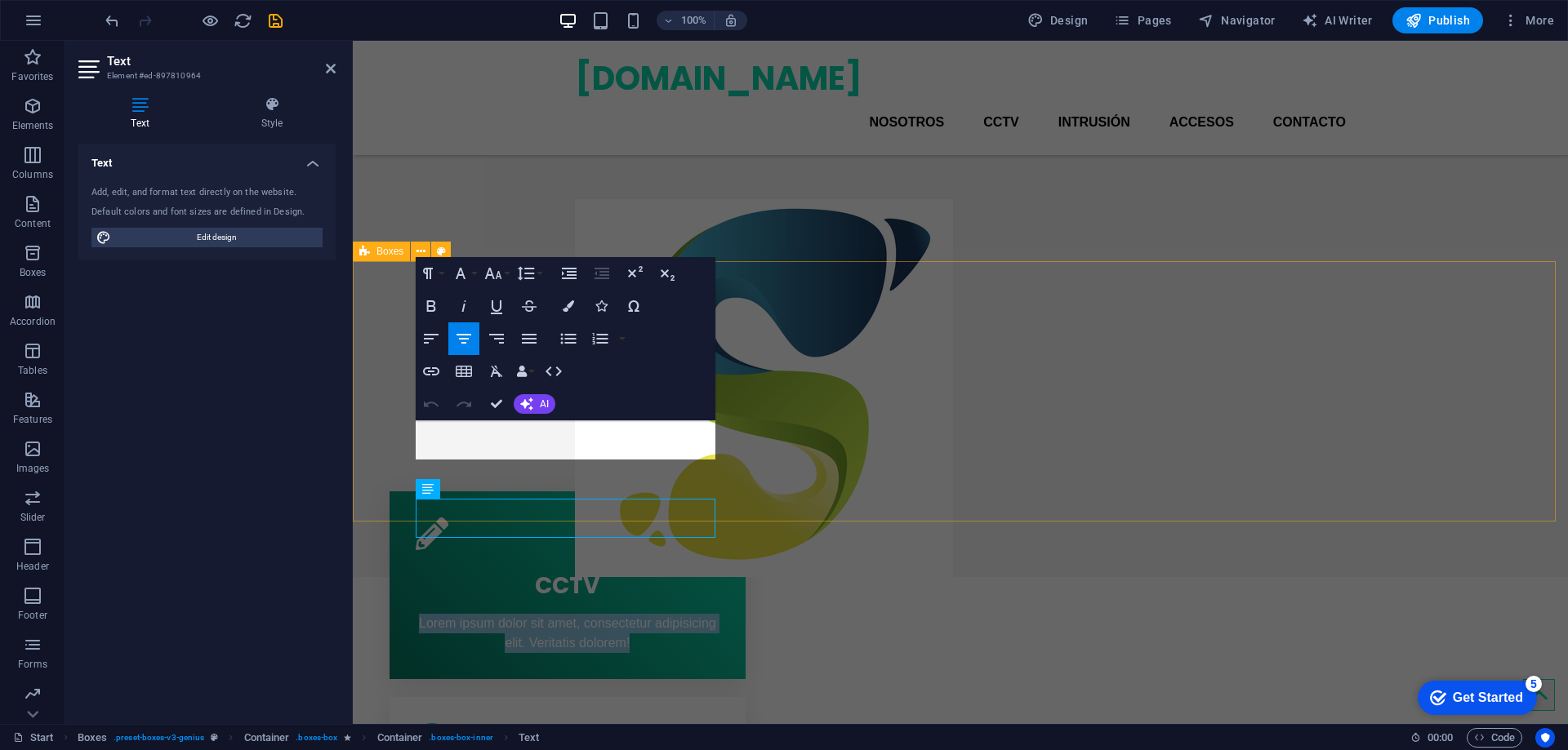
scroll to position [0, 0]
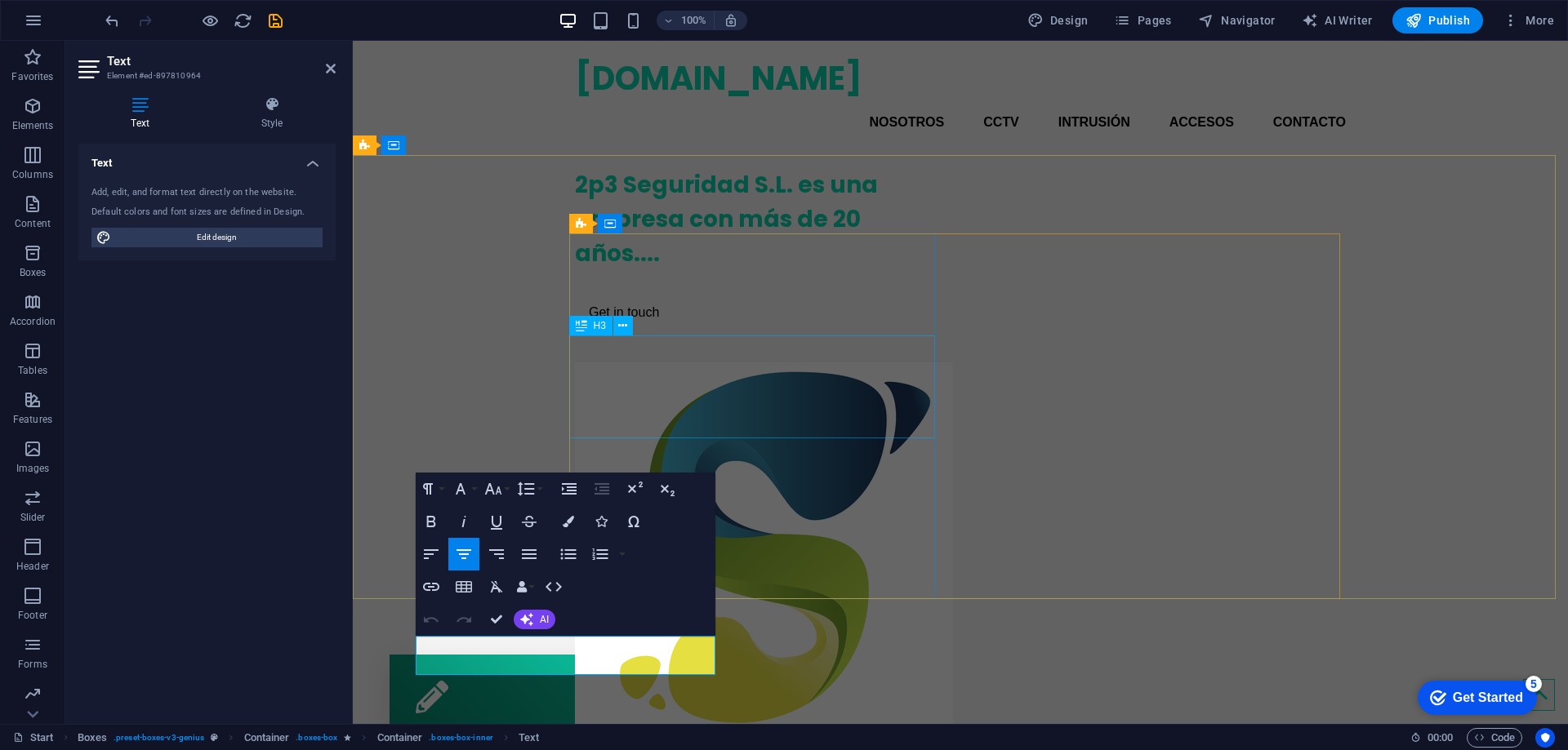
click at [761, 271] on div "2p3 Seguridad S.L. es una empresa con más de 20 años...." at bounding box center [758, 220] width 366 height 103
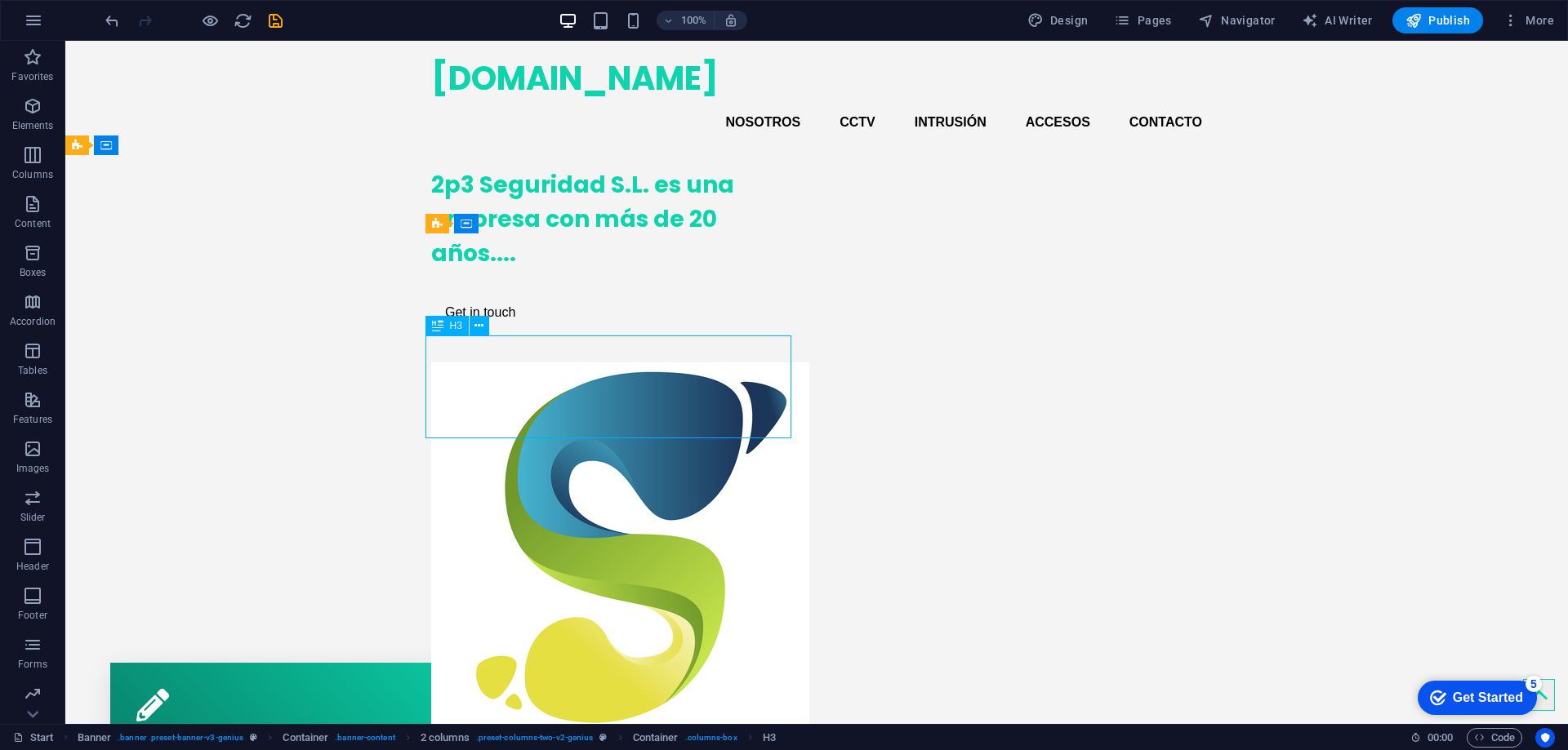
click at [628, 271] on div "2p3 Seguridad S.L. es una empresa con más de 20 años...." at bounding box center [614, 220] width 366 height 103
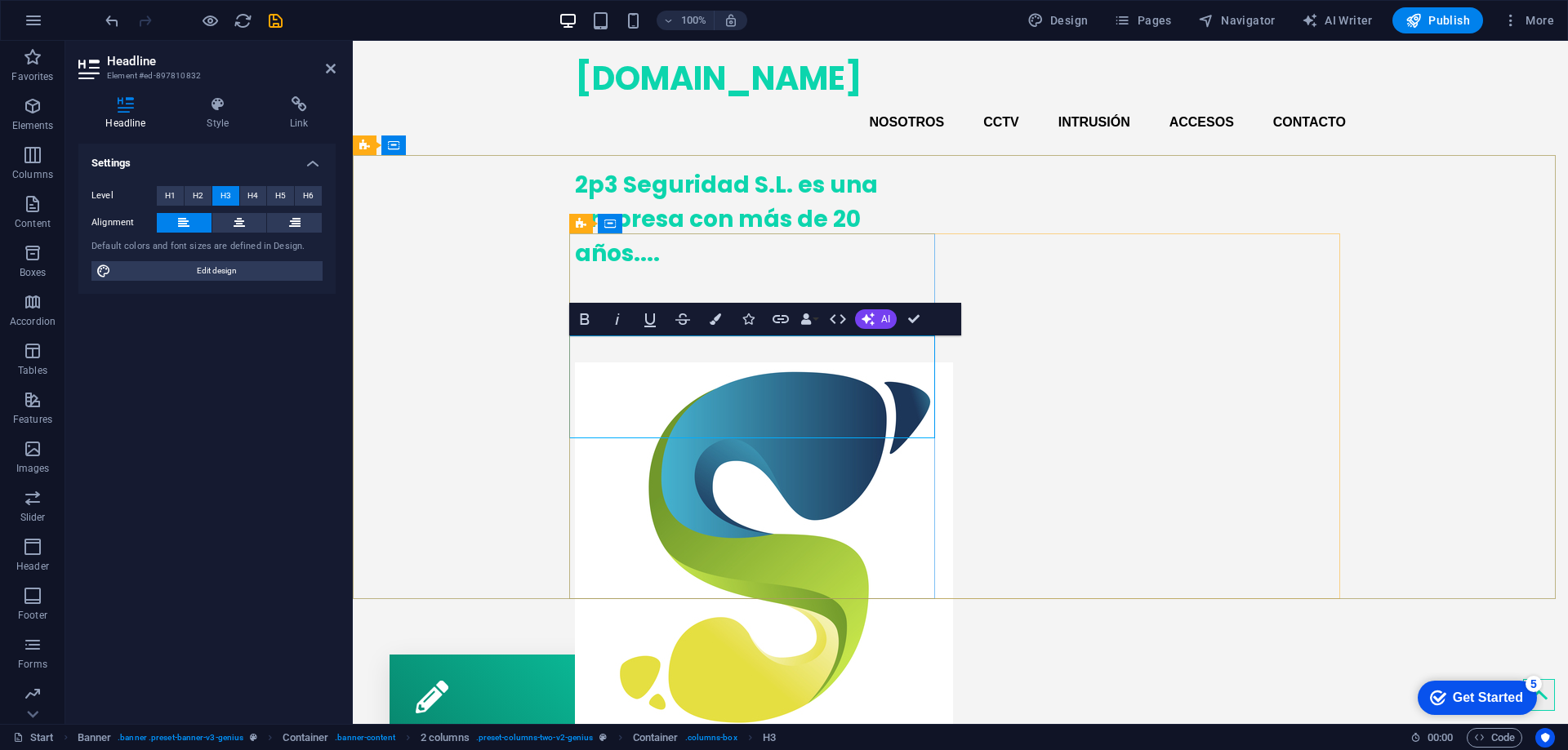
click at [674, 271] on h3 "2p3 Seguridad S.L. es una empresa con más de 20 años...." at bounding box center [758, 220] width 366 height 103
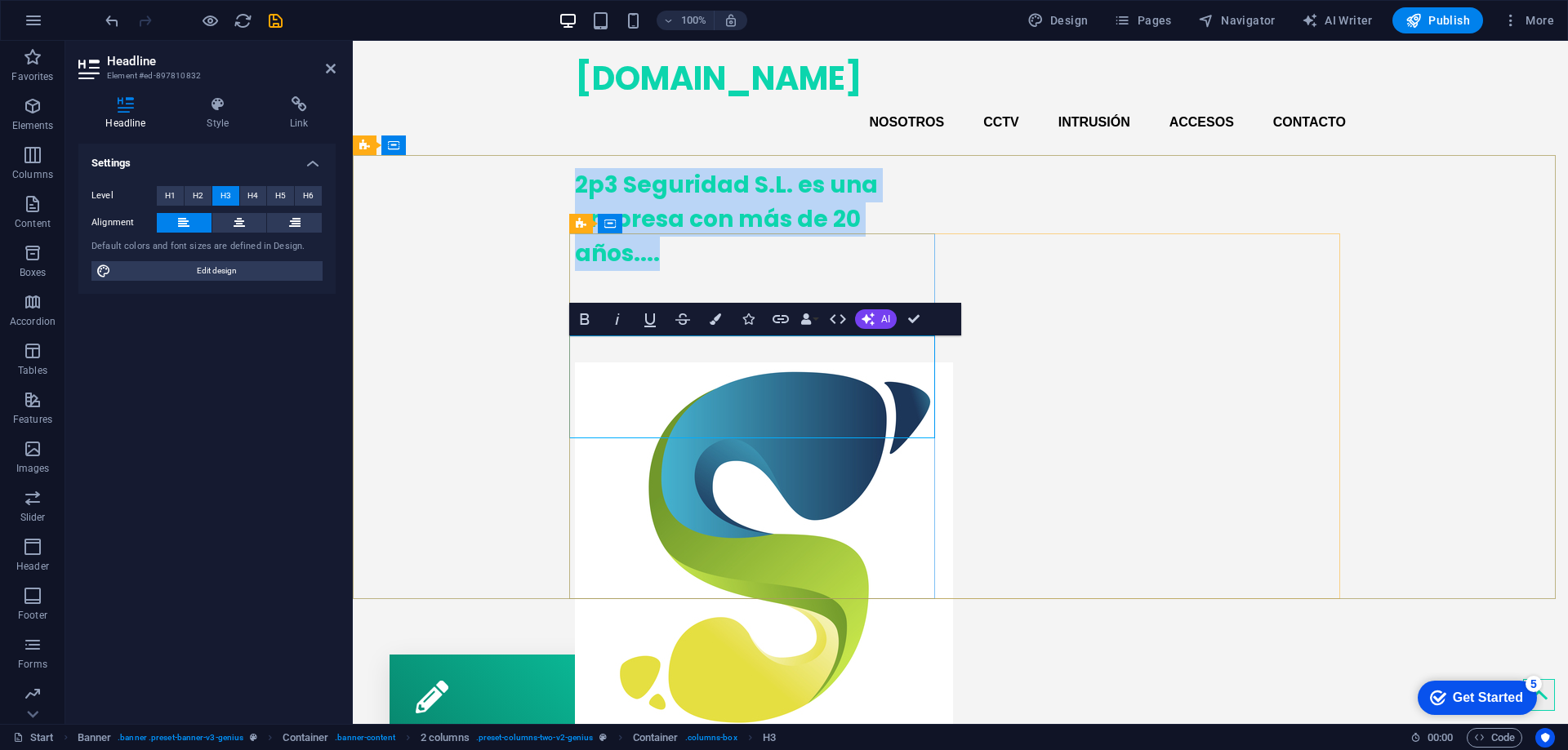
click at [674, 271] on h3 "2p3 Seguridad S.L. es una empresa con más de 20 años...." at bounding box center [758, 220] width 366 height 103
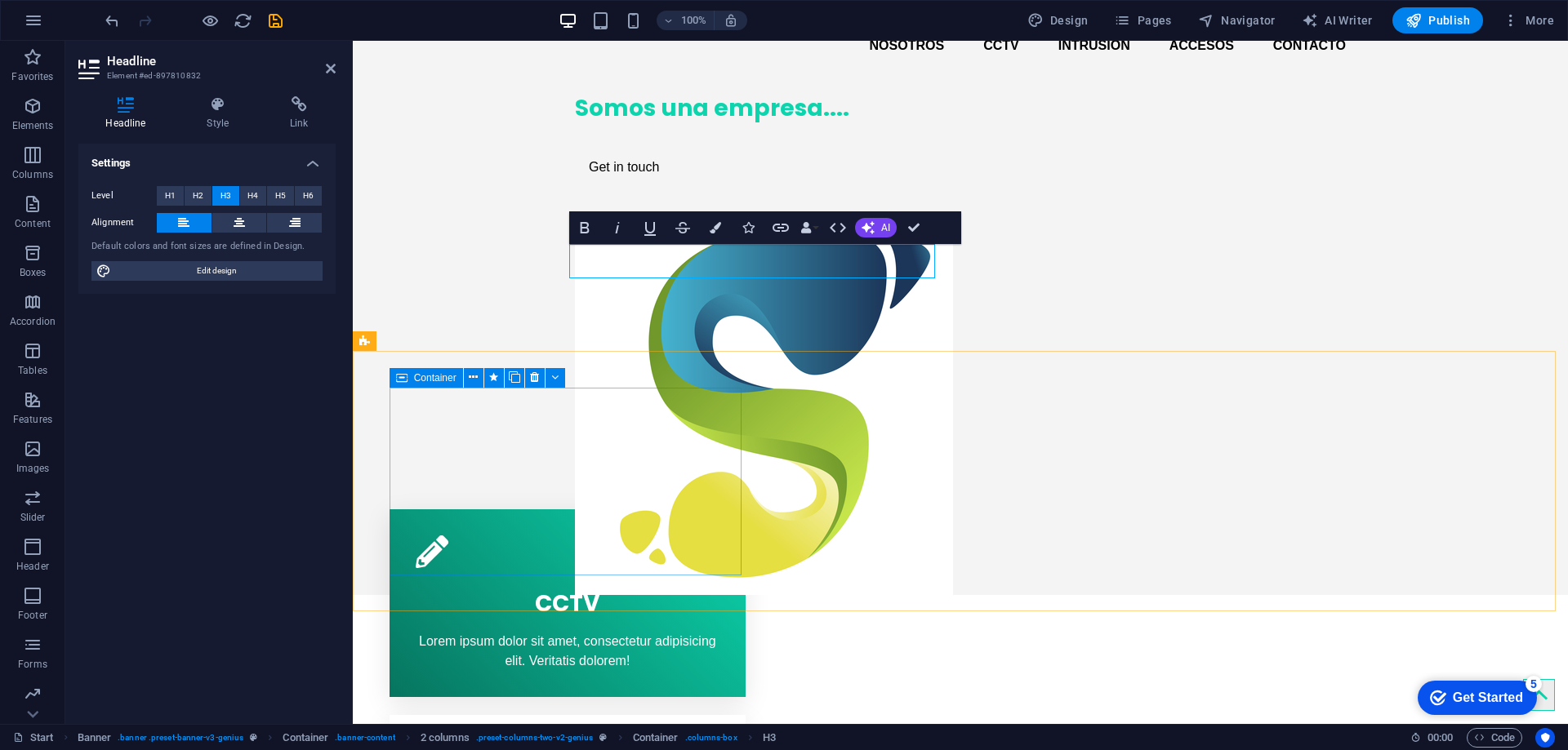
scroll to position [326, 0]
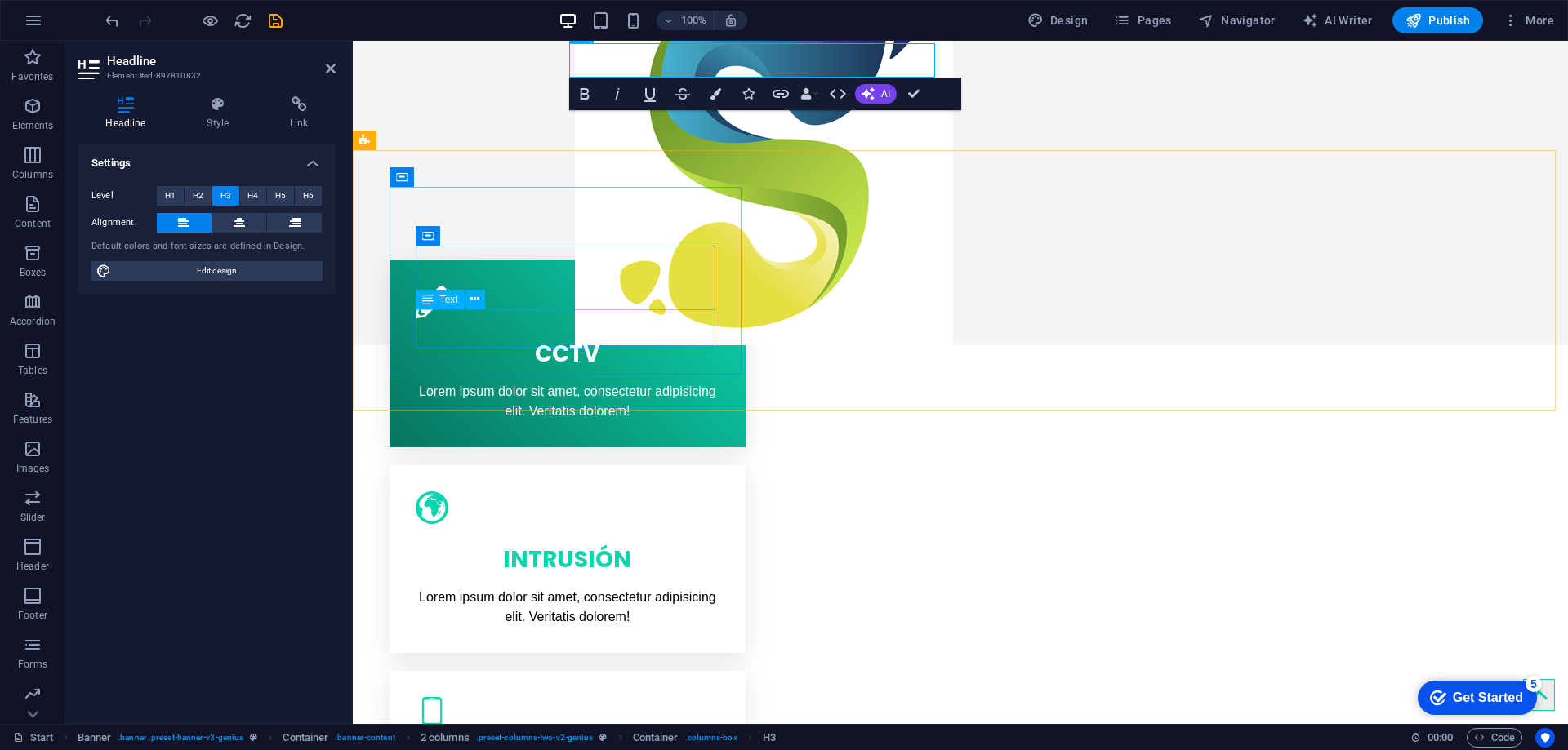
click at [438, 382] on div "Lorem ipsum dolor sit amet, consectetur adipisicing elit. Veritatis dolorem!" at bounding box center [567, 401] width 304 height 39
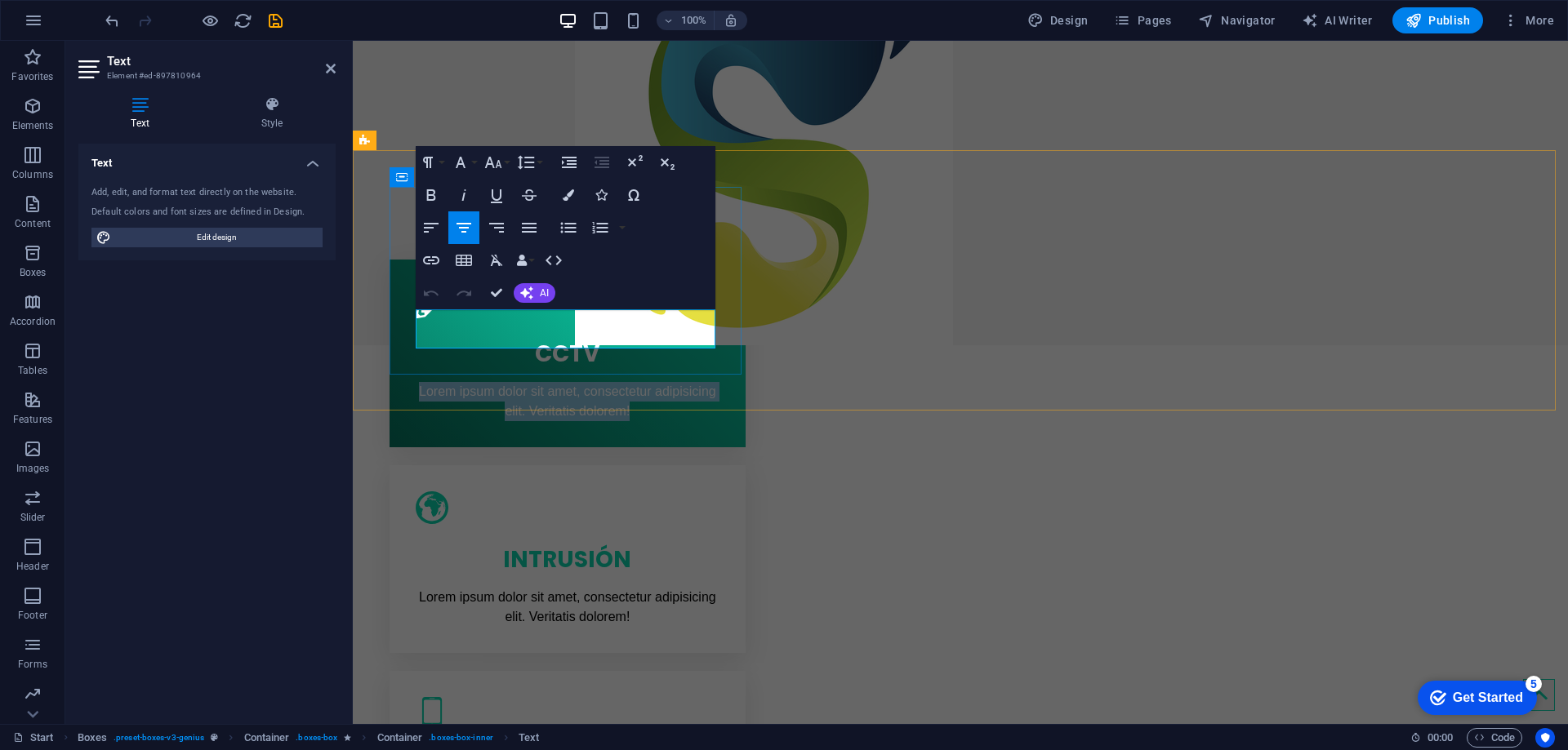
click at [438, 385] on span "Lorem ipsum dolor sit amet, consectetur adipisicing elit. Veritatis dolorem!" at bounding box center [568, 401] width 298 height 33
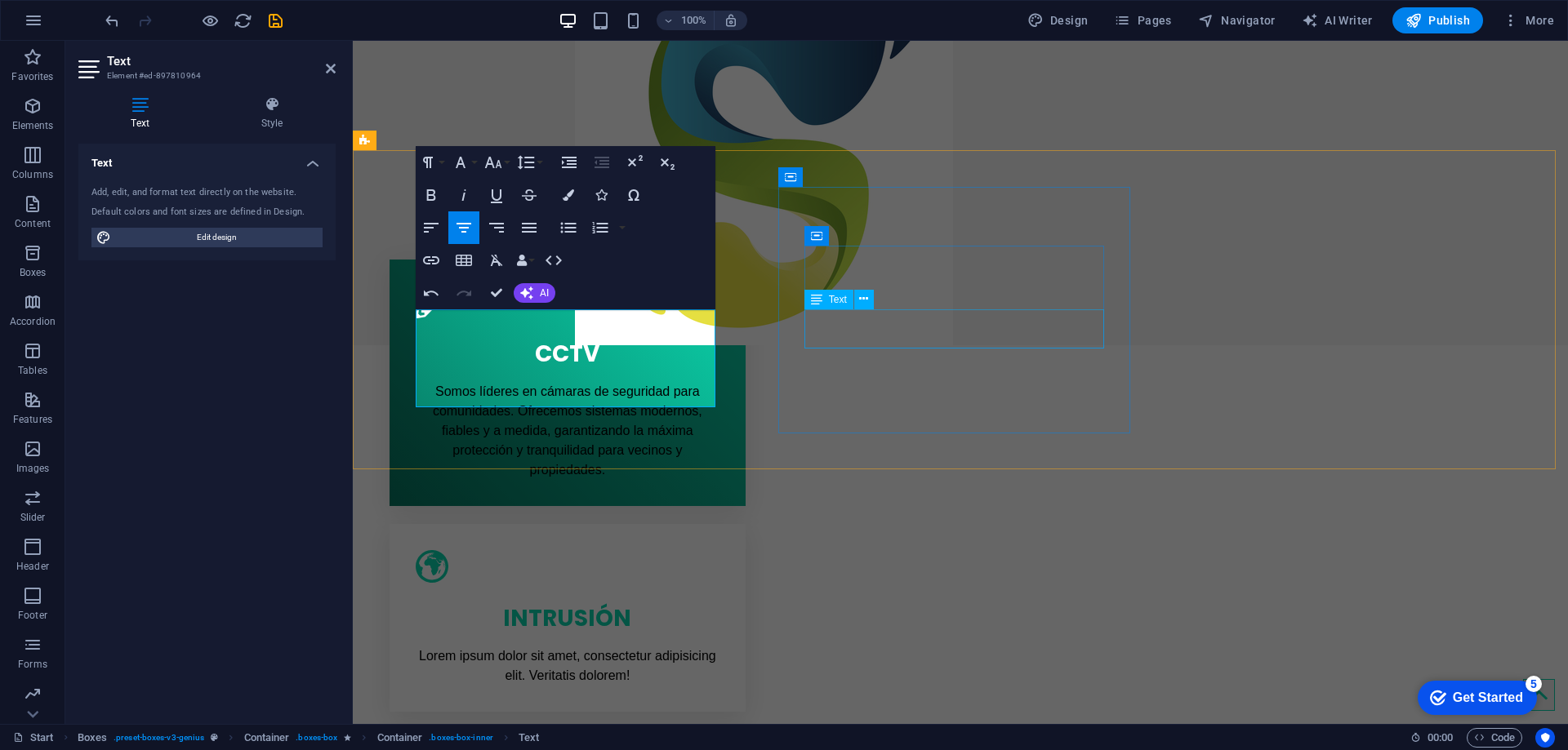
click at [720, 646] on div "Lorem ipsum dolor sit amet, consectetur adipisicing elit. Veritatis dolorem!" at bounding box center [567, 665] width 304 height 39
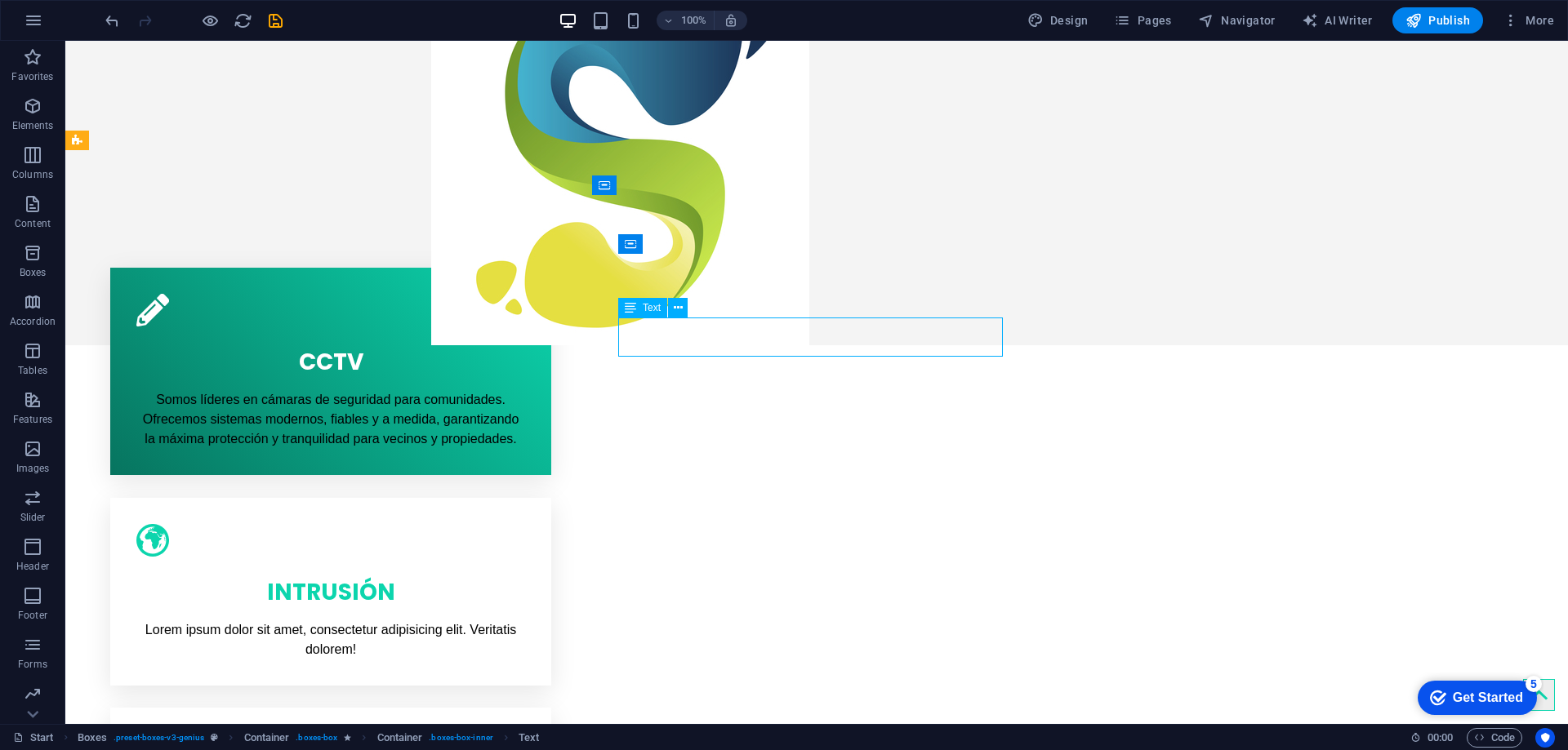
click at [525, 620] on div "Lorem ipsum dolor sit amet, consectetur adipisicing elit. Veritatis dolorem!" at bounding box center [330, 639] width 389 height 39
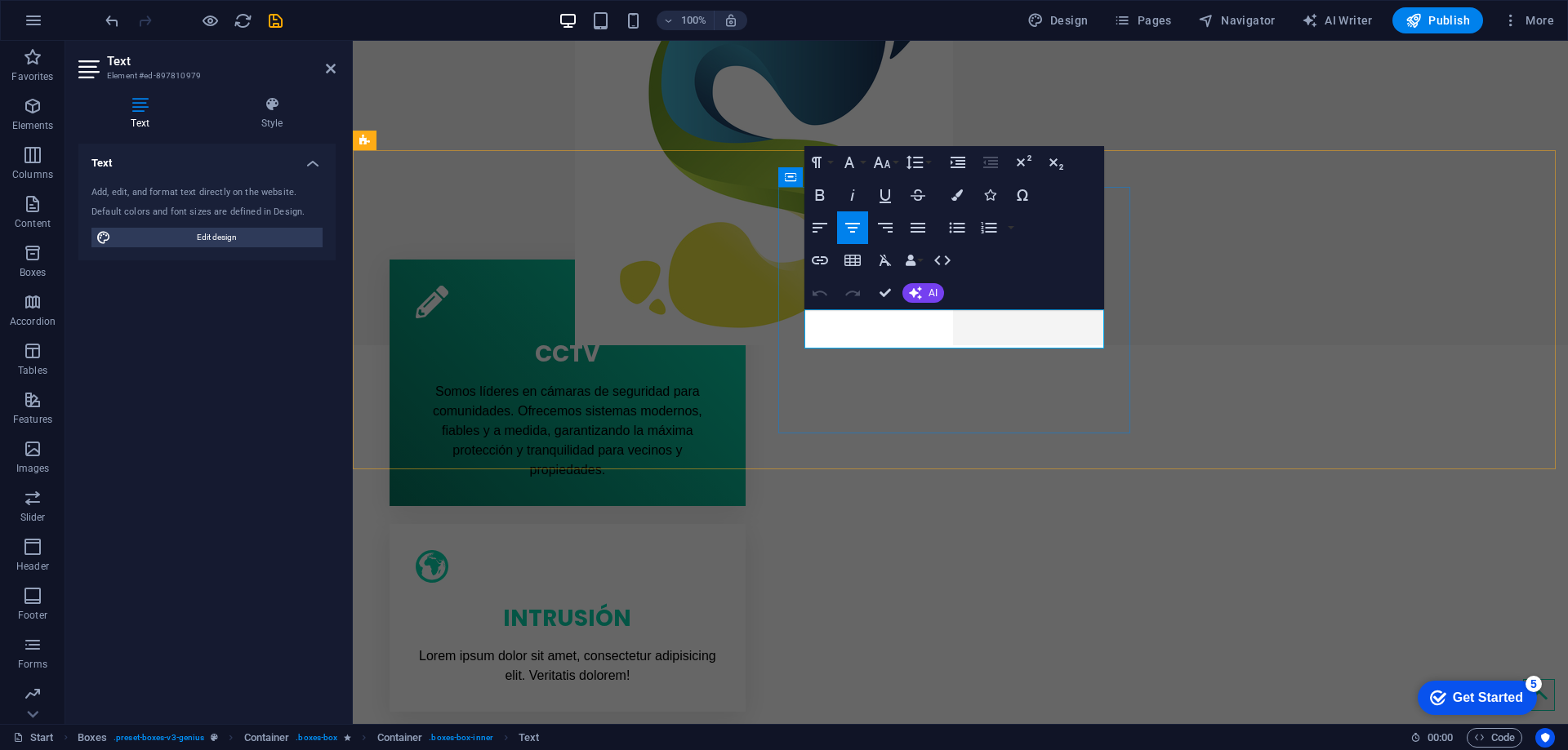
click at [720, 646] on p "Lorem ipsum dolor sit amet, consectetur adipisicing elit. Veritatis dolorem!" at bounding box center [567, 665] width 304 height 39
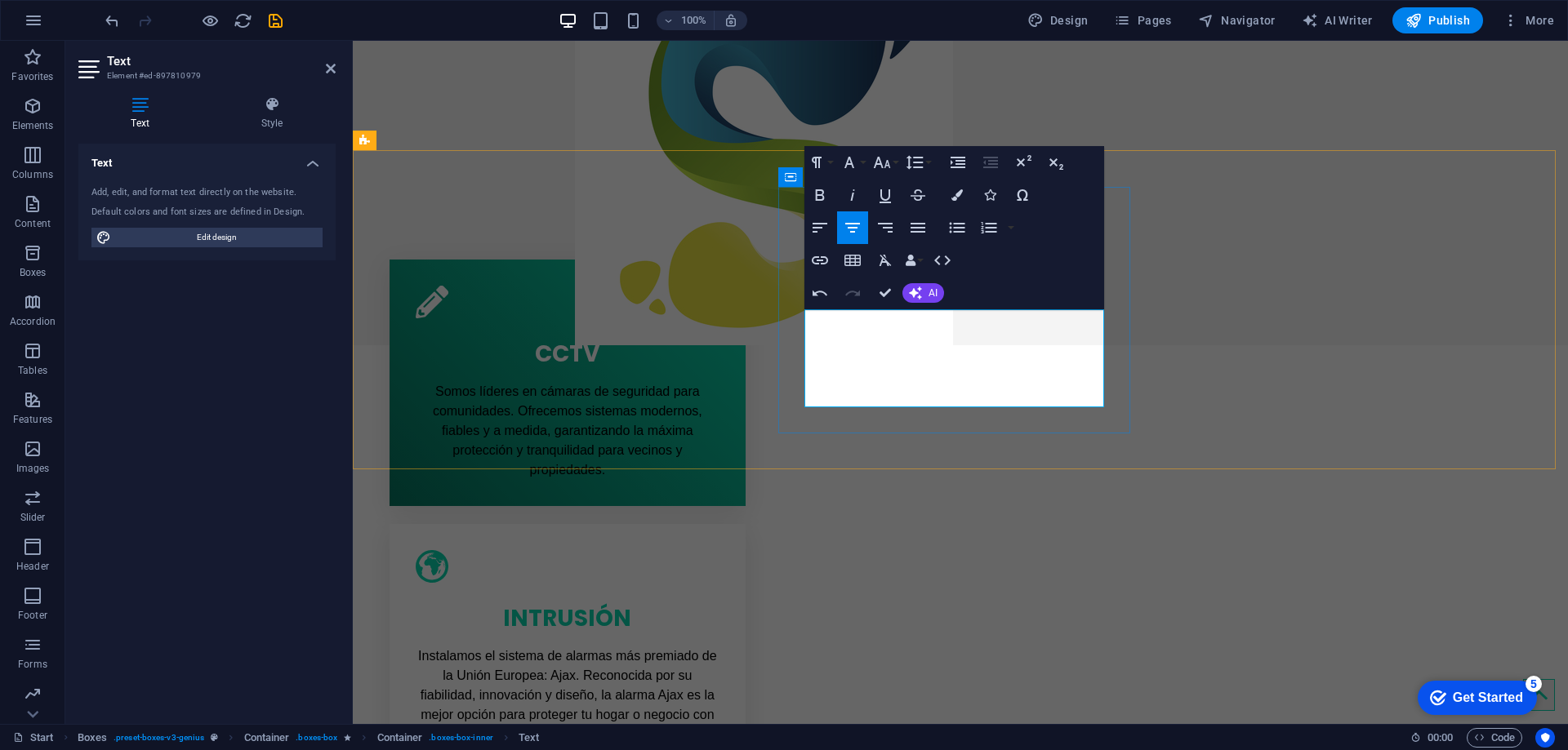
click at [720, 646] on p "Instalamos el sistema de alarmas más premiado de la Unión Europea: Ajax. Recono…" at bounding box center [567, 695] width 304 height 98
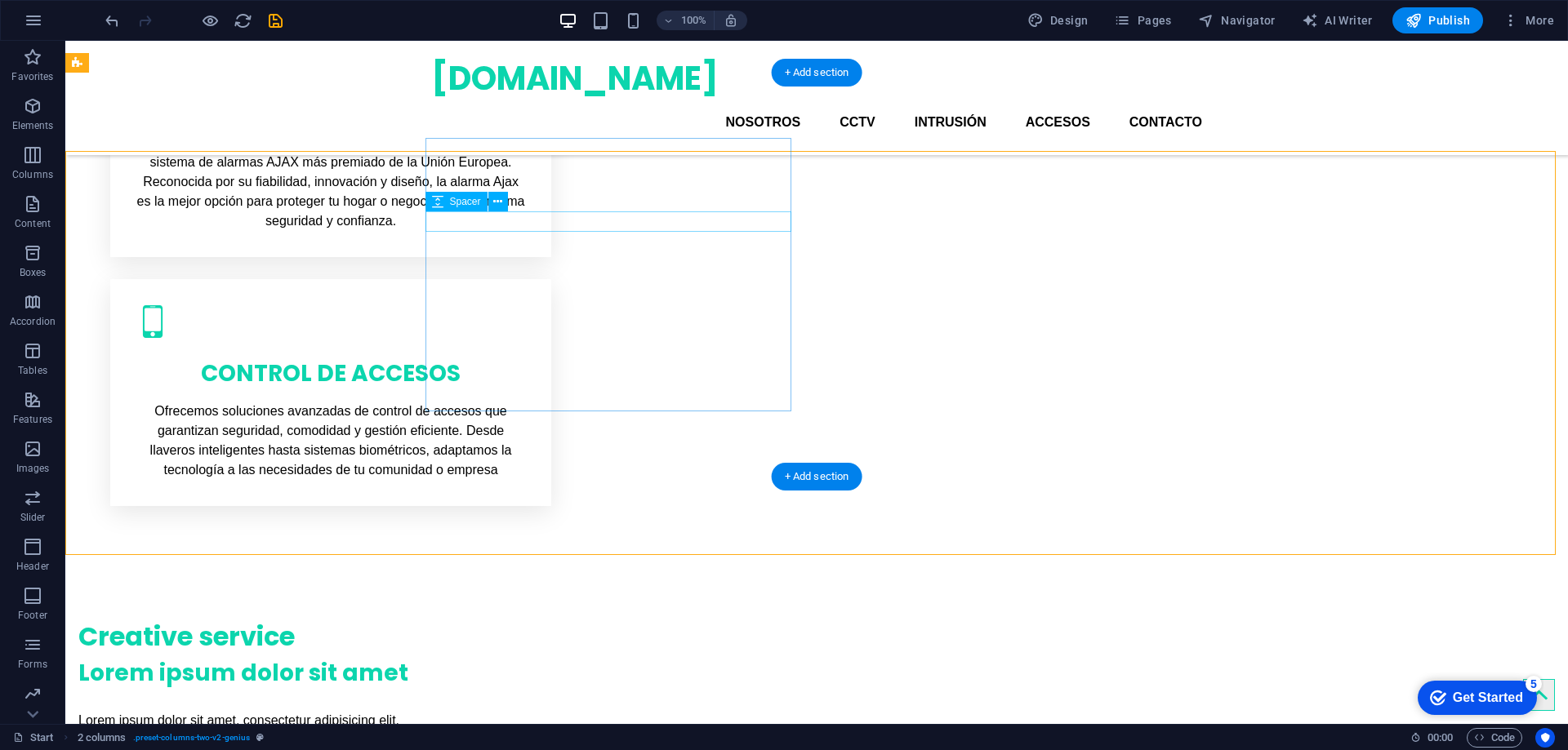
scroll to position [572, 0]
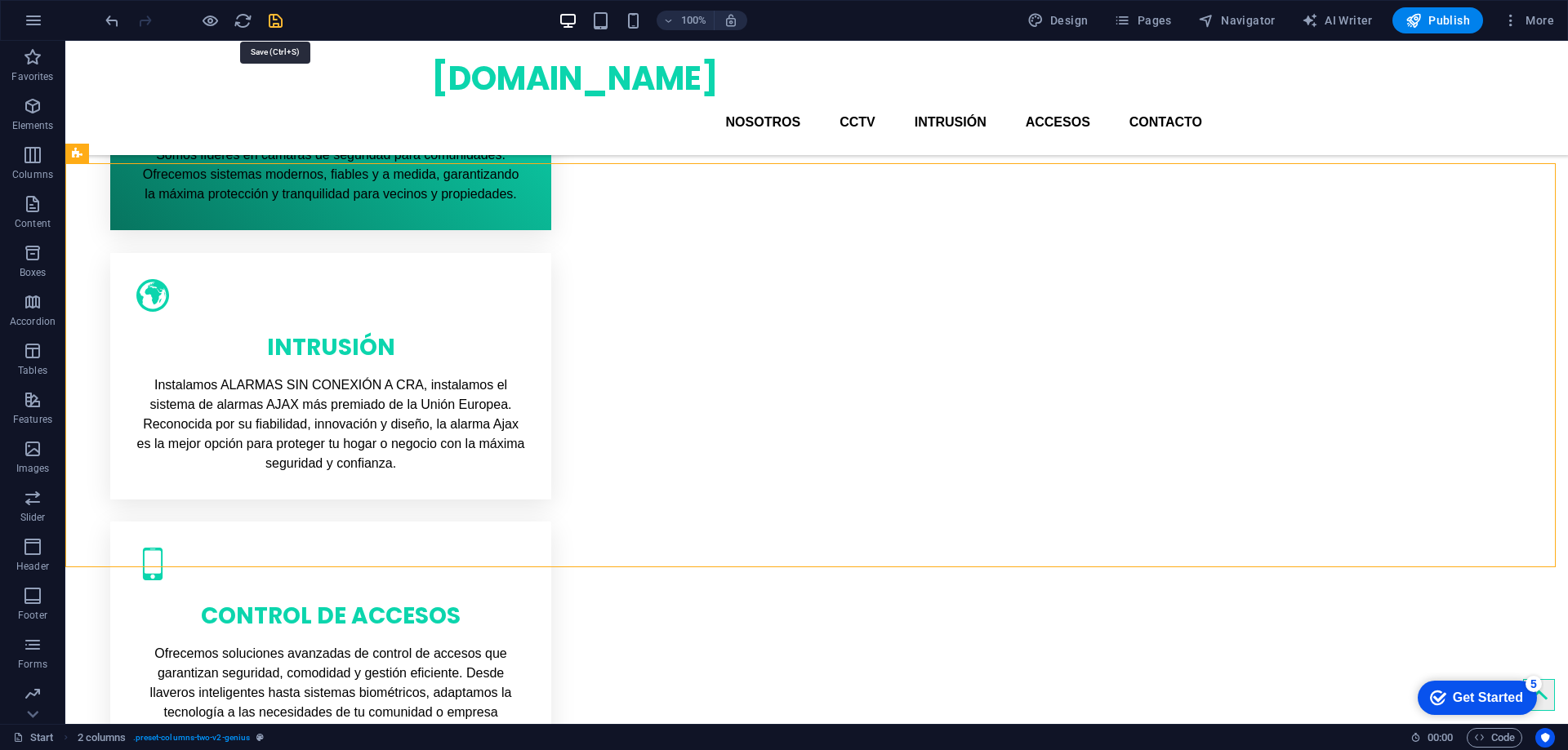
click at [278, 21] on icon "save" at bounding box center [275, 21] width 19 height 19
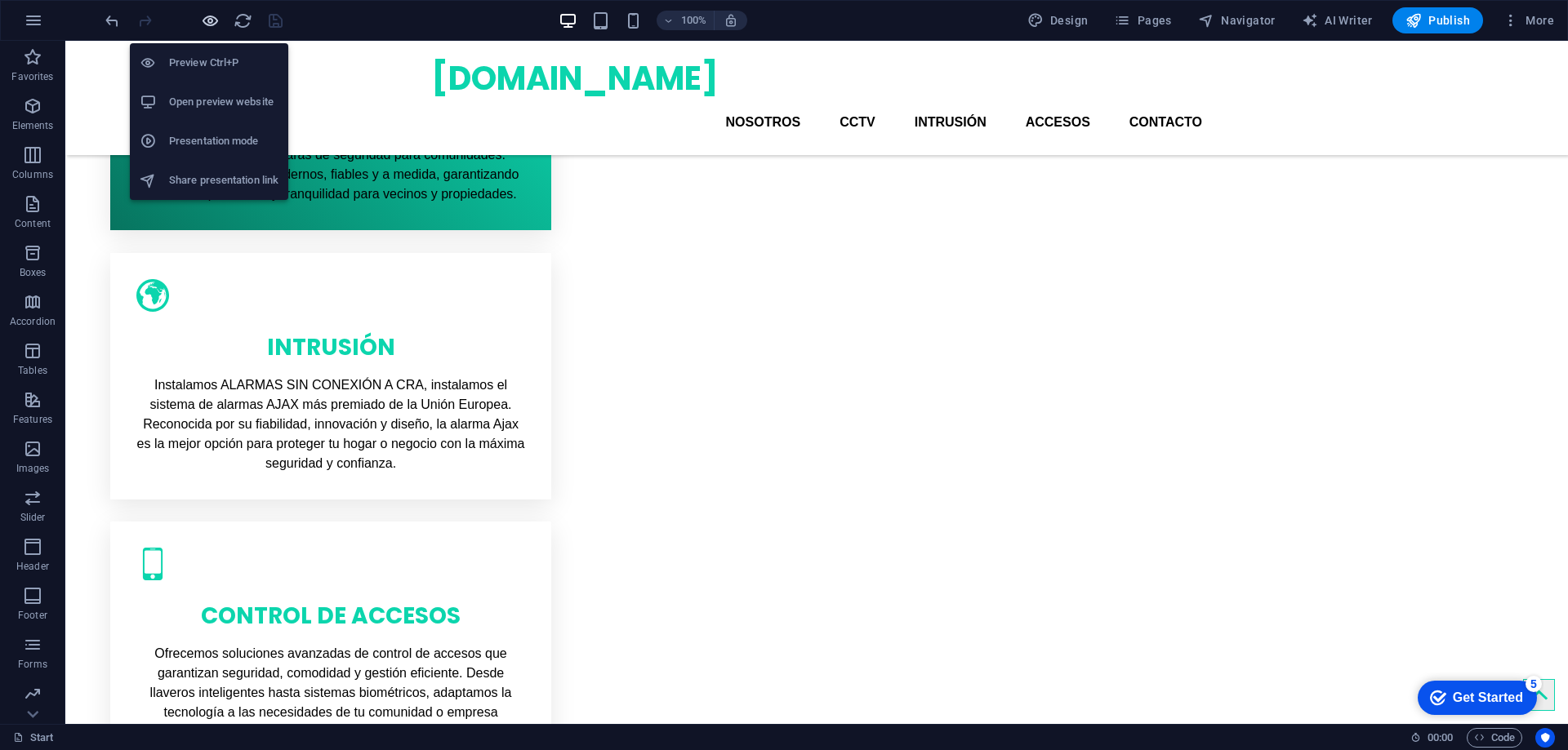
click at [206, 22] on icon "button" at bounding box center [210, 21] width 19 height 19
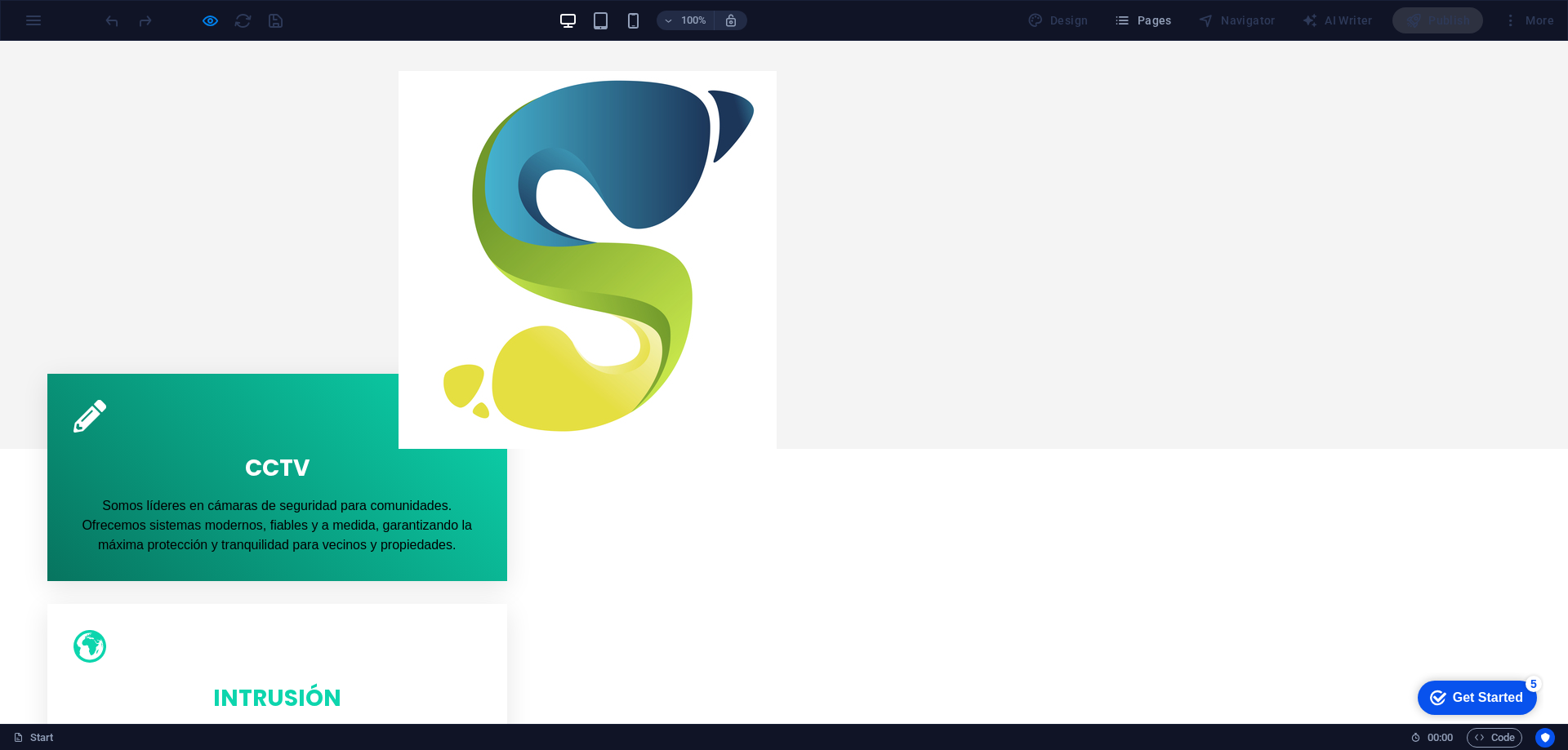
scroll to position [0, 0]
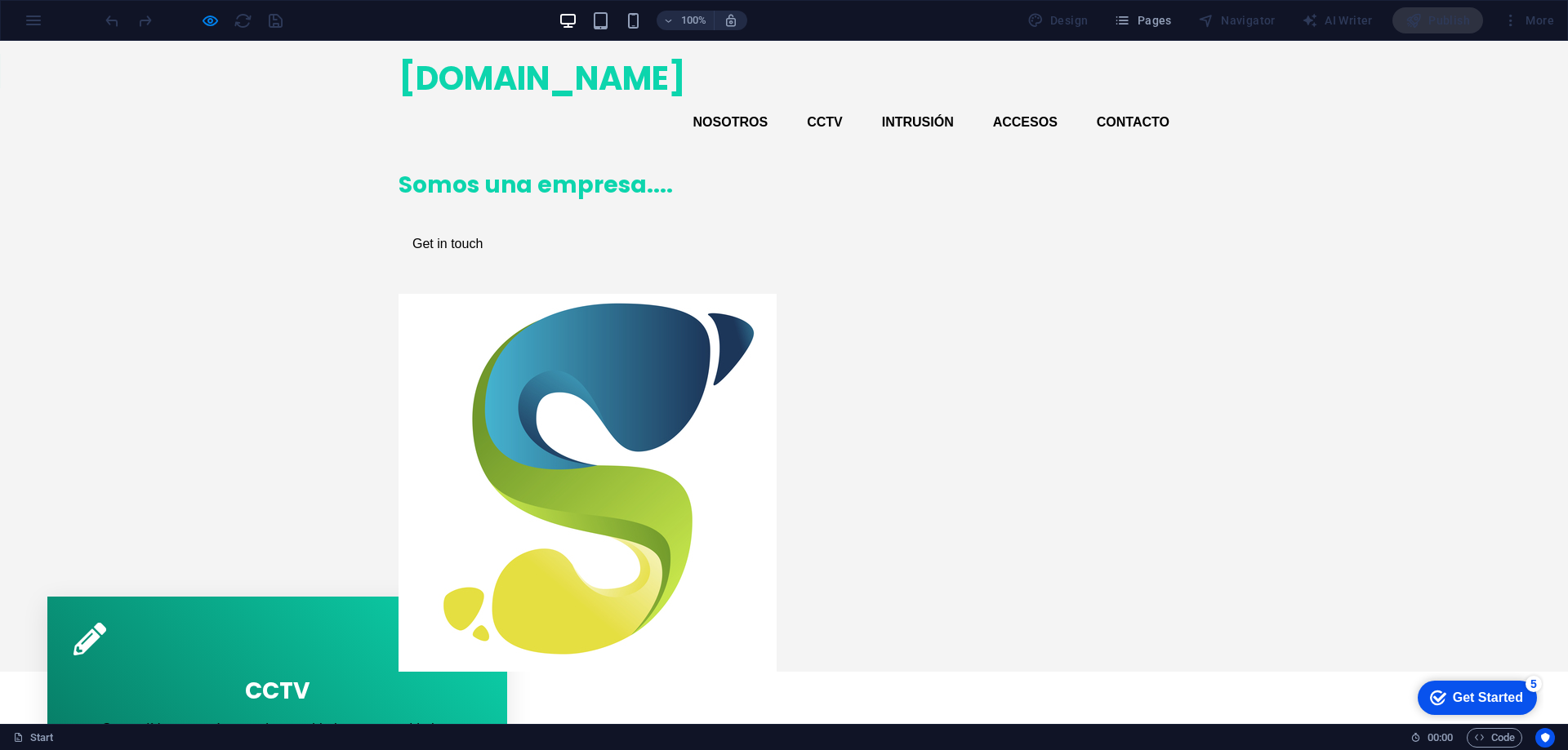
drag, startPoint x: 1564, startPoint y: 217, endPoint x: 1558, endPoint y: 78, distance: 139.1
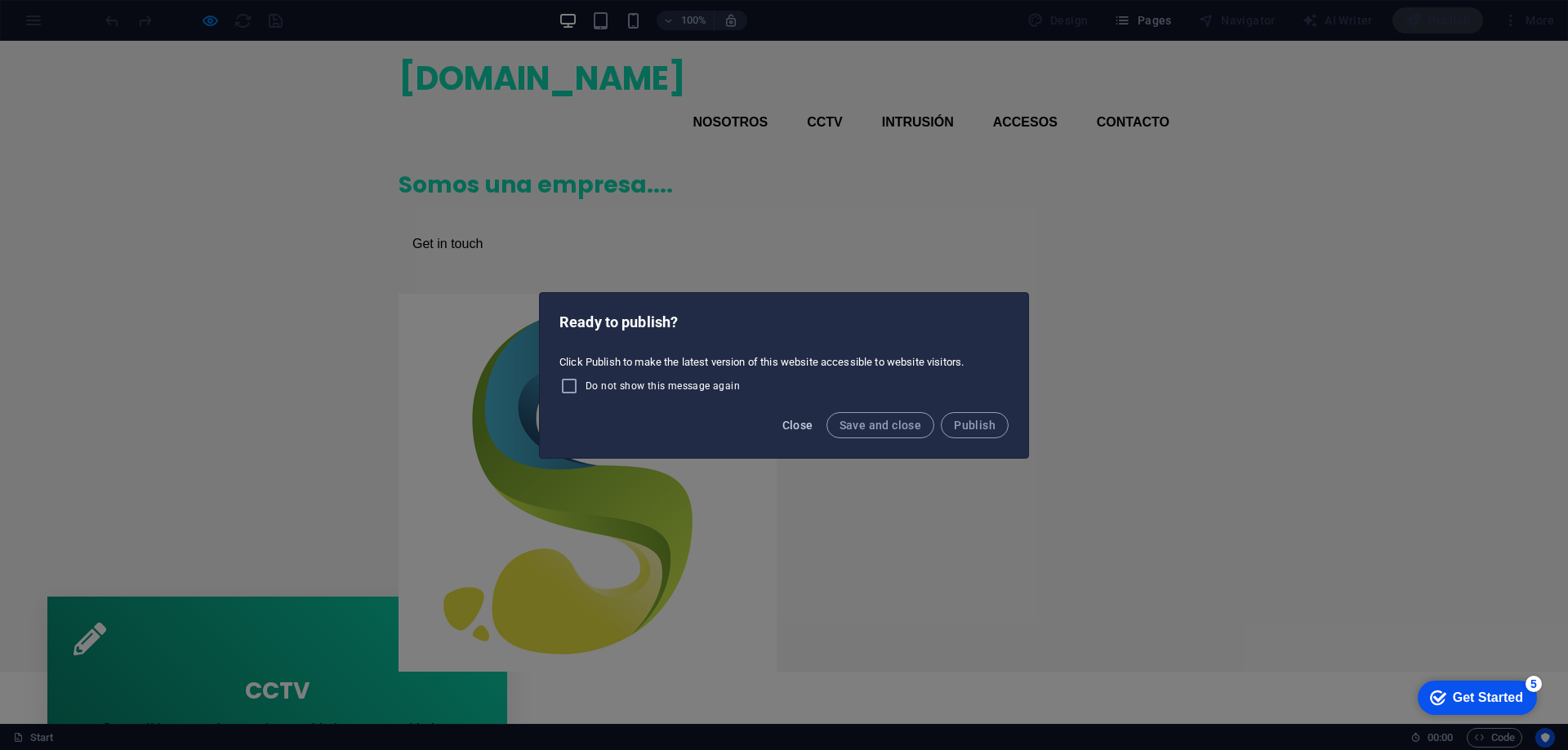
click at [802, 425] on span "Close" at bounding box center [798, 425] width 31 height 13
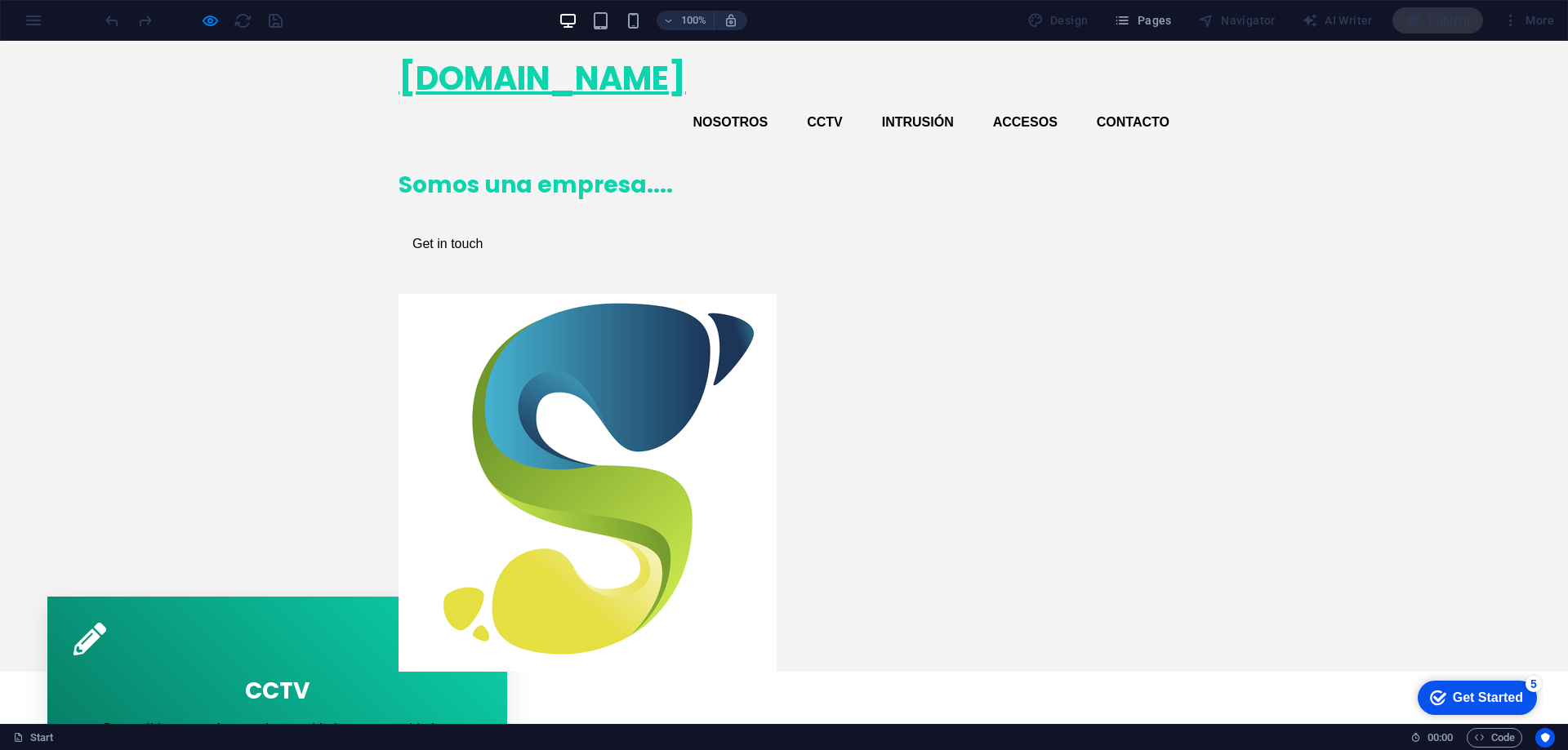
click at [510, 82] on span "[DOMAIN_NAME]" at bounding box center [542, 78] width 288 height 46
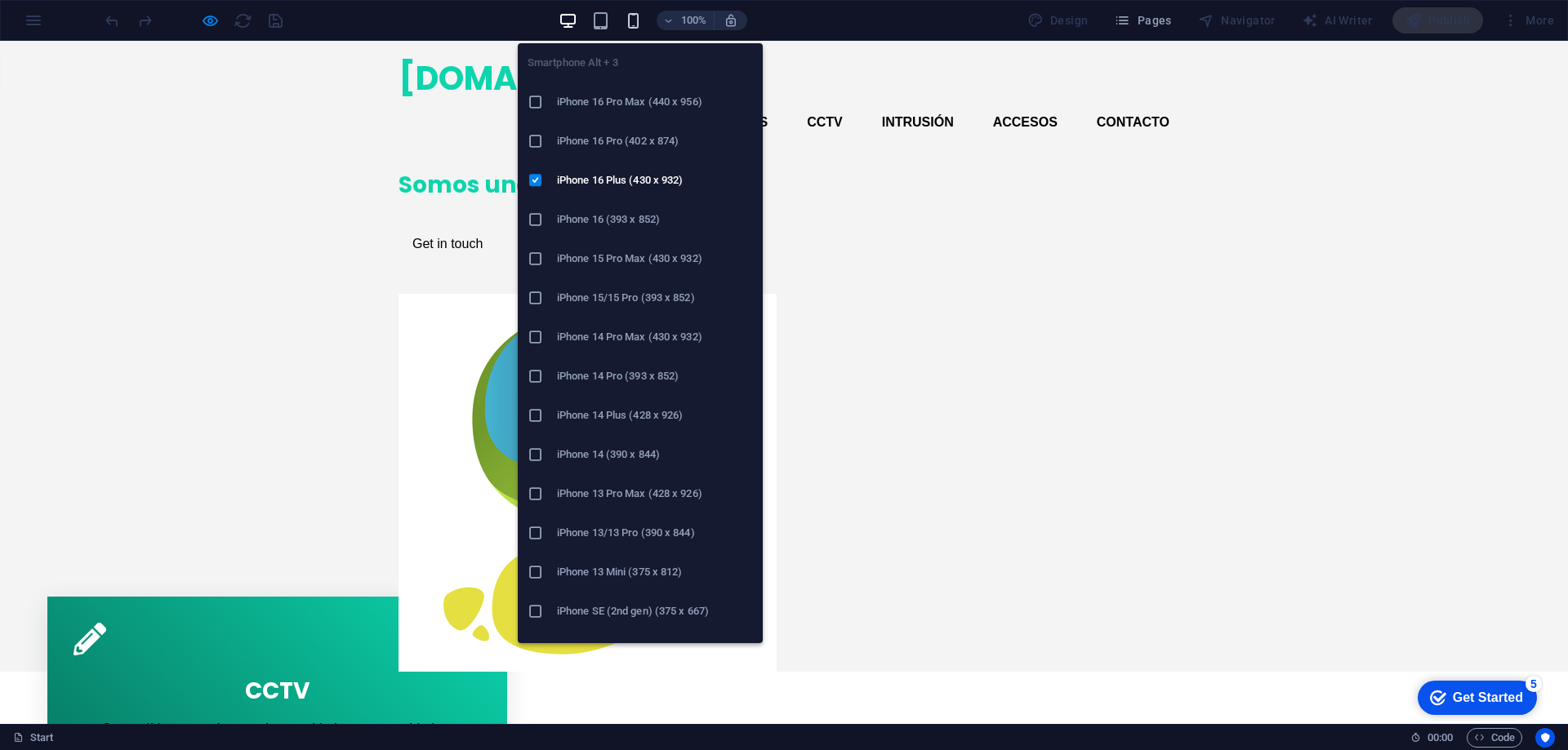
drag, startPoint x: 632, startPoint y: 20, endPoint x: 169, endPoint y: 34, distance: 463.2
click at [632, 20] on icon "button" at bounding box center [633, 21] width 19 height 19
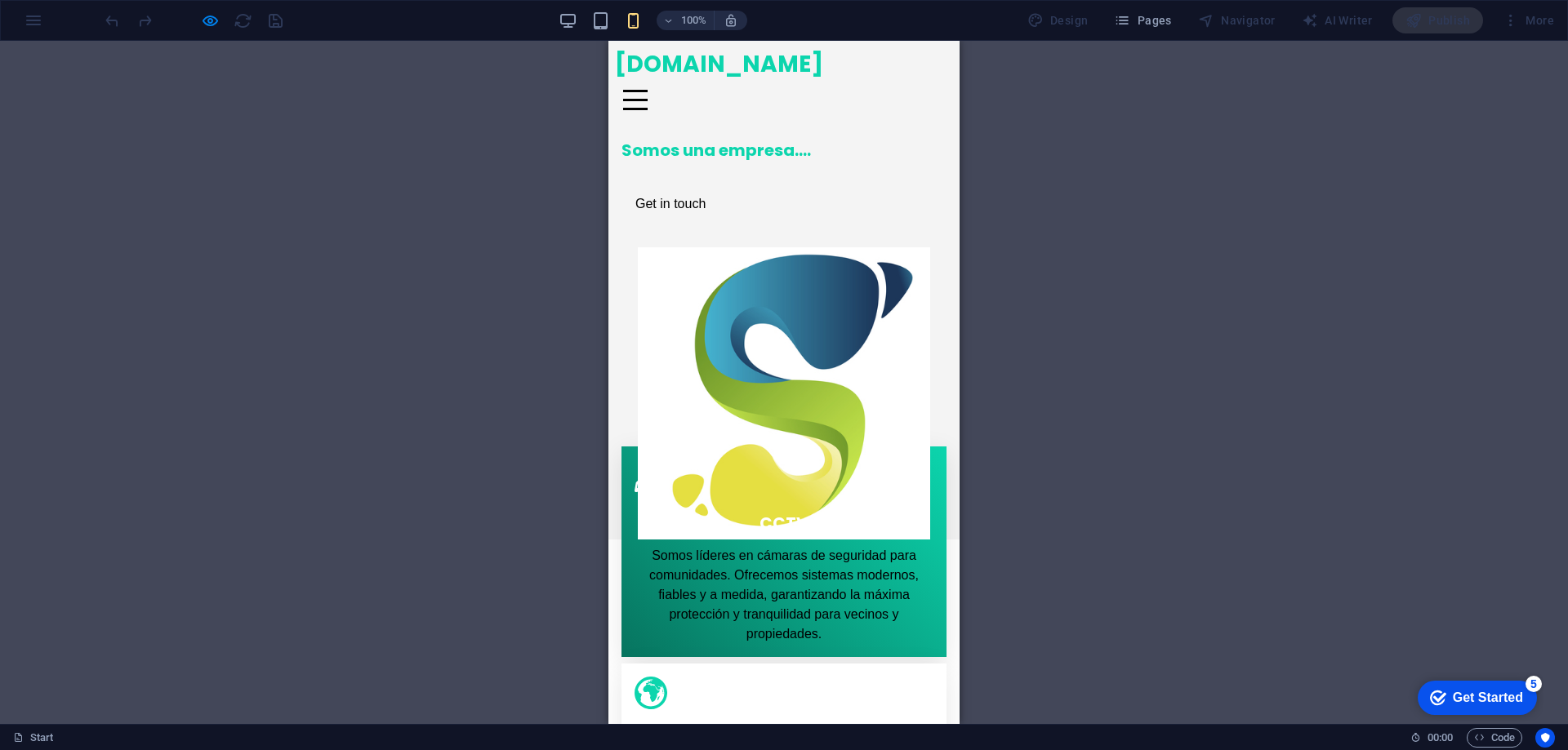
drag, startPoint x: 896, startPoint y: 460, endPoint x: 896, endPoint y: 475, distance: 15.0
click at [896, 498] on div "CCTV Somos líderes en cámaras de seguridad para comunidades. Ofrecemos sistemas…" at bounding box center [784, 571] width 299 height 145
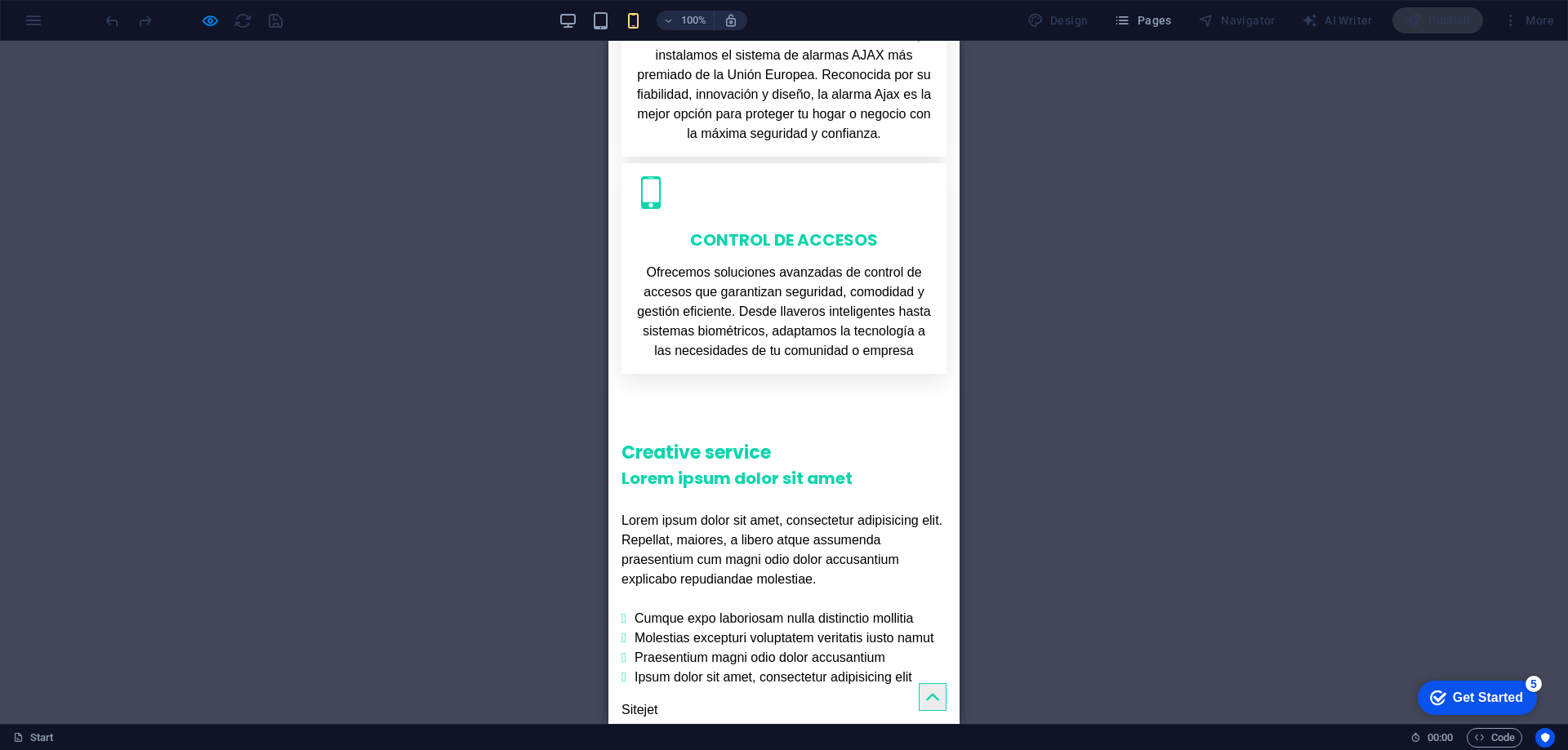
scroll to position [802, 0]
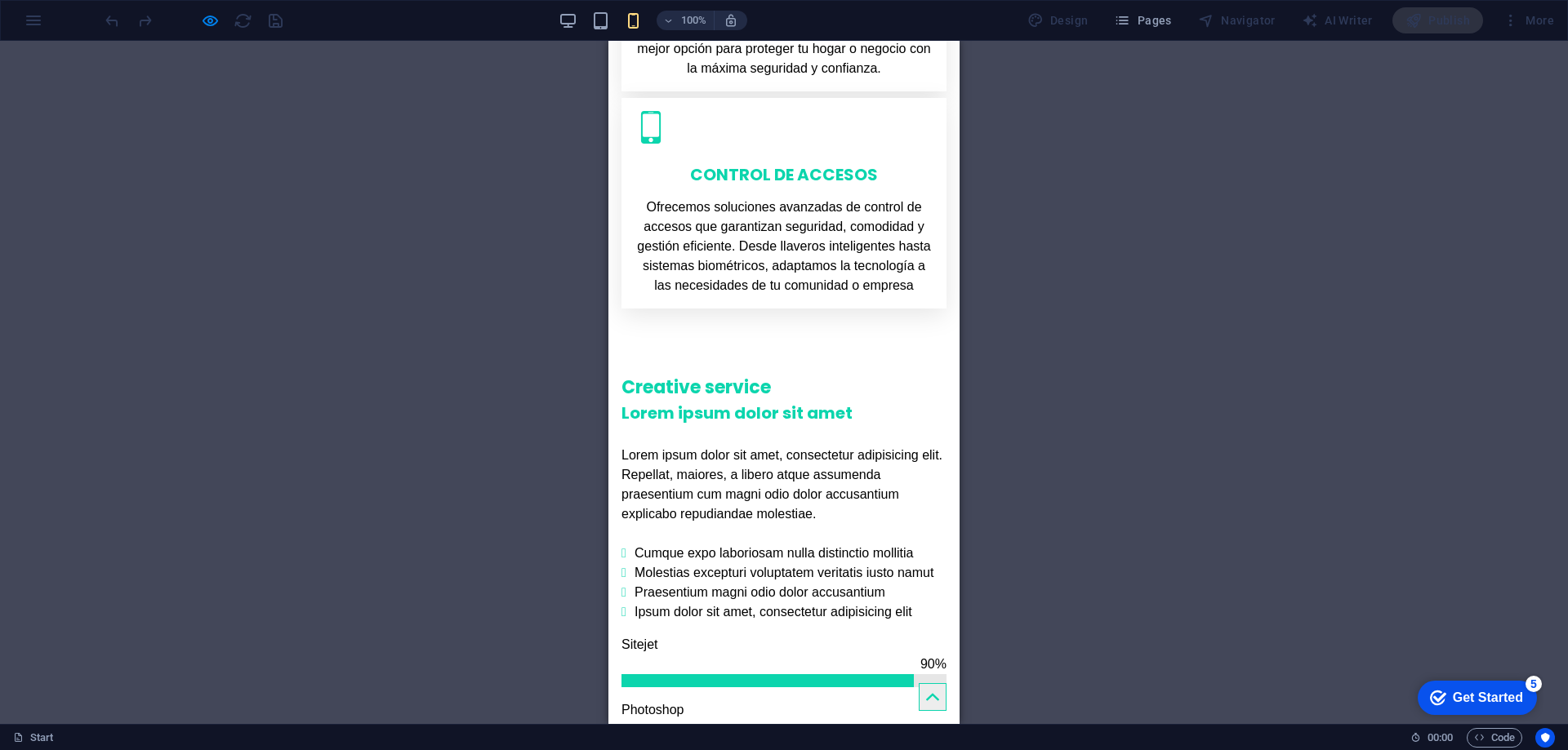
drag, startPoint x: 954, startPoint y: 106, endPoint x: 1573, endPoint y: 228, distance: 630.9
click at [667, 111] on icon at bounding box center [651, 127] width 32 height 32
drag, startPoint x: 785, startPoint y: 114, endPoint x: 775, endPoint y: 149, distance: 36.4
click at [667, 117] on icon at bounding box center [651, 127] width 32 height 32
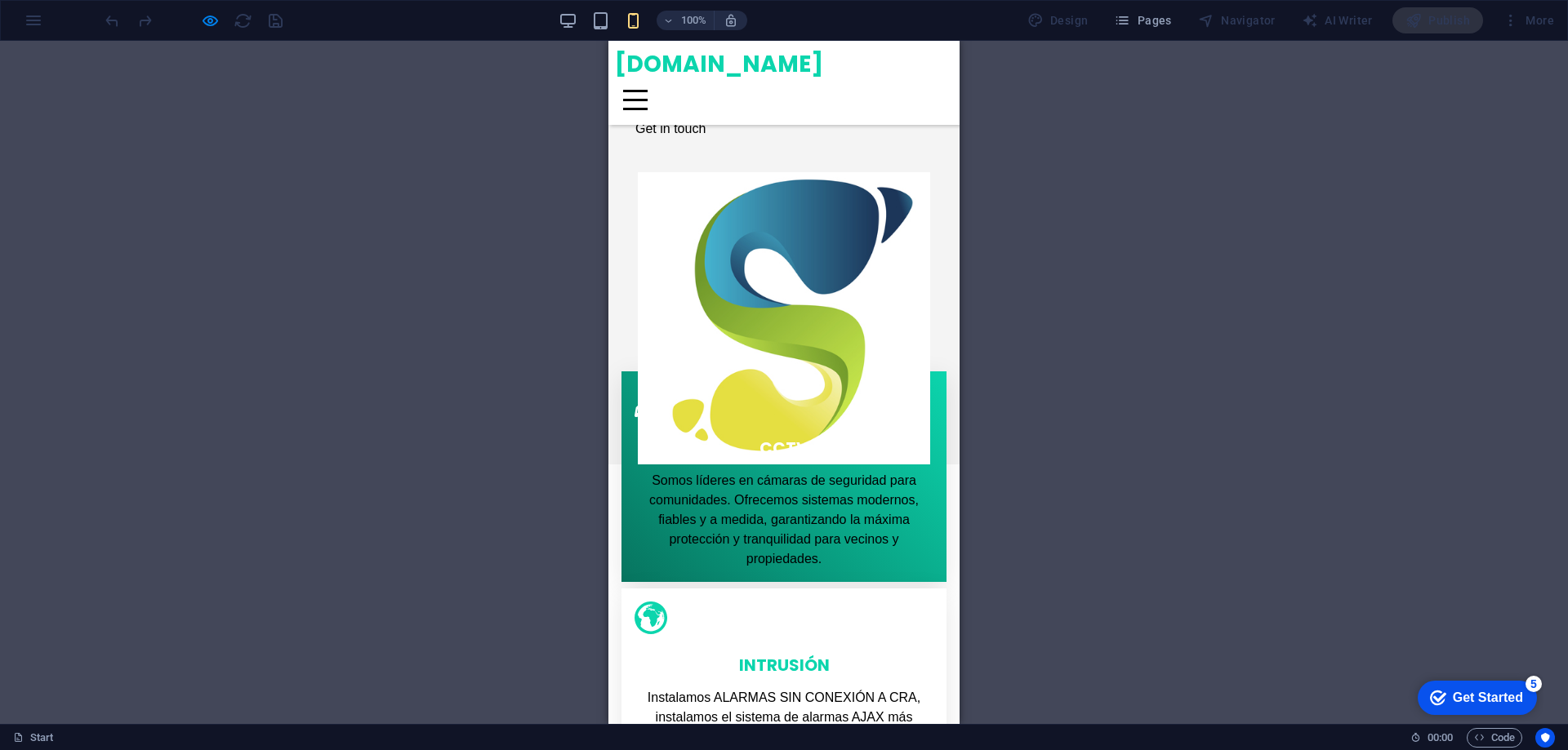
scroll to position [0, 0]
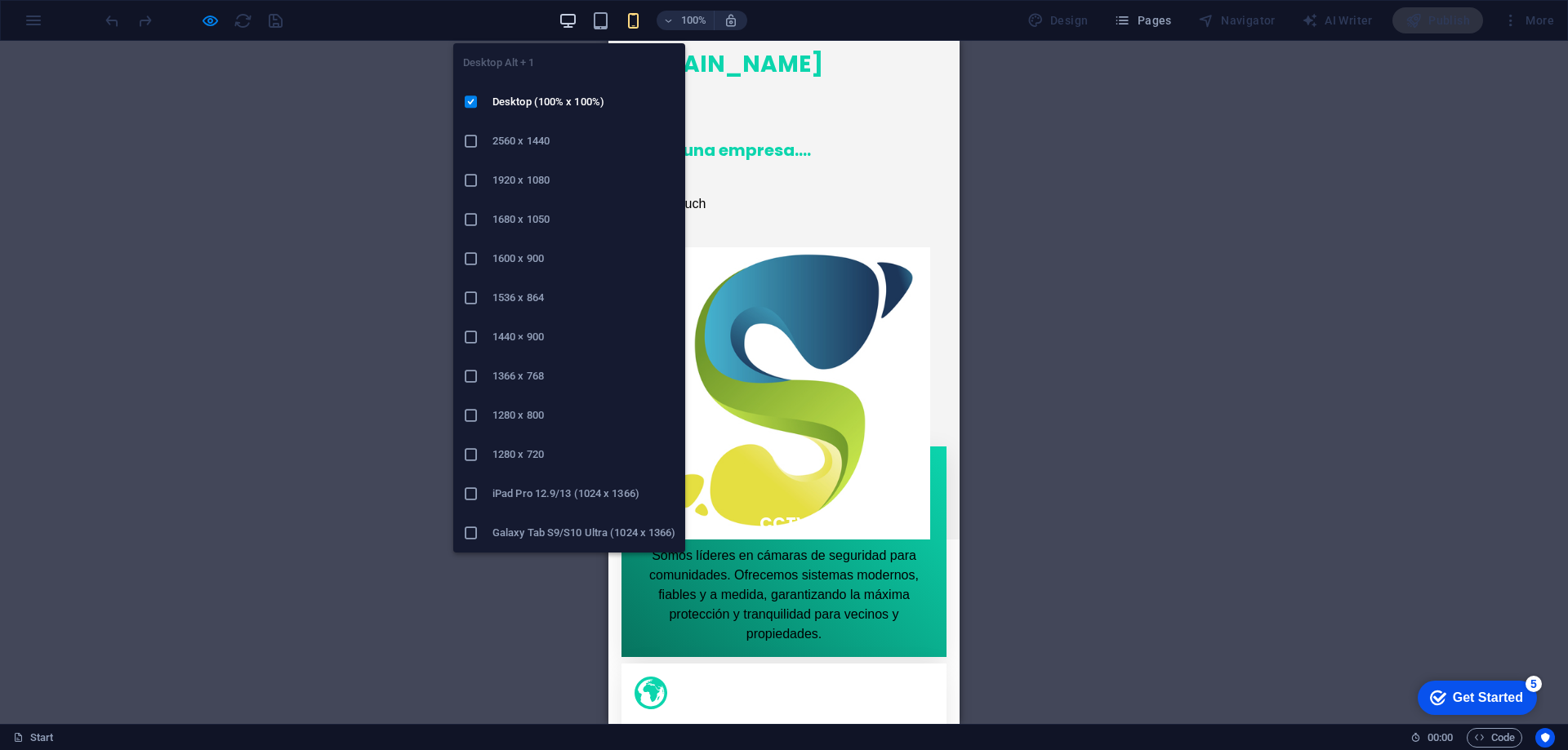
click at [570, 21] on icon "button" at bounding box center [568, 21] width 19 height 19
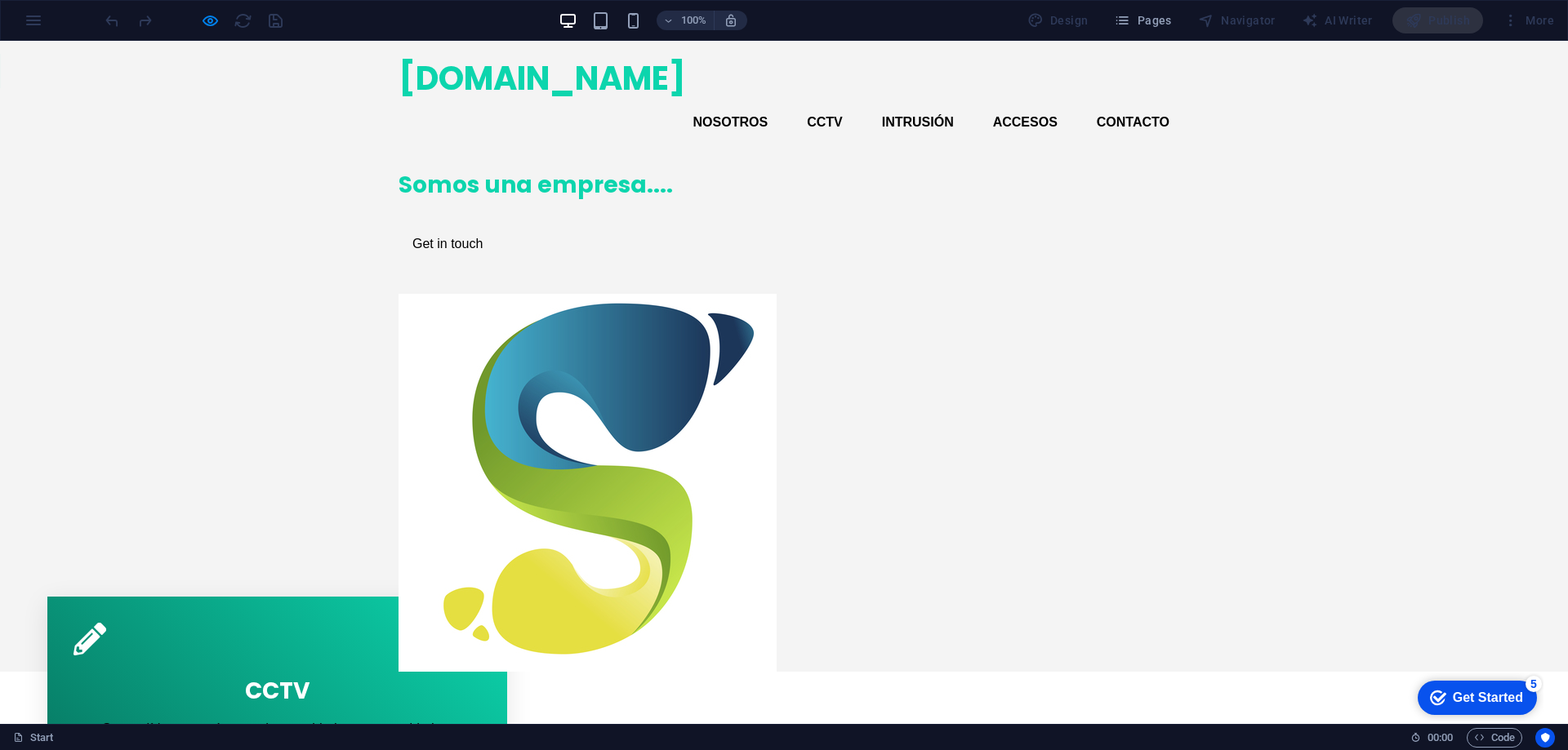
click at [776, 365] on img at bounding box center [587, 482] width 378 height 378
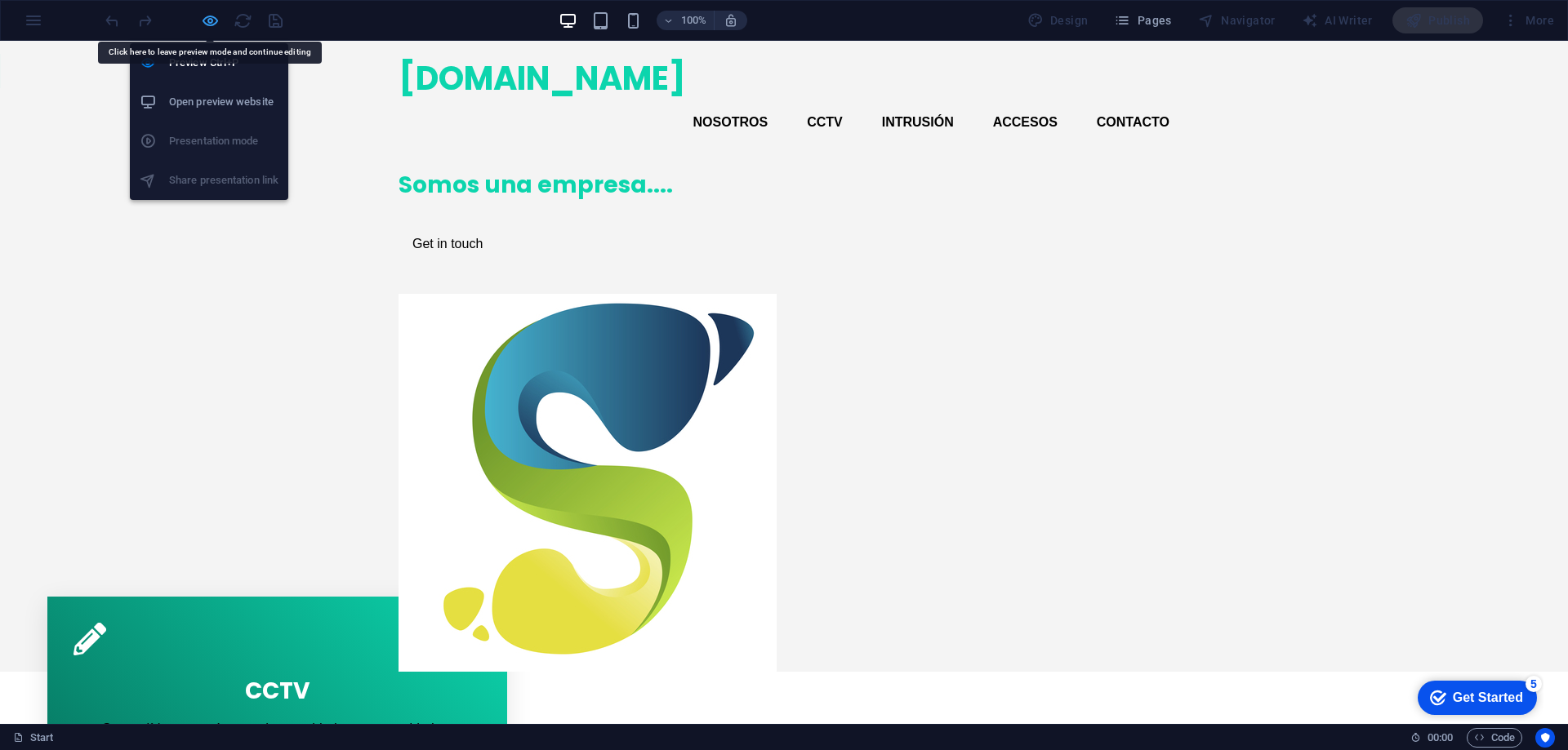
click at [213, 22] on icon "button" at bounding box center [210, 21] width 19 height 19
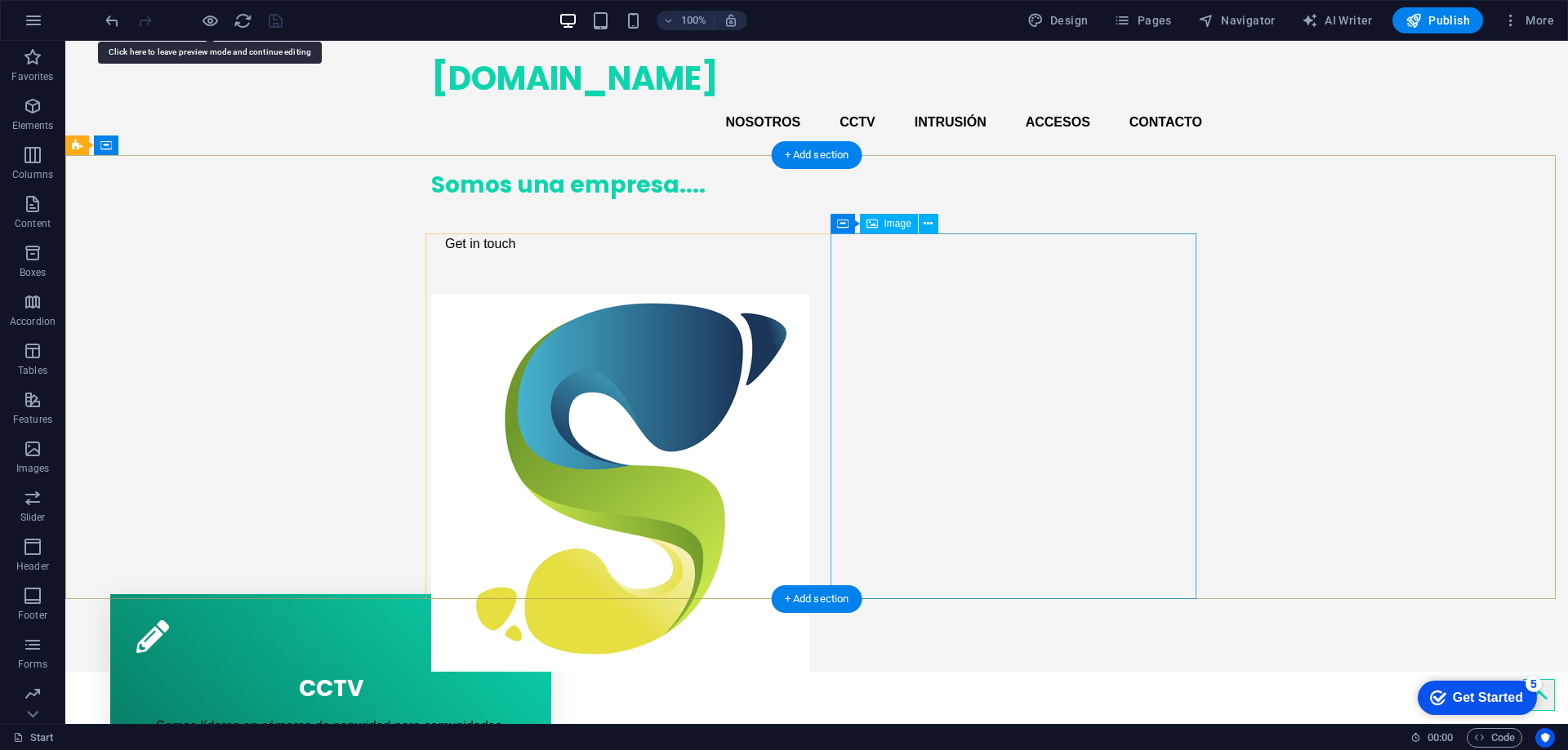
click at [797, 371] on figure at bounding box center [614, 482] width 366 height 378
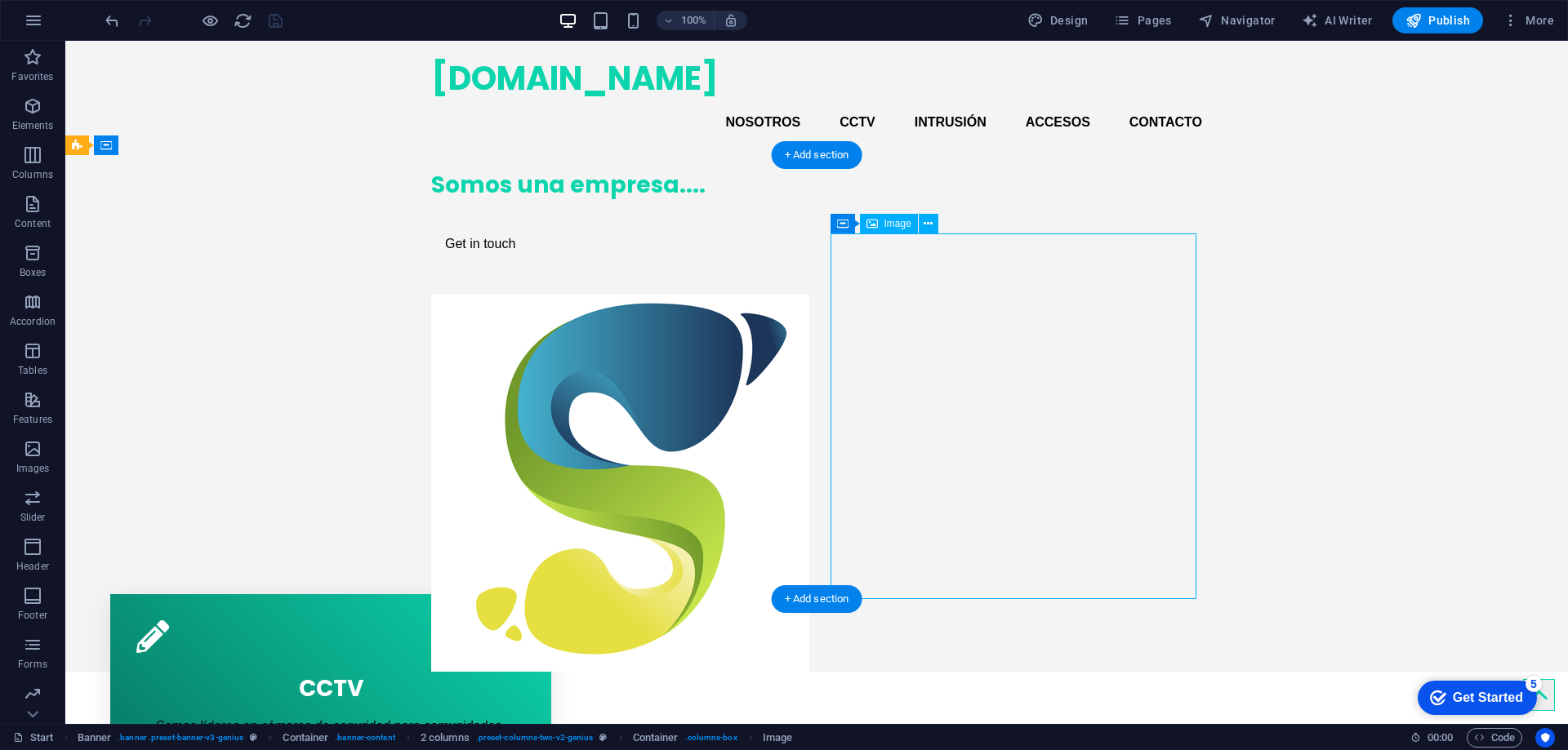
drag, startPoint x: 1047, startPoint y: 374, endPoint x: 1042, endPoint y: 309, distance: 65.2
click at [797, 309] on figure at bounding box center [614, 482] width 366 height 378
click at [797, 306] on figure at bounding box center [614, 482] width 366 height 378
select select "px"
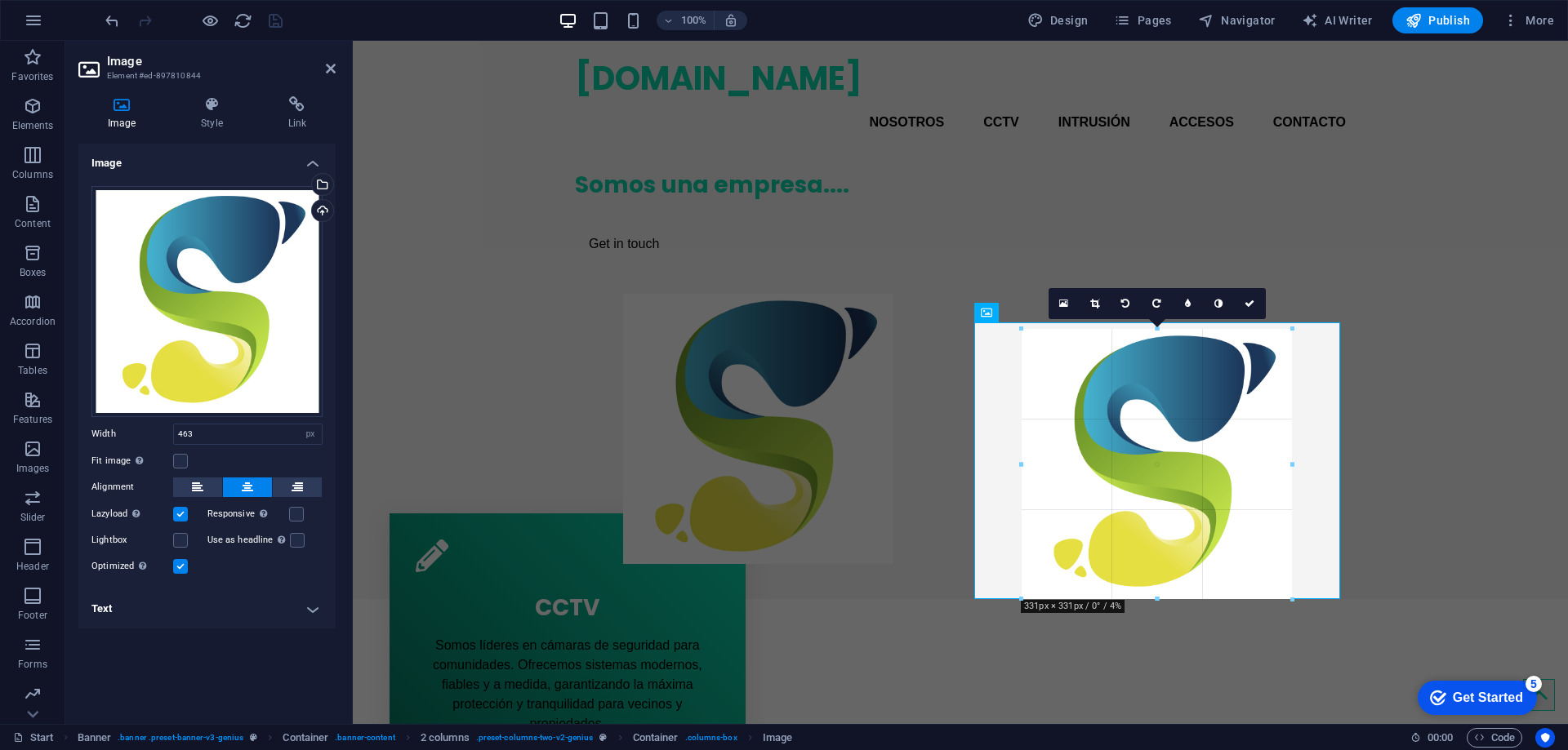
drag, startPoint x: 1157, startPoint y: 603, endPoint x: 1156, endPoint y: 504, distance: 99.0
type input "331"
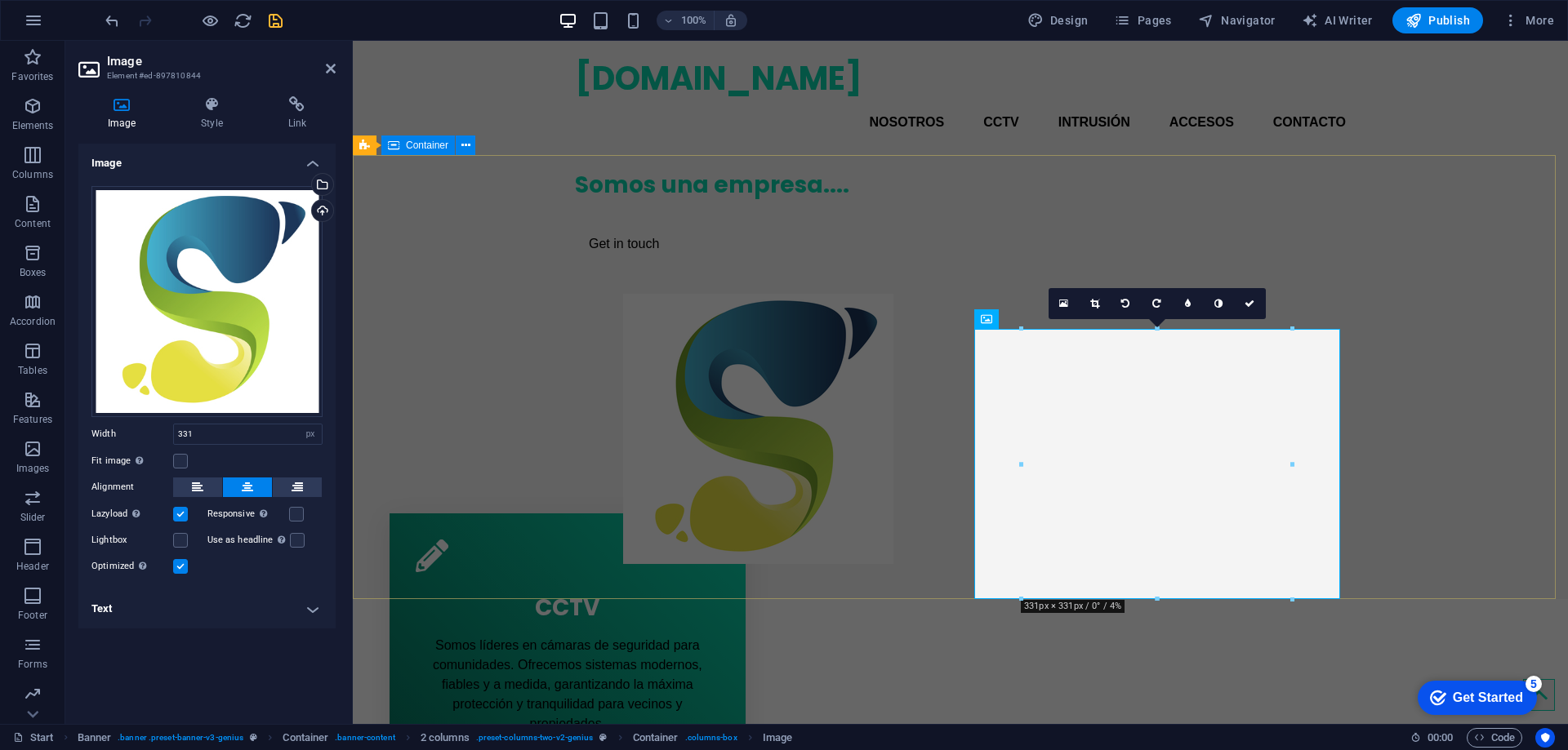
drag, startPoint x: 1511, startPoint y: 369, endPoint x: 1154, endPoint y: 275, distance: 369.2
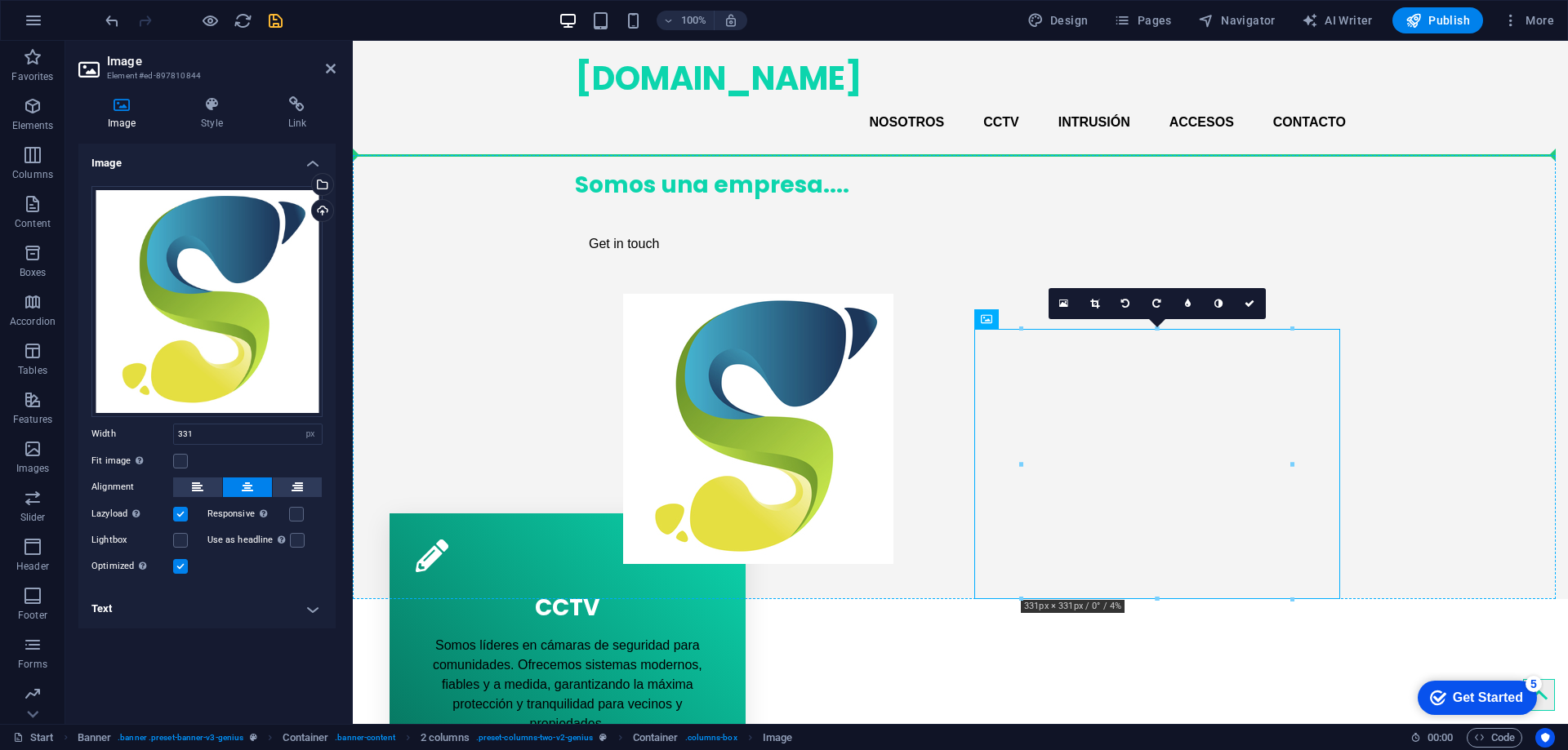
drag, startPoint x: 1312, startPoint y: 336, endPoint x: 1316, endPoint y: 261, distance: 75.1
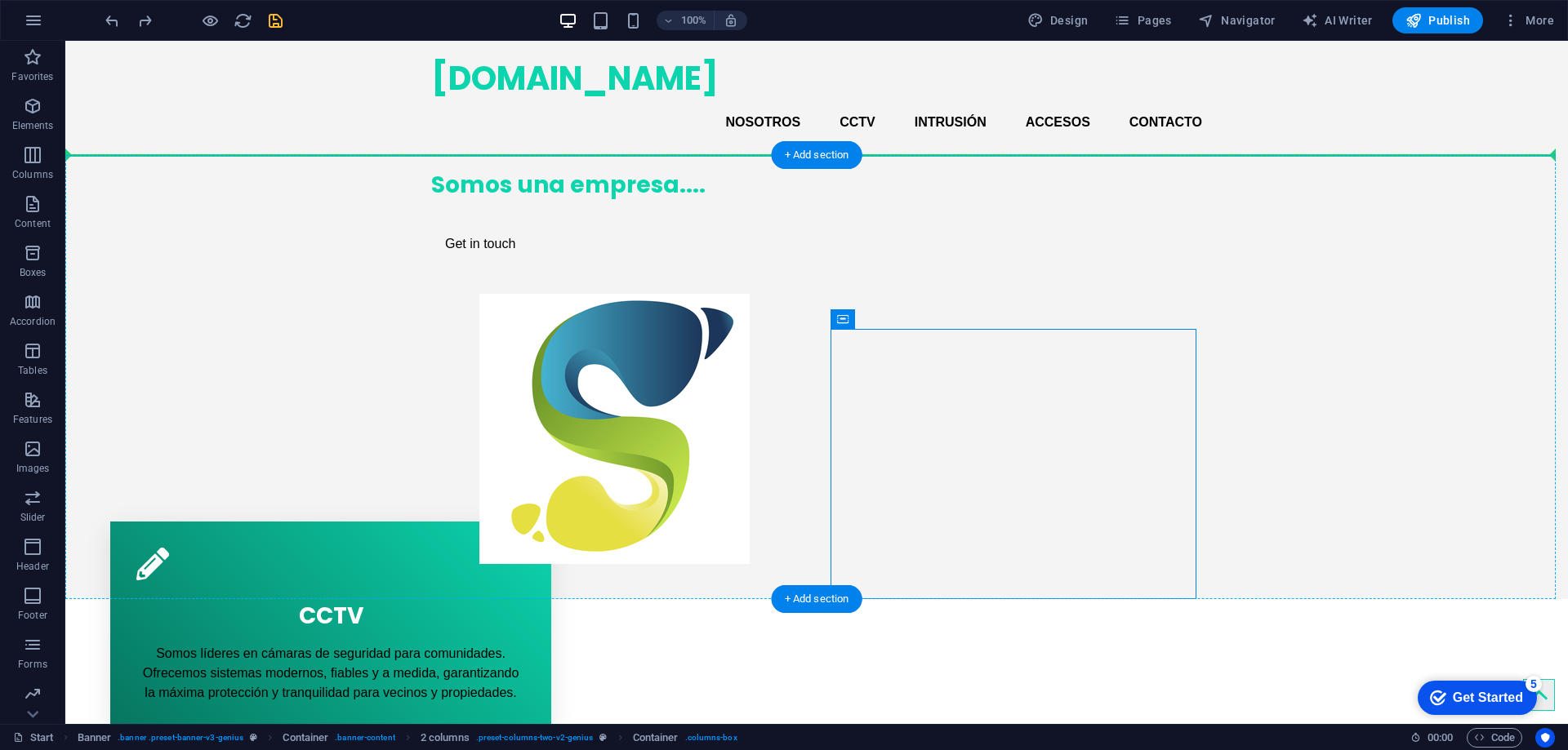
drag, startPoint x: 1060, startPoint y: 360, endPoint x: 1027, endPoint y: 216, distance: 147.7
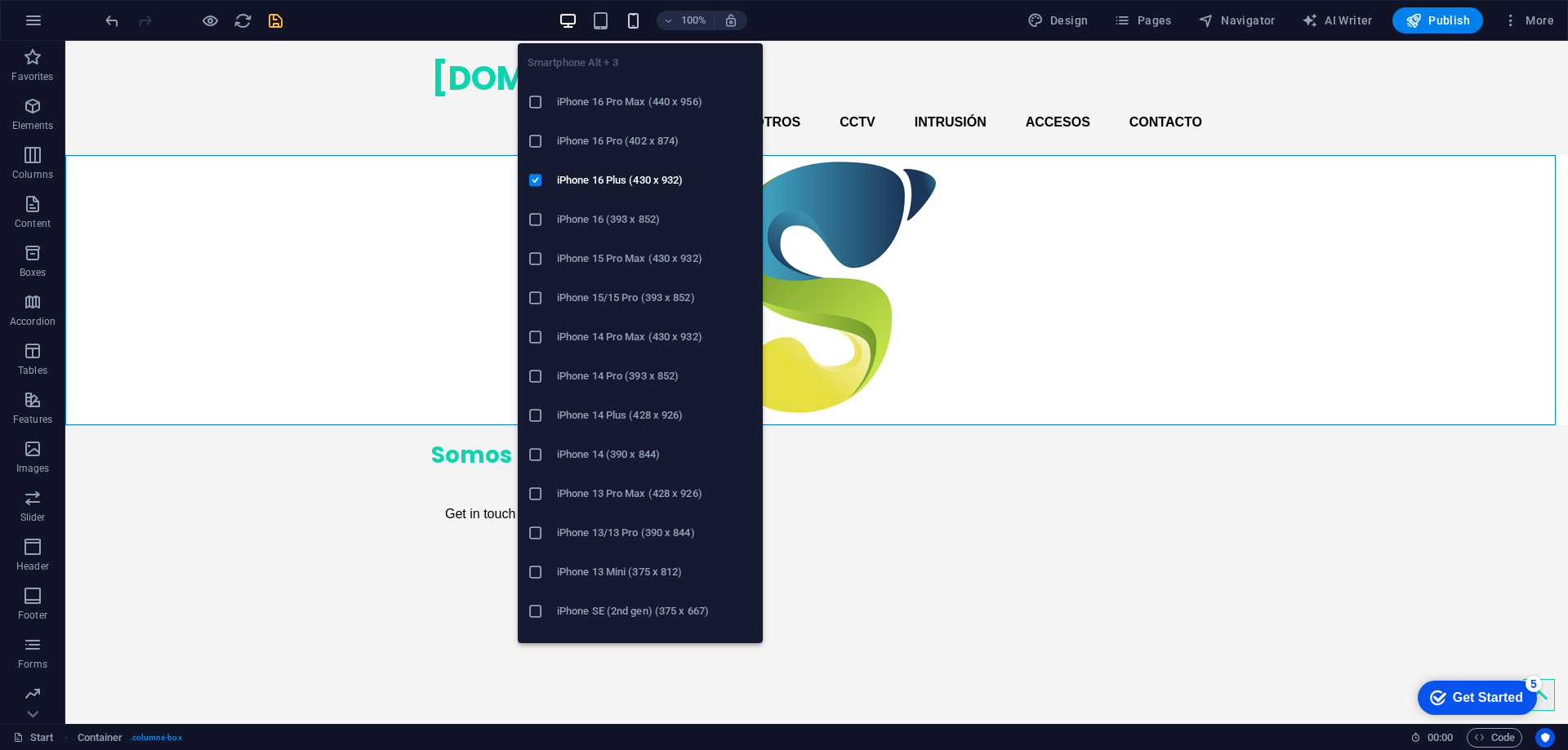
click at [633, 18] on icon "button" at bounding box center [633, 21] width 19 height 19
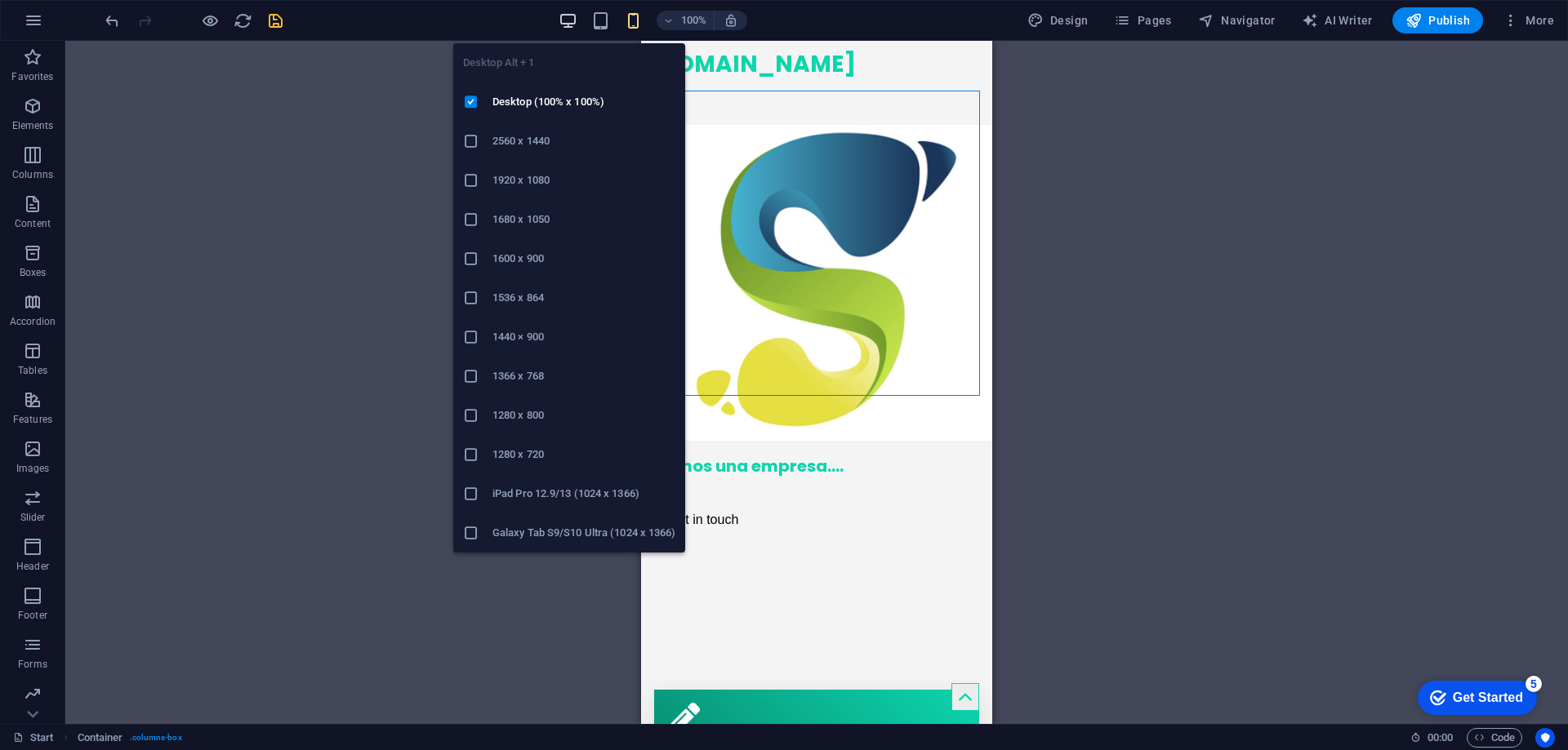
click at [564, 20] on icon "button" at bounding box center [568, 21] width 19 height 19
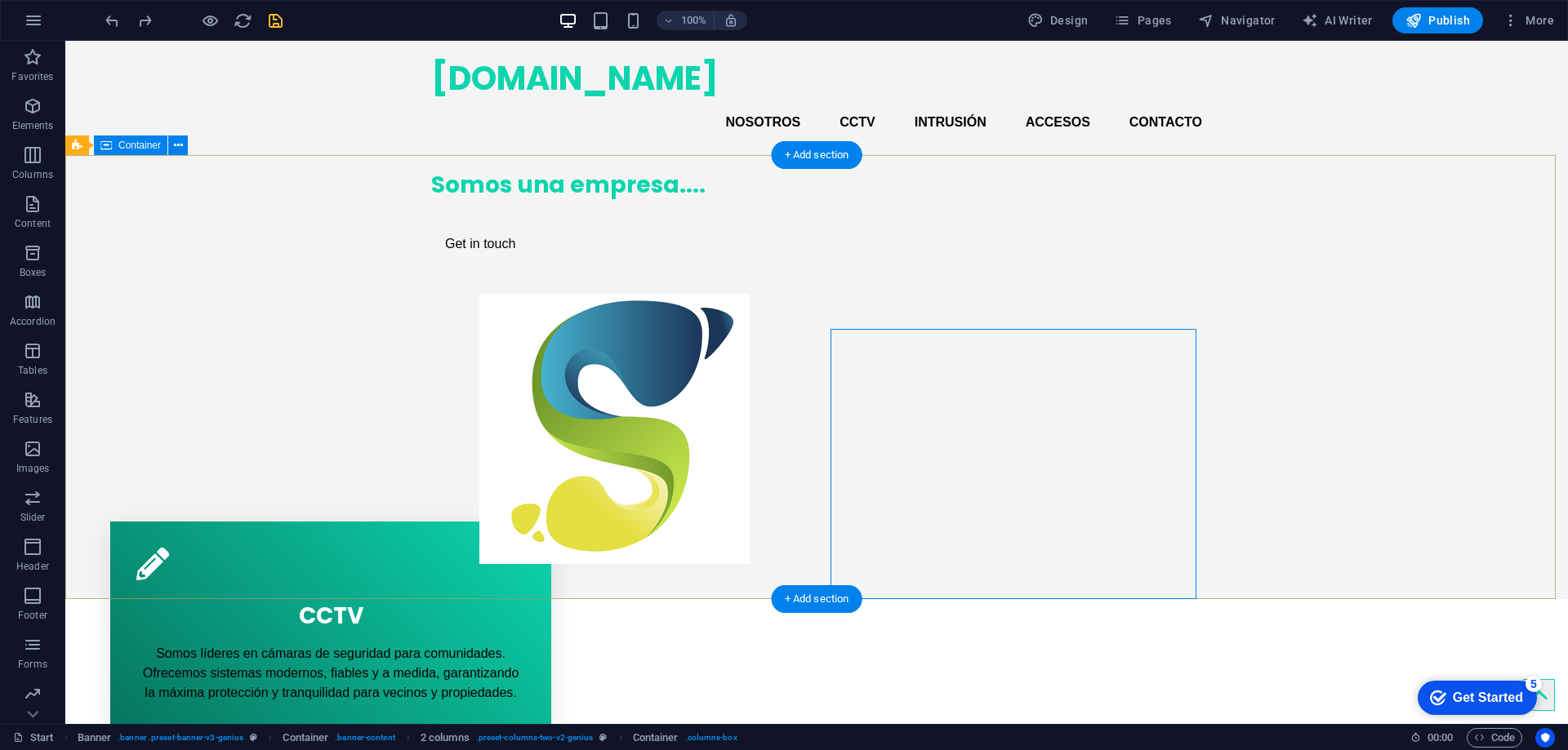
click at [636, 220] on div "Somos una empresa.... Get in touch" at bounding box center [816, 360] width 1503 height 409
click at [797, 388] on figure at bounding box center [614, 429] width 366 height 270
select select "px"
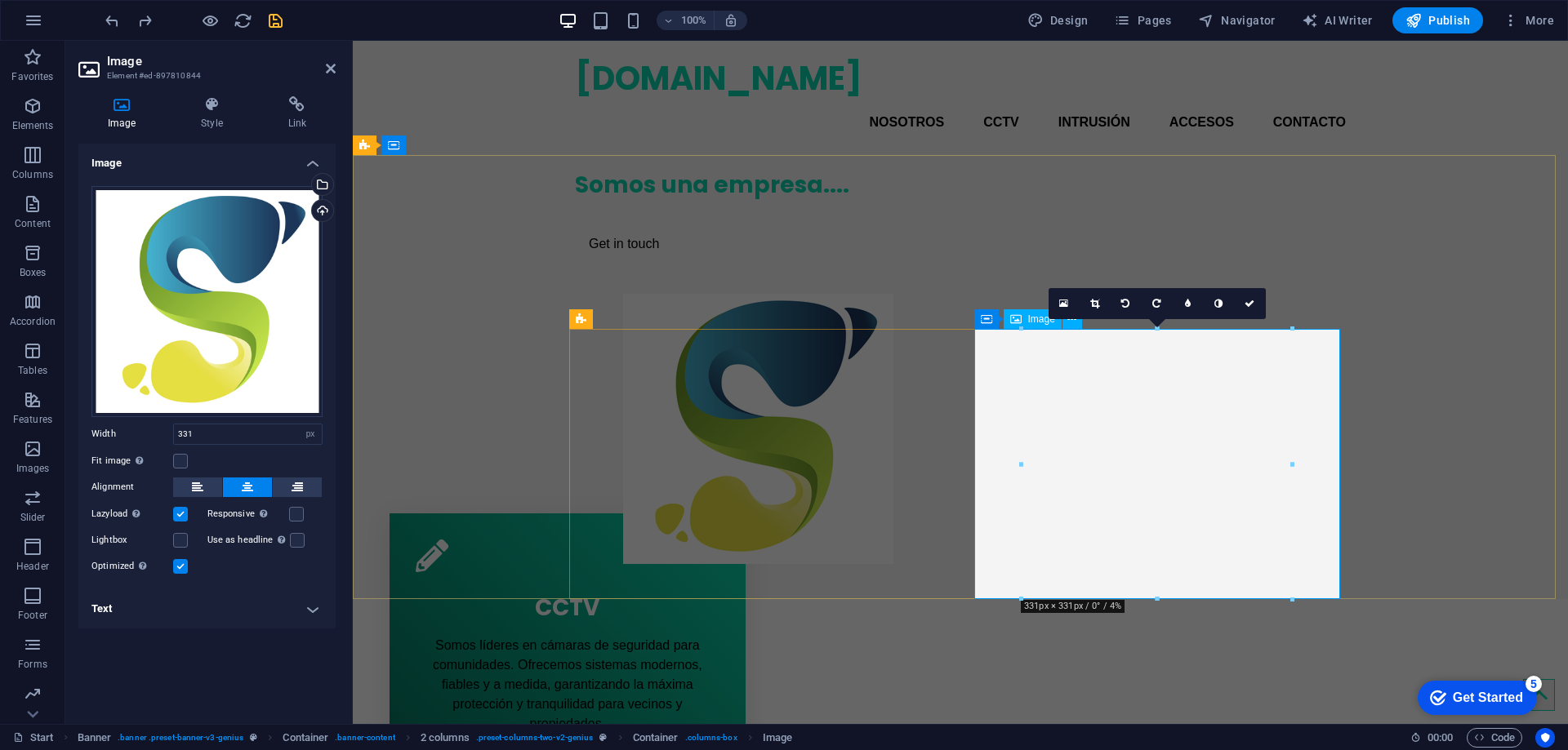
click at [941, 454] on figure at bounding box center [758, 429] width 366 height 270
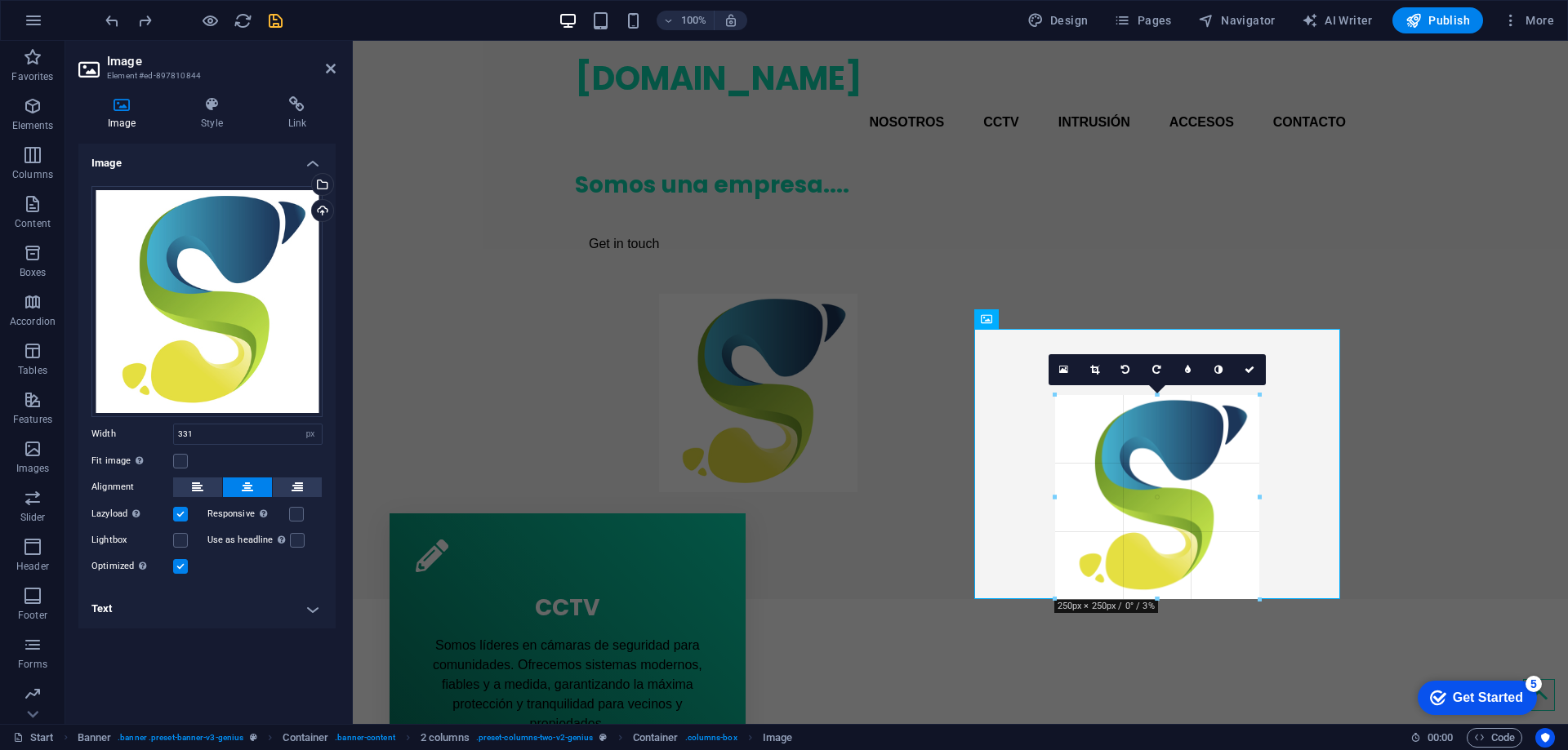
drag, startPoint x: 1021, startPoint y: 599, endPoint x: 1146, endPoint y: 526, distance: 144.8
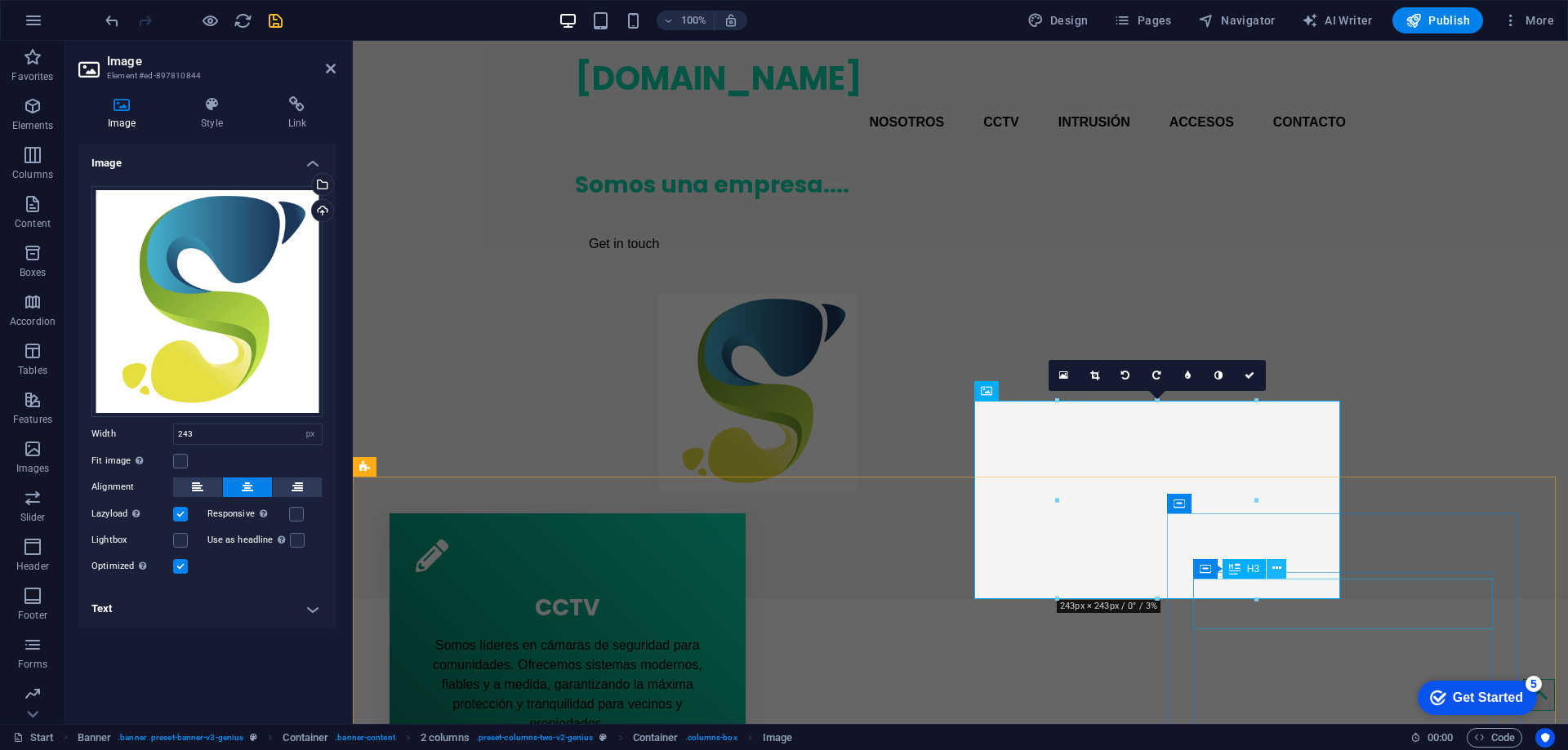
type input "331"
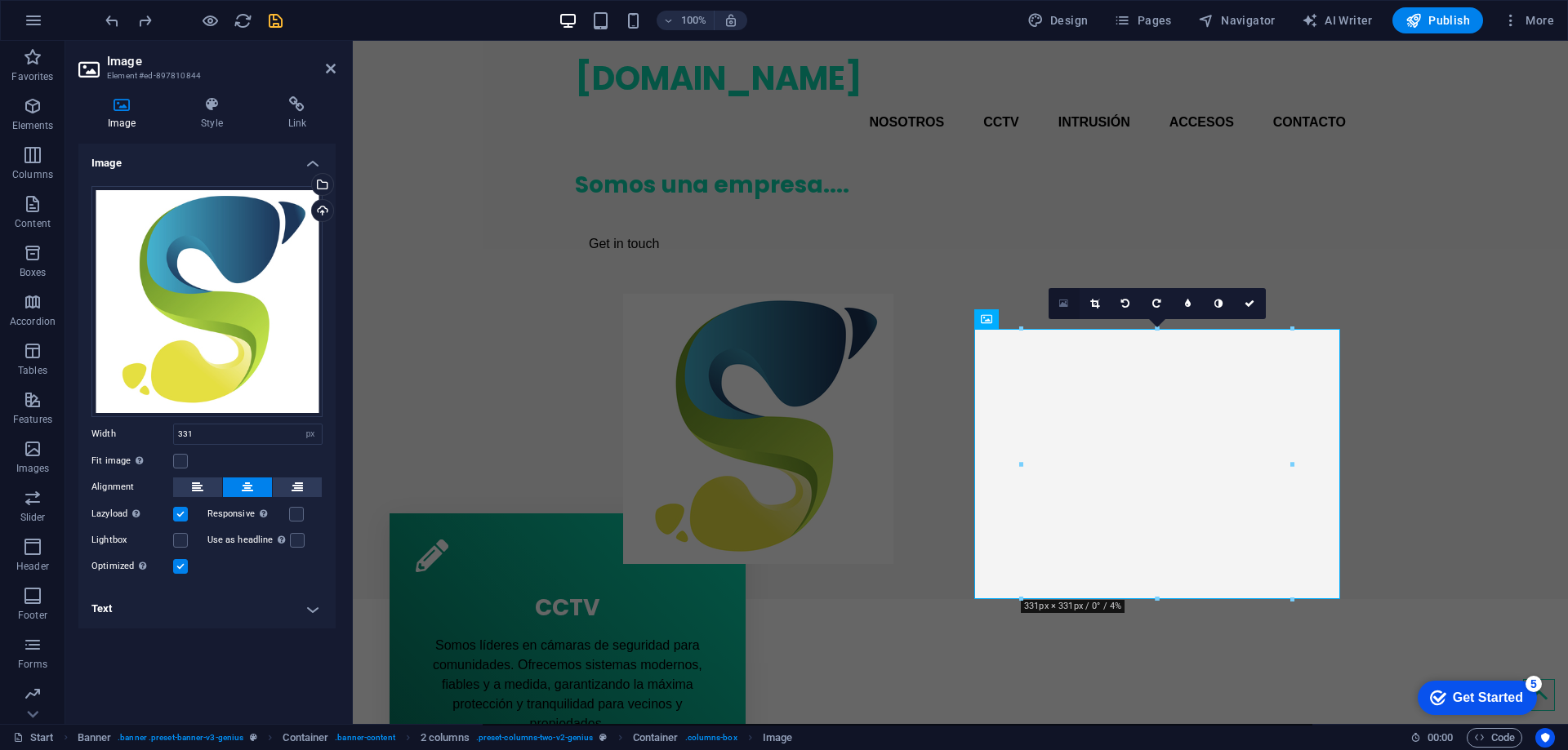
click at [1064, 302] on icon at bounding box center [1064, 304] width 9 height 12
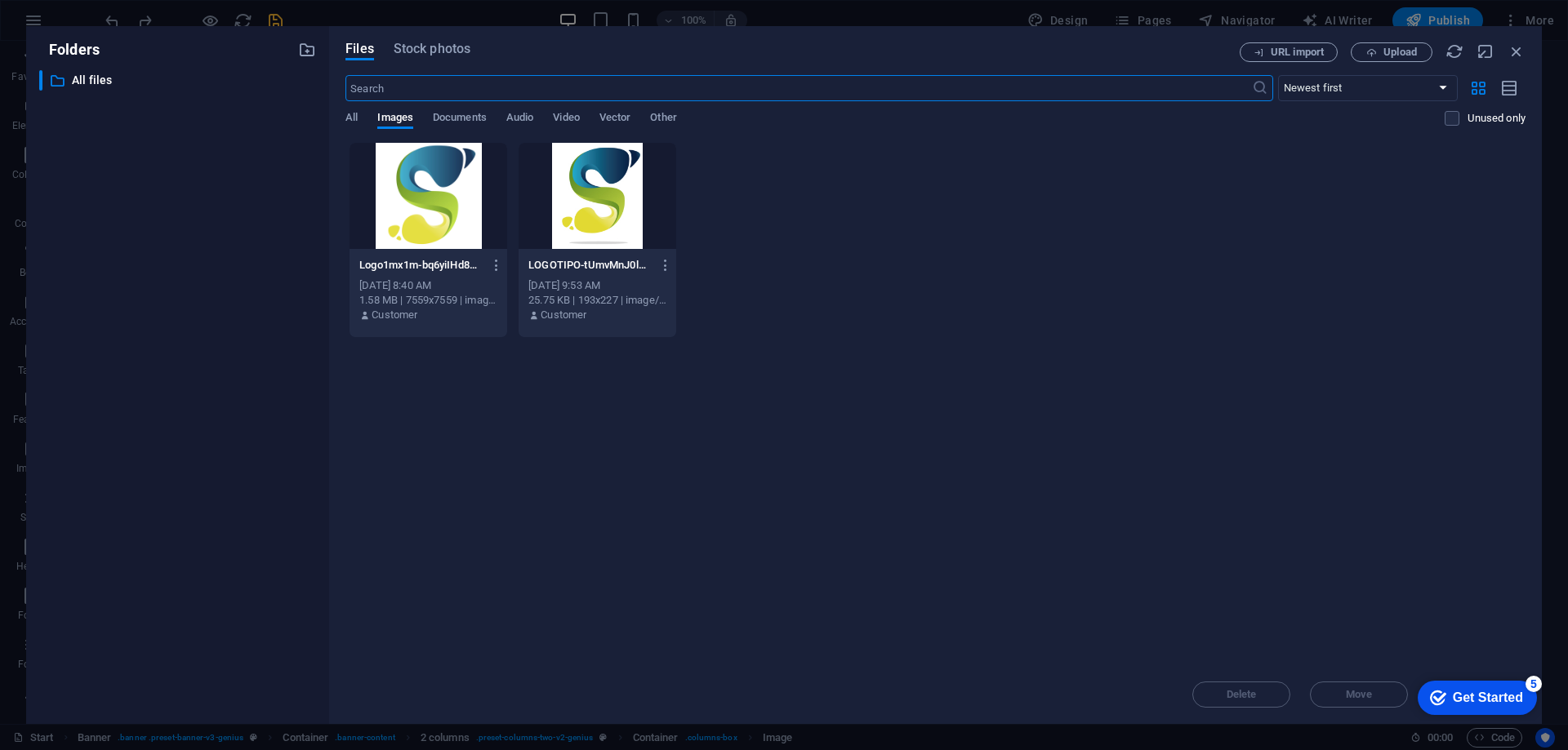
click at [590, 206] on div at bounding box center [597, 197] width 158 height 106
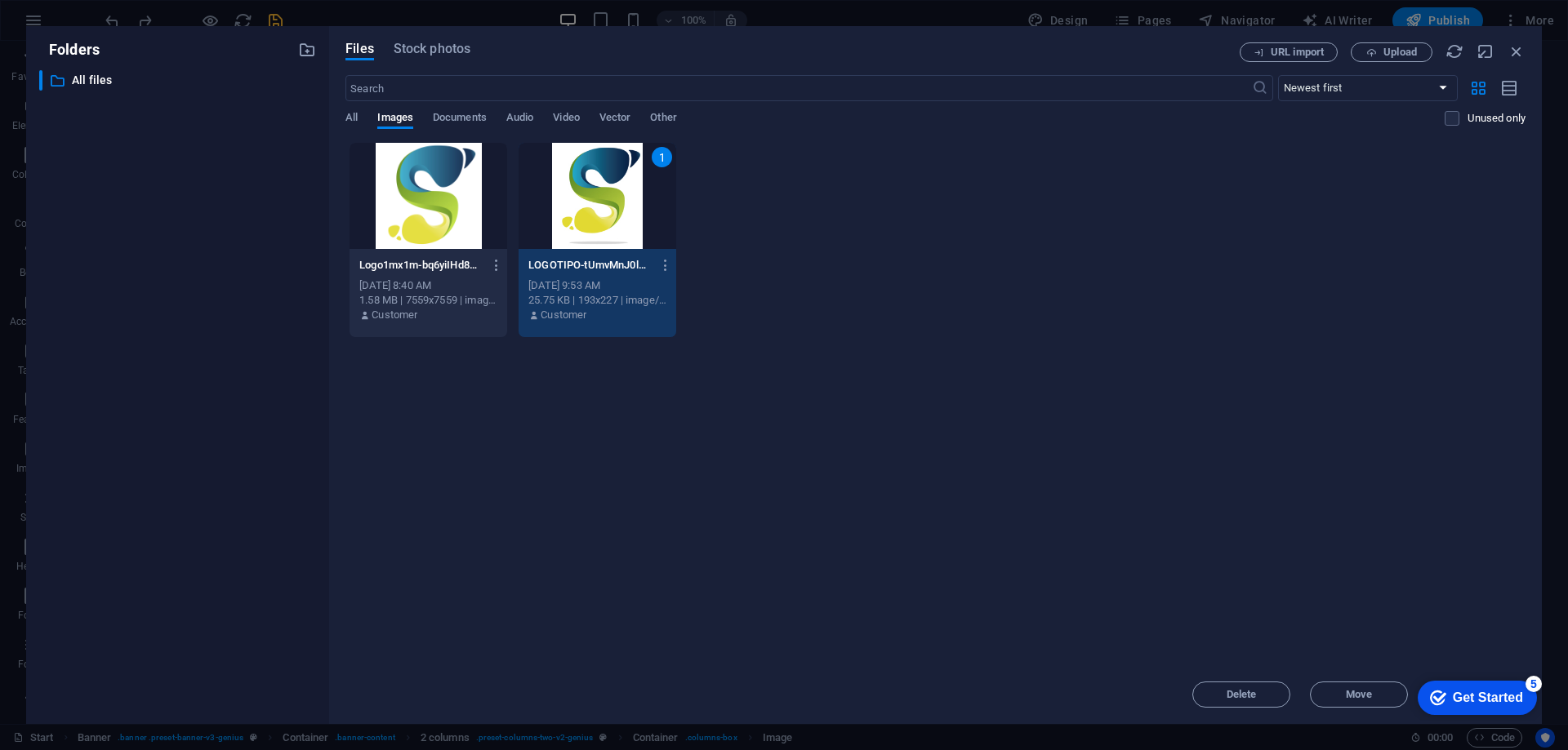
click at [590, 206] on div "1" at bounding box center [597, 197] width 158 height 106
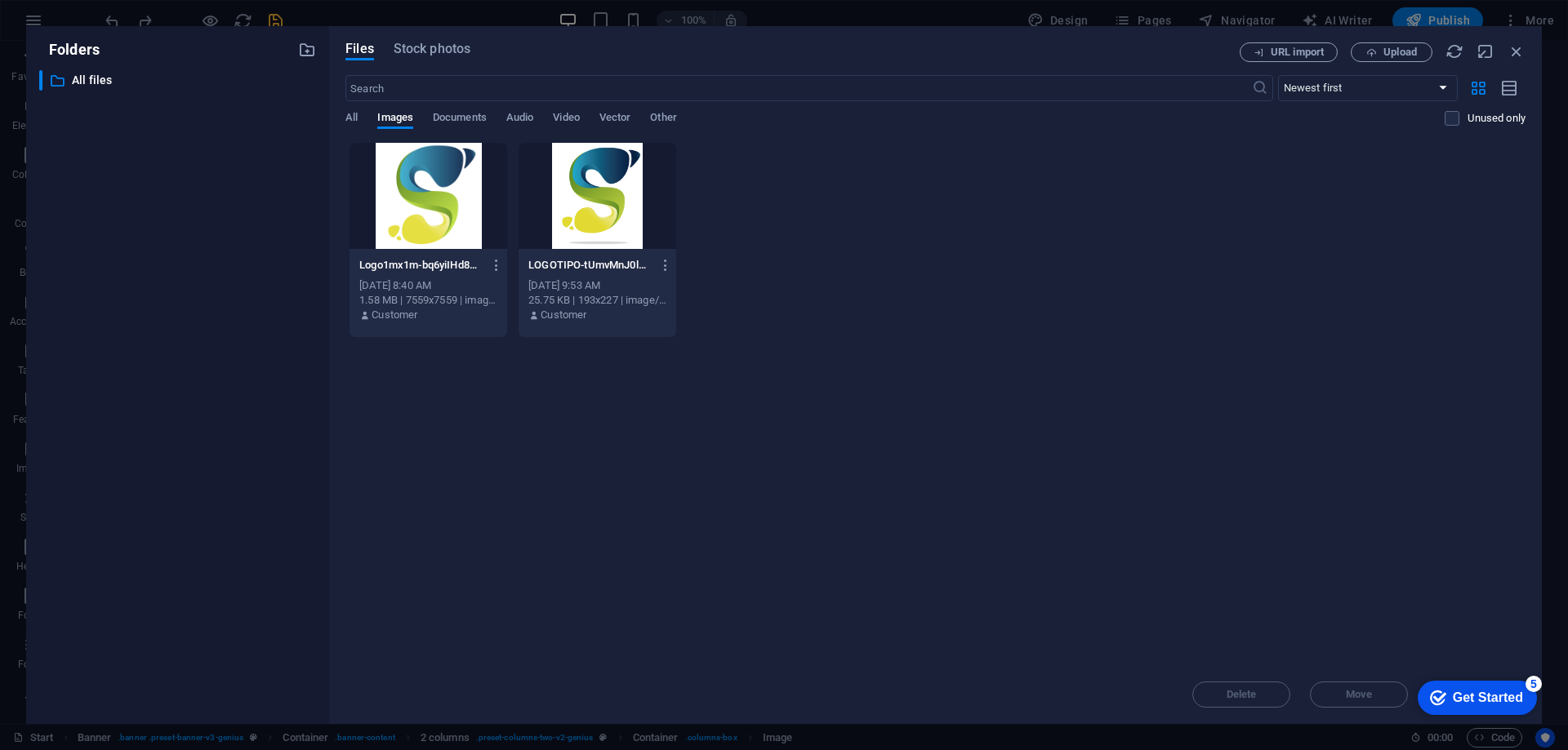
click at [590, 206] on div at bounding box center [597, 197] width 158 height 106
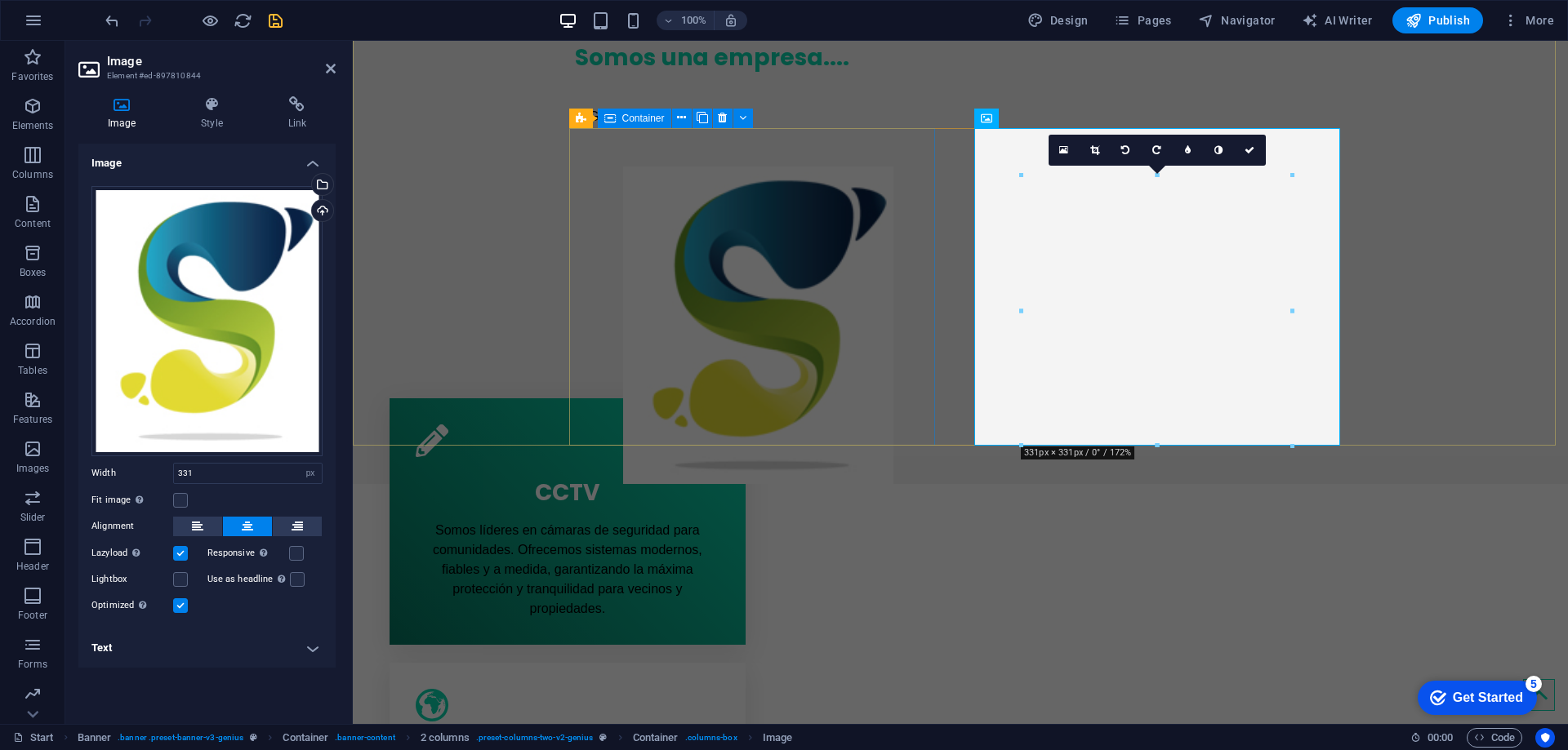
scroll to position [163, 0]
